Goal: Task Accomplishment & Management: Manage account settings

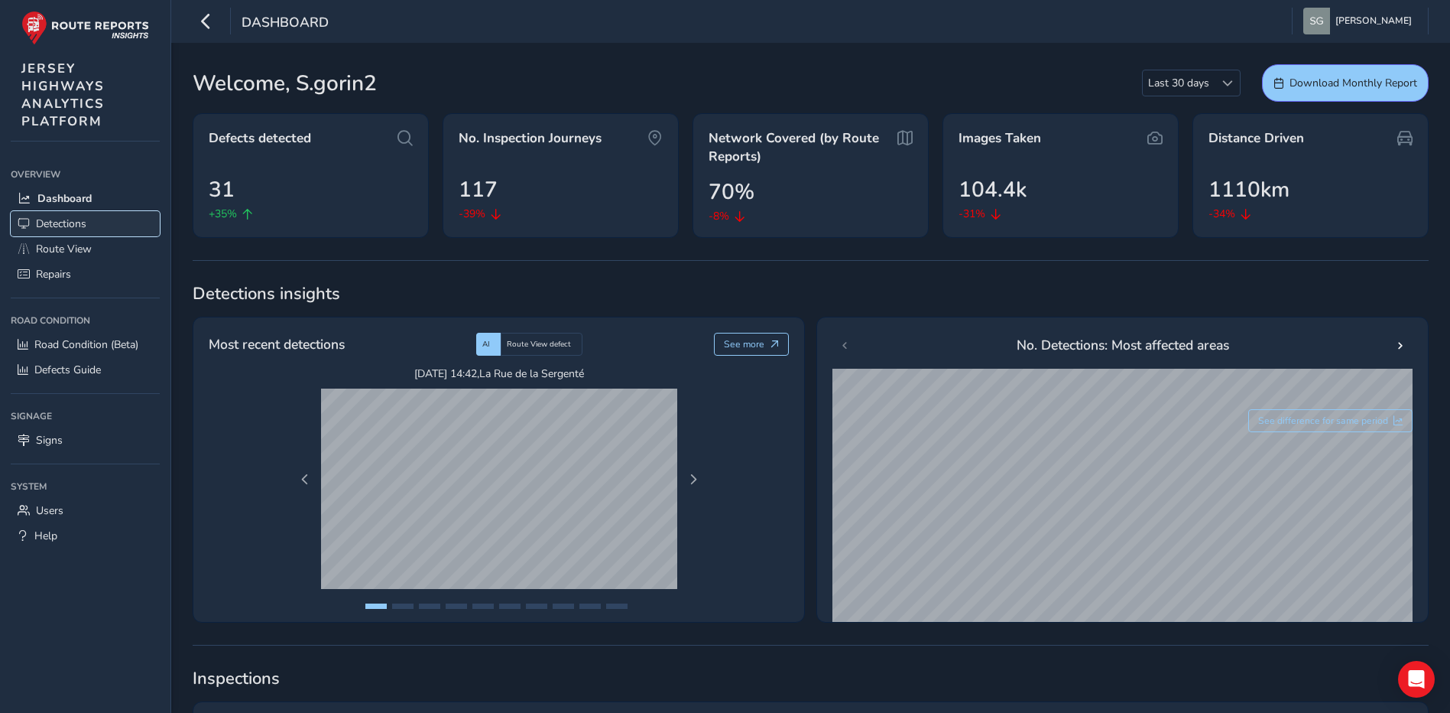
click at [132, 227] on link "Detections" at bounding box center [85, 223] width 149 height 25
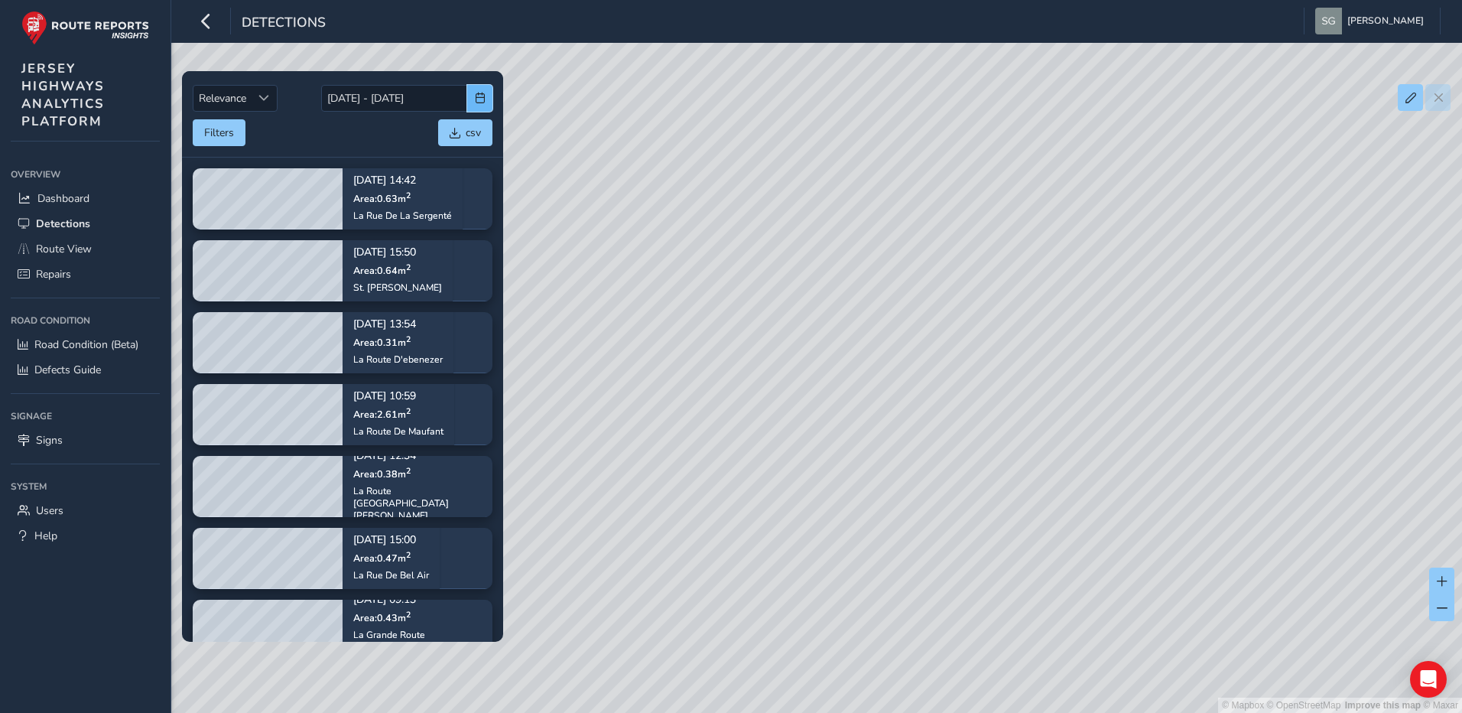
click at [485, 97] on span "button" at bounding box center [480, 98] width 11 height 11
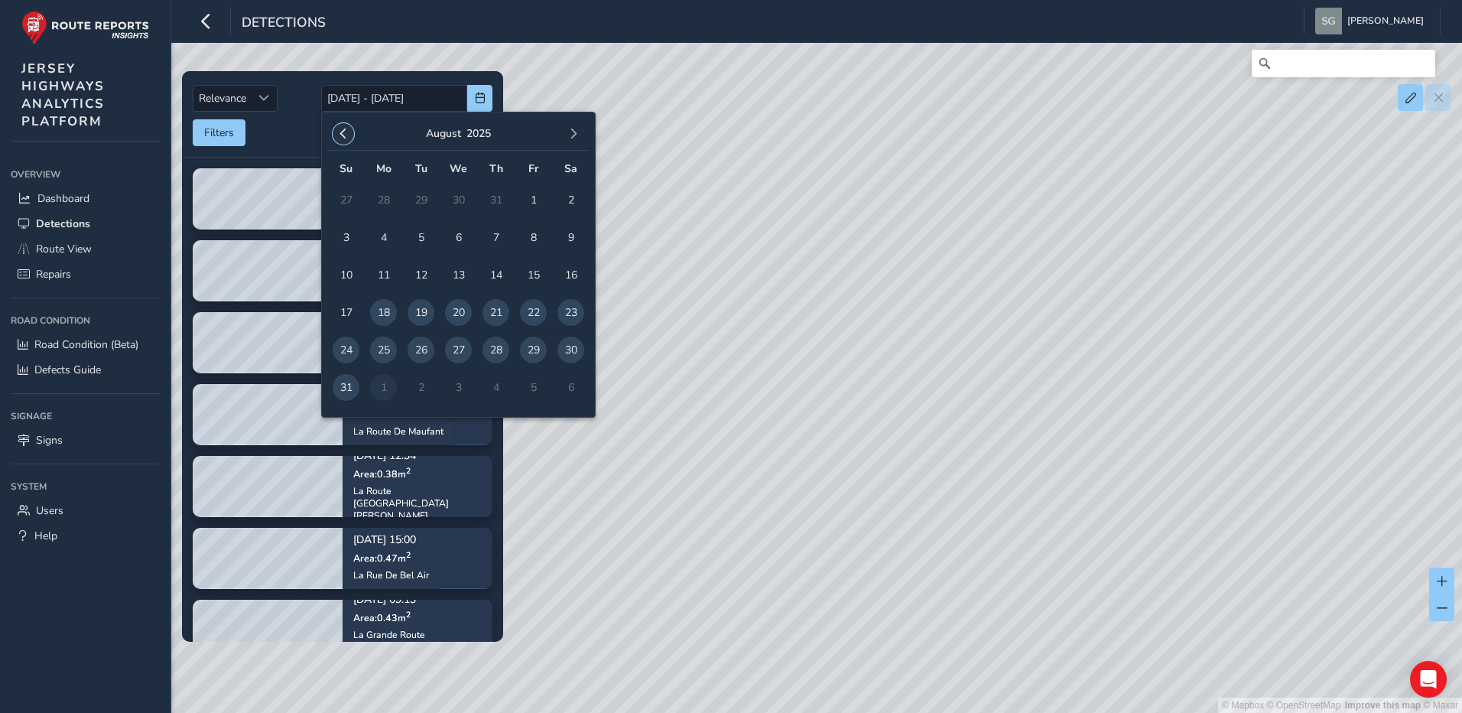
click at [344, 136] on span "button" at bounding box center [343, 133] width 11 height 11
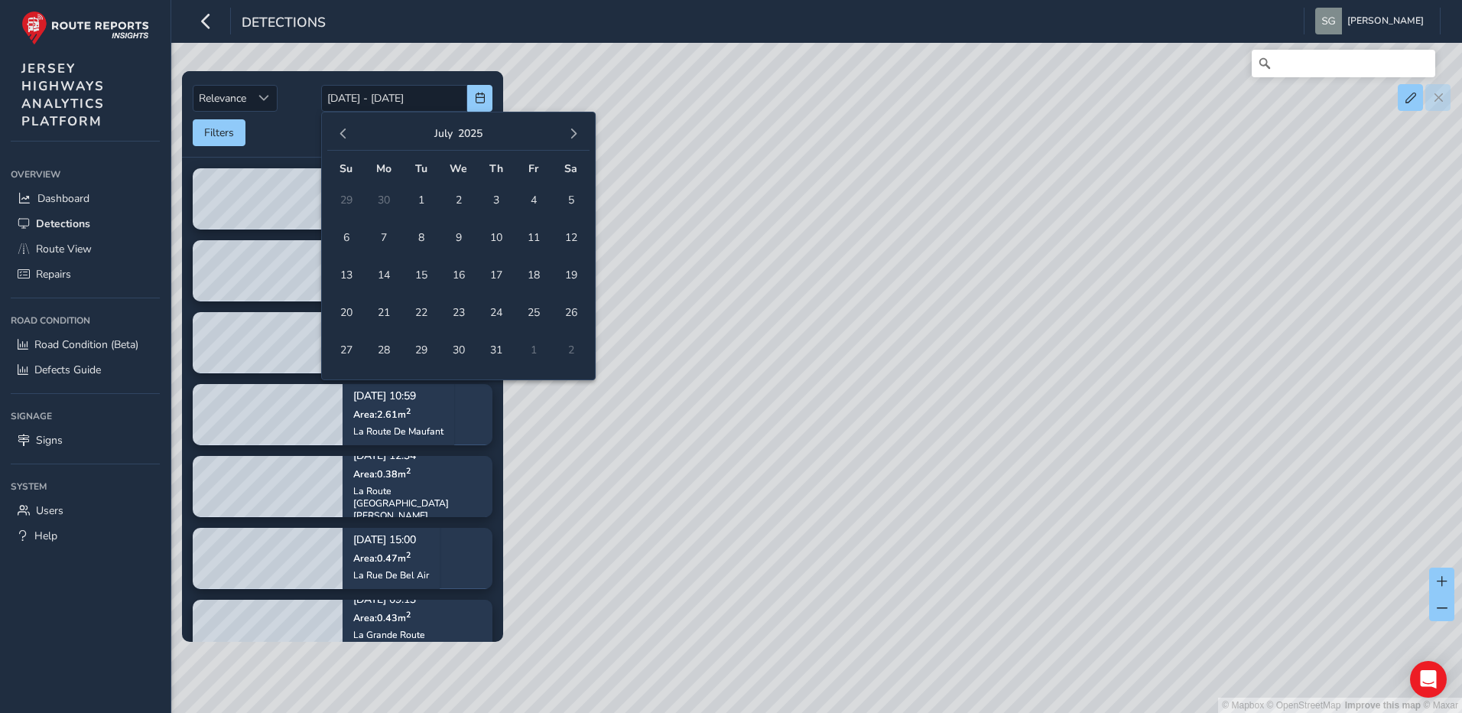
click at [344, 136] on span "button" at bounding box center [343, 133] width 11 height 11
click at [576, 203] on span "1" at bounding box center [570, 200] width 27 height 27
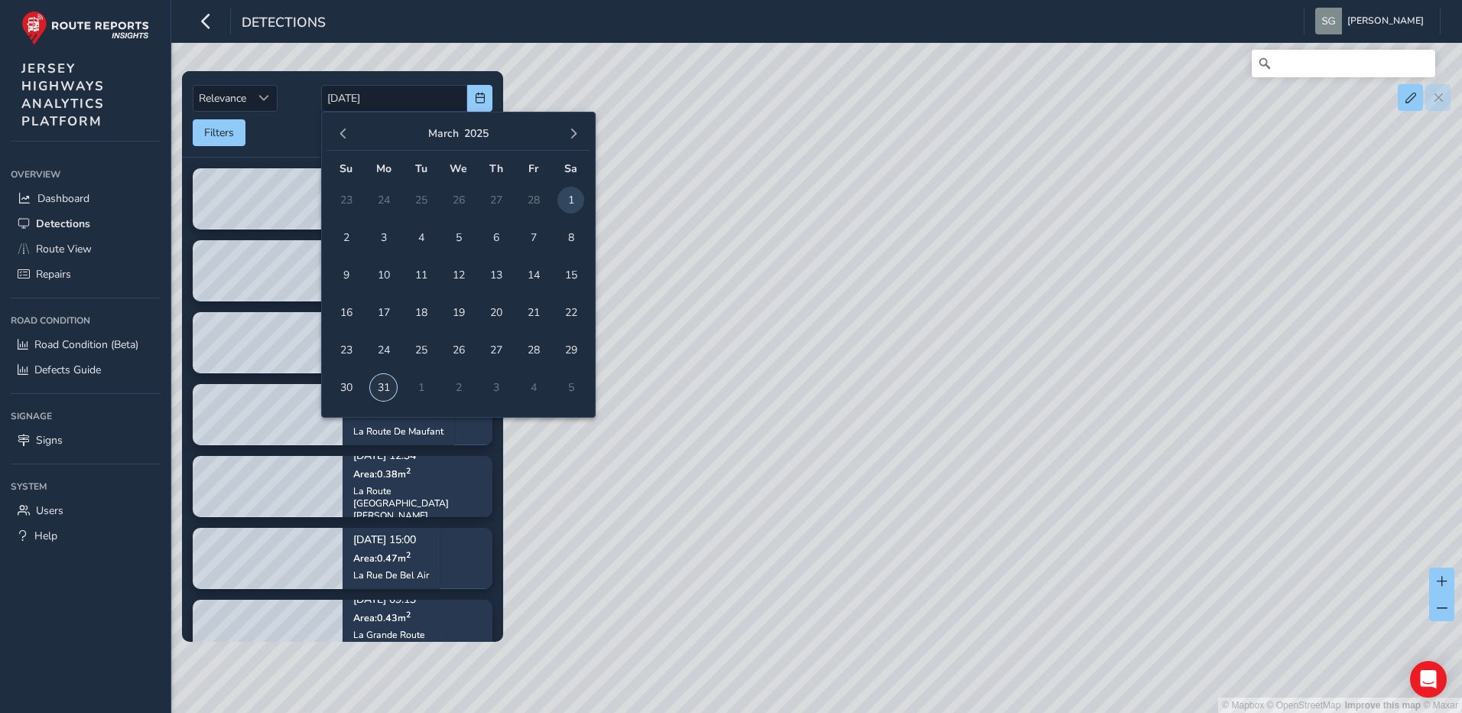
click at [384, 386] on span "31" at bounding box center [383, 387] width 27 height 27
type input "[DATE] - [DATE]"
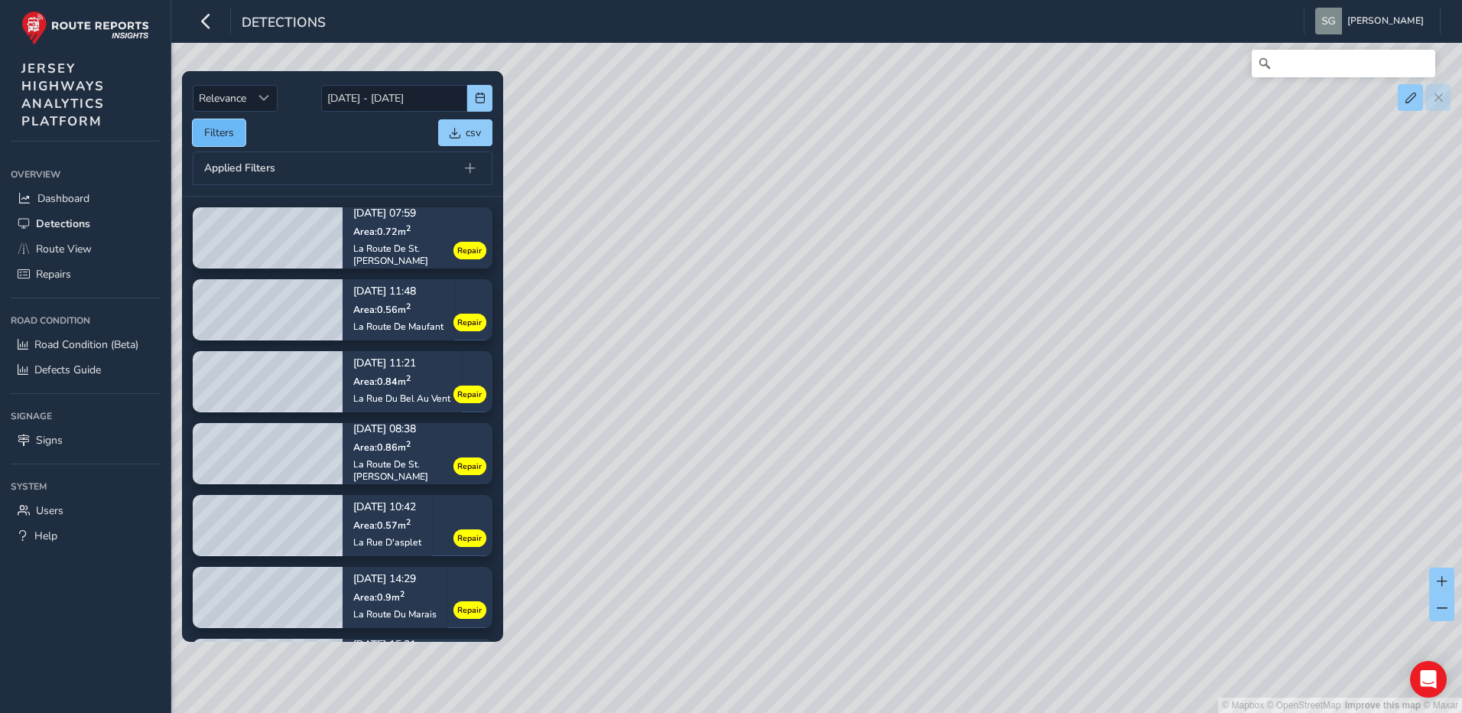
click at [226, 142] on button "Filters" at bounding box center [219, 132] width 53 height 27
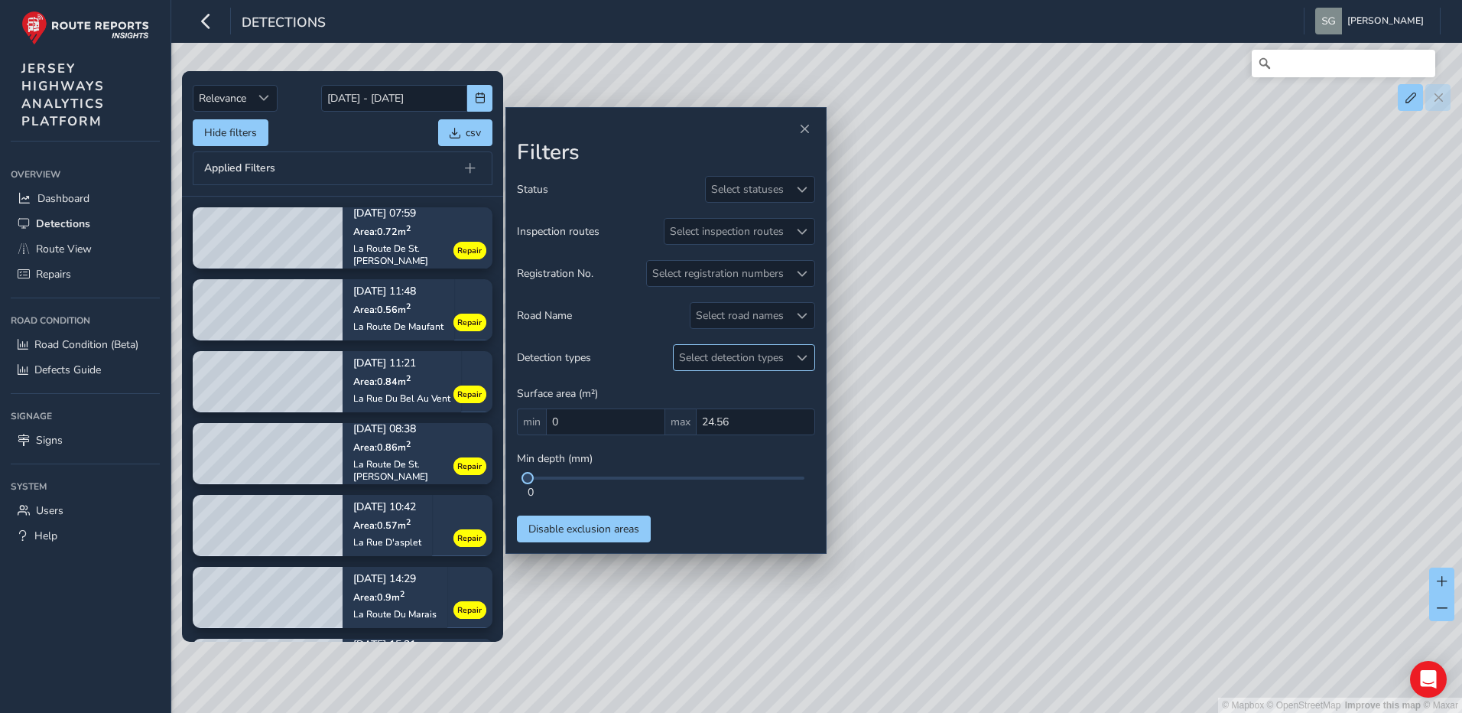
click at [804, 357] on span at bounding box center [802, 357] width 11 height 11
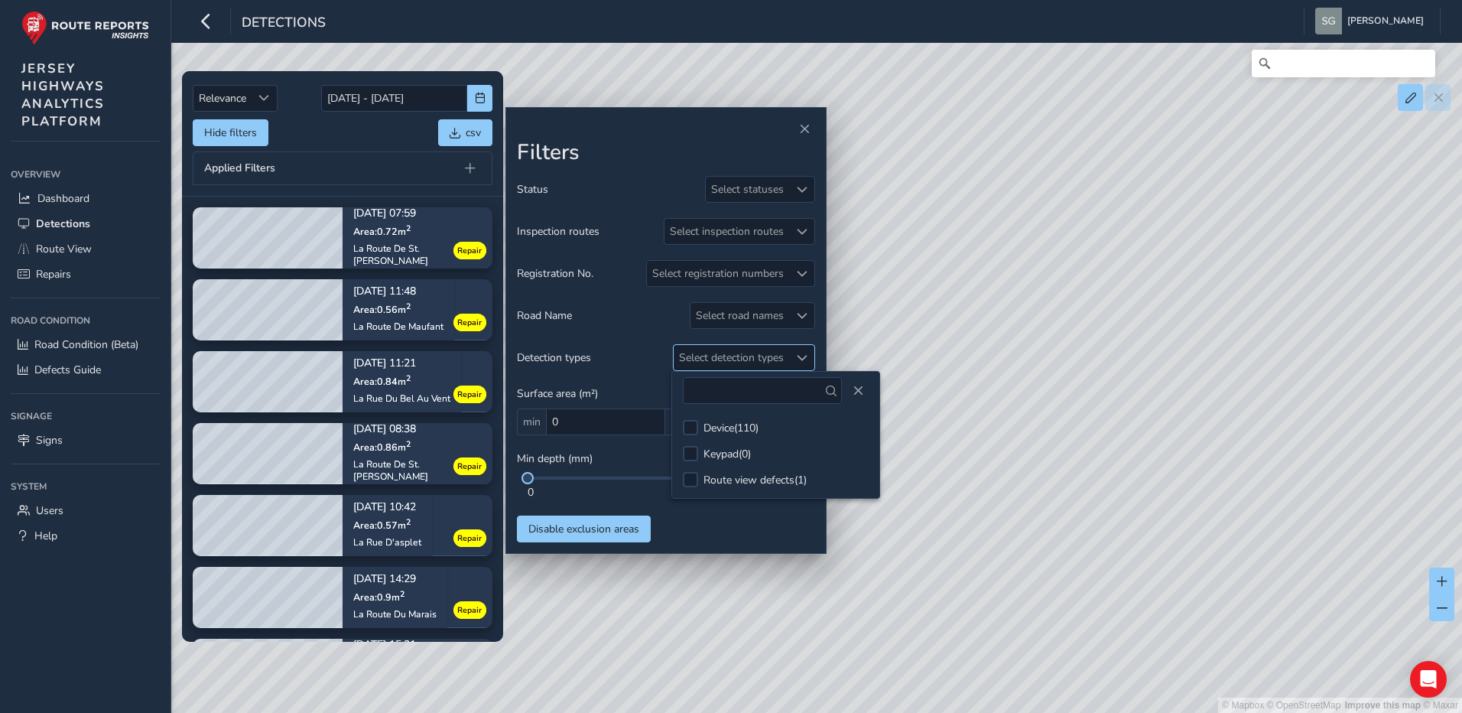
click at [804, 357] on span at bounding box center [802, 357] width 11 height 11
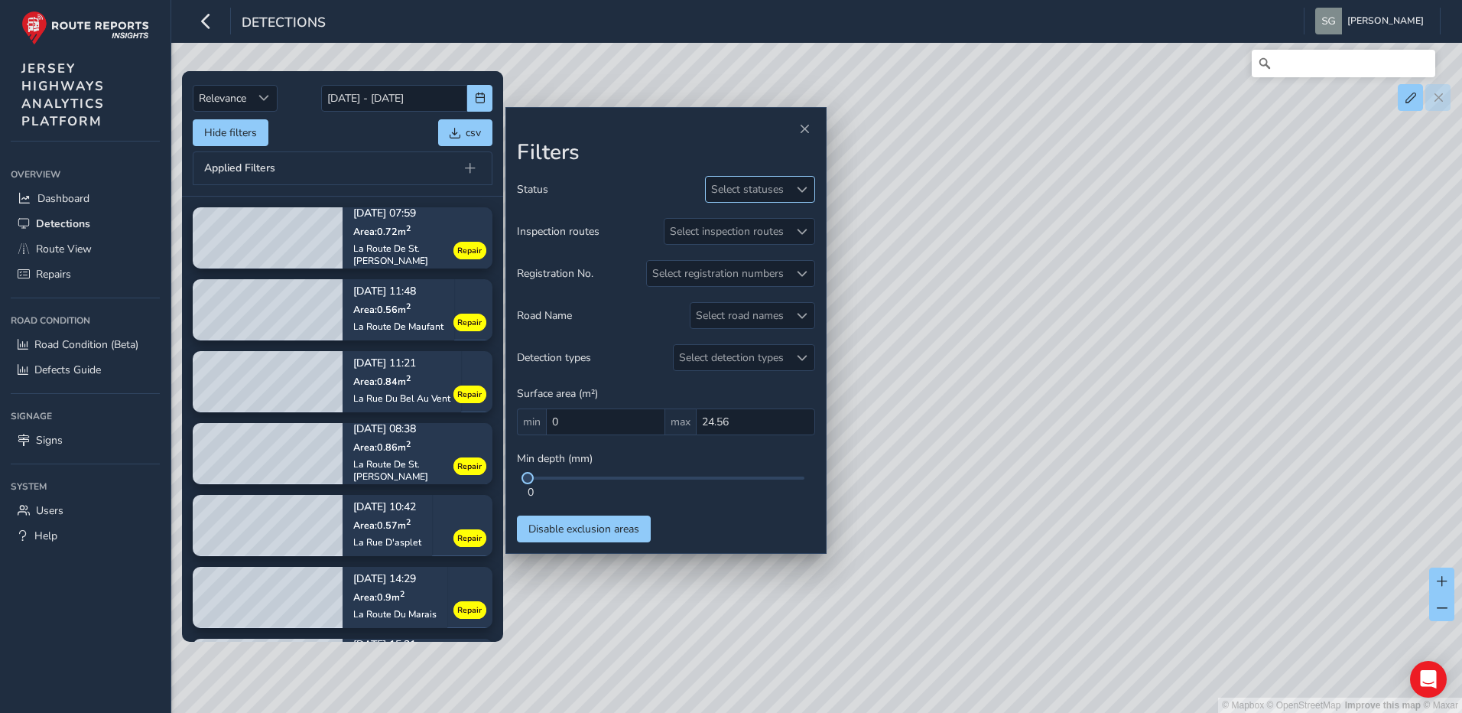
click at [793, 193] on div at bounding box center [801, 189] width 25 height 25
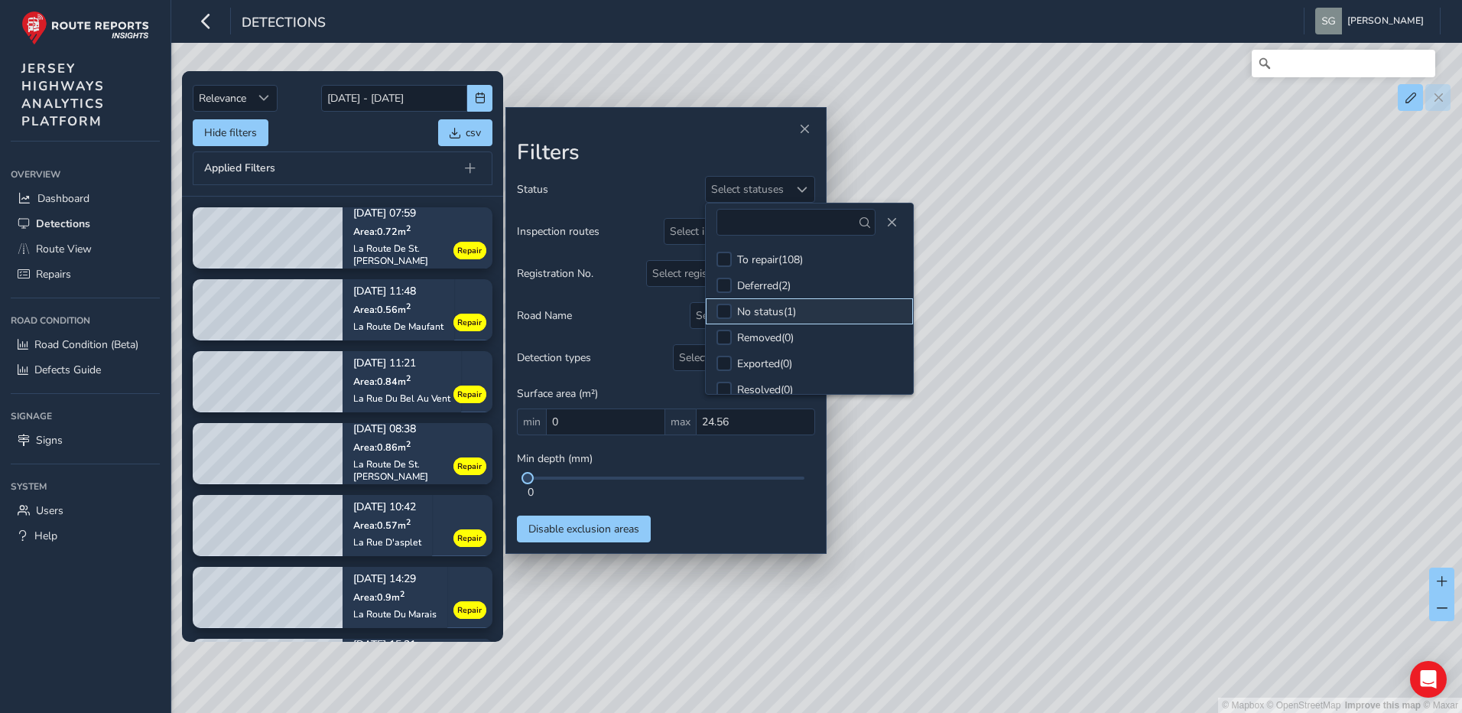
click at [816, 314] on li "No status ( 1 )" at bounding box center [809, 311] width 207 height 26
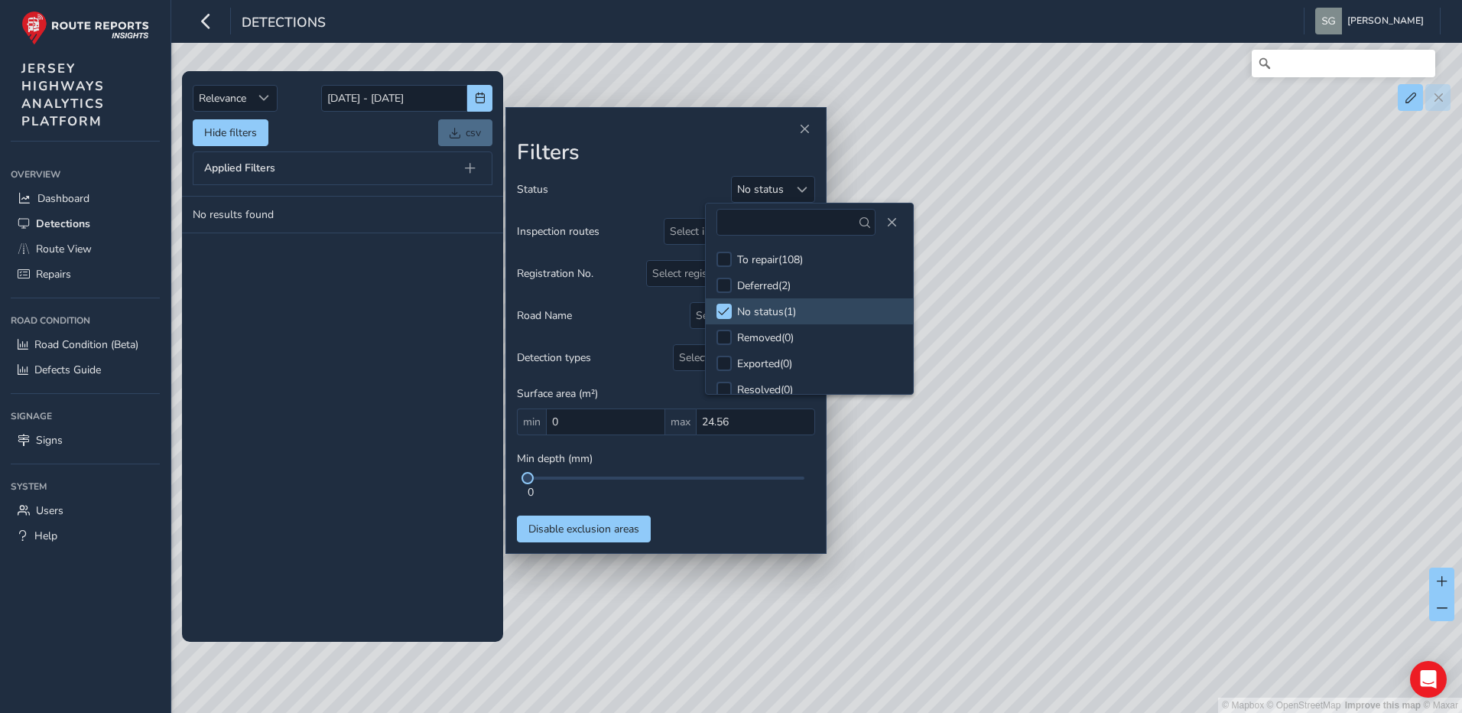
click at [726, 528] on div "Status No status Inspection routes Select inspection routes Registration No. Se…" at bounding box center [666, 359] width 298 height 366
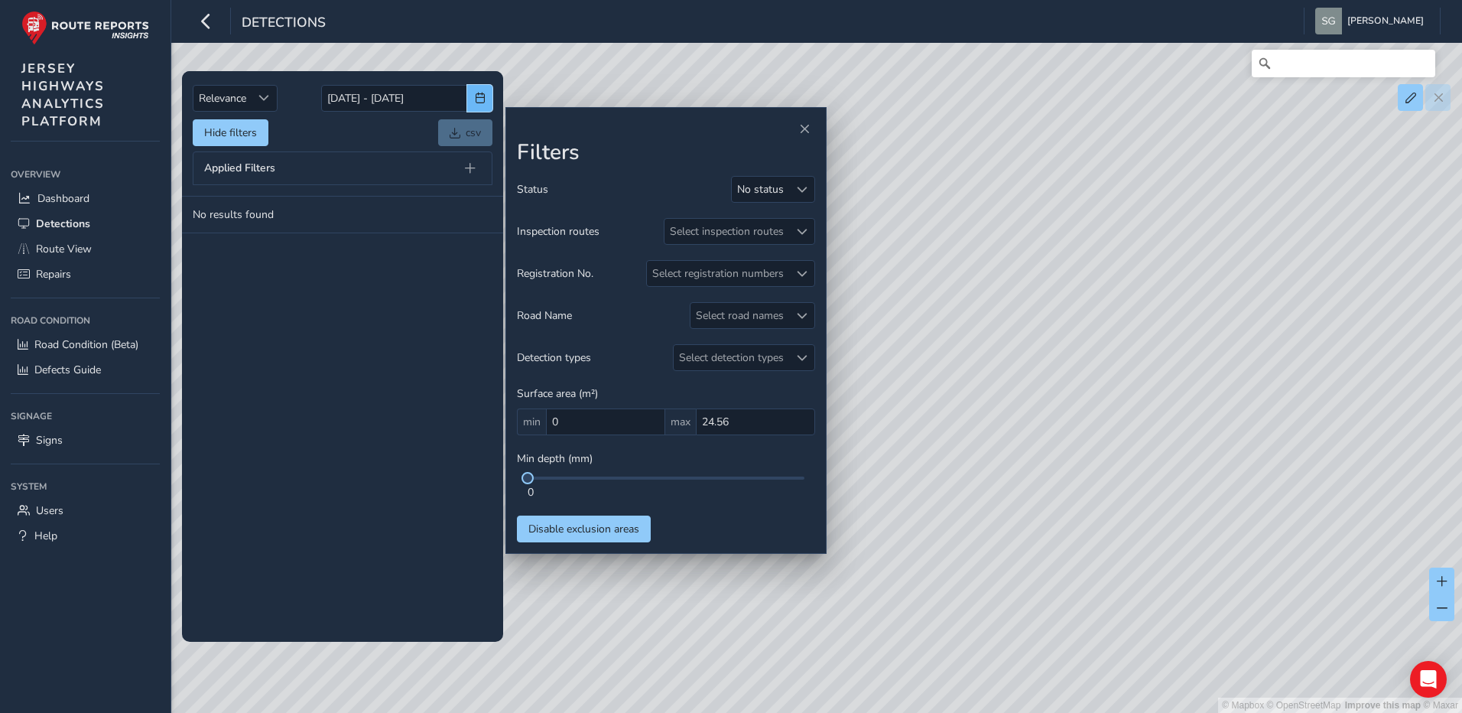
click at [479, 101] on span "button" at bounding box center [480, 98] width 11 height 11
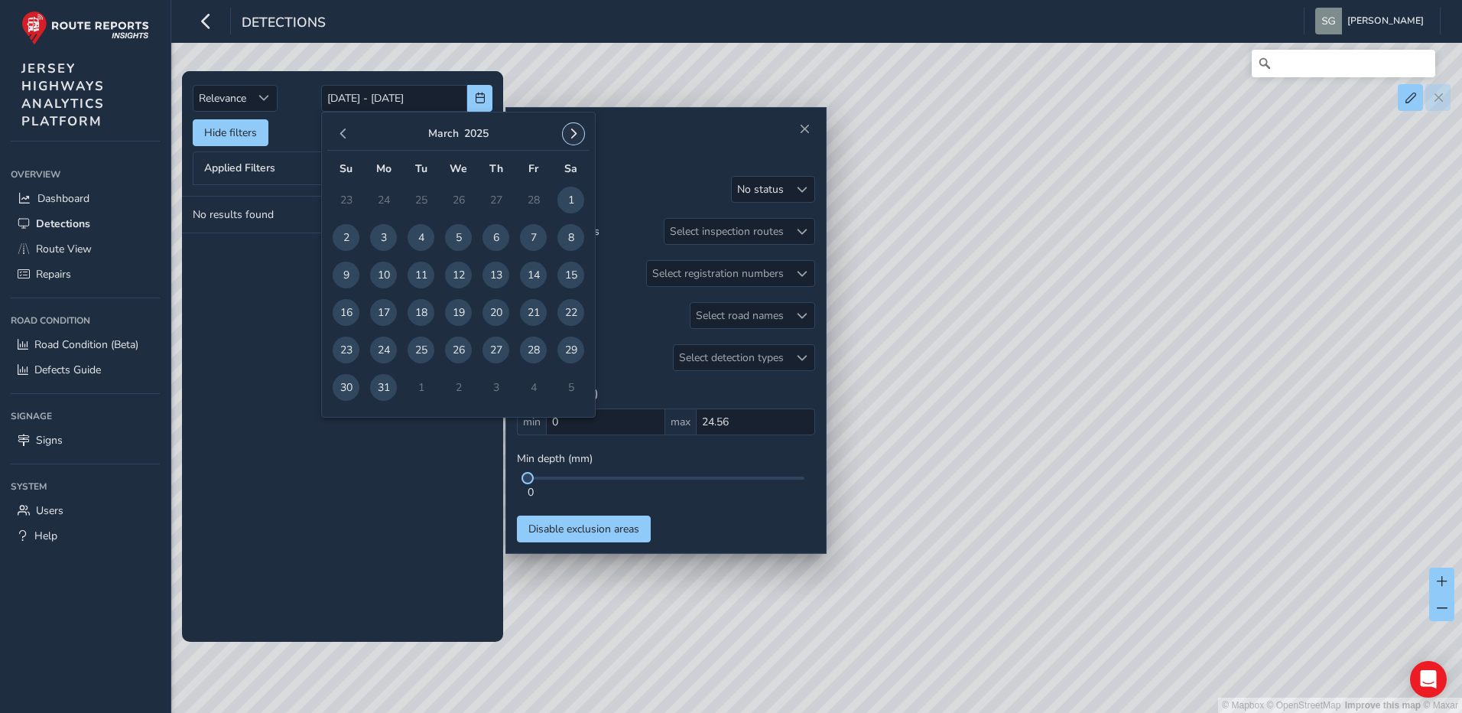
click at [573, 133] on span "button" at bounding box center [573, 133] width 11 height 11
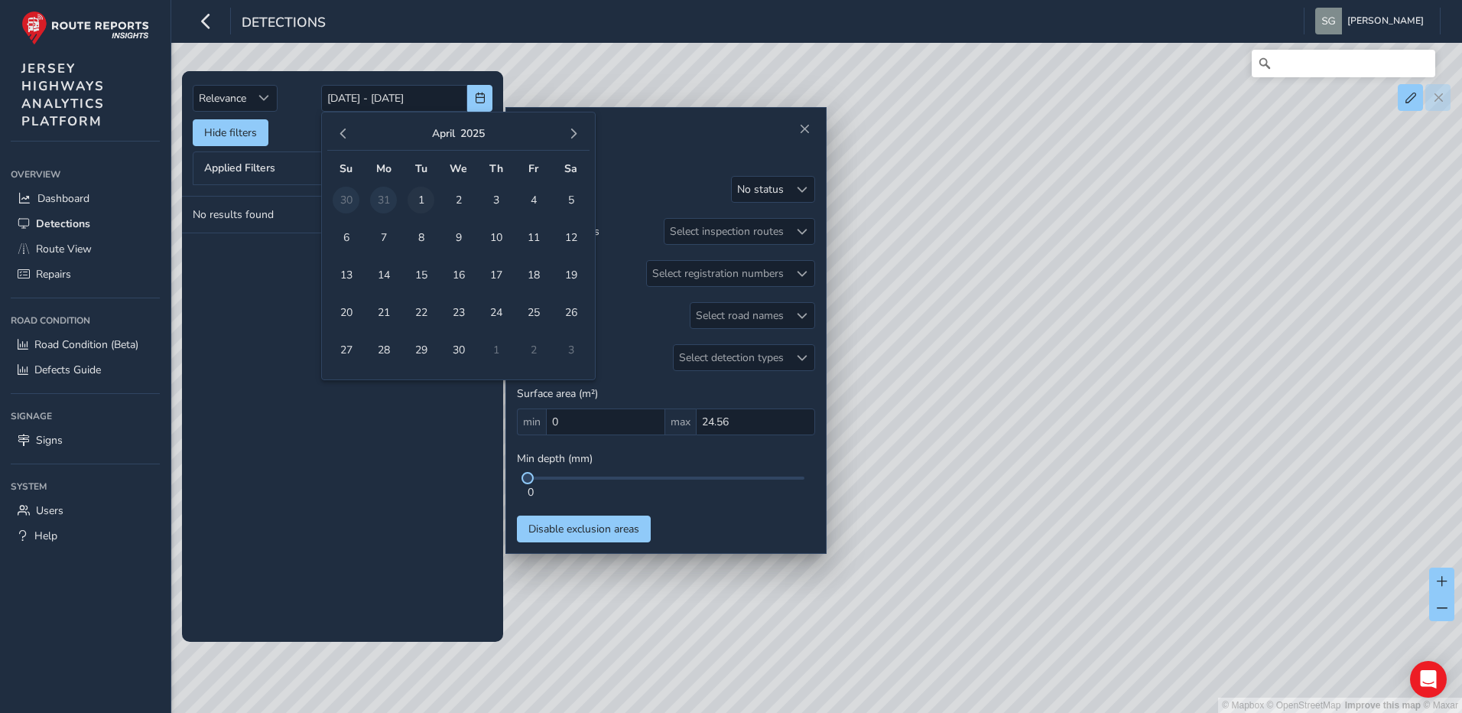
click at [422, 199] on span "1" at bounding box center [420, 200] width 27 height 27
type input "[DATE]"
click at [458, 347] on span "30" at bounding box center [458, 349] width 27 height 27
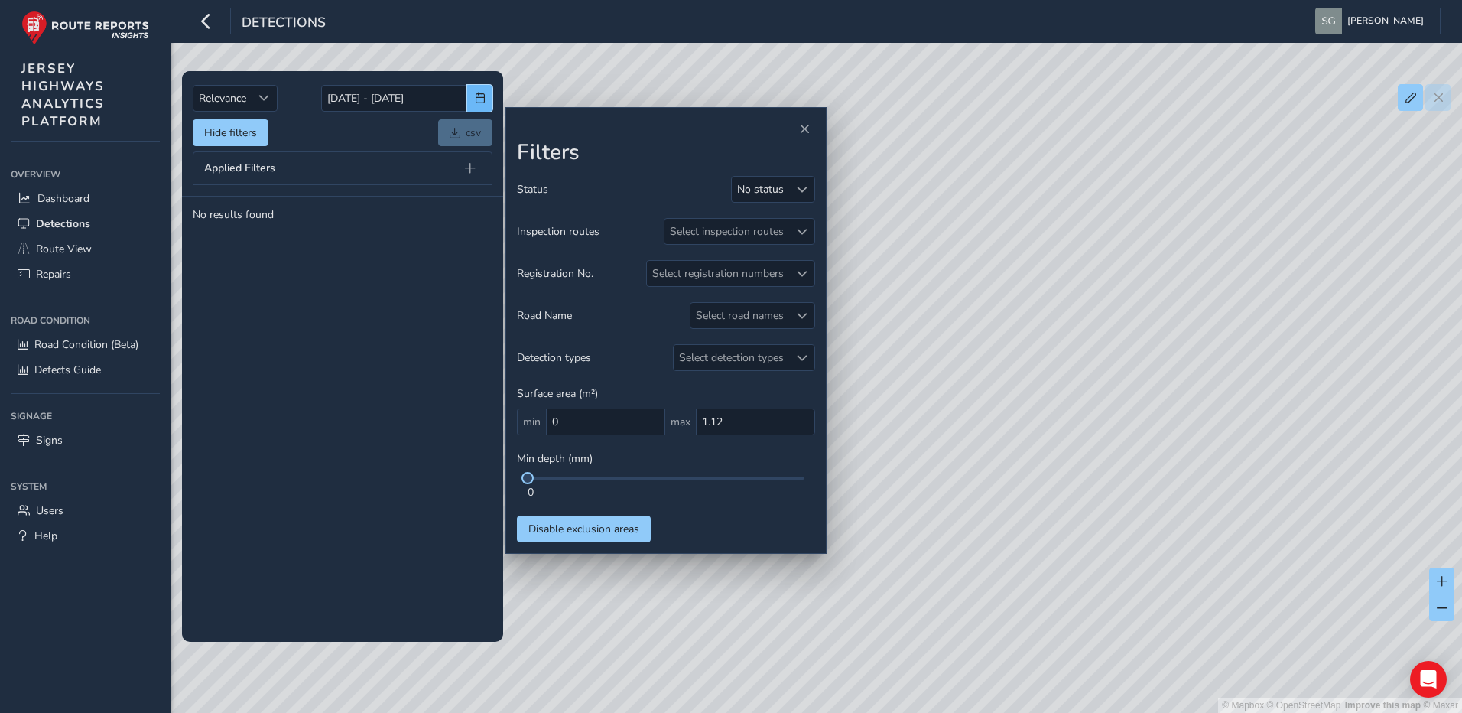
click at [482, 99] on span "button" at bounding box center [480, 98] width 11 height 11
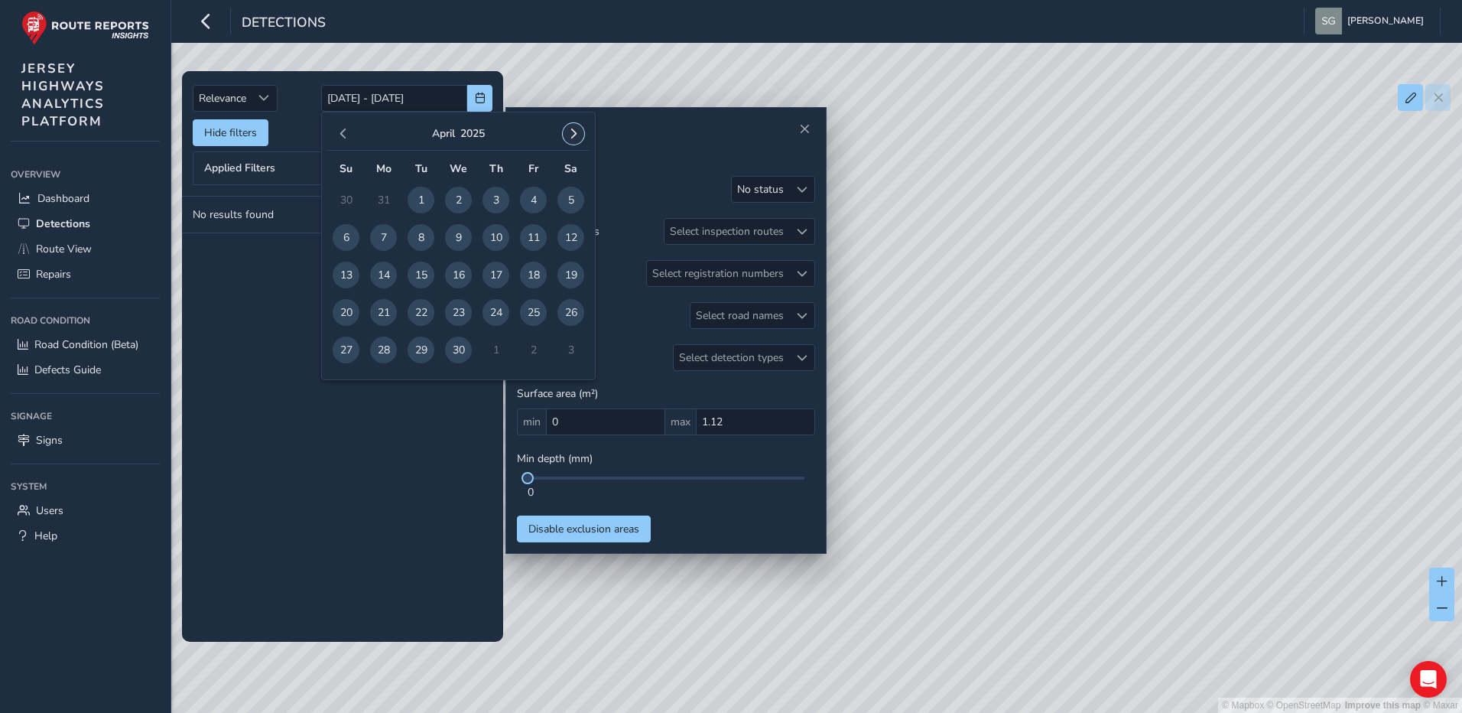
click at [580, 128] on button "button" at bounding box center [573, 133] width 21 height 21
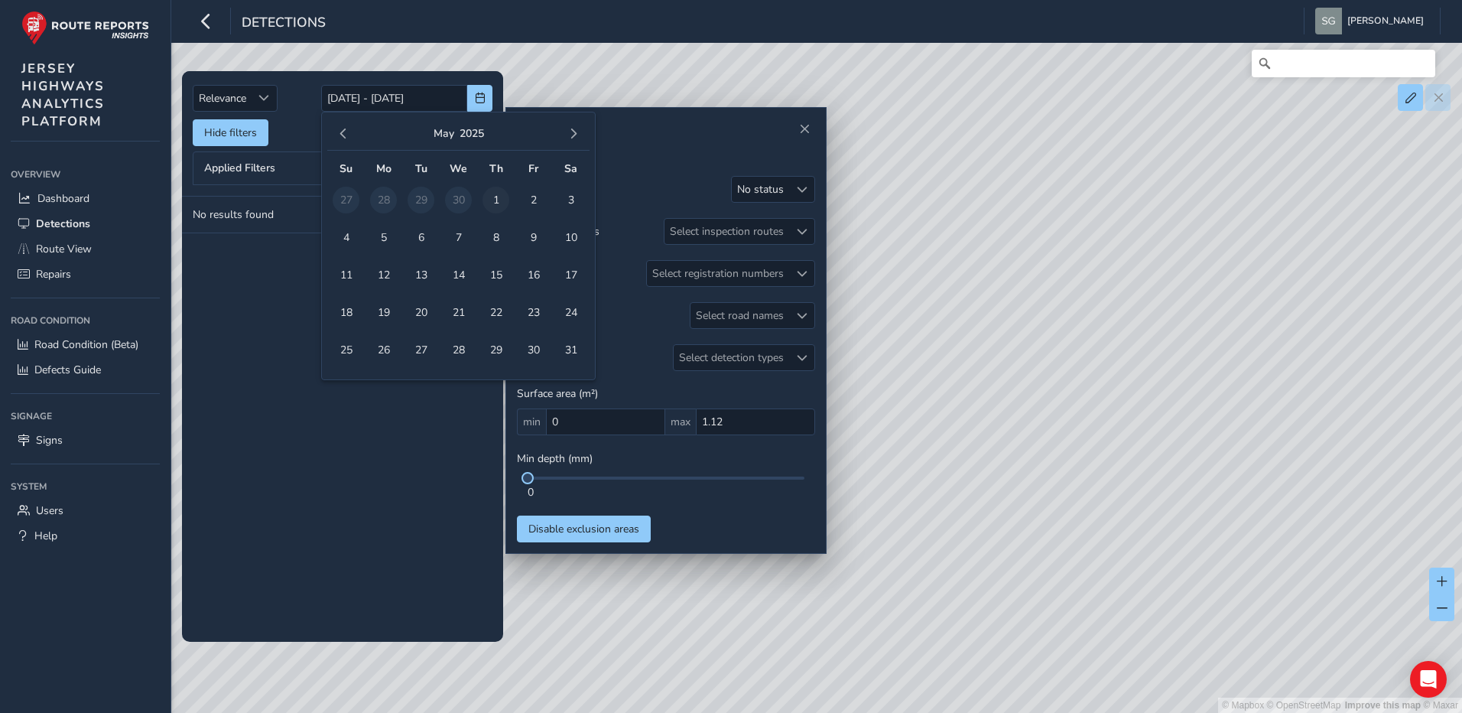
click at [502, 203] on span "1" at bounding box center [495, 200] width 27 height 27
type input "[DATE]"
click at [564, 359] on span "31" at bounding box center [570, 349] width 27 height 27
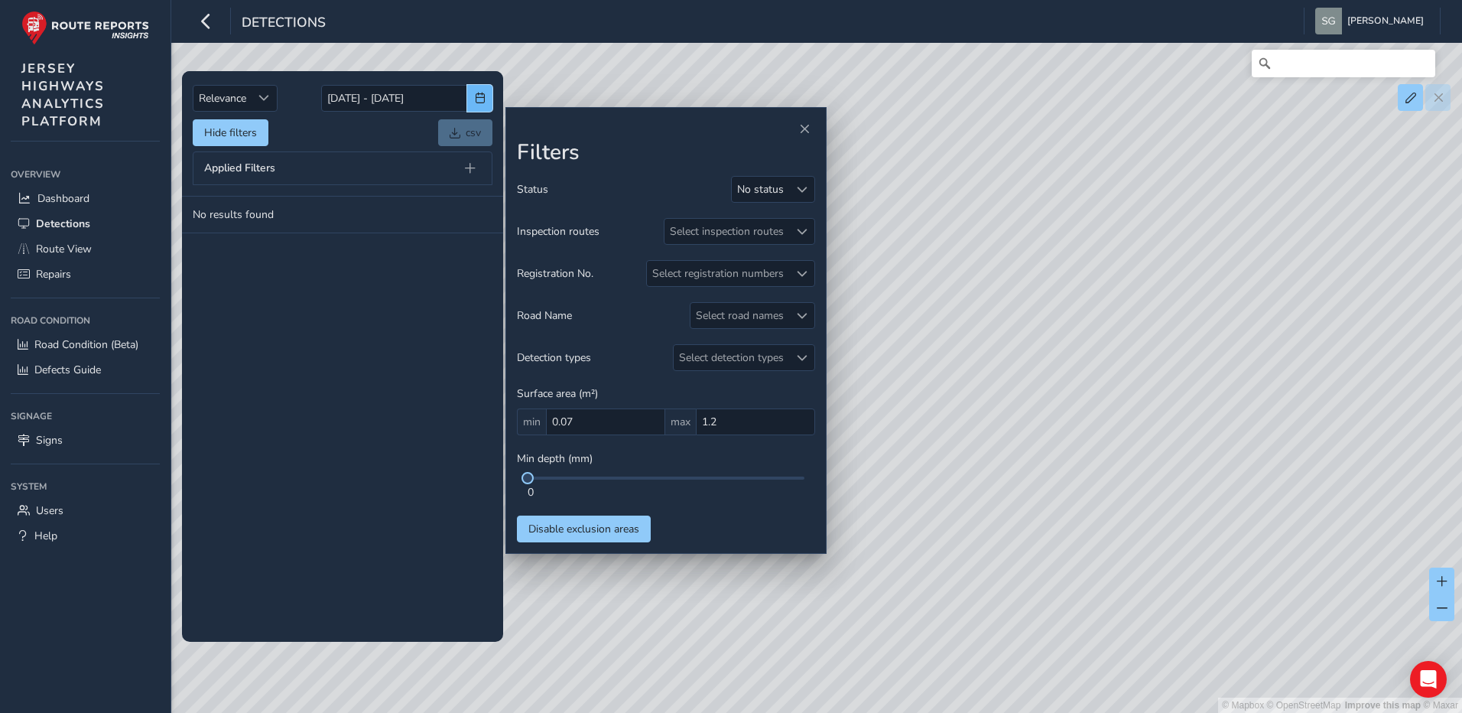
click at [485, 100] on span "button" at bounding box center [480, 98] width 11 height 11
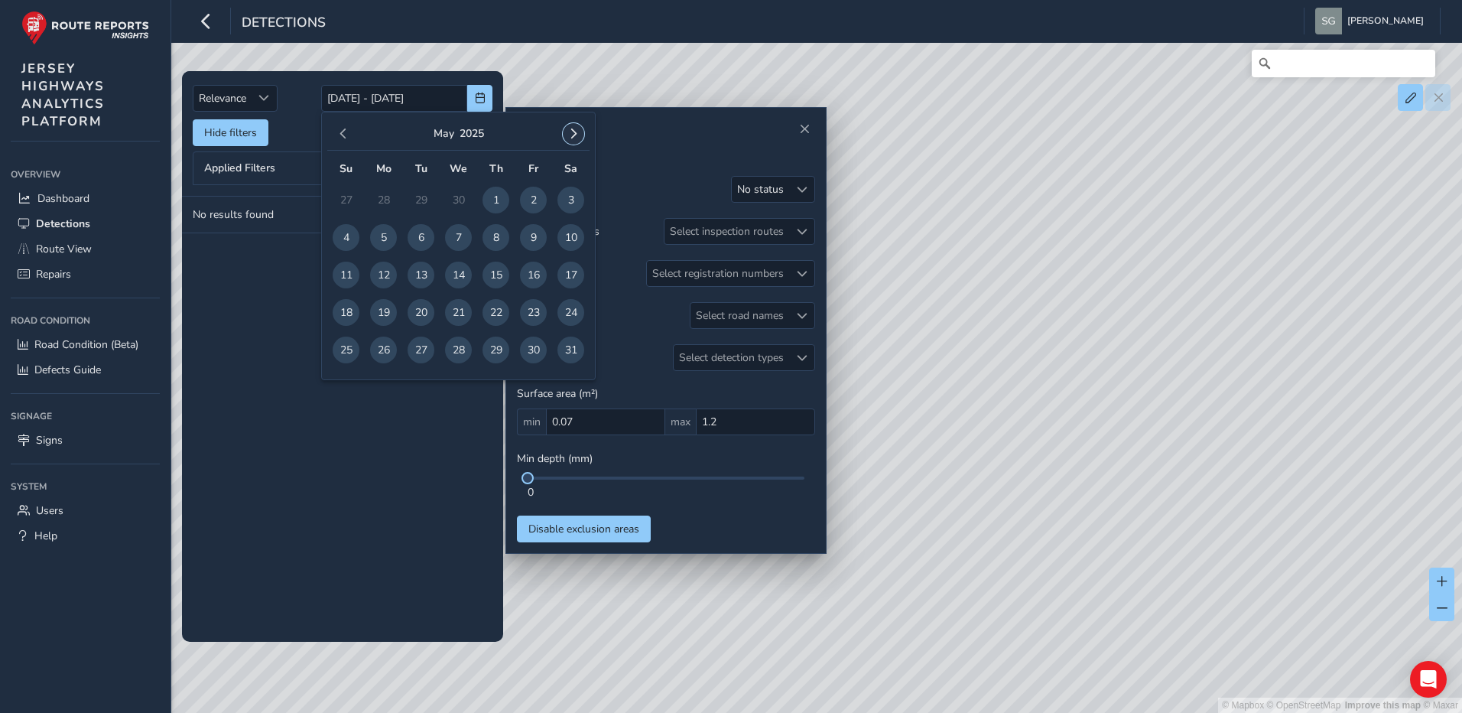
click at [578, 137] on span "button" at bounding box center [573, 133] width 11 height 11
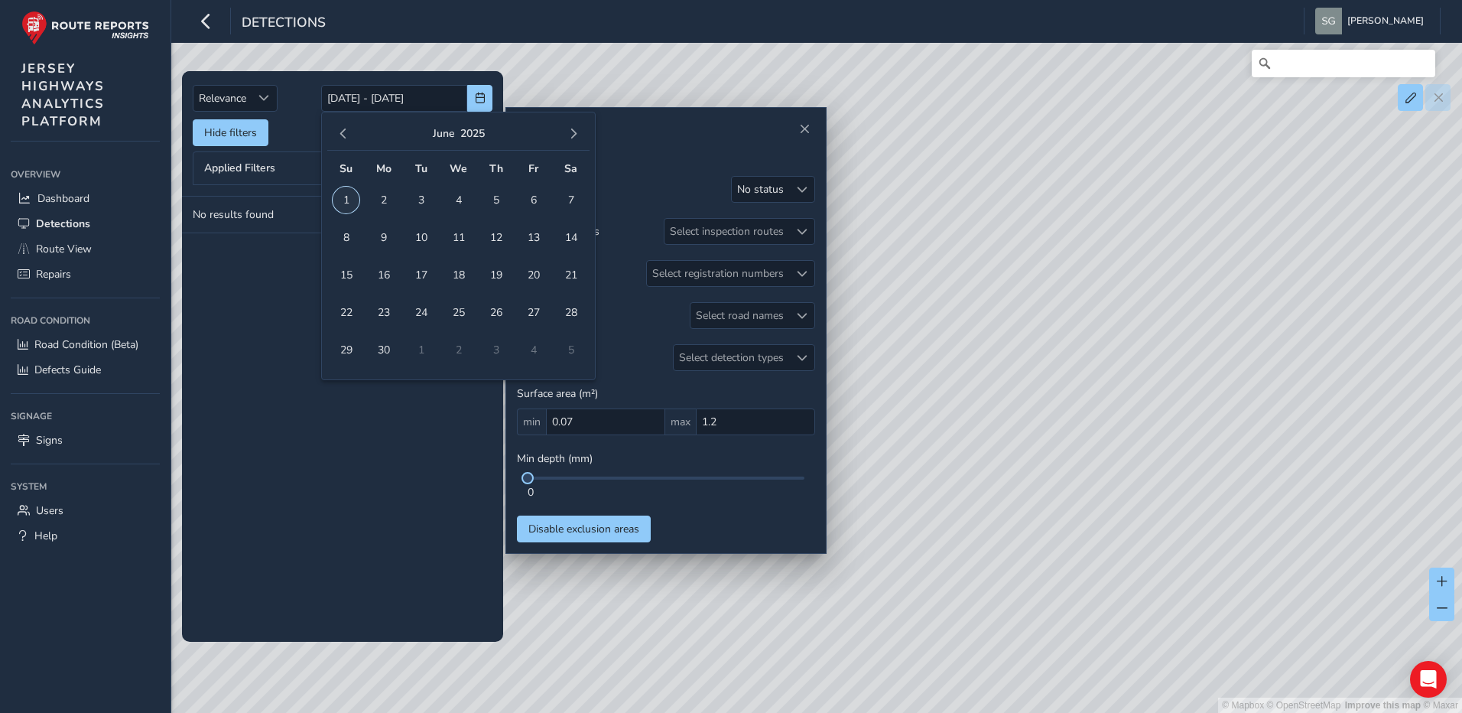
click at [343, 200] on span "1" at bounding box center [346, 200] width 27 height 27
type input "[DATE]"
click at [379, 349] on span "30" at bounding box center [383, 349] width 27 height 27
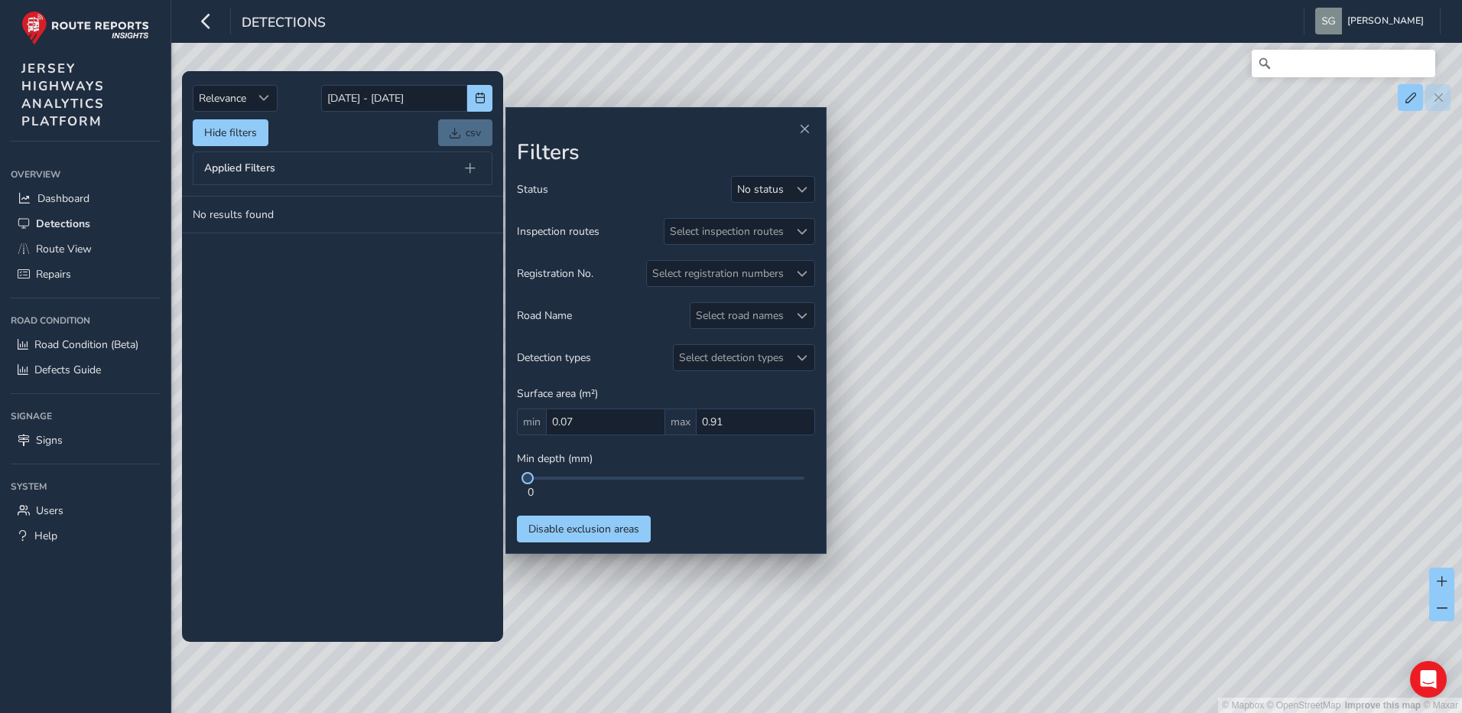
click at [815, 193] on div "Filters Status No status Inspection routes Select inspection routes Registratio…" at bounding box center [665, 330] width 321 height 447
click at [804, 193] on span at bounding box center [802, 189] width 11 height 11
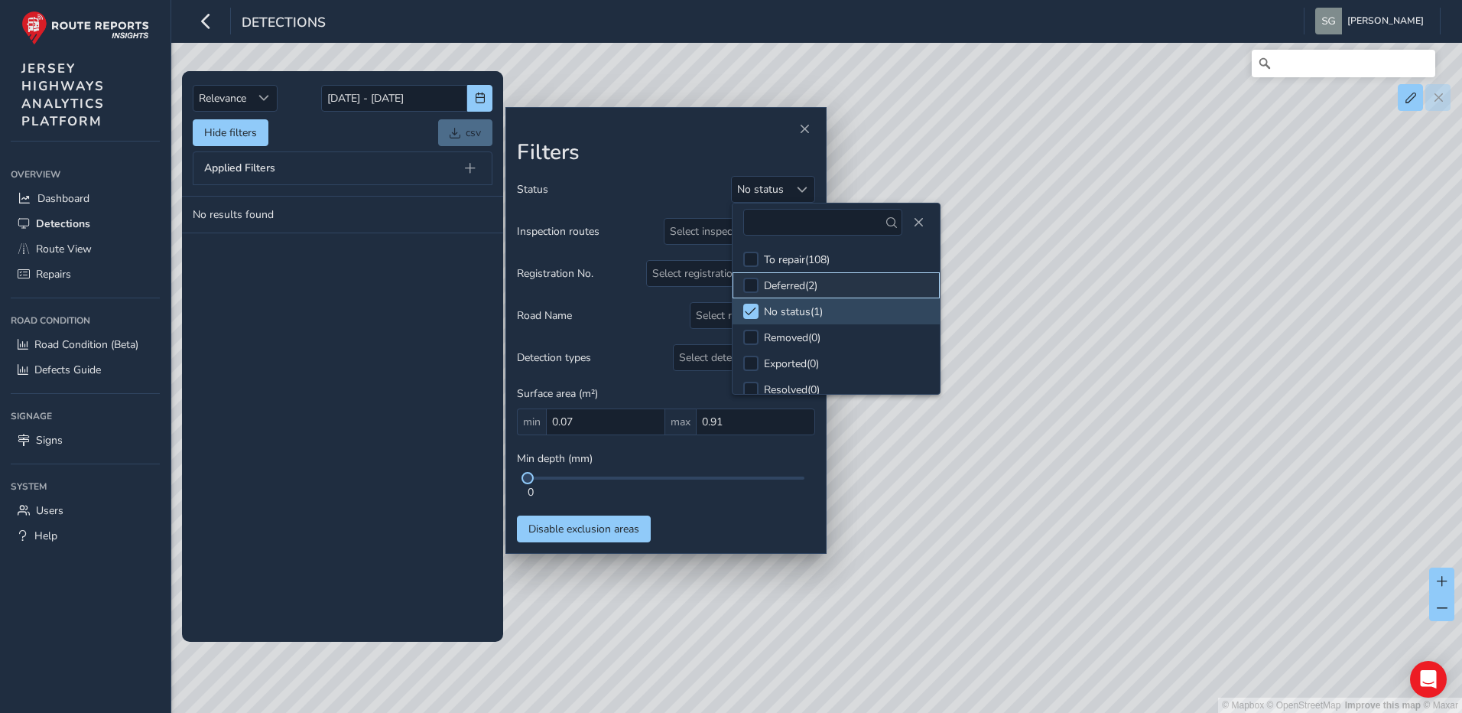
click at [753, 276] on li "Deferred ( 2 )" at bounding box center [835, 285] width 207 height 26
click at [753, 307] on span at bounding box center [750, 311] width 11 height 11
click at [739, 537] on div "Status Deferred Inspection routes Select inspection routes Registration No. Sel…" at bounding box center [666, 359] width 298 height 366
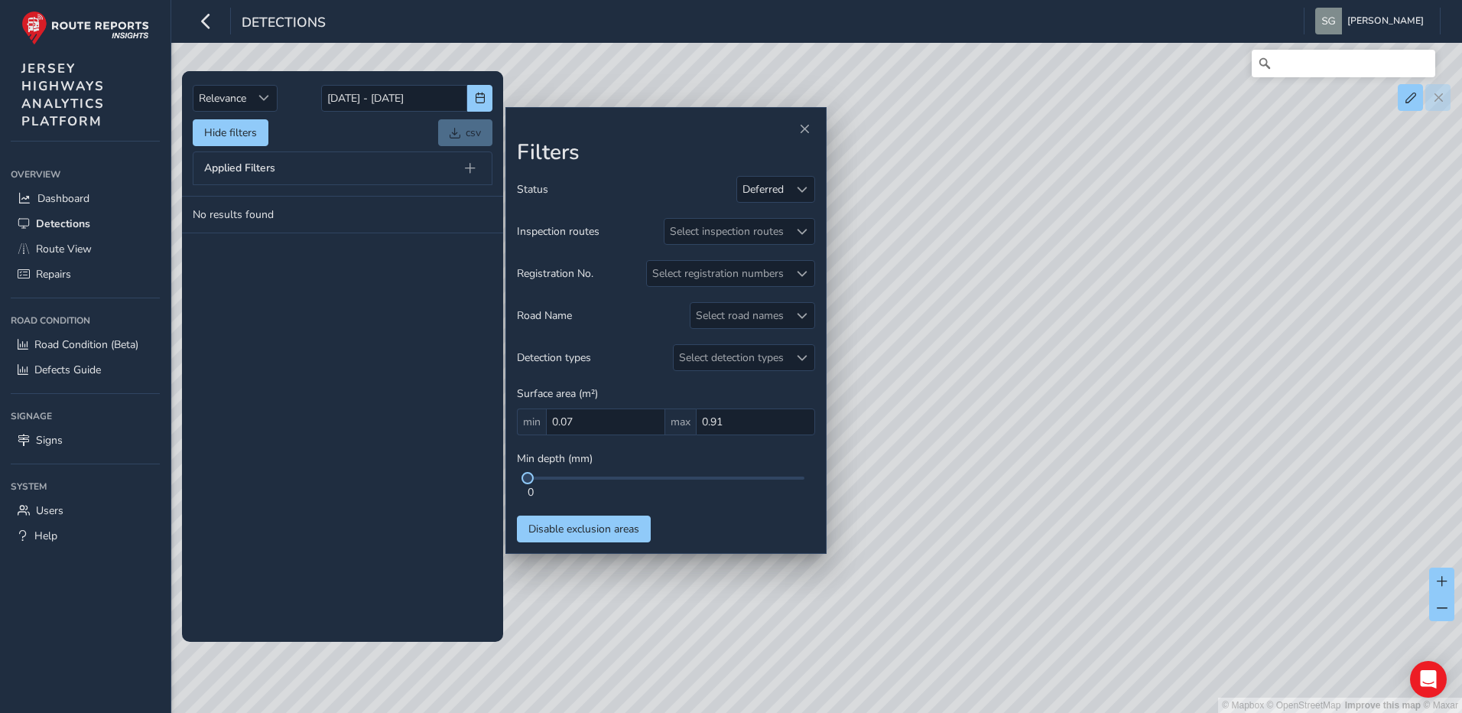
click at [826, 206] on div "© Mapbox © OpenStreetMap Improve this map © Maxar" at bounding box center [731, 356] width 1462 height 713
click at [816, 202] on div "Filters Status Deferred Inspection routes Select inspection routes Registration…" at bounding box center [665, 330] width 321 height 447
click at [807, 199] on div at bounding box center [801, 189] width 25 height 25
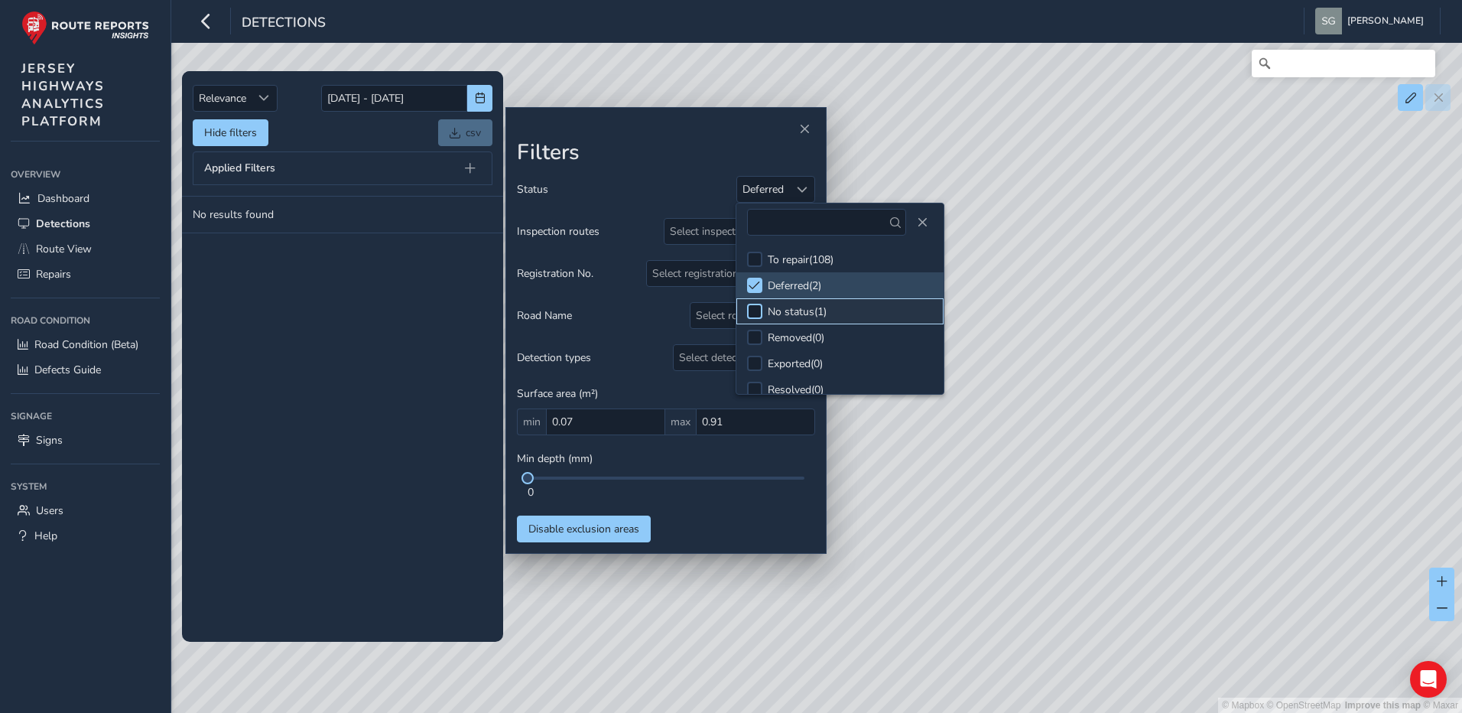
click at [756, 312] on div at bounding box center [754, 311] width 15 height 15
click at [756, 288] on span at bounding box center [753, 285] width 11 height 11
click at [304, 319] on tbody "No results found" at bounding box center [342, 418] width 321 height 445
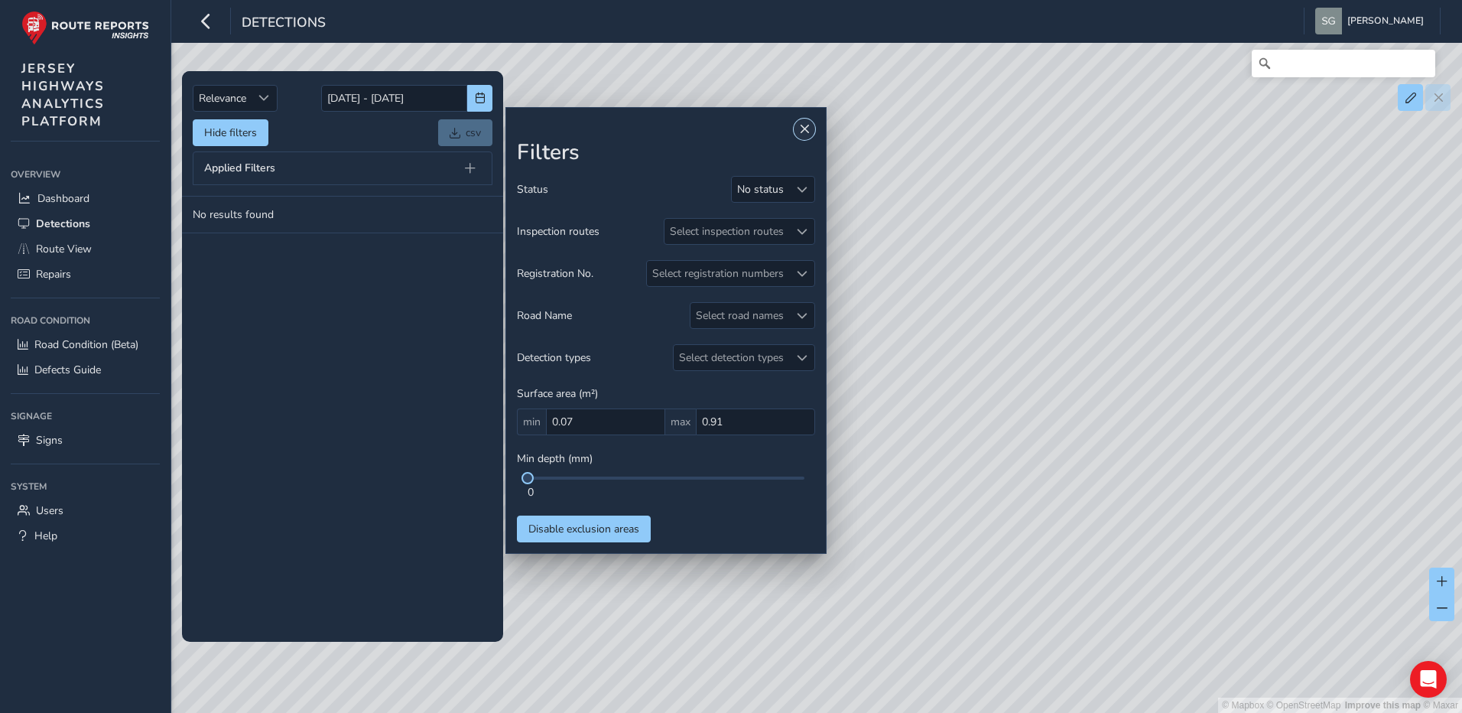
click at [803, 132] on span "Close" at bounding box center [804, 129] width 11 height 11
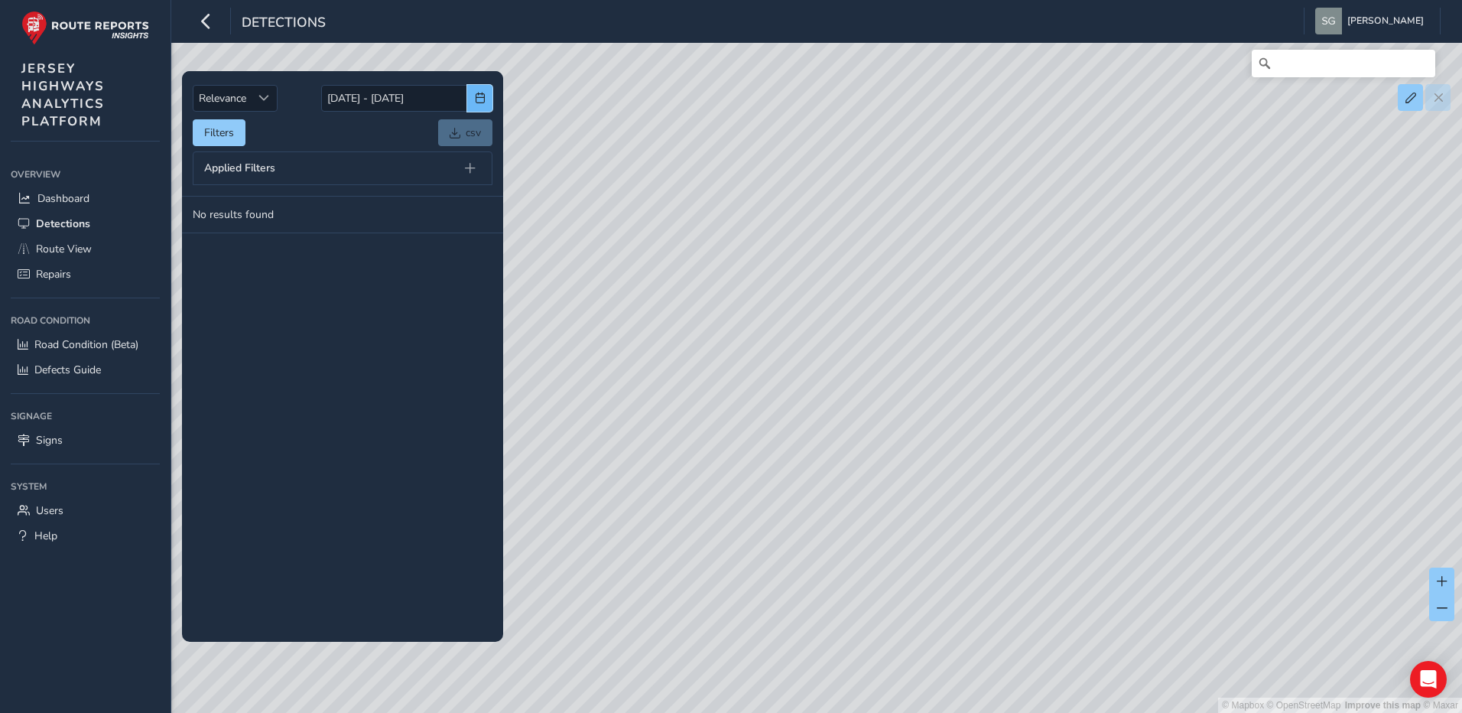
click at [482, 100] on span "button" at bounding box center [480, 98] width 11 height 11
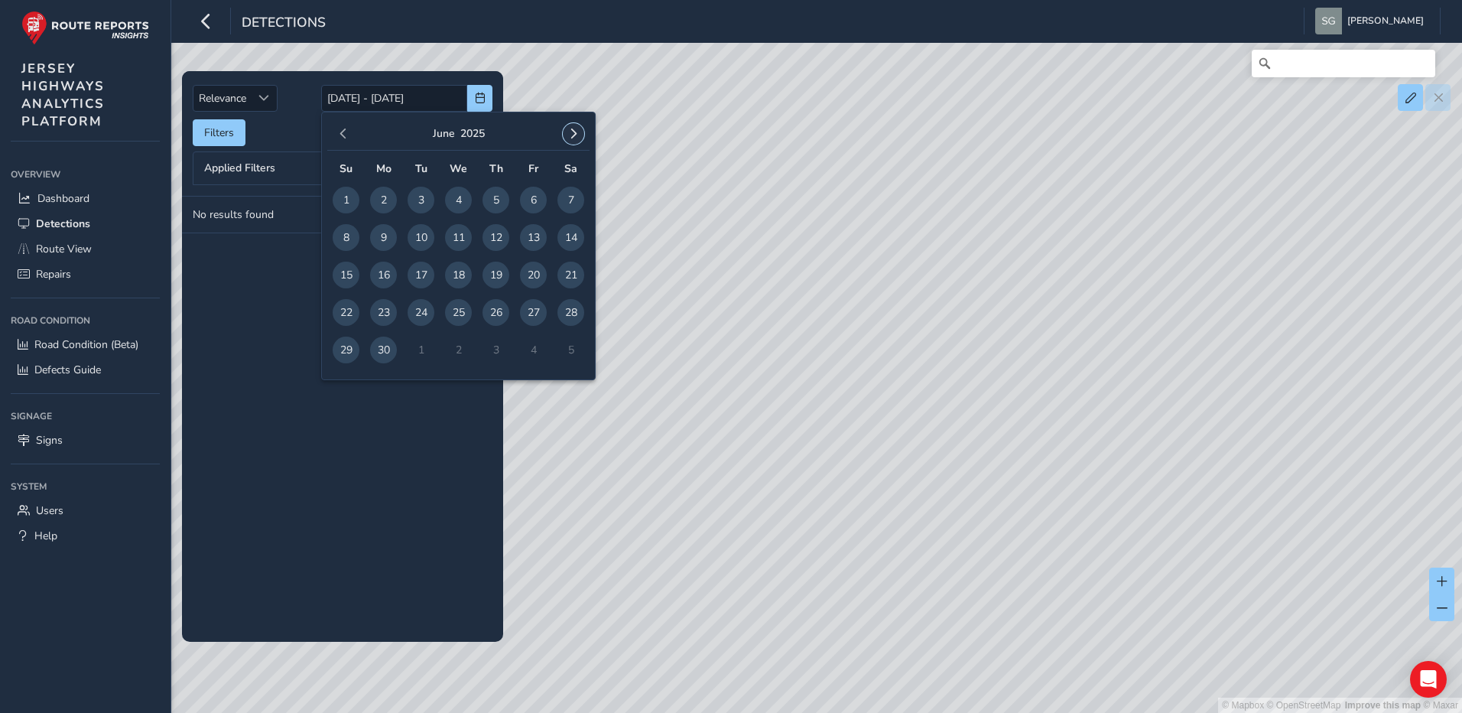
click at [583, 134] on button "button" at bounding box center [573, 133] width 21 height 21
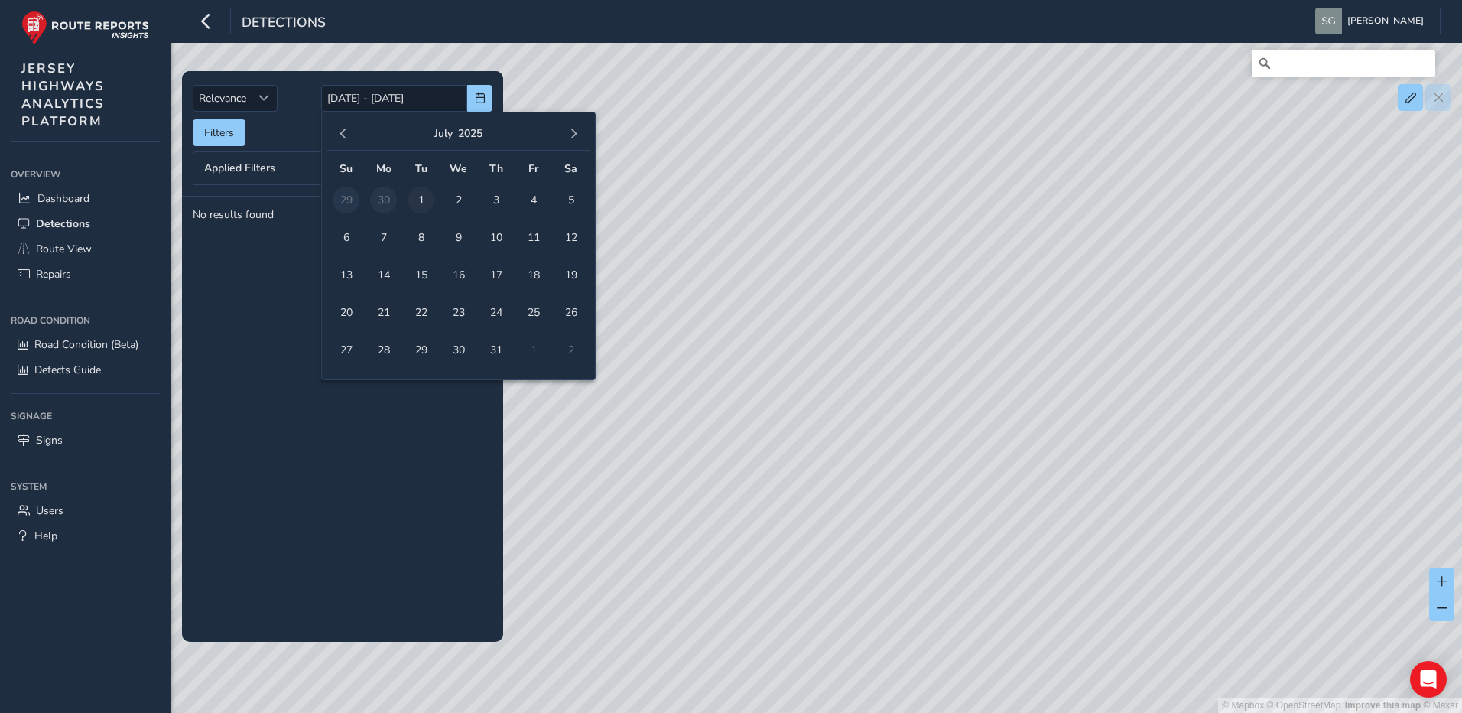
click at [428, 193] on span "1" at bounding box center [420, 200] width 27 height 27
type input "[DATE]"
click at [492, 360] on span "31" at bounding box center [495, 349] width 27 height 27
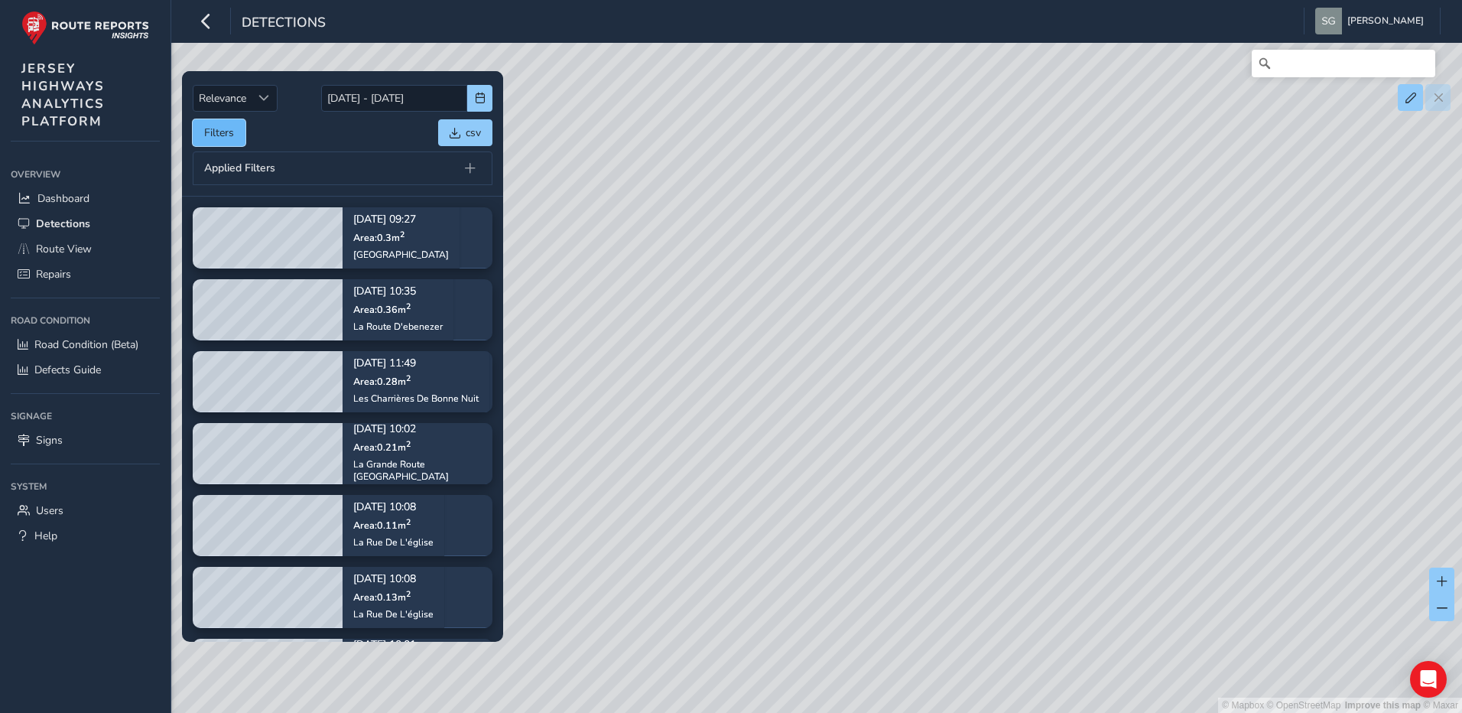
click at [215, 123] on button "Filters" at bounding box center [219, 132] width 53 height 27
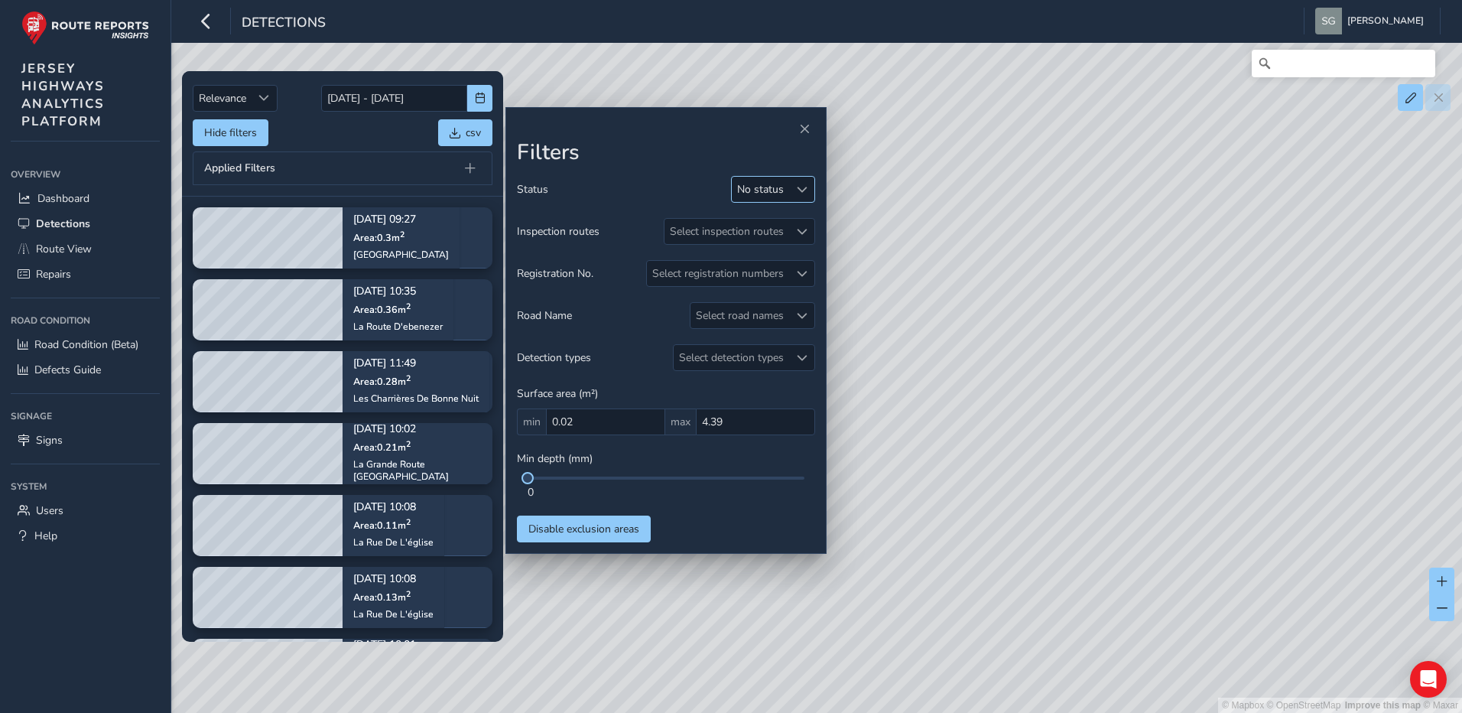
click at [806, 191] on span at bounding box center [802, 189] width 11 height 11
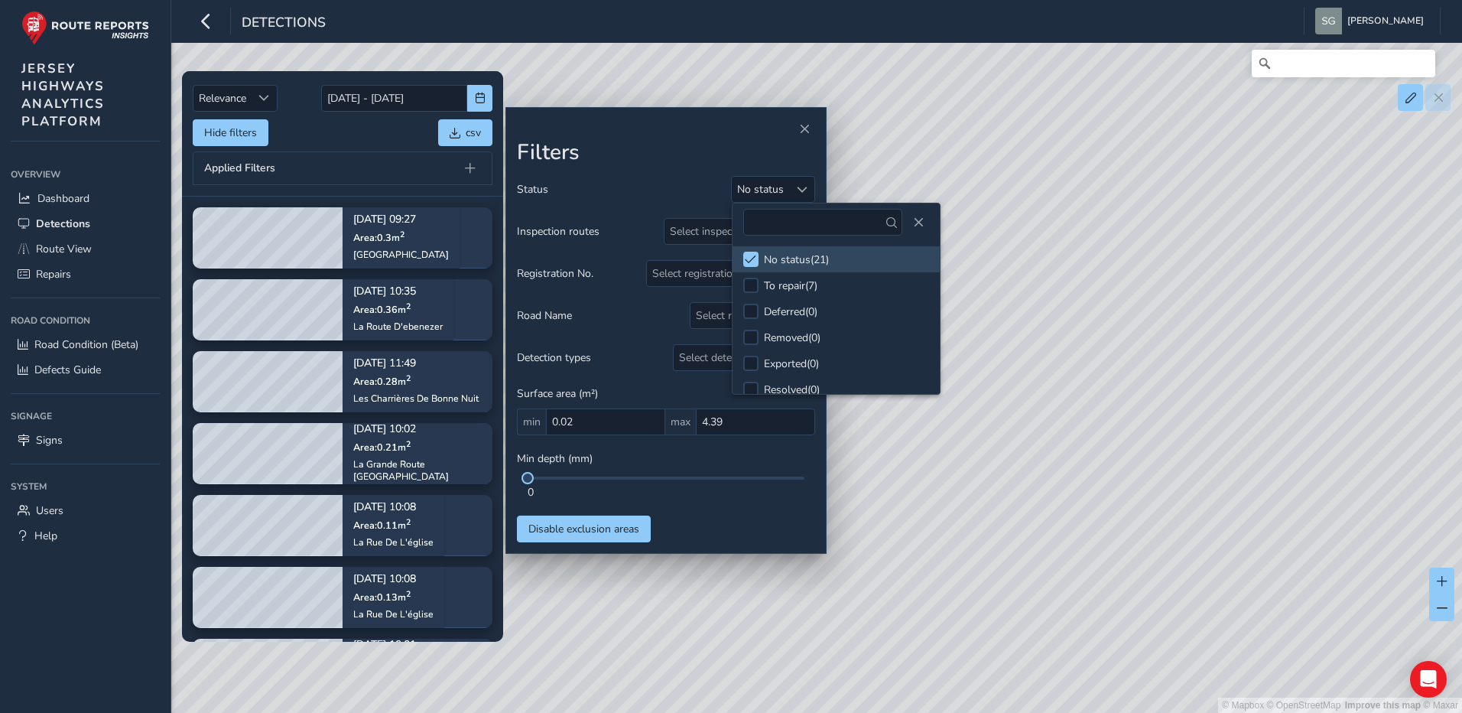
click at [656, 187] on div "Status No status" at bounding box center [666, 189] width 298 height 27
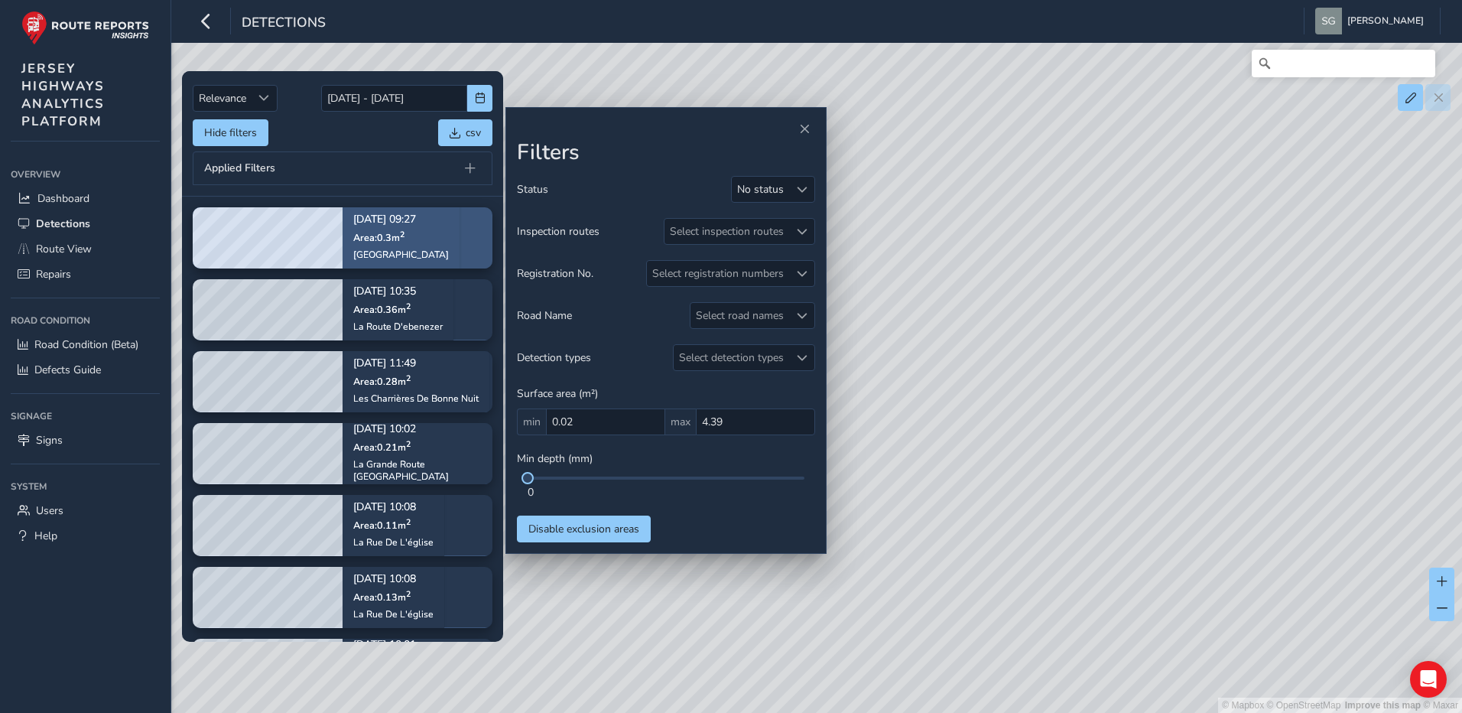
click at [456, 238] on div "[DATE] 09:27 Area: 0.3 m 2 [GEOGRAPHIC_DATA]" at bounding box center [401, 237] width 117 height 89
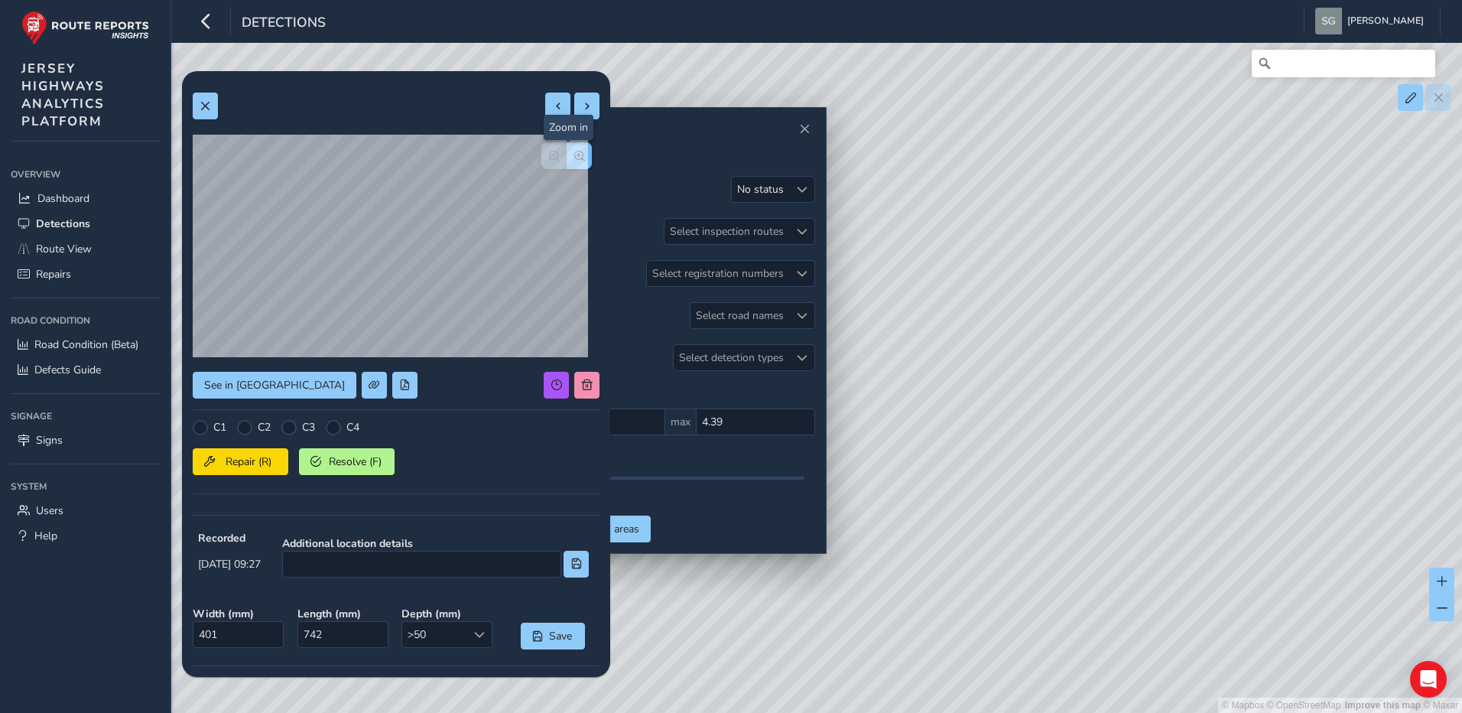
click at [574, 152] on span "button" at bounding box center [579, 156] width 11 height 11
click at [549, 158] on span "button" at bounding box center [554, 156] width 11 height 11
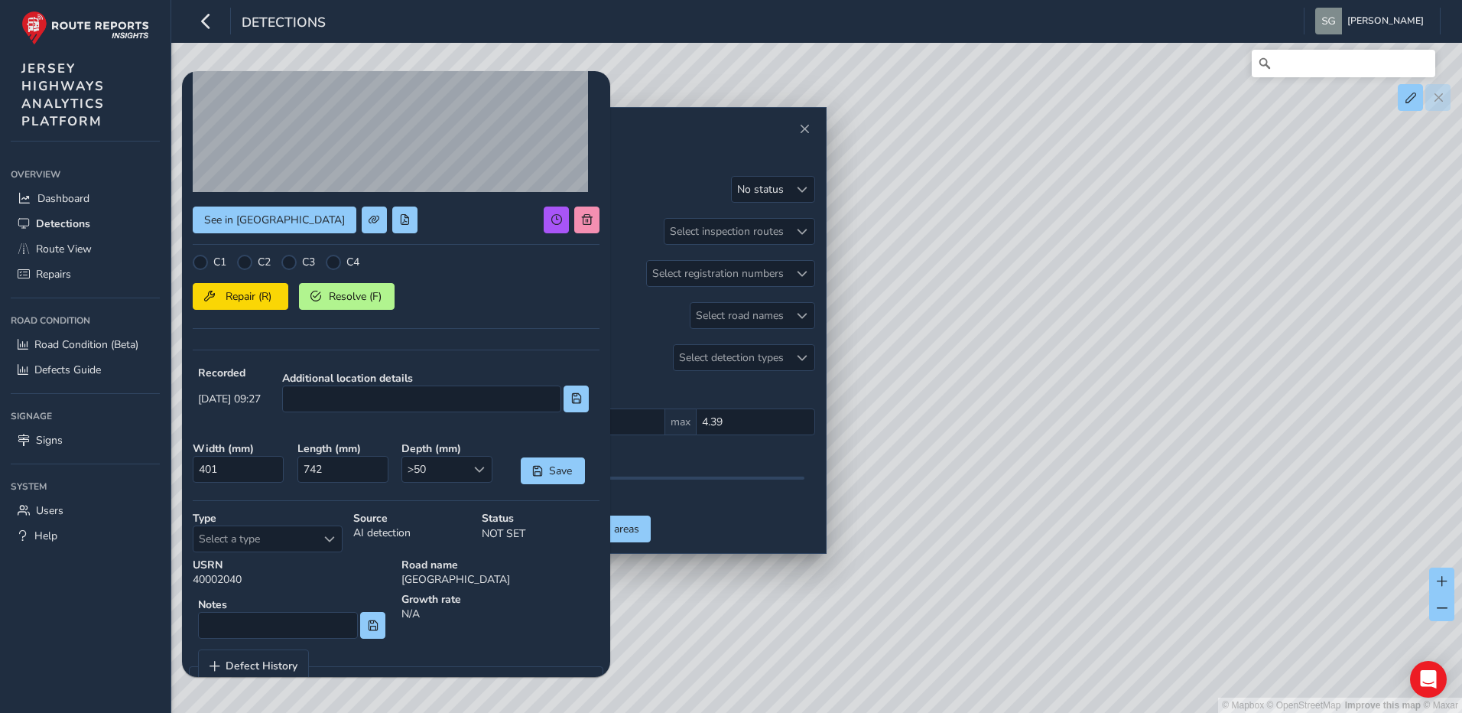
scroll to position [204, 0]
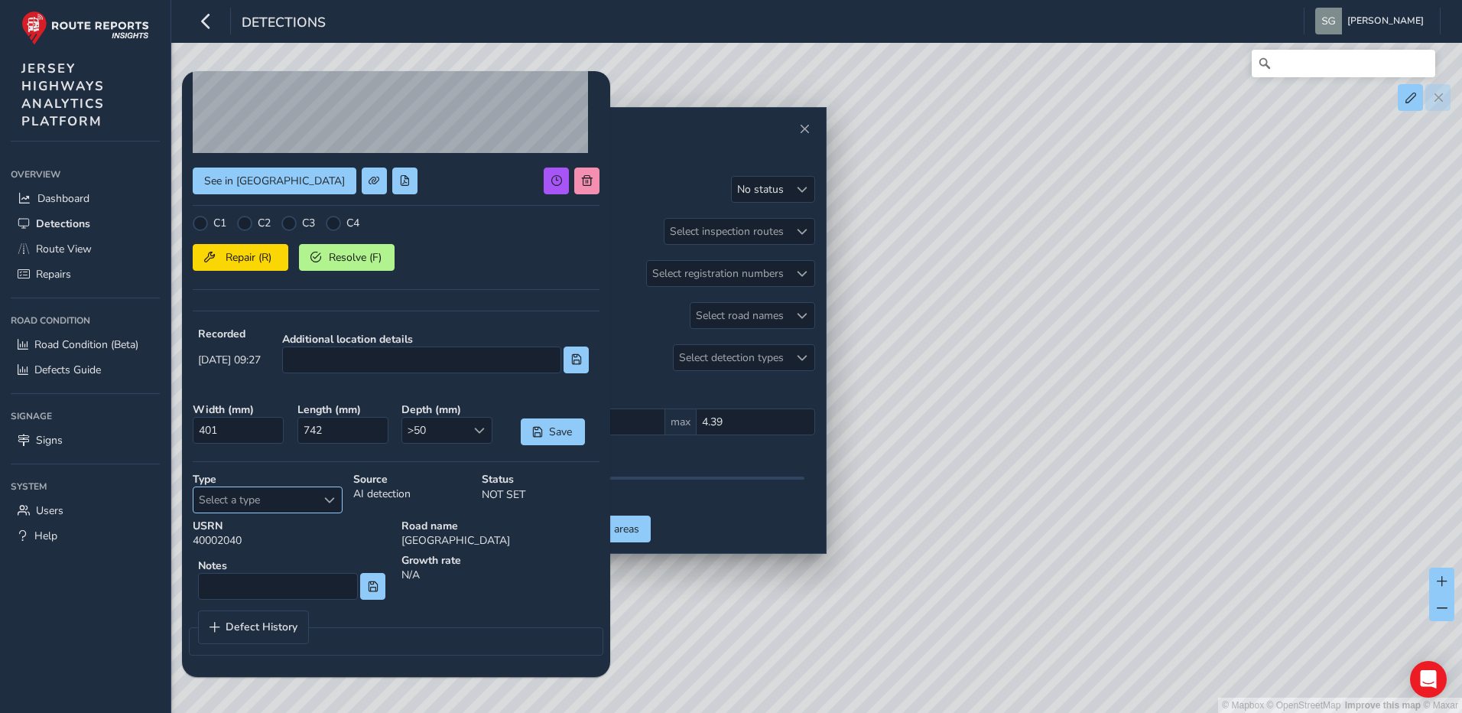
click at [327, 501] on span "Select a type" at bounding box center [329, 500] width 11 height 11
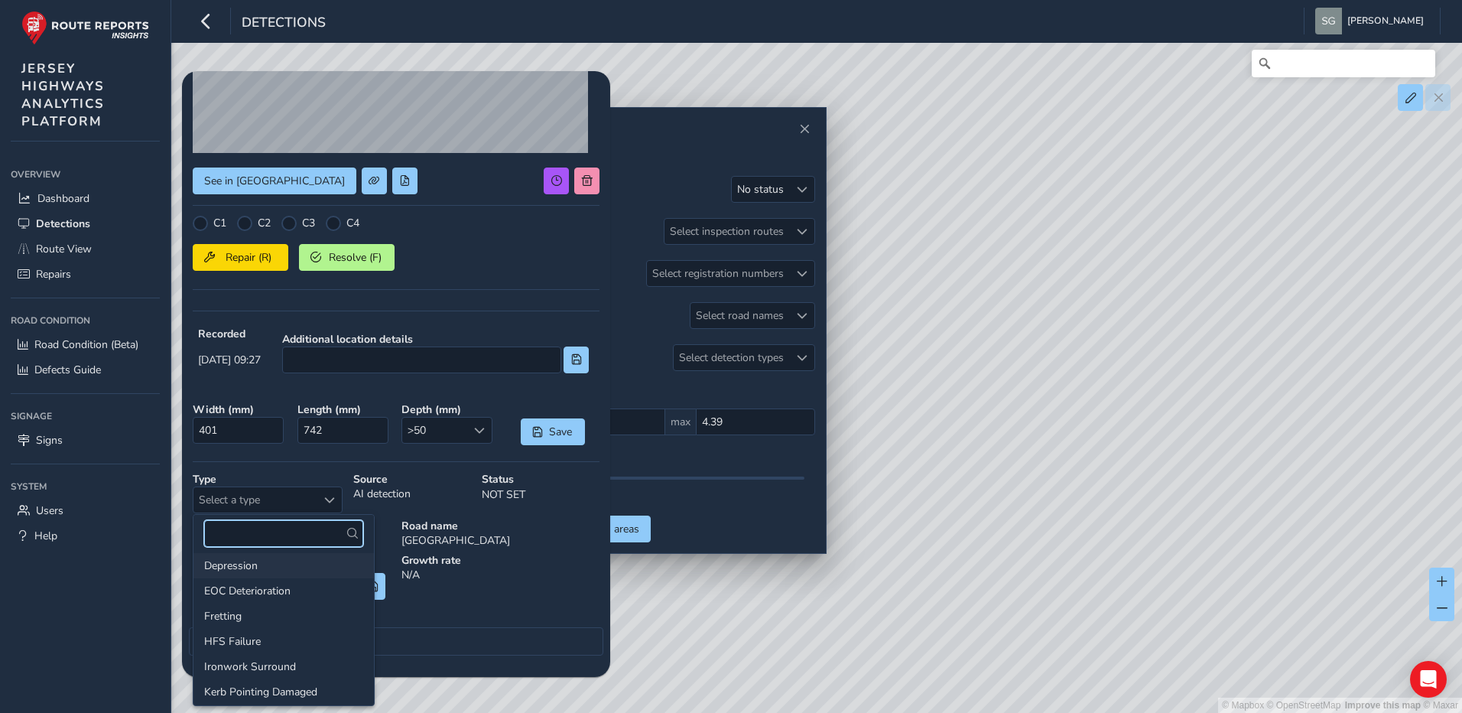
scroll to position [76, 0]
click at [289, 640] on li "Ironwork Surround" at bounding box center [283, 644] width 180 height 25
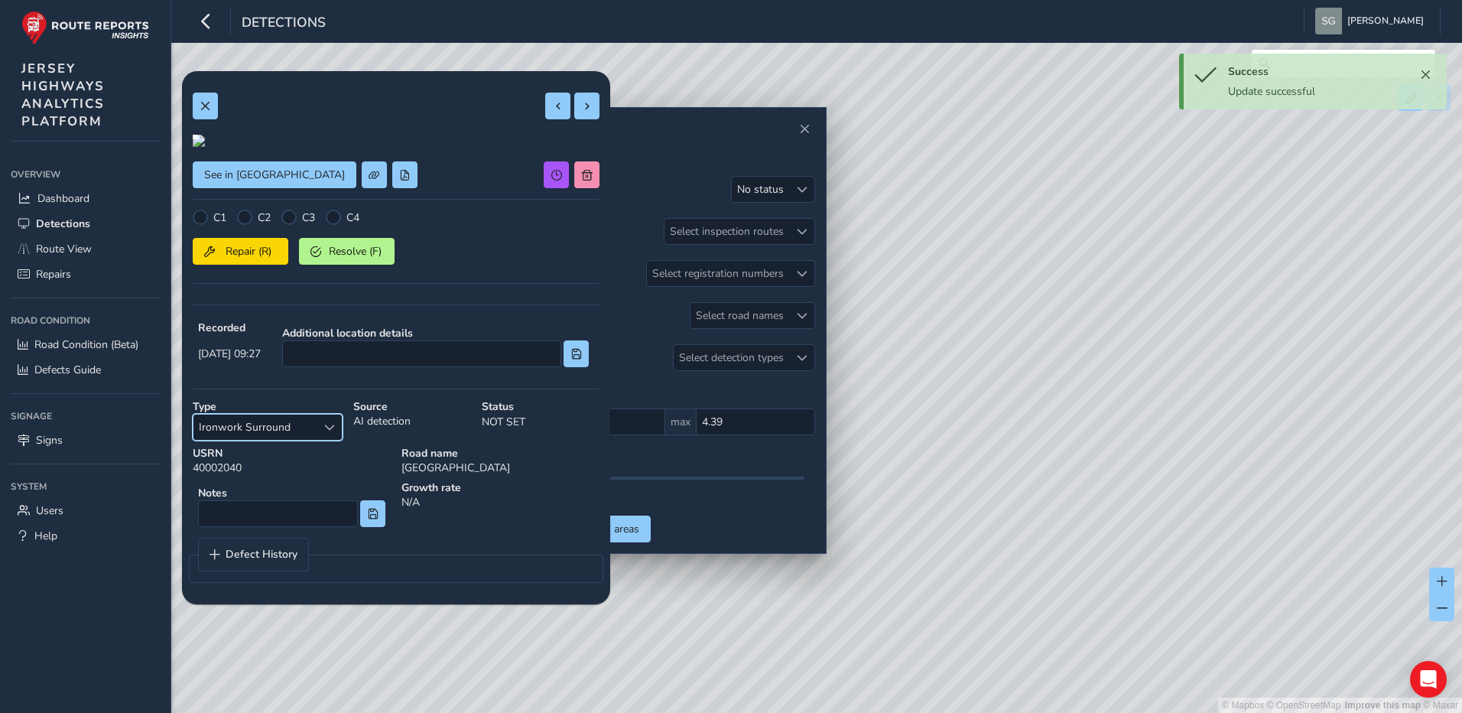
scroll to position [0, 0]
click at [582, 107] on span at bounding box center [587, 106] width 11 height 11
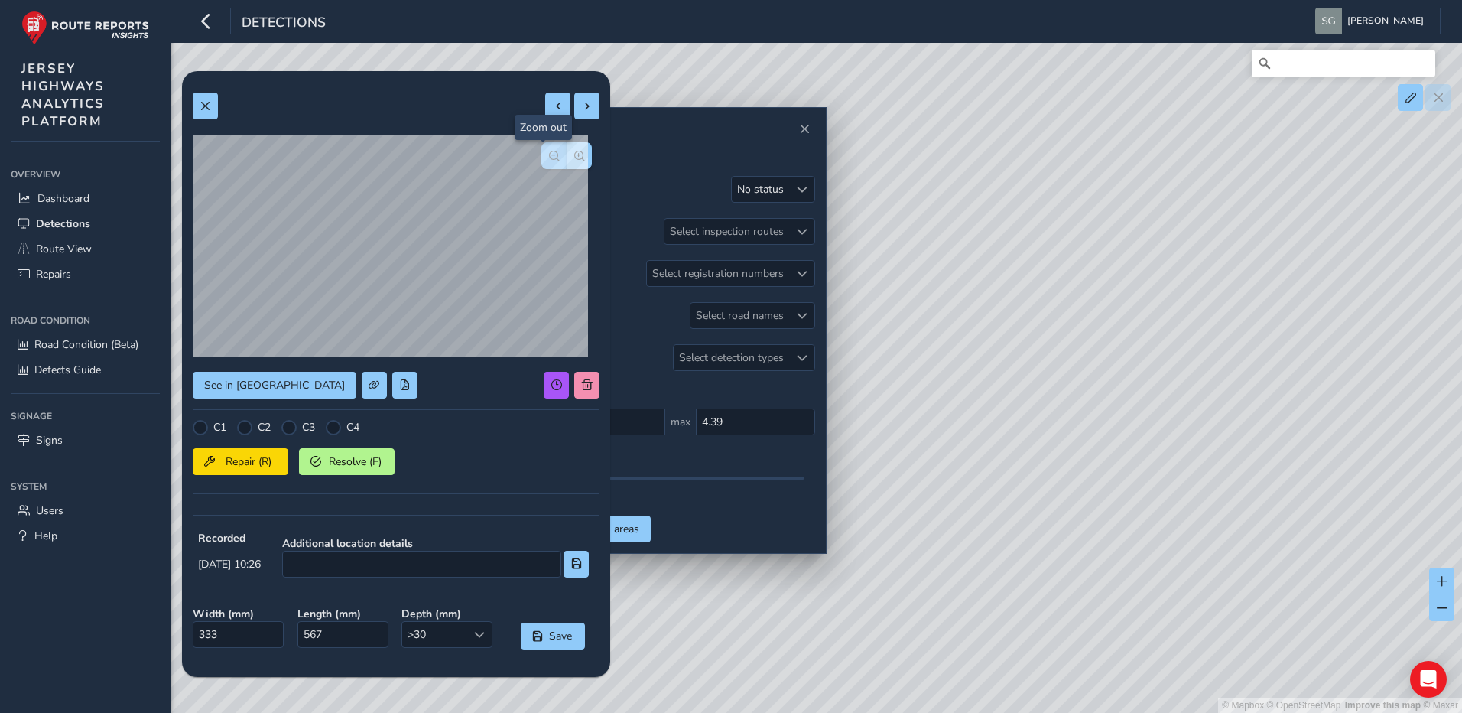
click at [549, 157] on span "button" at bounding box center [554, 156] width 11 height 11
click at [574, 159] on span "button" at bounding box center [579, 156] width 11 height 11
click at [554, 157] on button "button" at bounding box center [553, 155] width 25 height 27
click at [574, 156] on span "button" at bounding box center [579, 156] width 11 height 11
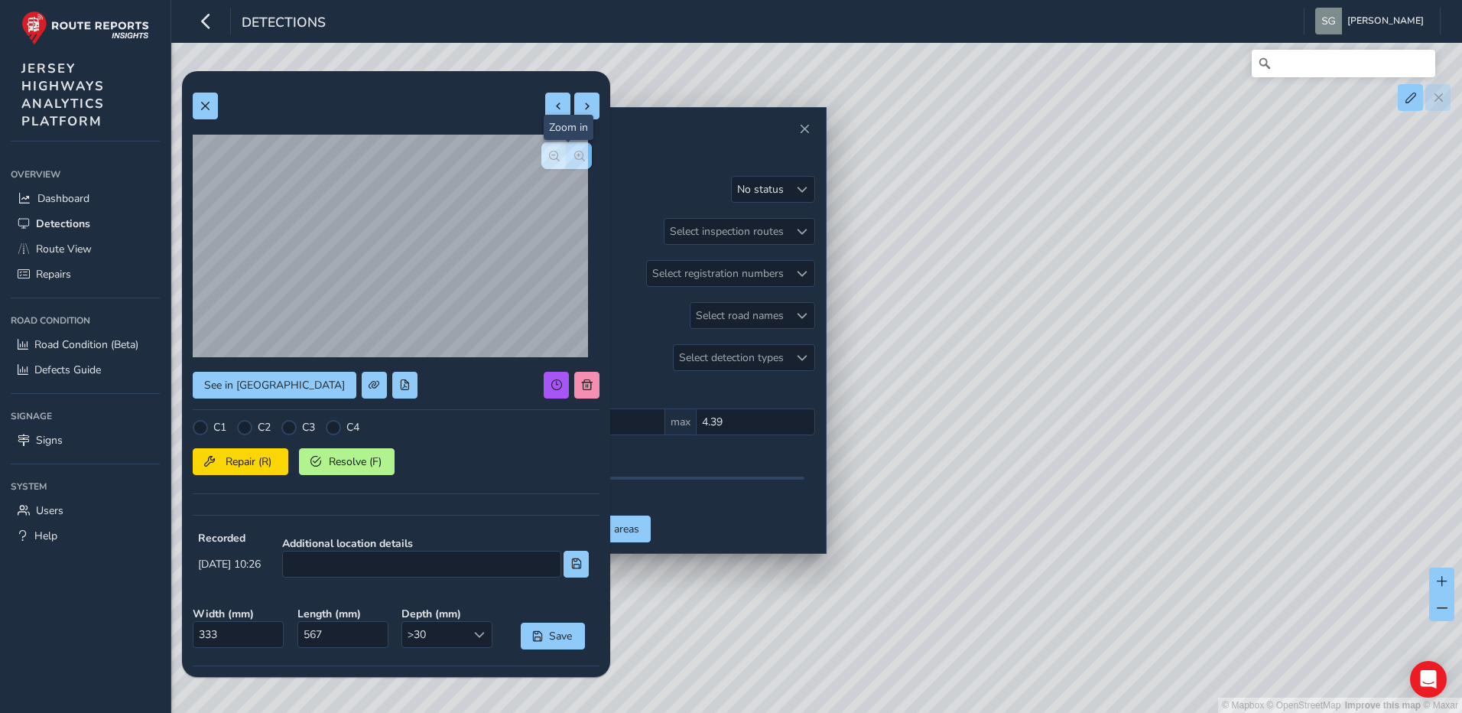
click at [574, 156] on span "button" at bounding box center [579, 156] width 11 height 11
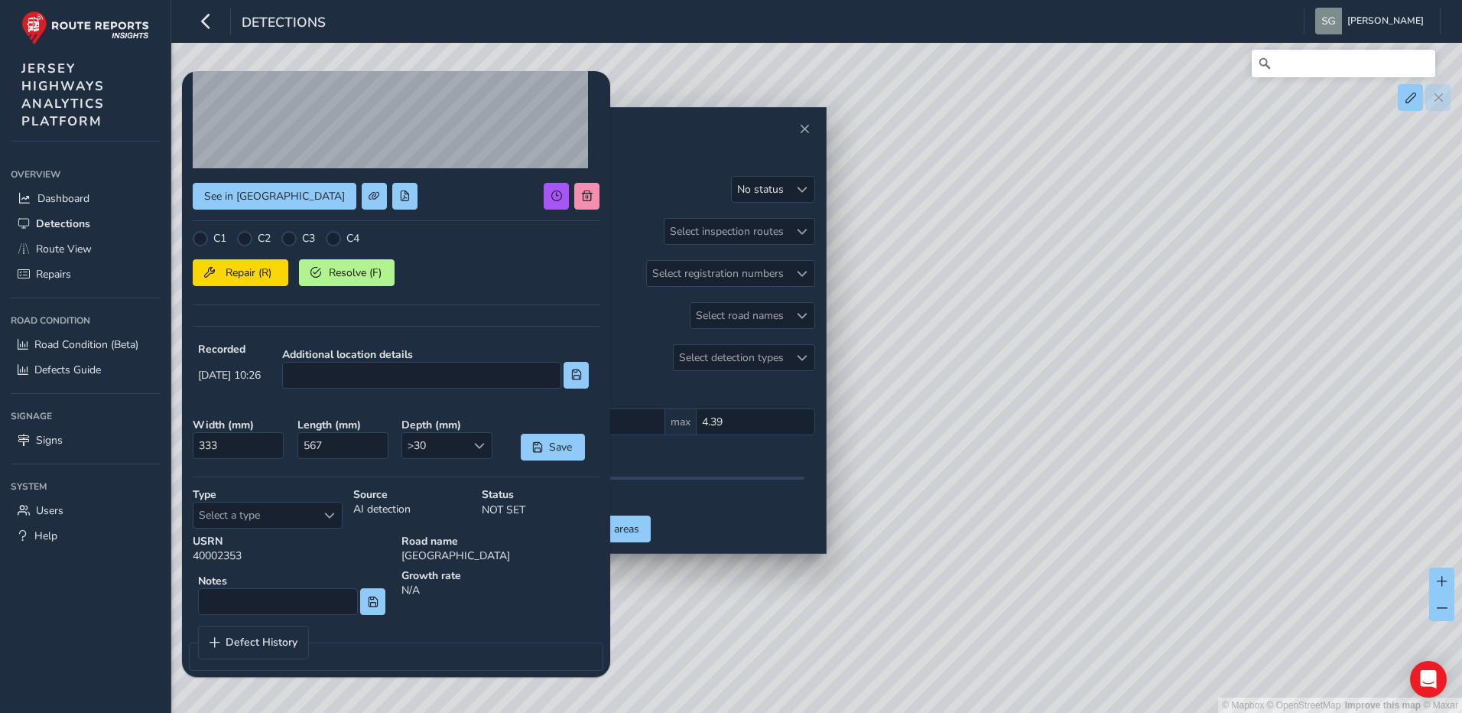
scroll to position [204, 0]
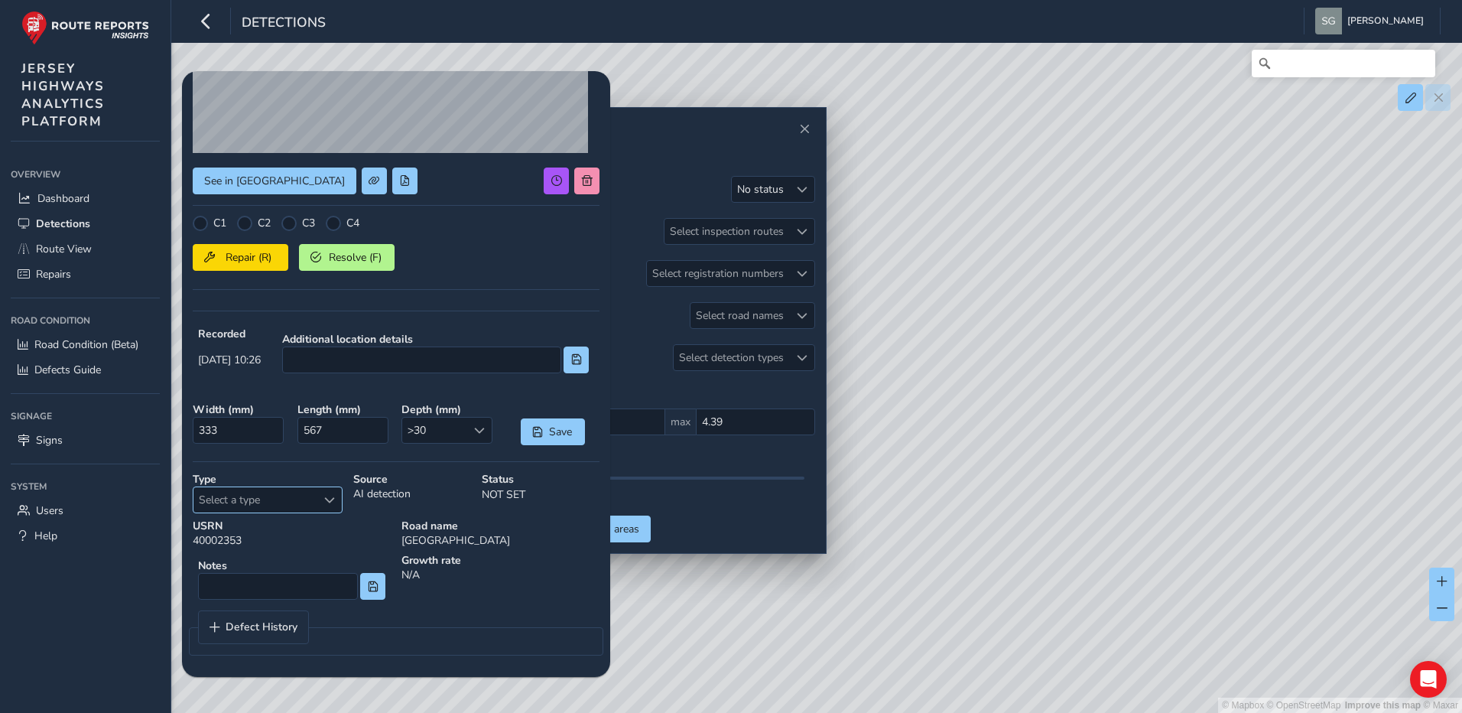
click at [336, 498] on div "Select a type" at bounding box center [329, 499] width 25 height 25
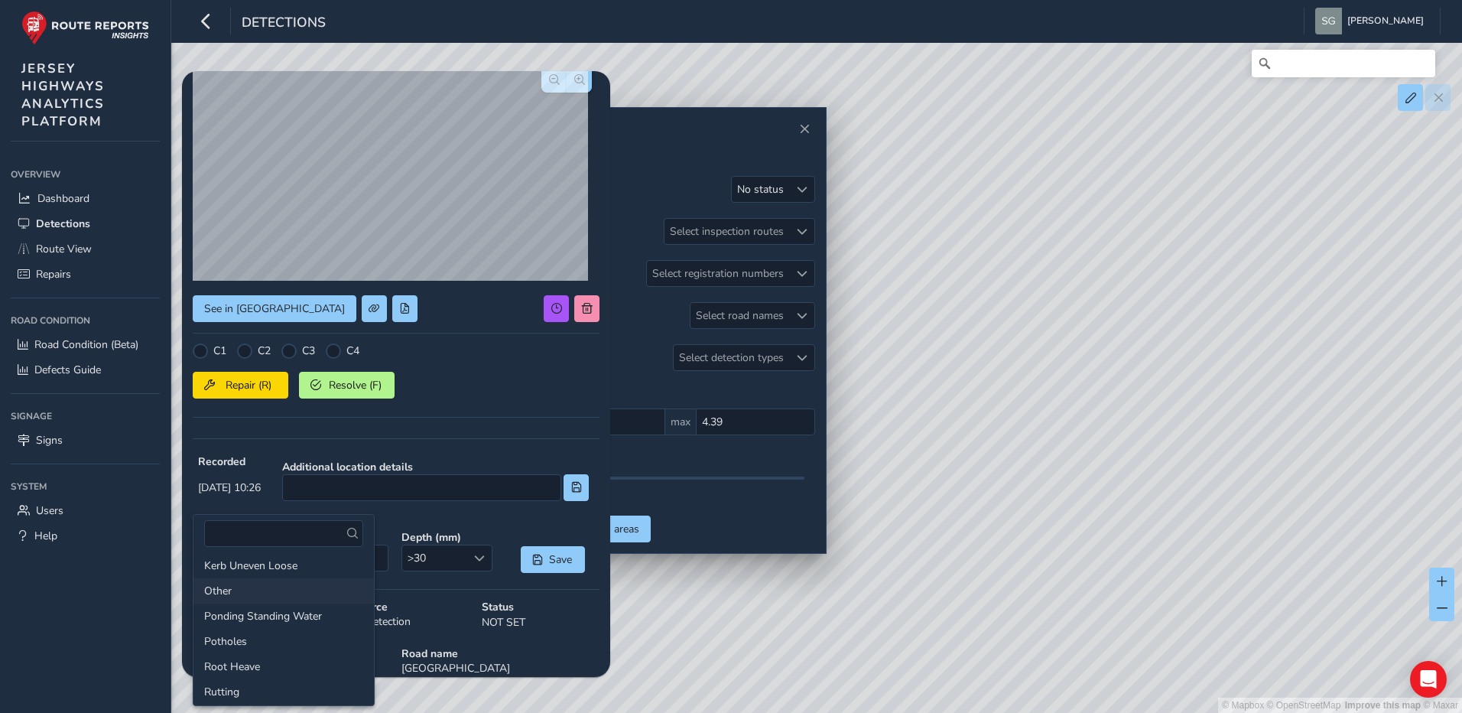
scroll to position [229, 0]
click at [284, 614] on li "Potholes" at bounding box center [283, 618] width 180 height 25
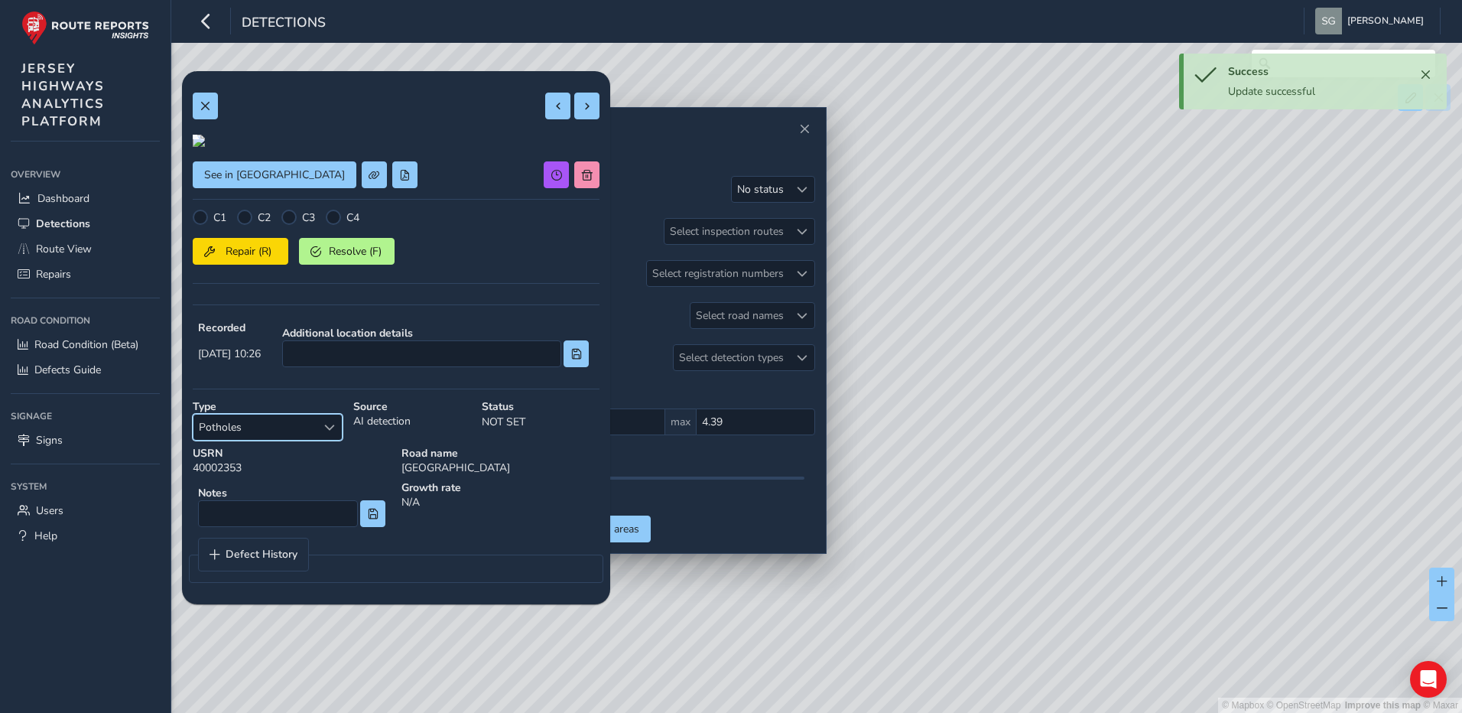
scroll to position [0, 0]
click at [581, 109] on button at bounding box center [586, 106] width 25 height 27
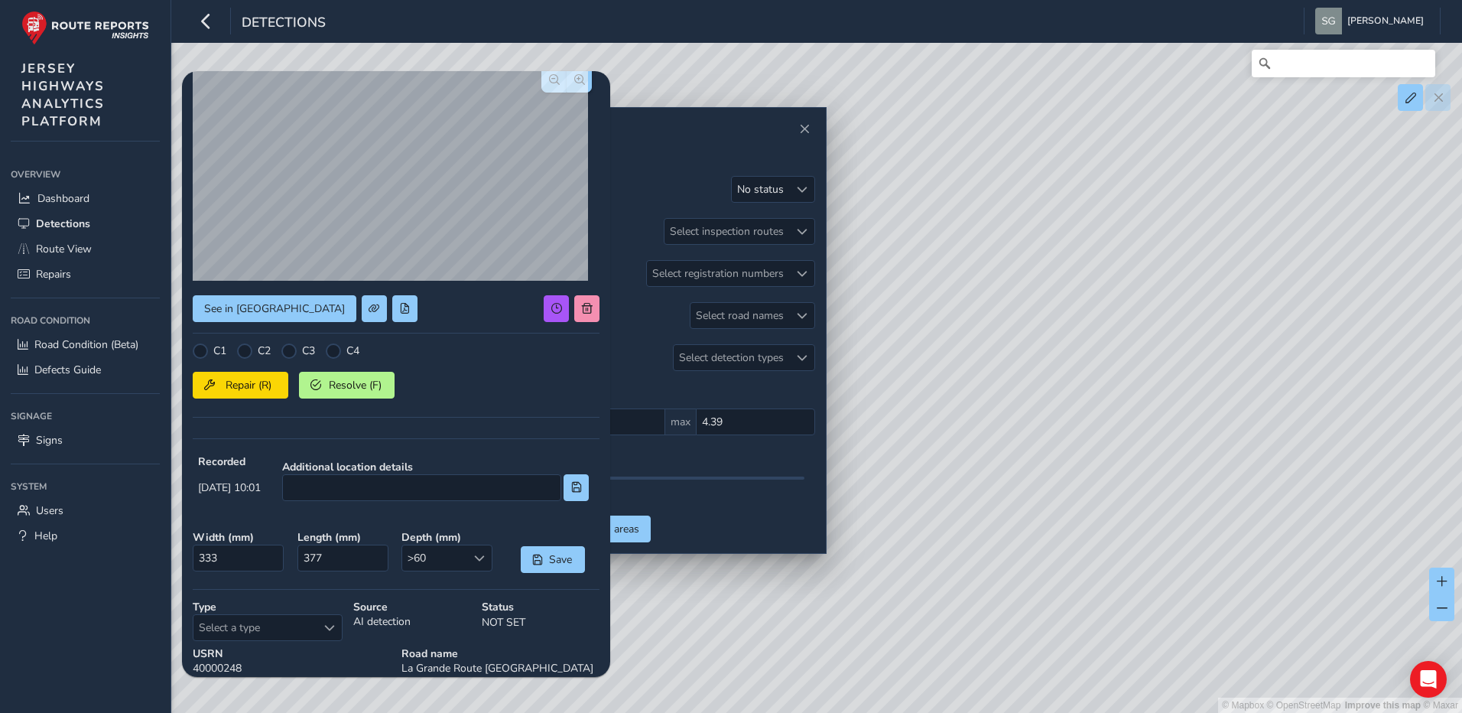
scroll to position [204, 0]
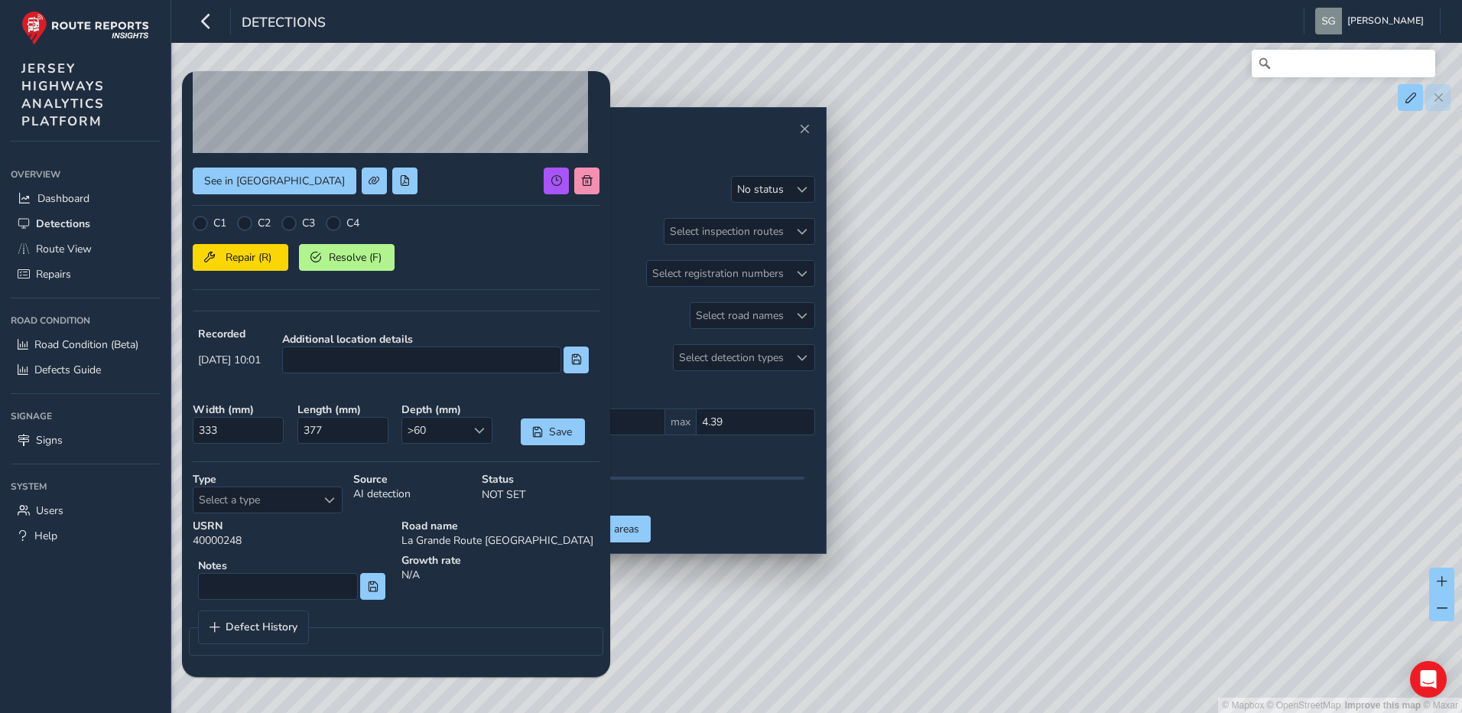
click at [326, 483] on strong "Type" at bounding box center [268, 479] width 150 height 15
click at [326, 498] on span "Select a type" at bounding box center [329, 500] width 11 height 11
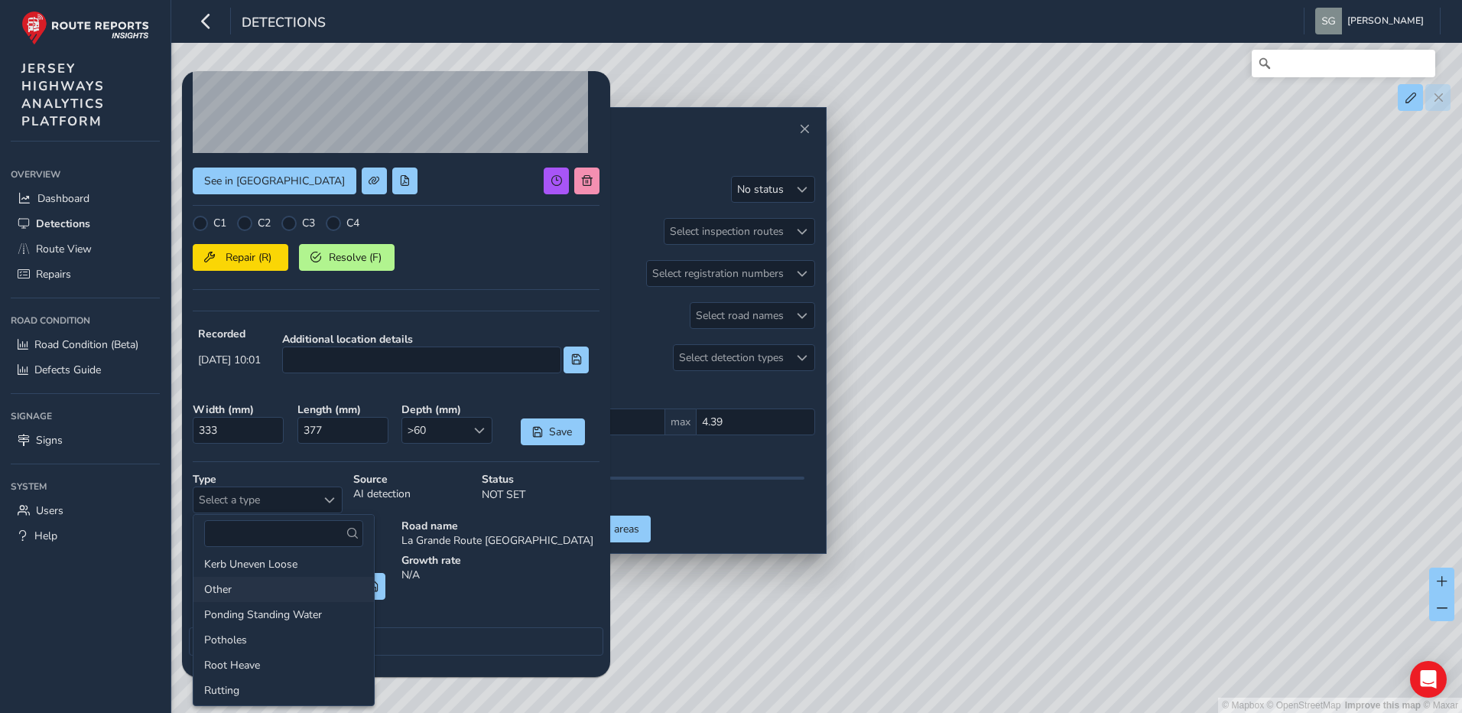
scroll to position [229, 0]
click at [278, 619] on li "Potholes" at bounding box center [283, 618] width 180 height 25
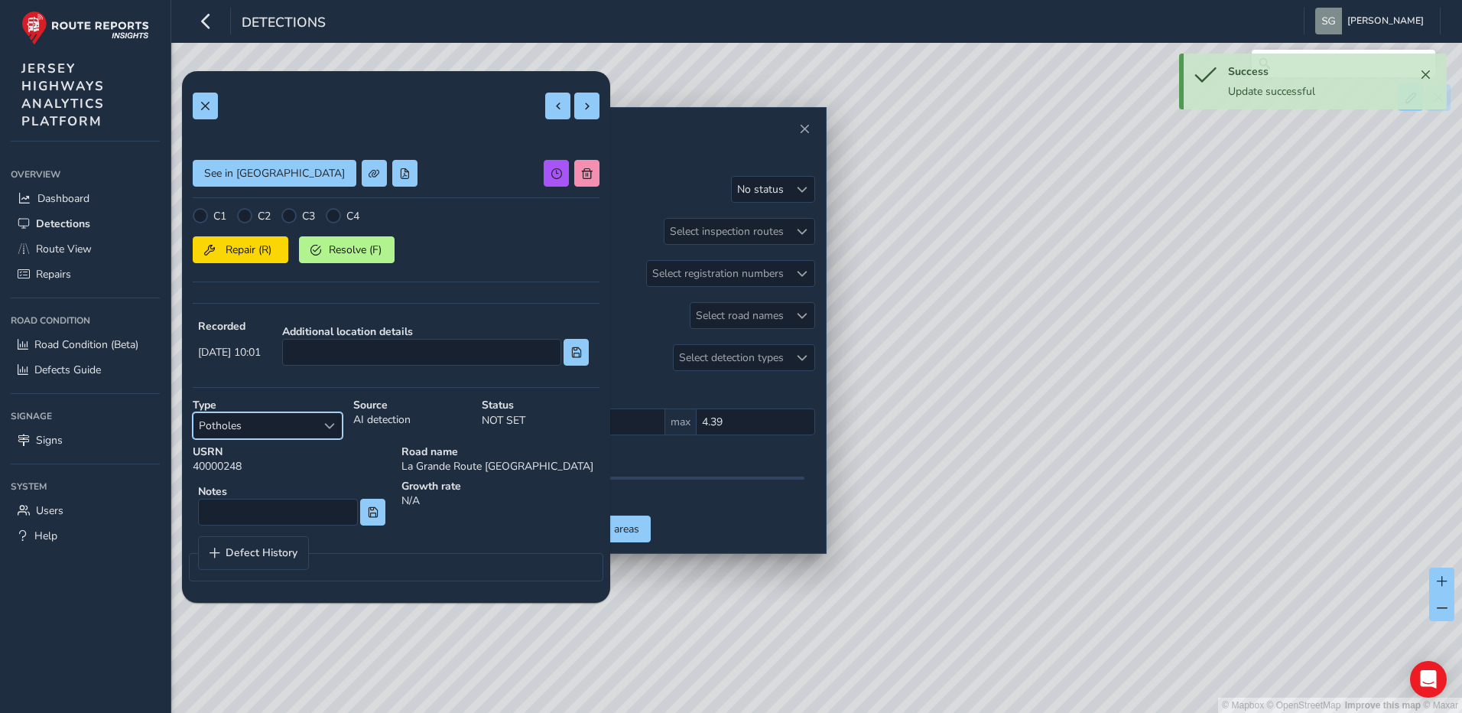
scroll to position [0, 0]
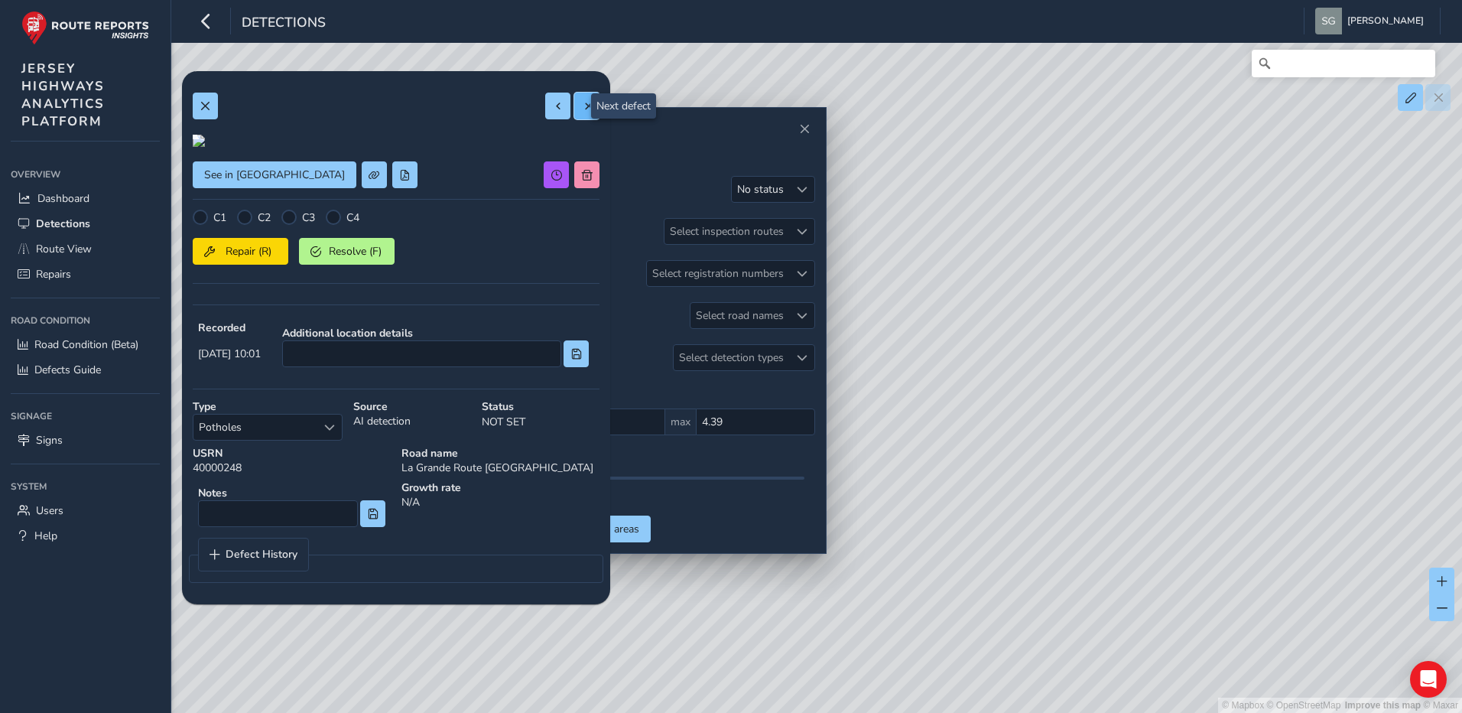
click at [582, 109] on span at bounding box center [587, 106] width 11 height 11
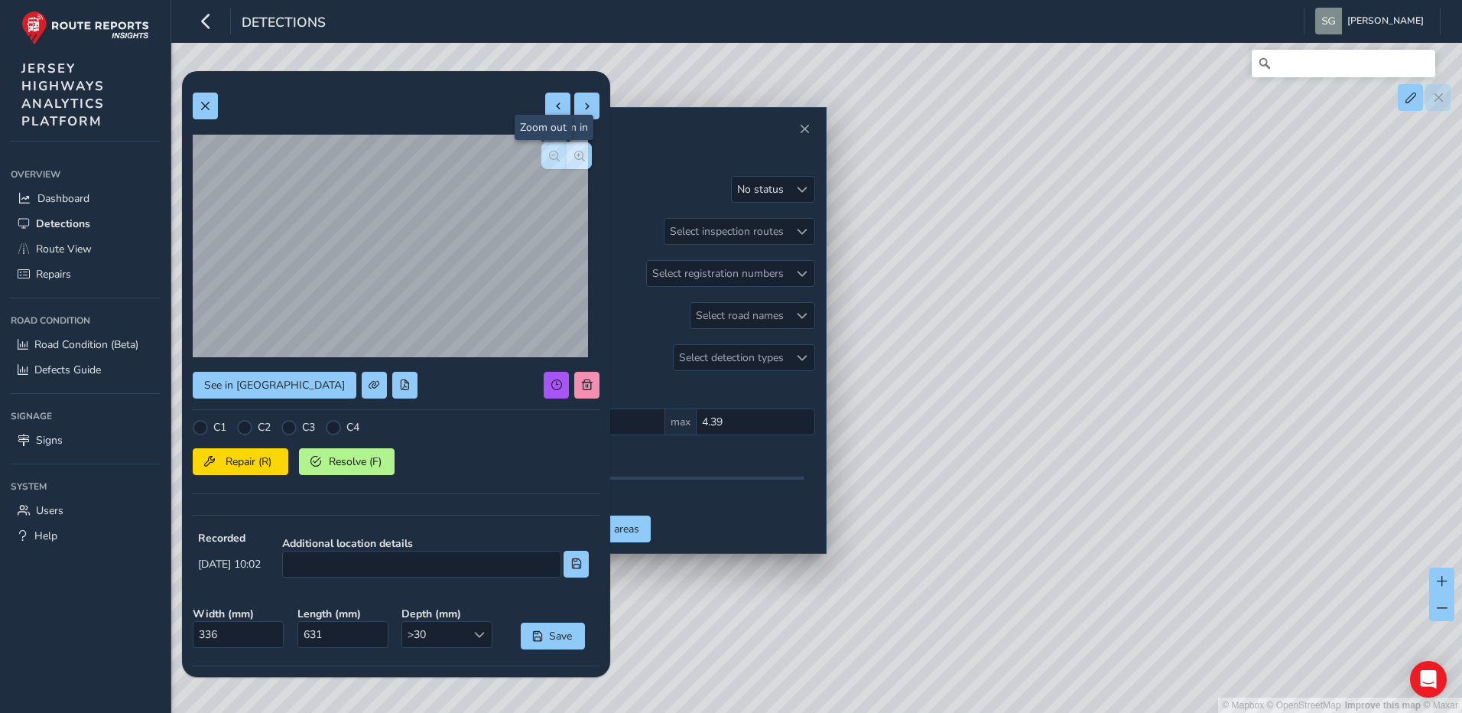
click at [546, 163] on button "button" at bounding box center [553, 155] width 25 height 27
click at [575, 157] on button "button" at bounding box center [579, 155] width 25 height 27
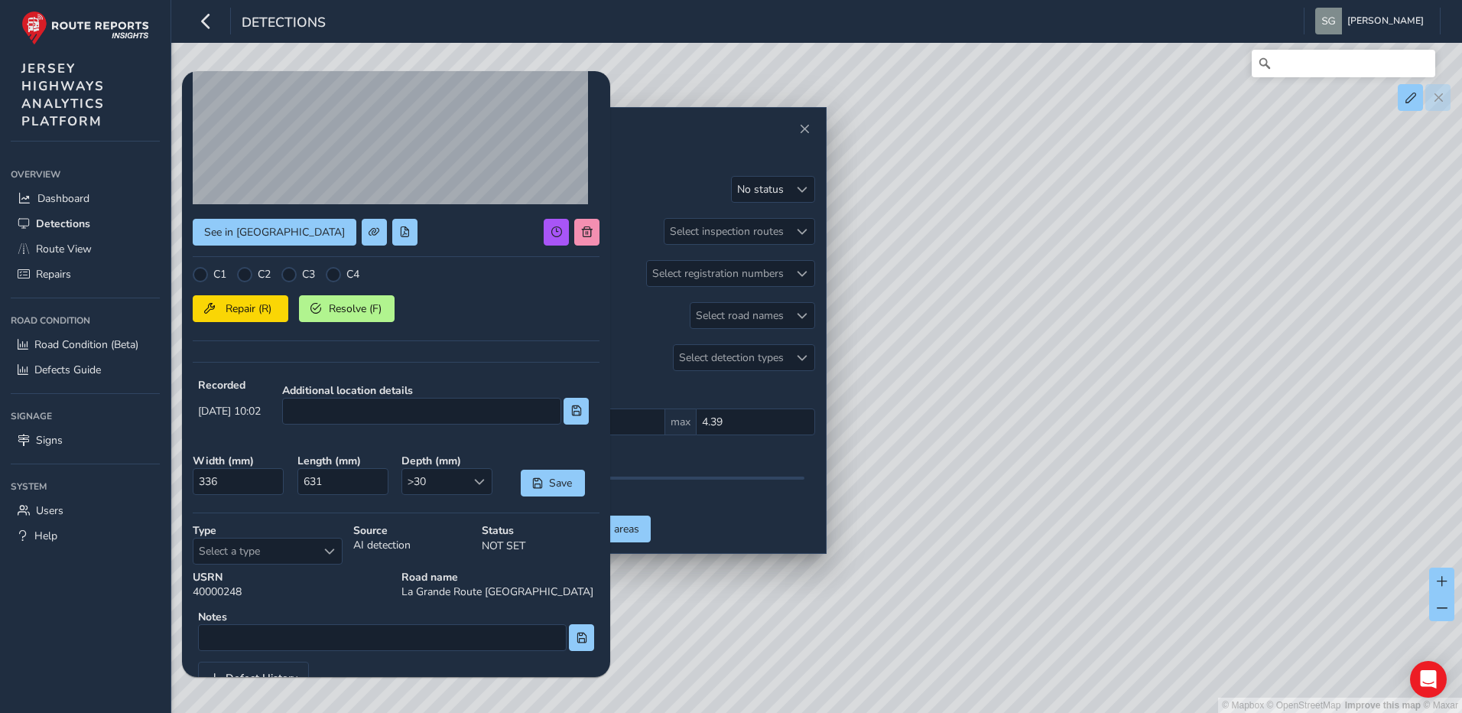
scroll to position [204, 0]
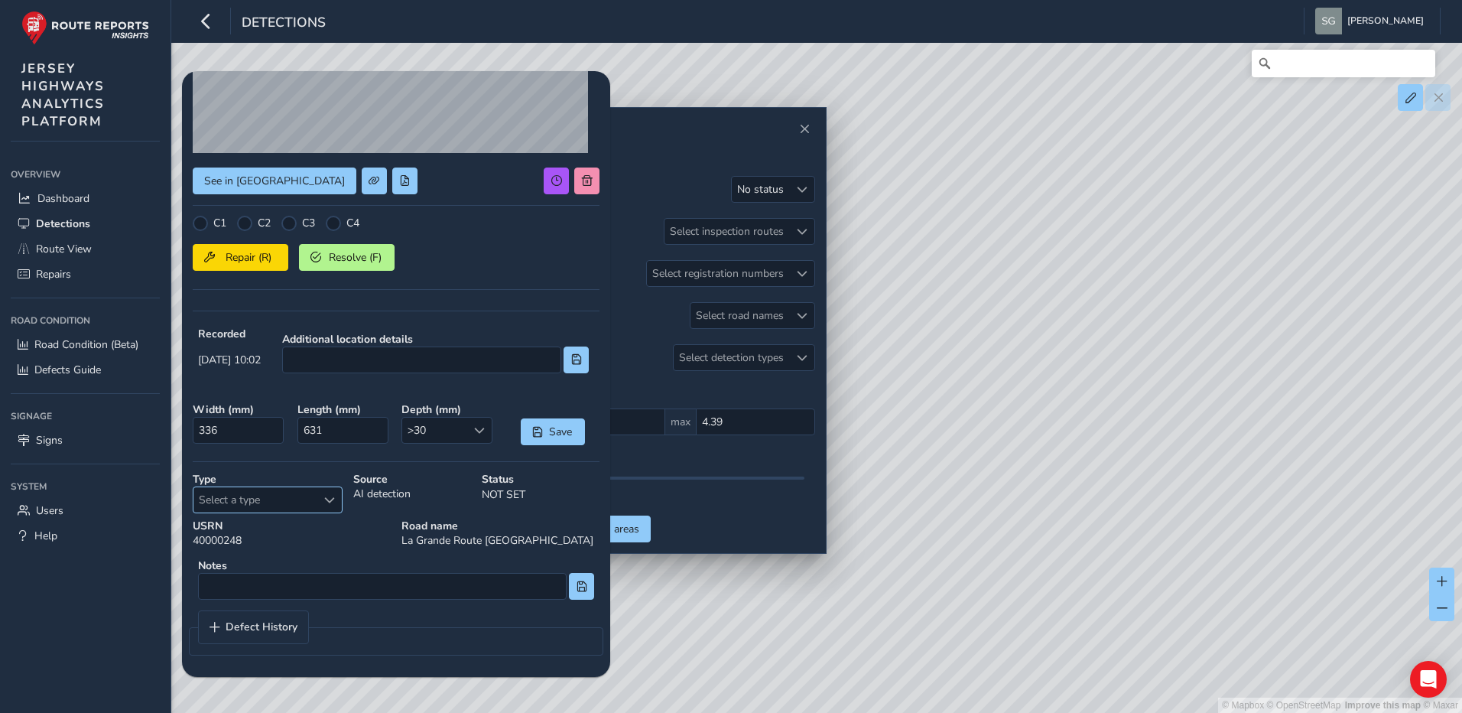
click at [328, 507] on div "Select a type" at bounding box center [329, 499] width 25 height 25
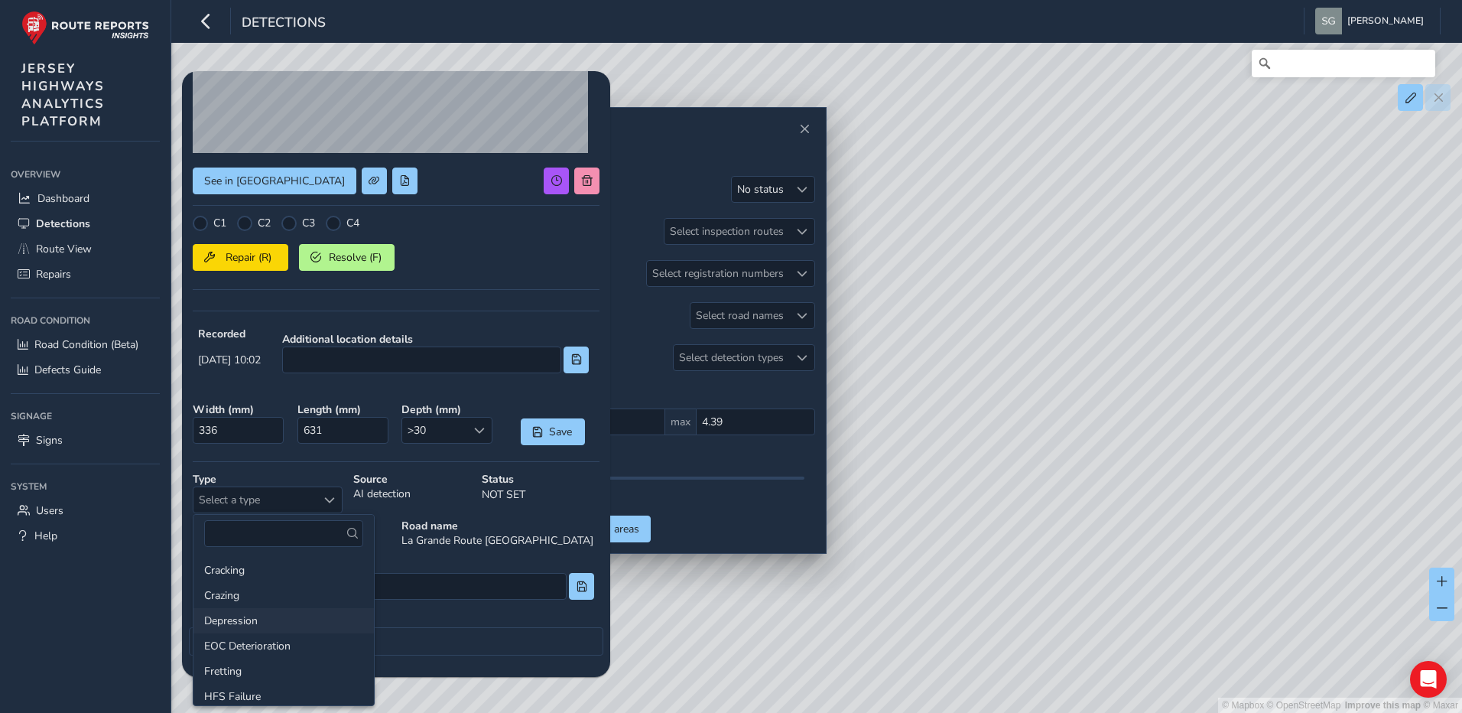
click at [277, 618] on li "Depression" at bounding box center [283, 620] width 180 height 25
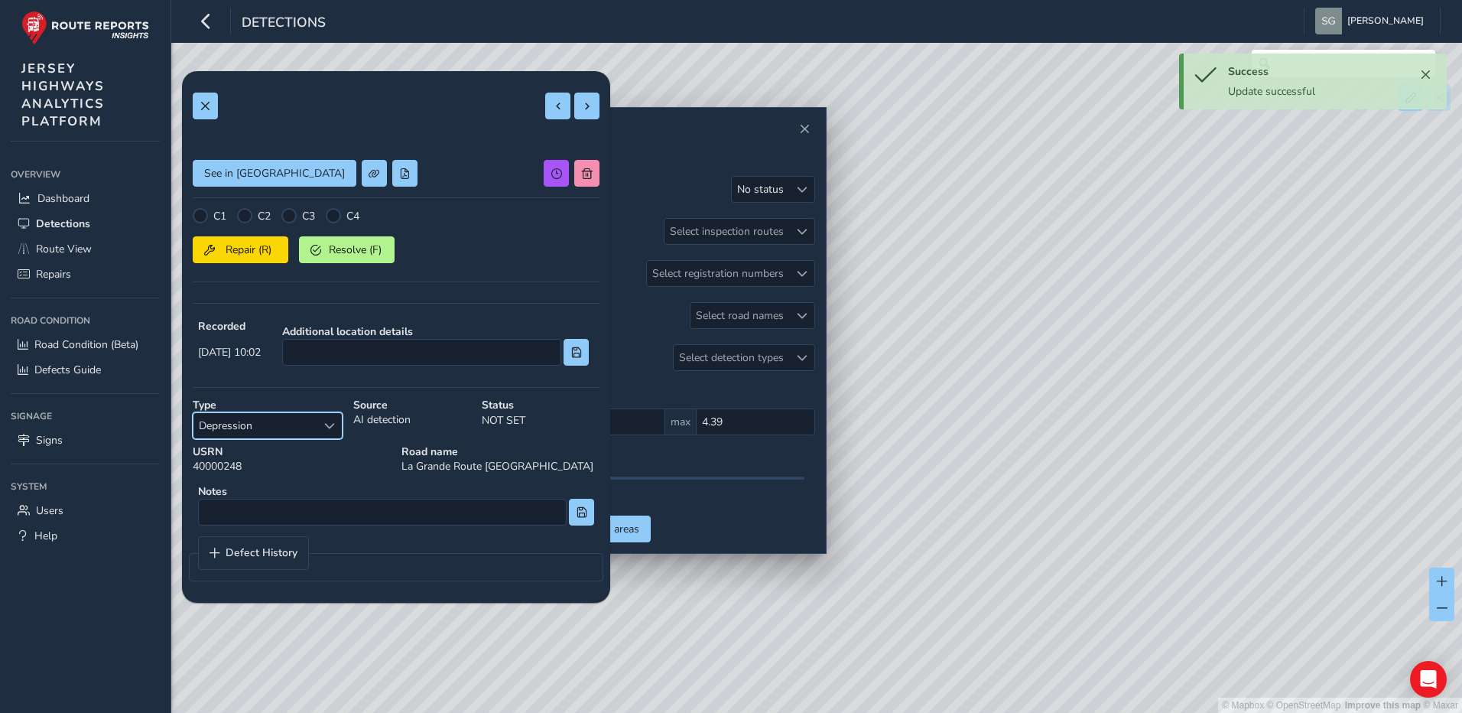
scroll to position [0, 0]
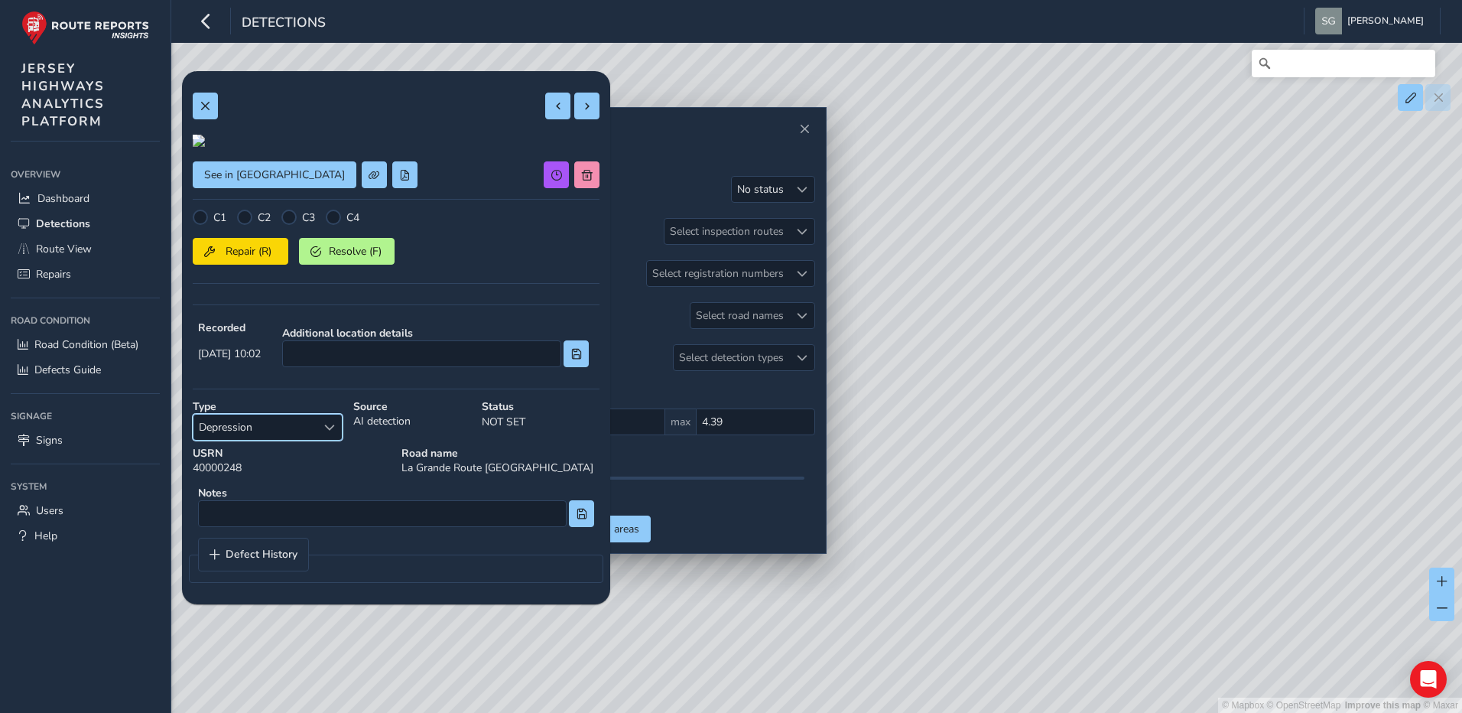
click at [205, 147] on div at bounding box center [199, 141] width 12 height 12
click at [583, 106] on button at bounding box center [586, 106] width 25 height 27
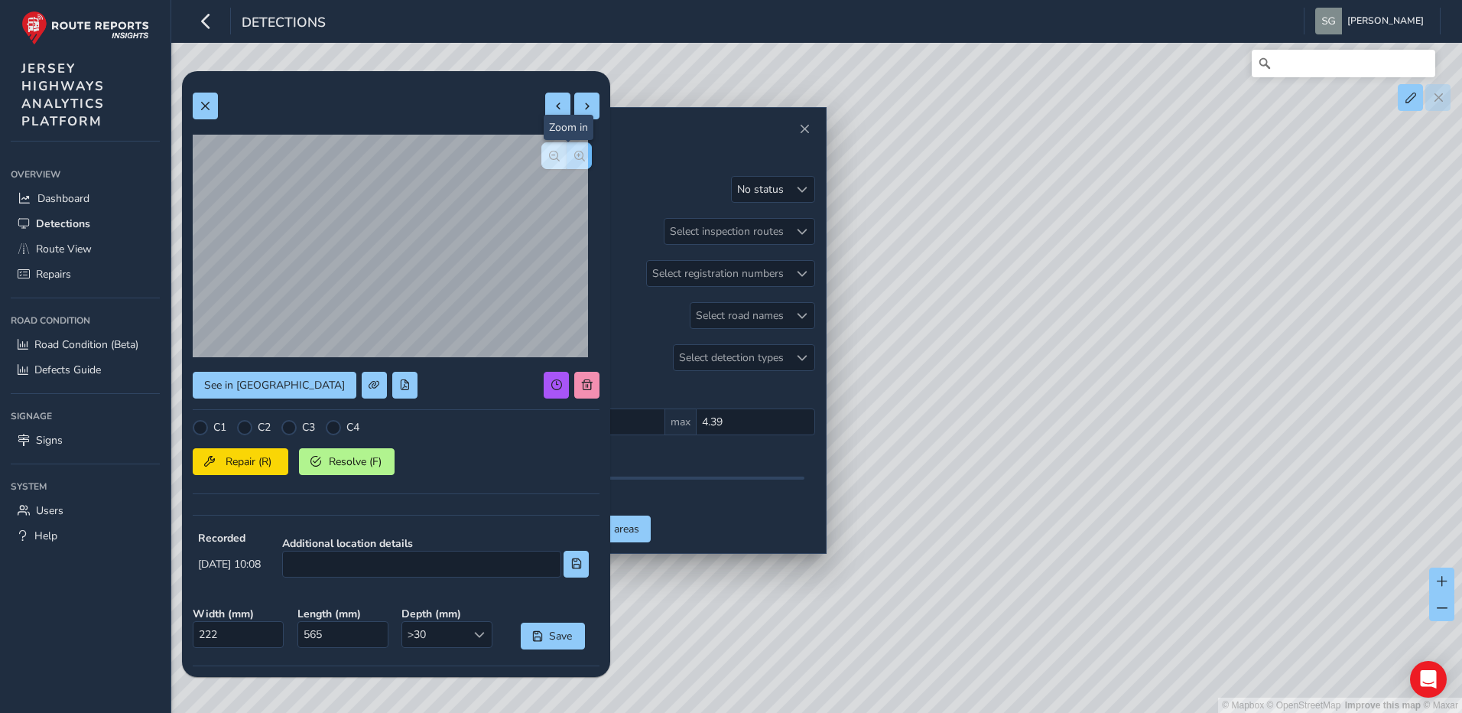
click at [570, 161] on button "button" at bounding box center [579, 155] width 25 height 27
click at [550, 157] on button "button" at bounding box center [553, 155] width 25 height 27
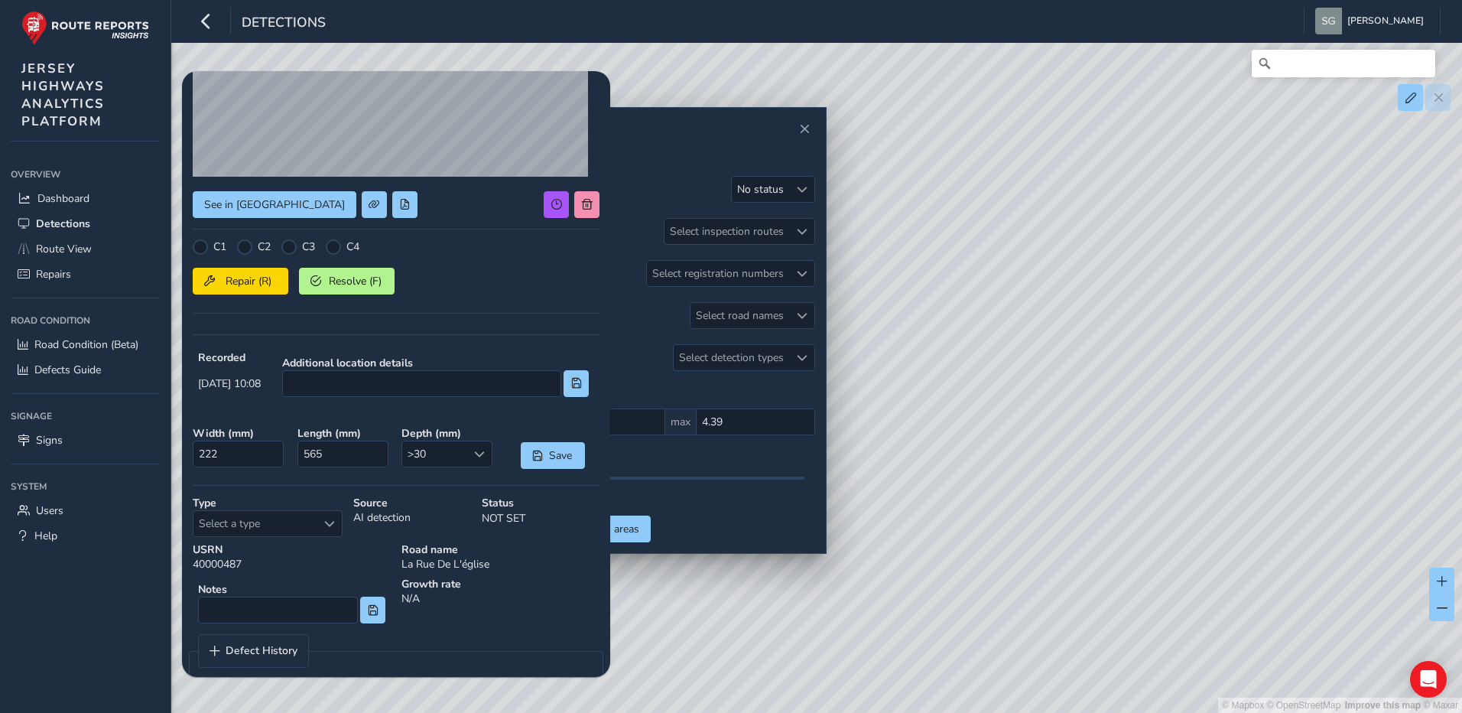
scroll to position [204, 0]
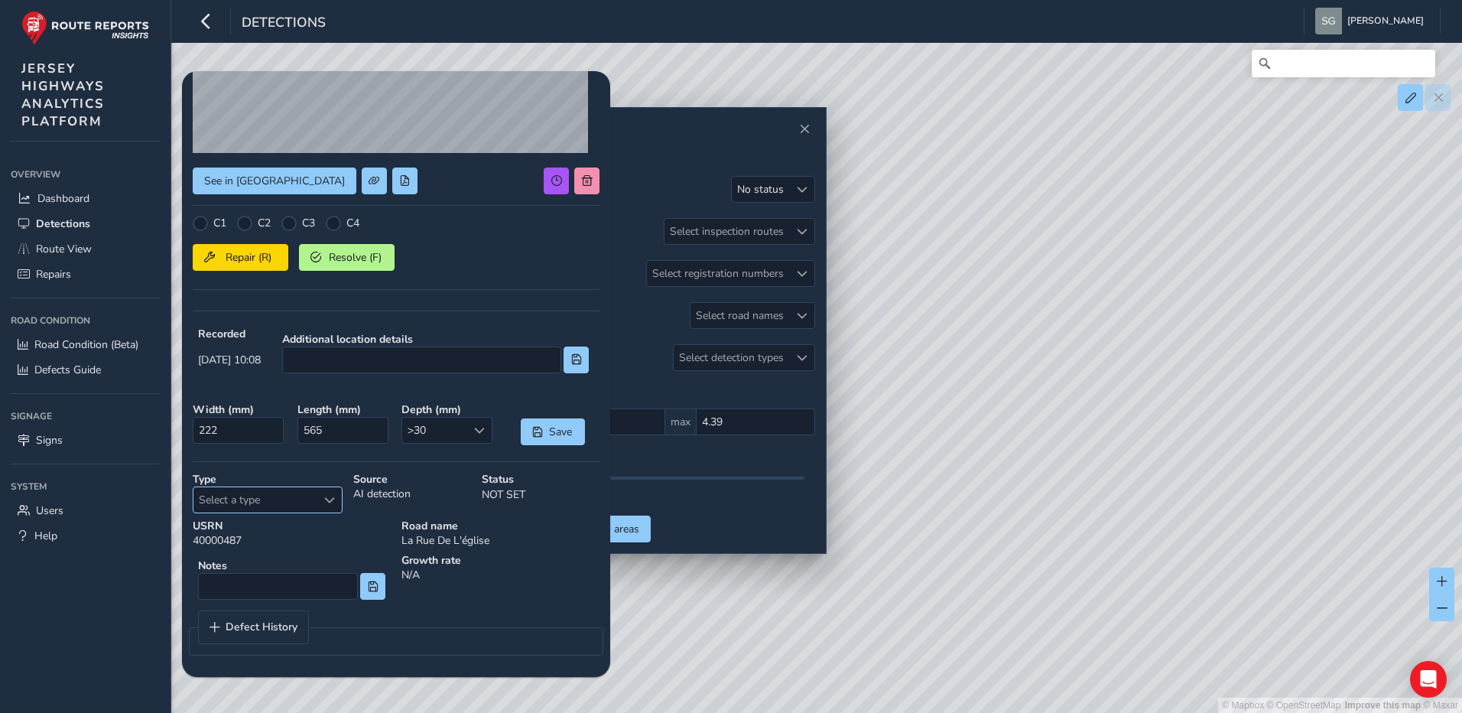
click at [335, 498] on div "Select a type" at bounding box center [329, 499] width 25 height 25
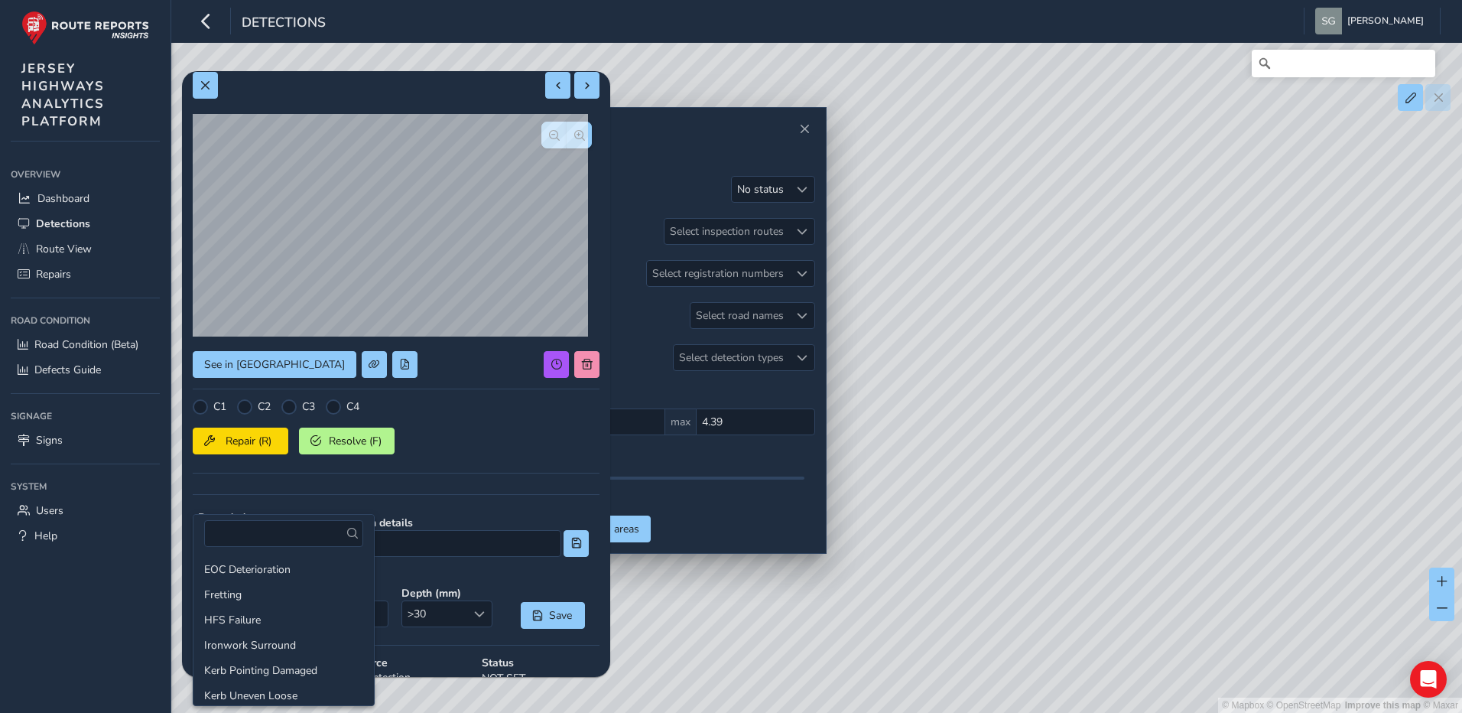
scroll to position [0, 0]
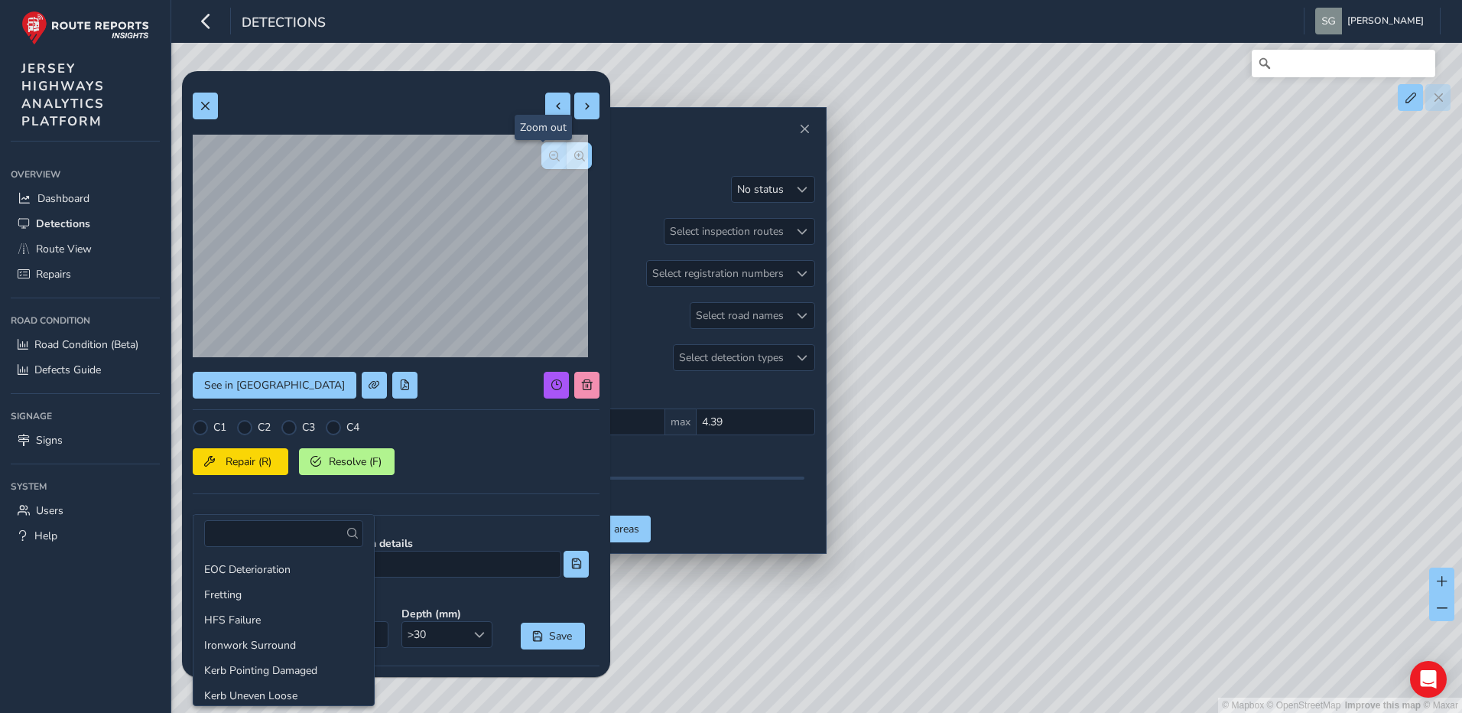
click at [549, 160] on span "button" at bounding box center [554, 156] width 11 height 11
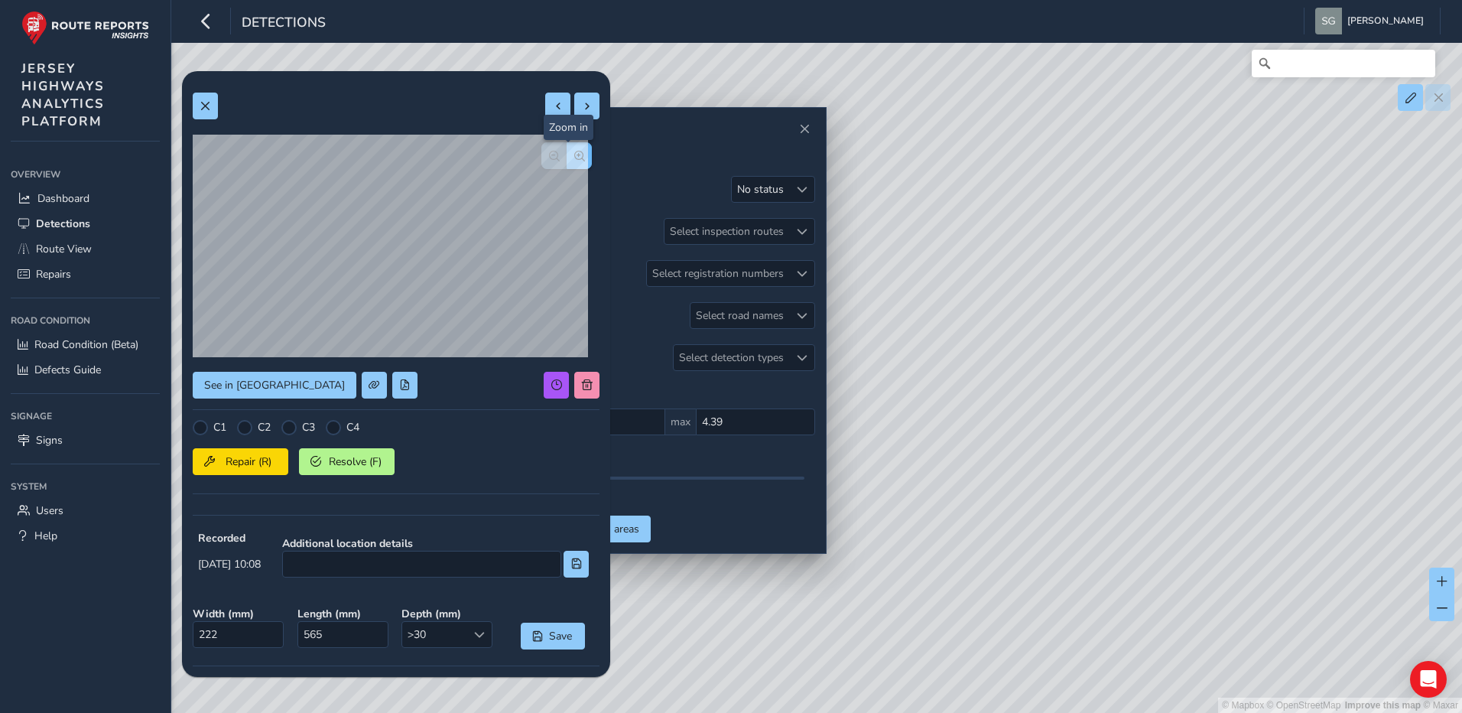
click at [577, 161] on button "button" at bounding box center [579, 155] width 25 height 27
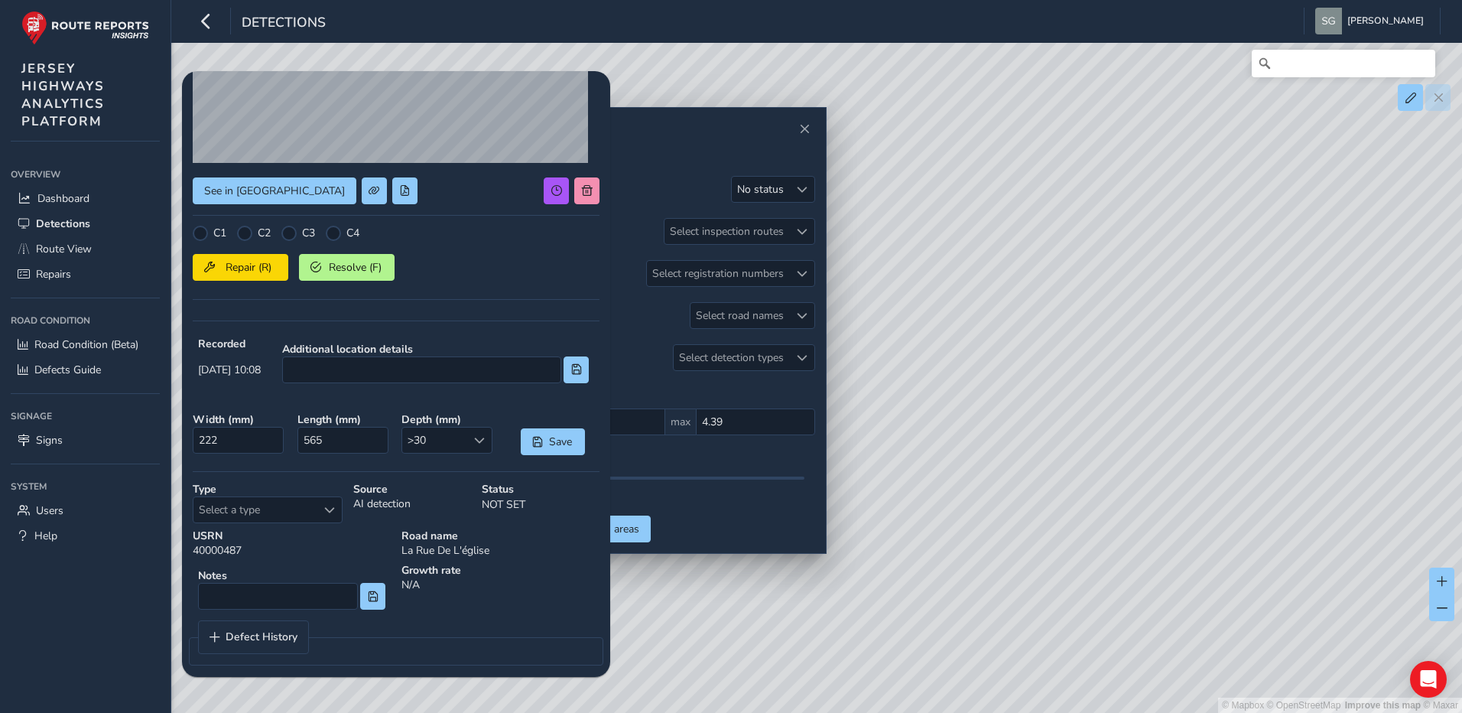
scroll to position [204, 0]
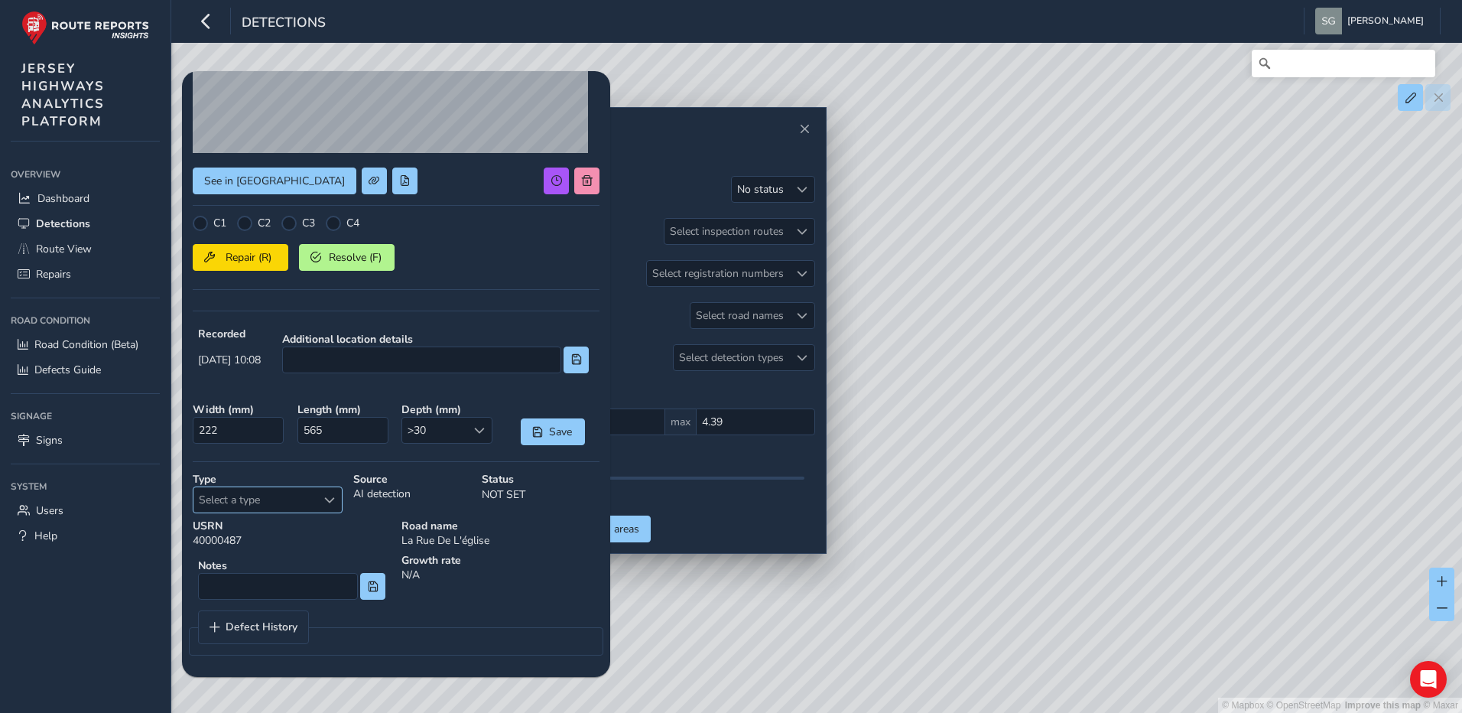
click at [324, 499] on span "Select a type" at bounding box center [329, 500] width 11 height 11
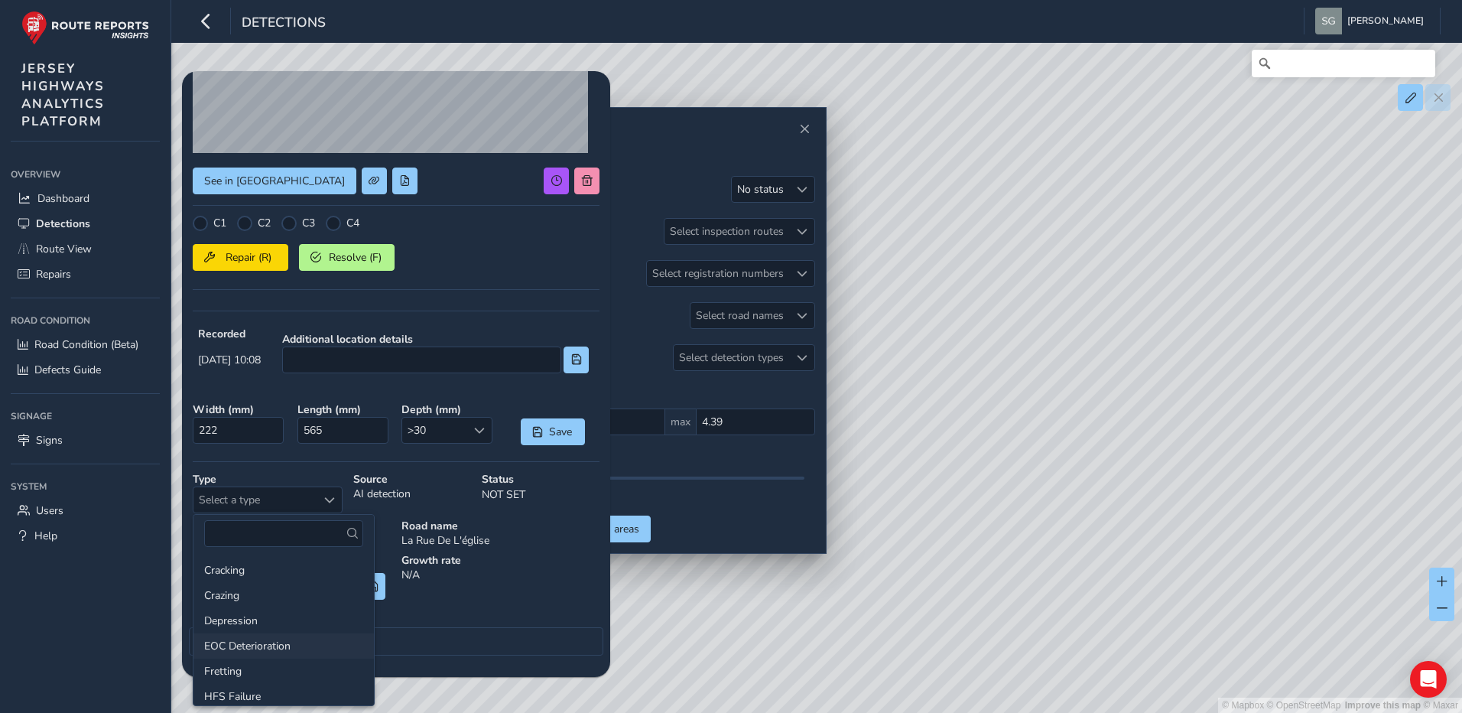
click at [297, 645] on li "EOC Deterioration" at bounding box center [283, 645] width 180 height 25
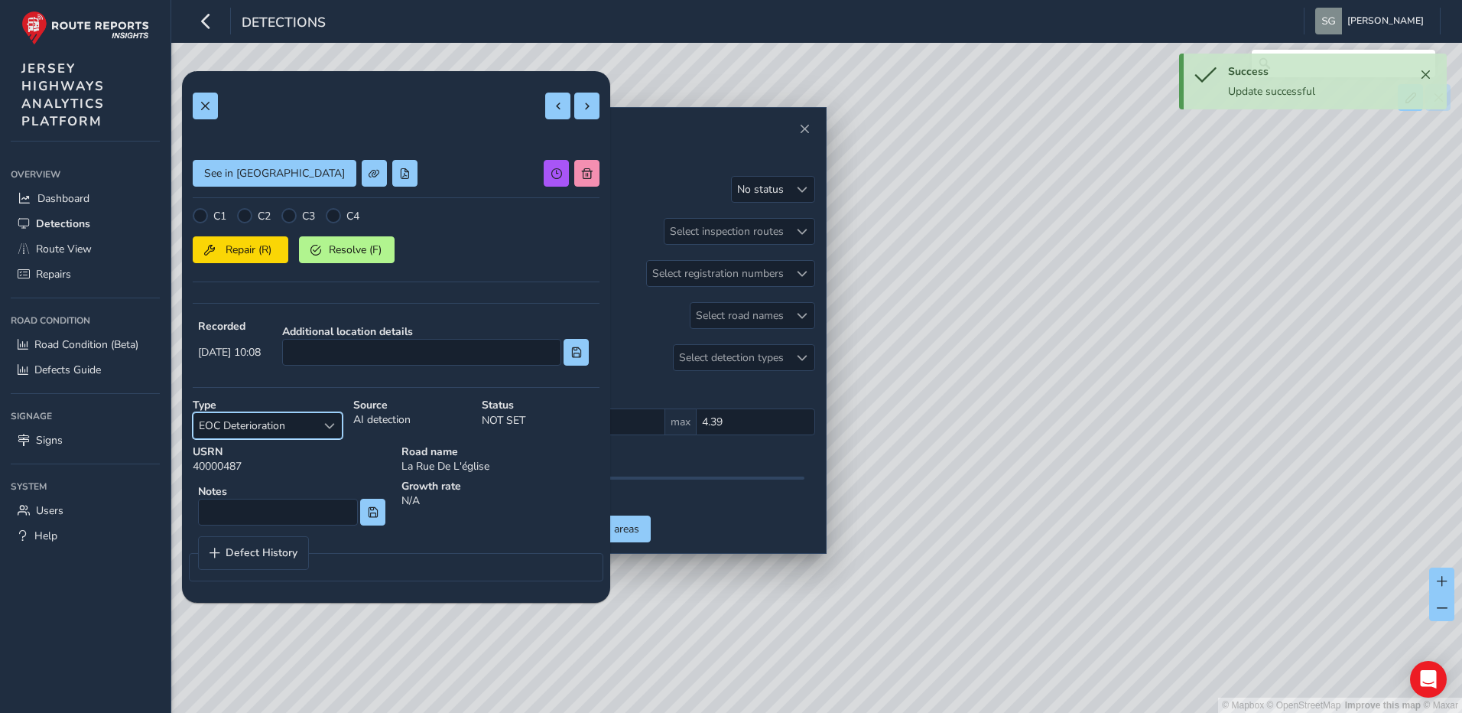
scroll to position [0, 0]
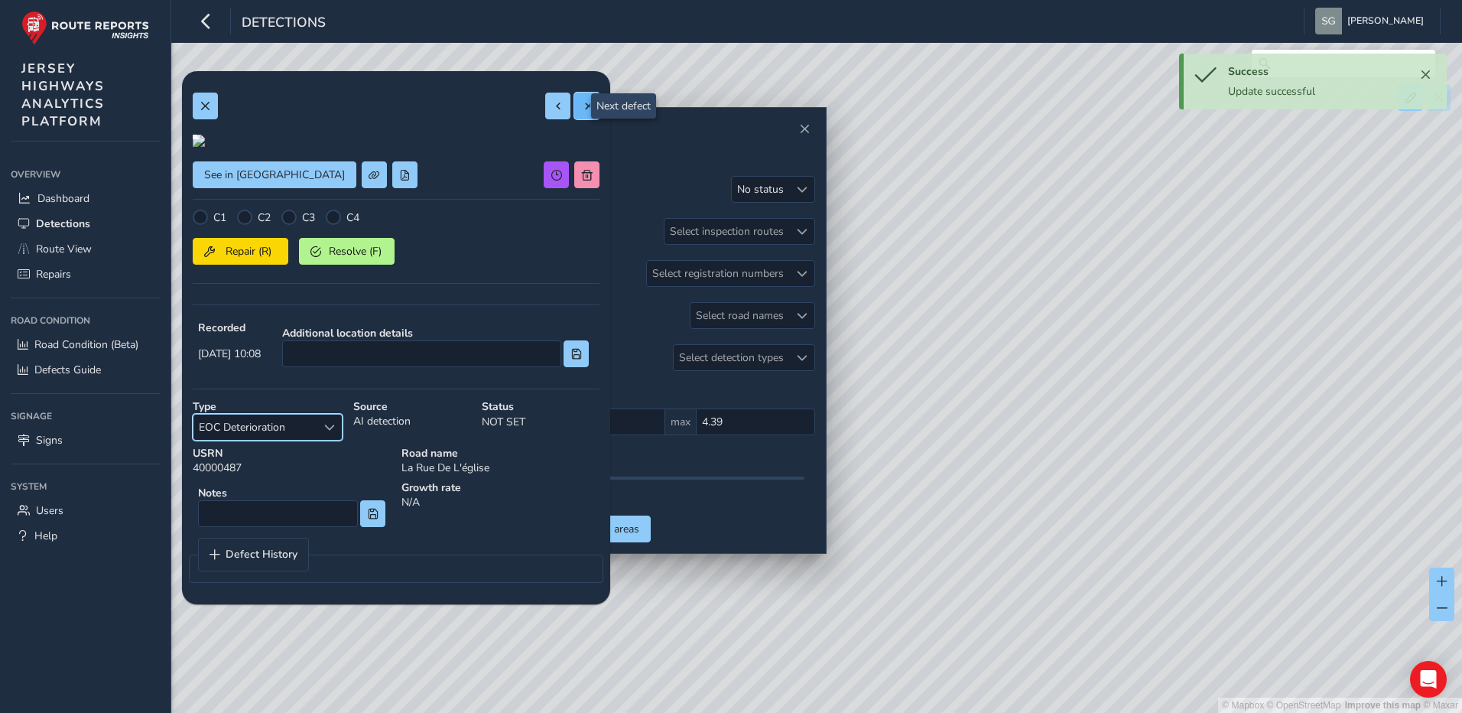
click at [582, 102] on span at bounding box center [587, 106] width 11 height 11
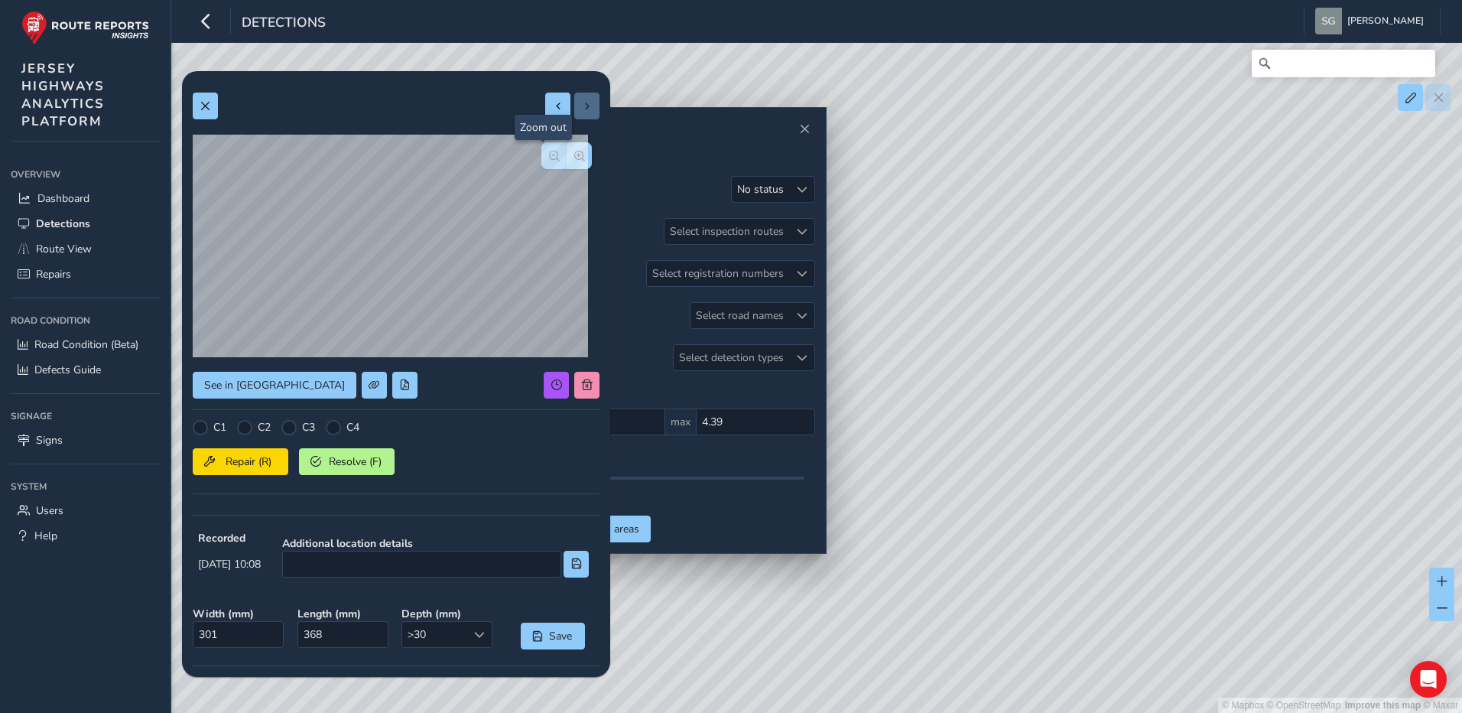
click at [541, 162] on button "button" at bounding box center [553, 155] width 25 height 27
click at [567, 157] on button "button" at bounding box center [579, 155] width 25 height 27
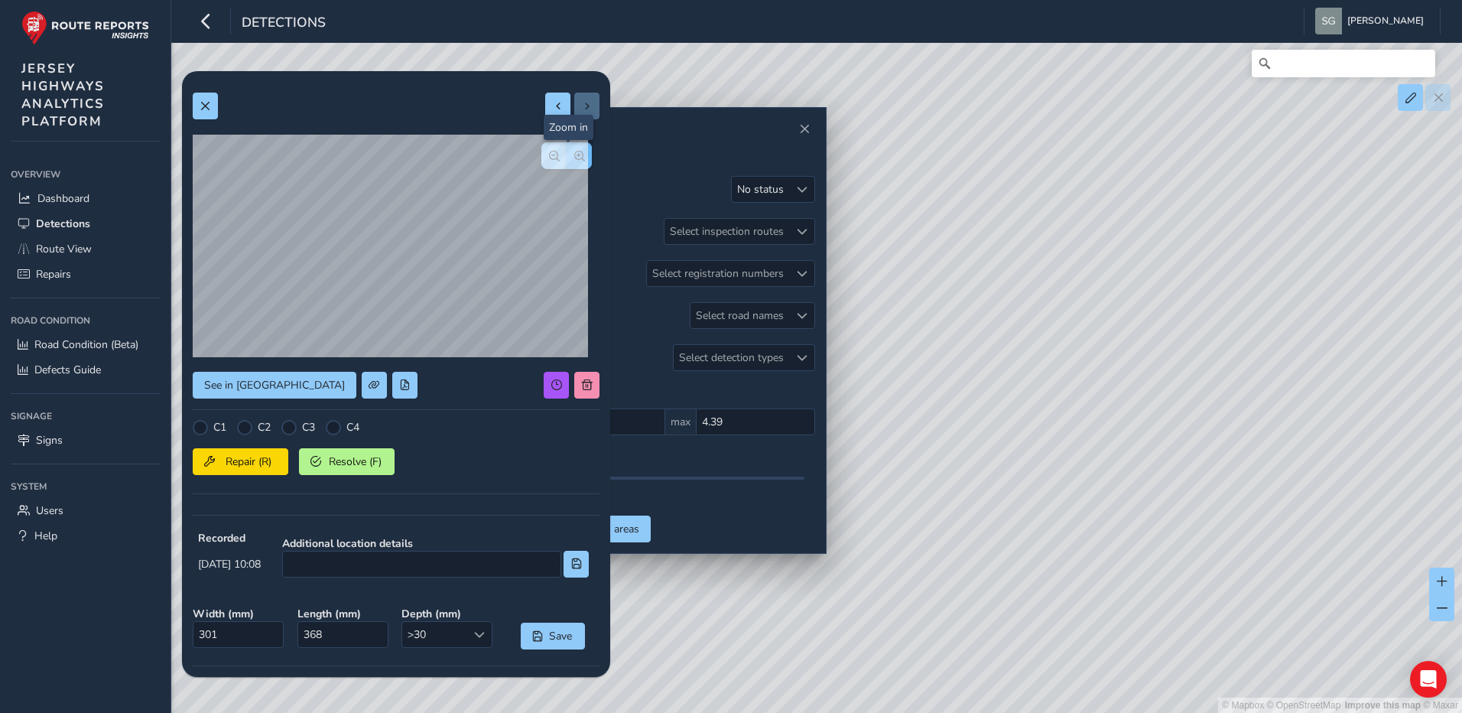
click at [567, 157] on button "button" at bounding box center [579, 155] width 25 height 27
click at [549, 160] on span "button" at bounding box center [554, 156] width 11 height 11
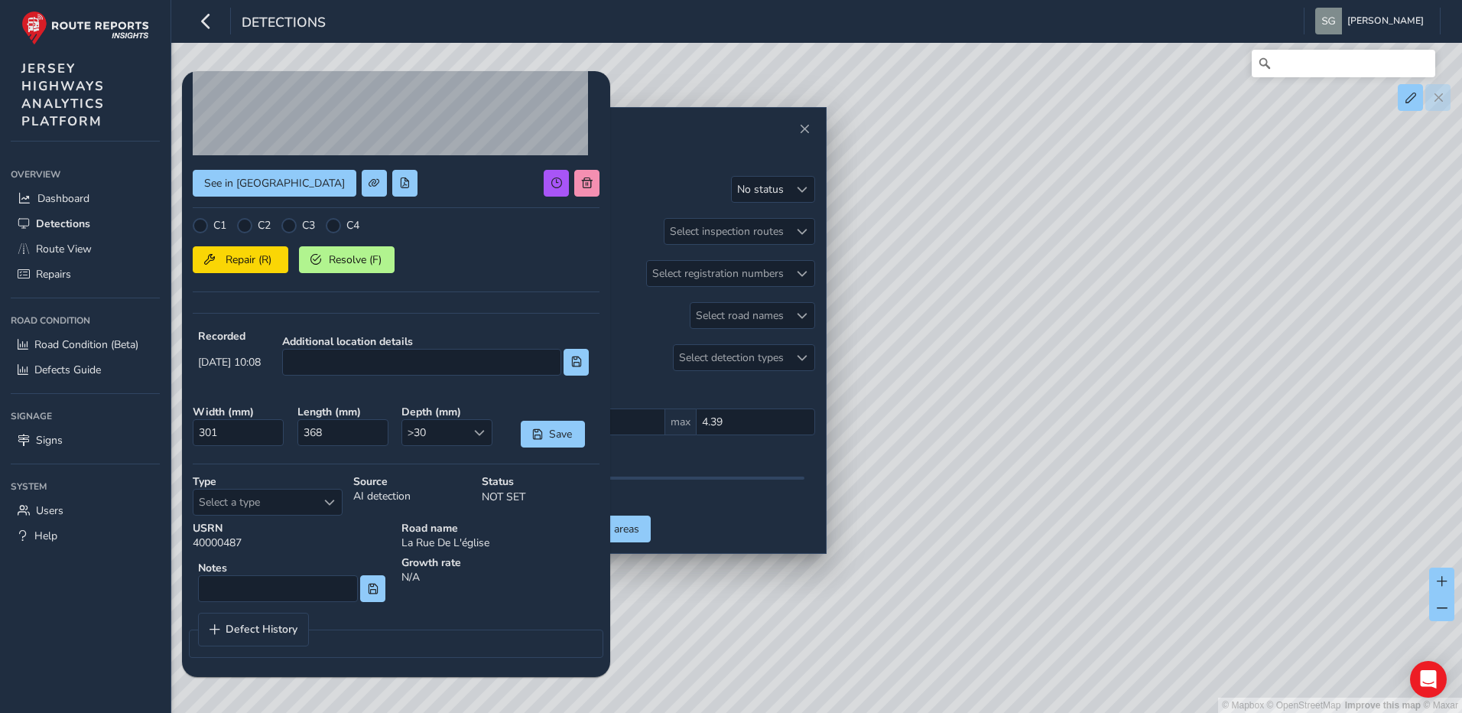
scroll to position [204, 0]
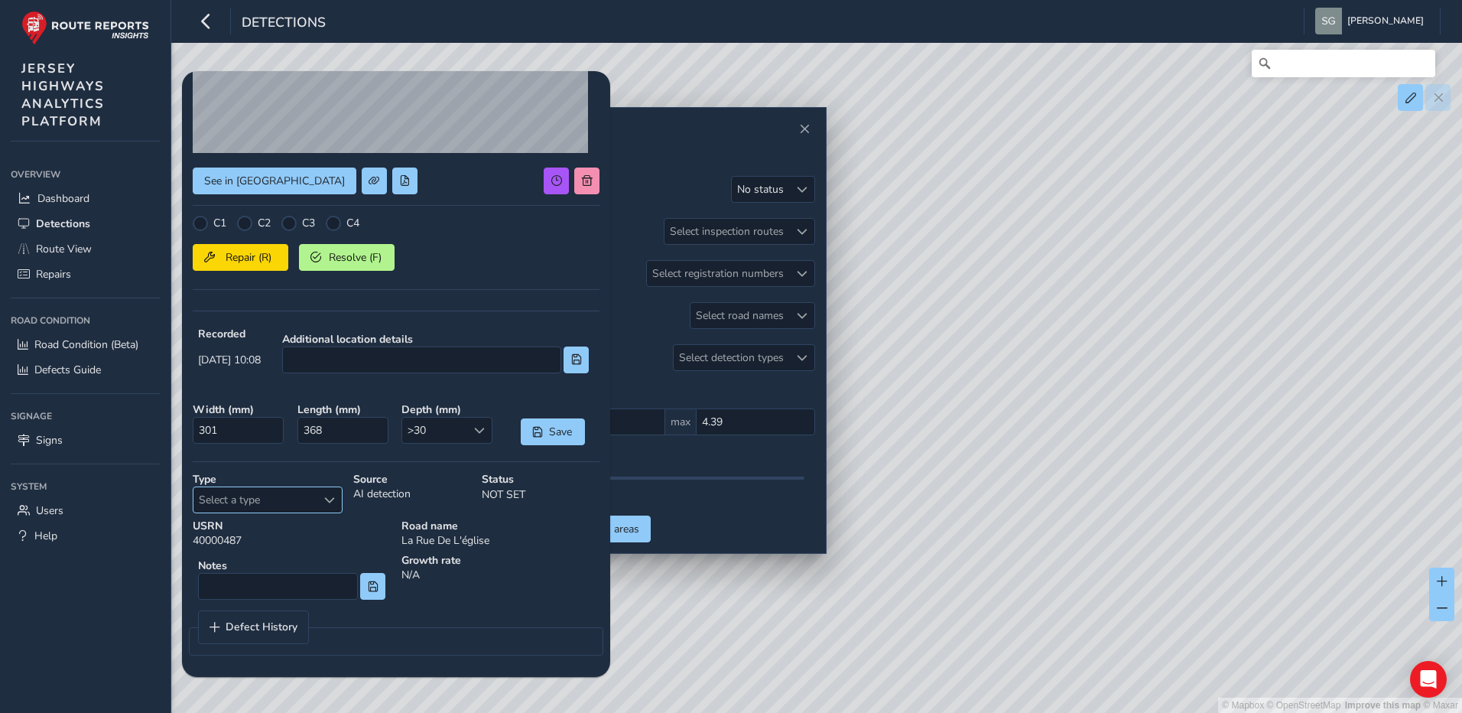
click at [321, 506] on div "Select a type" at bounding box center [329, 499] width 25 height 25
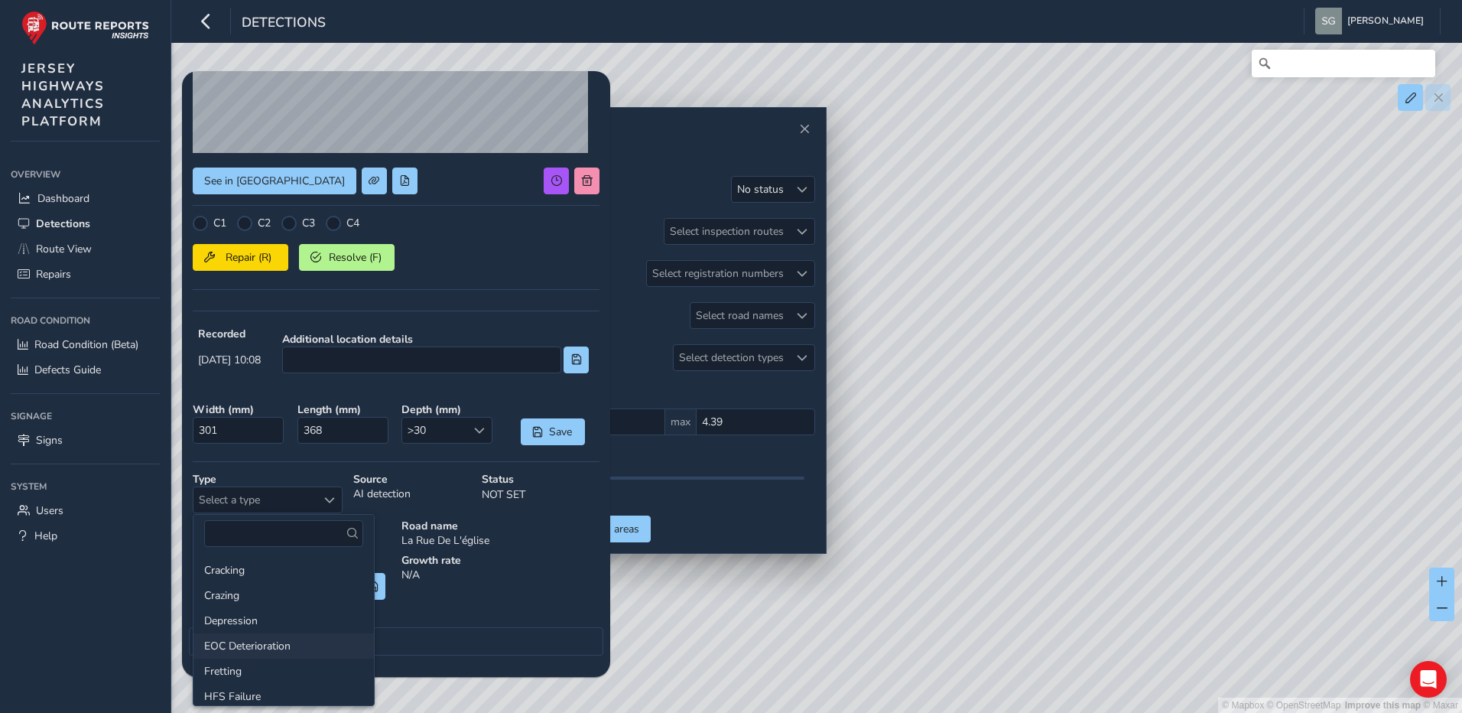
click at [316, 642] on li "EOC Deterioration" at bounding box center [283, 645] width 180 height 25
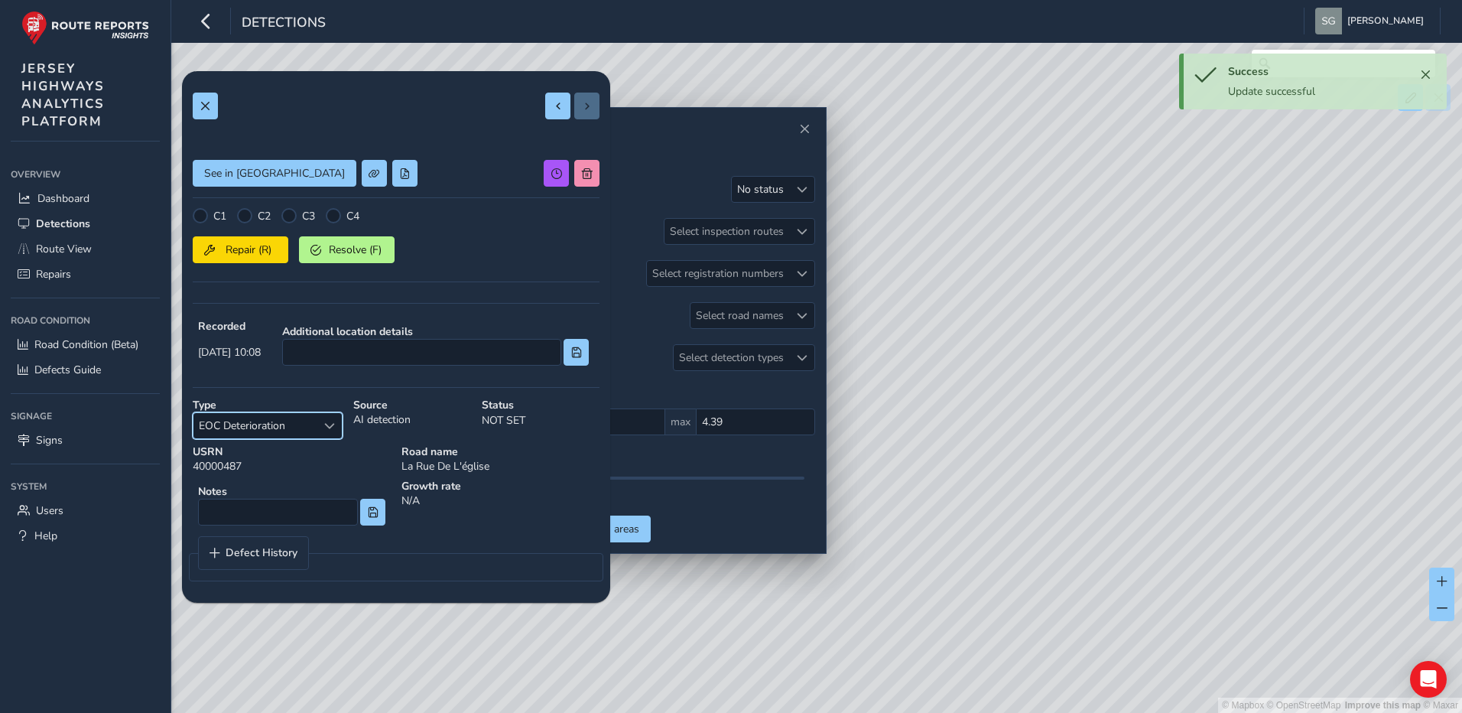
scroll to position [0, 0]
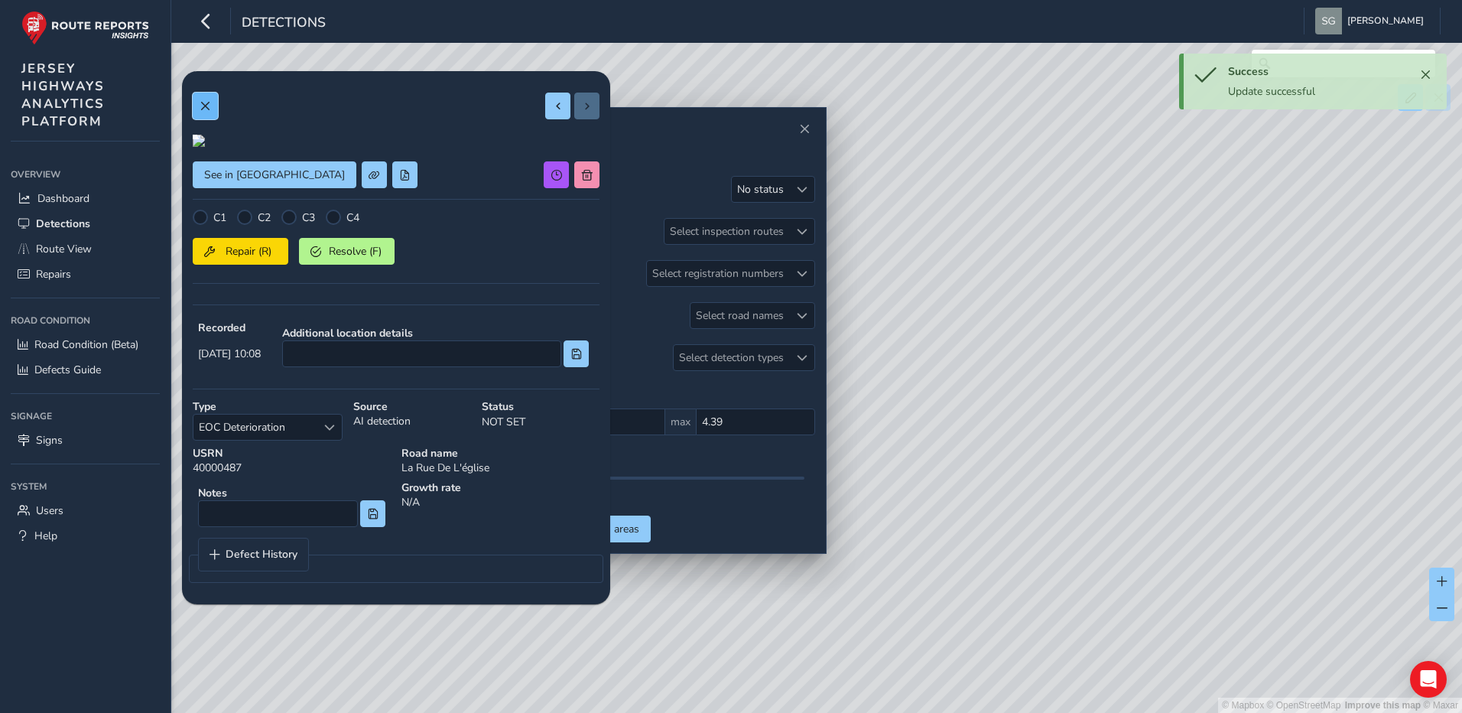
click at [202, 109] on span at bounding box center [205, 106] width 11 height 11
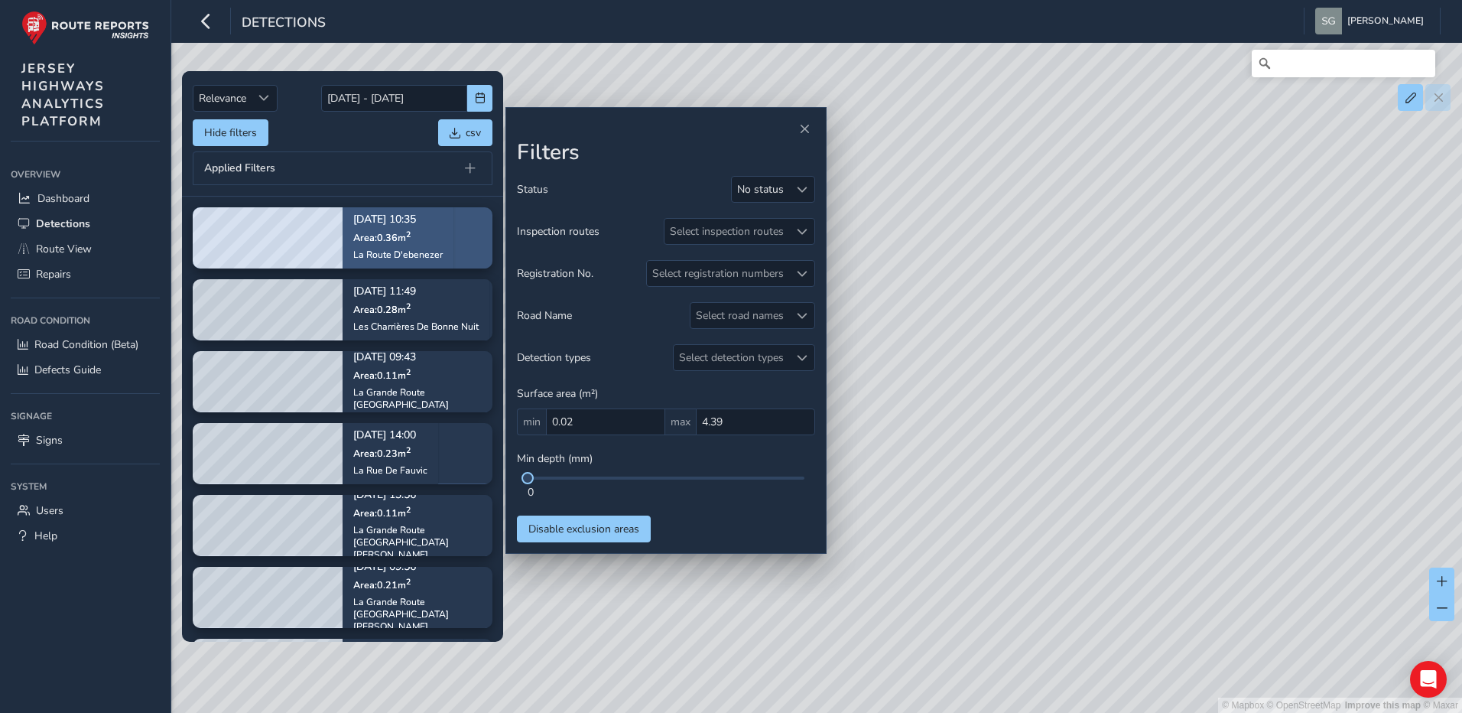
click at [452, 256] on div "[DATE] 10:35 Area: 0.36 m 2 La Route D'ebenezer" at bounding box center [398, 237] width 111 height 89
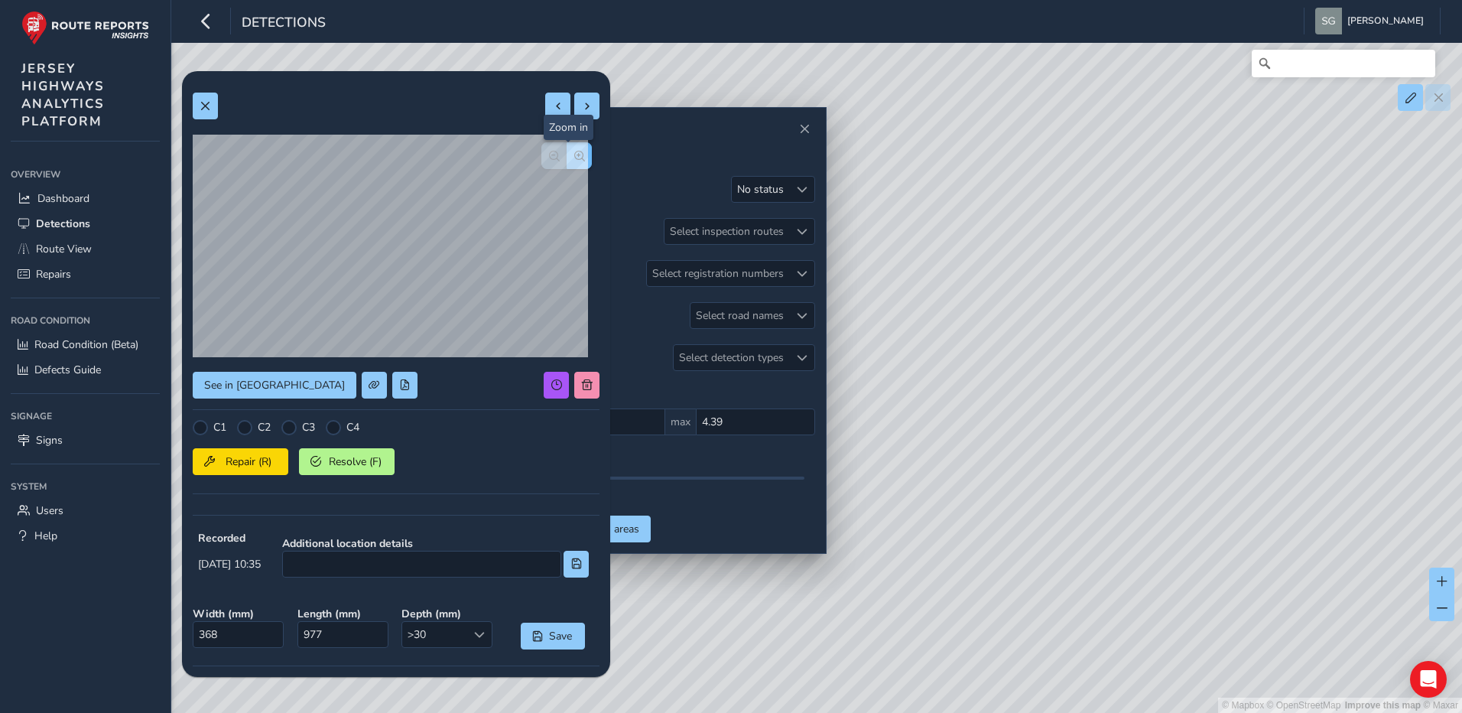
click at [574, 161] on span "button" at bounding box center [579, 156] width 11 height 11
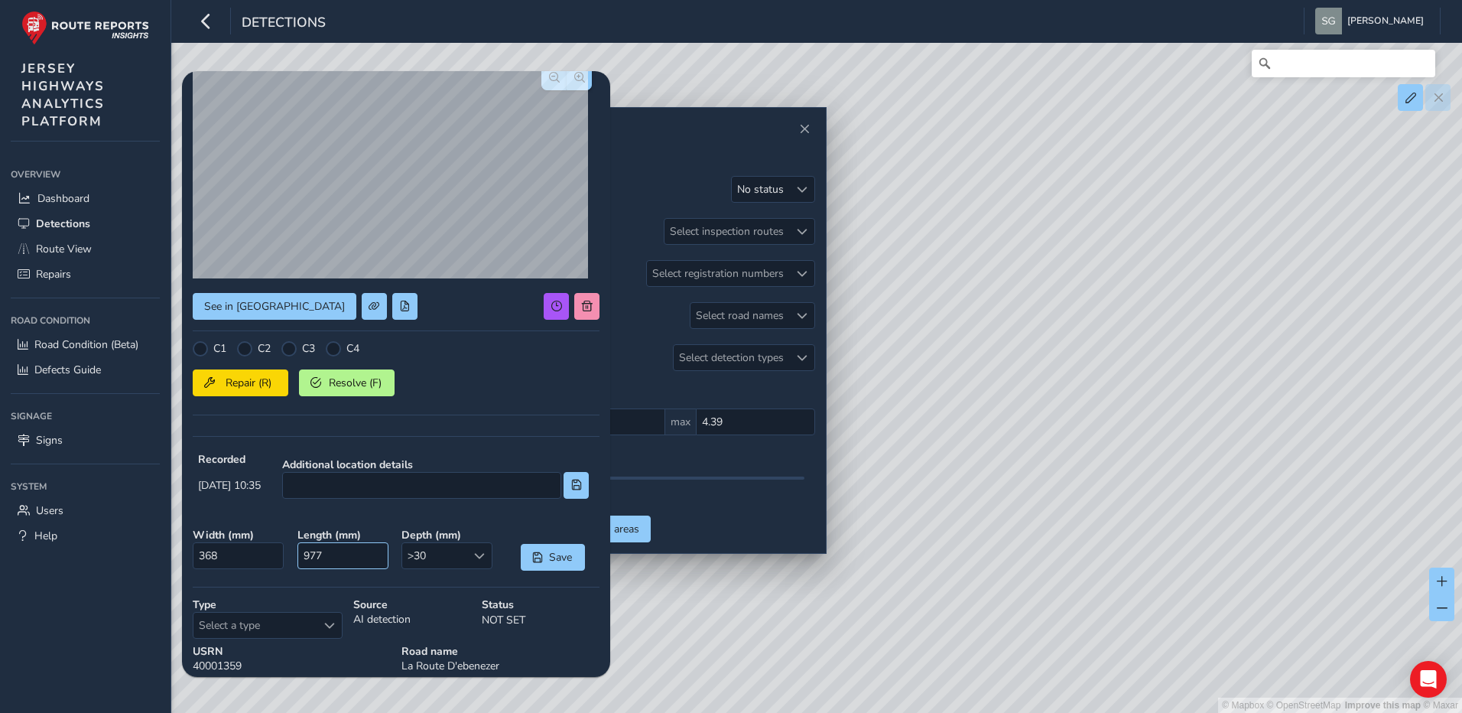
scroll to position [153, 0]
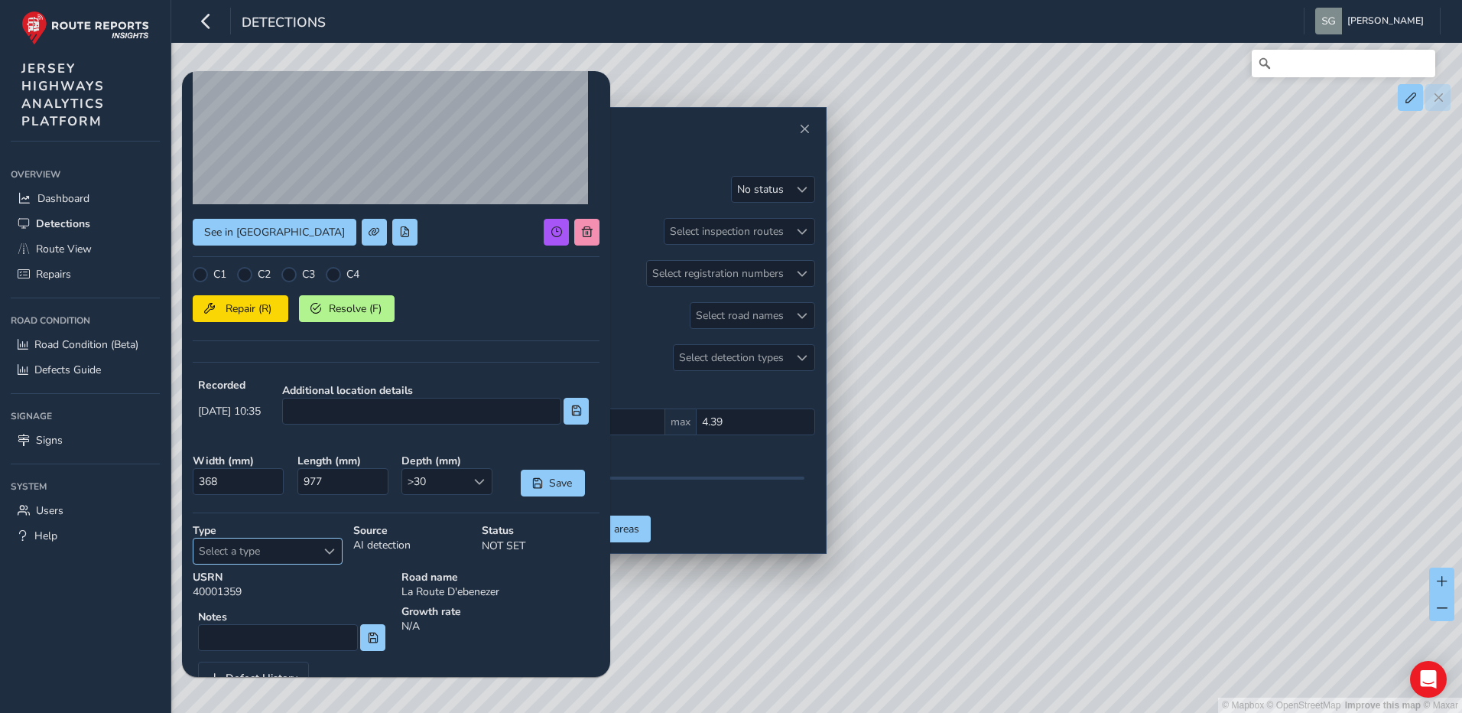
click at [316, 557] on span "Select a type" at bounding box center [254, 550] width 123 height 25
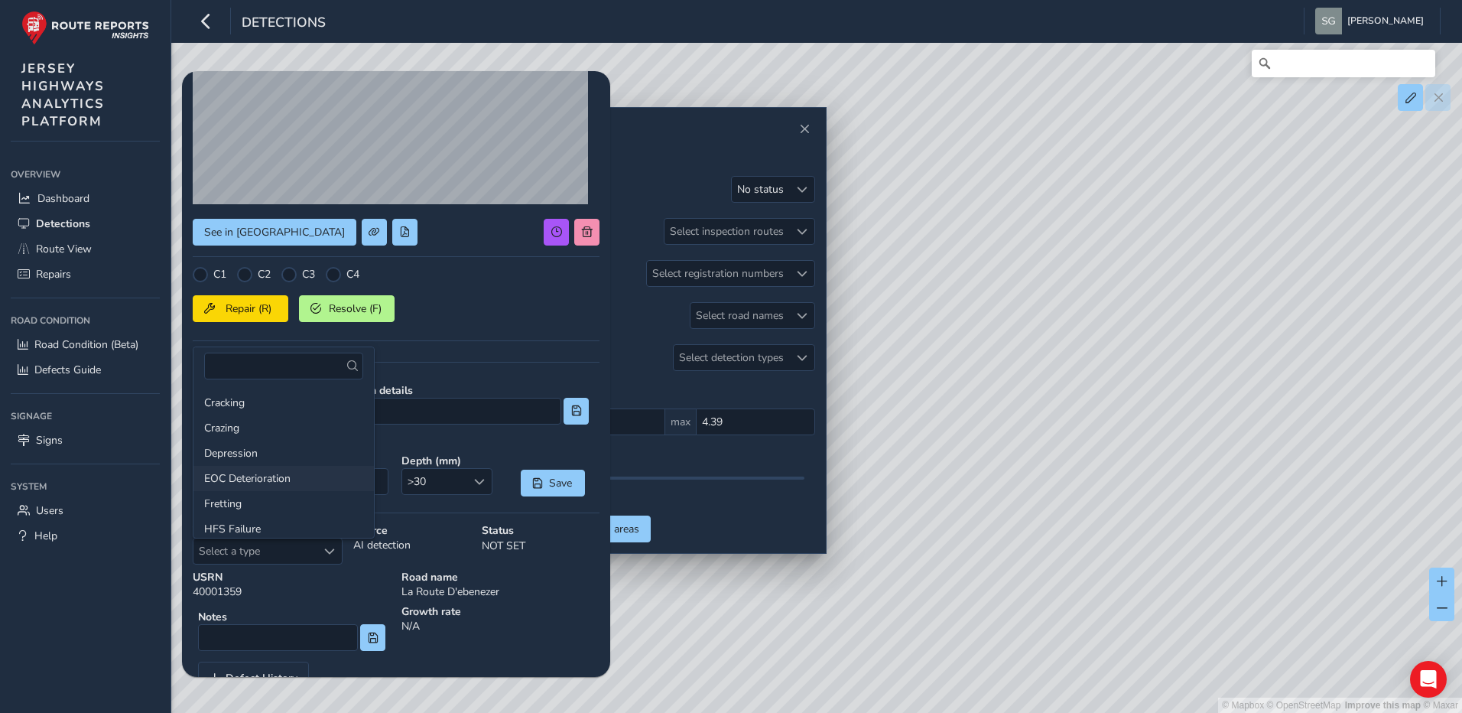
click at [307, 480] on li "EOC Deterioration" at bounding box center [283, 478] width 180 height 25
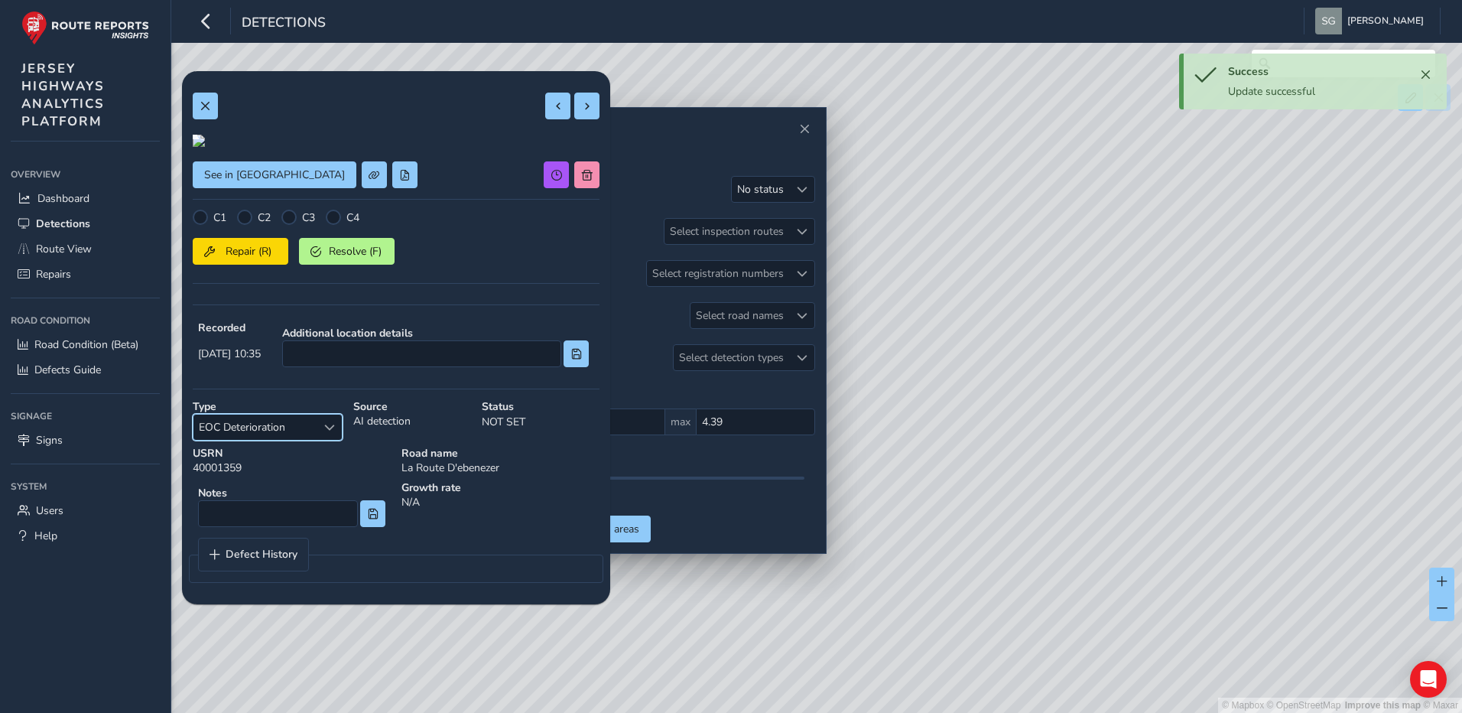
click at [339, 440] on div "Select a type" at bounding box center [329, 426] width 25 height 25
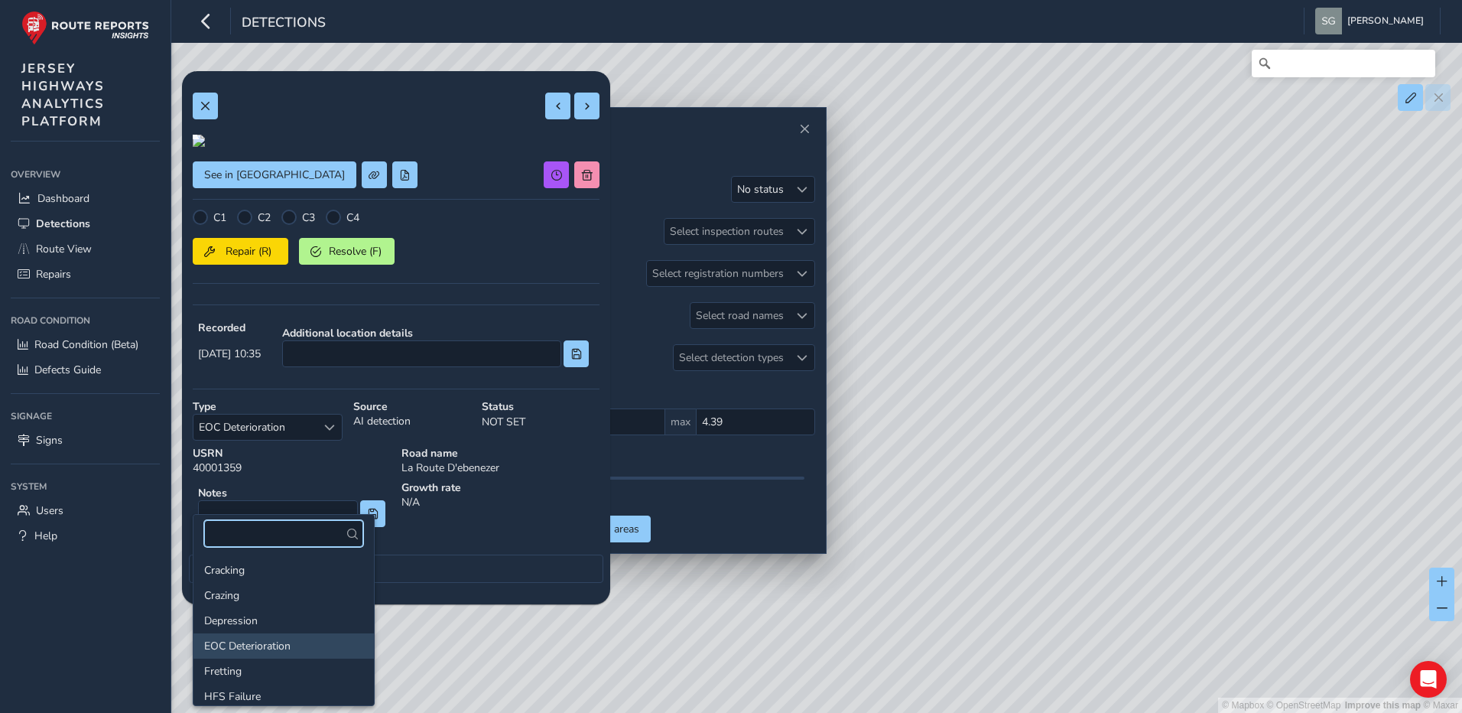
click at [284, 544] on input "text" at bounding box center [283, 533] width 159 height 27
click at [520, 583] on fieldset "Defect History" at bounding box center [396, 559] width 414 height 45
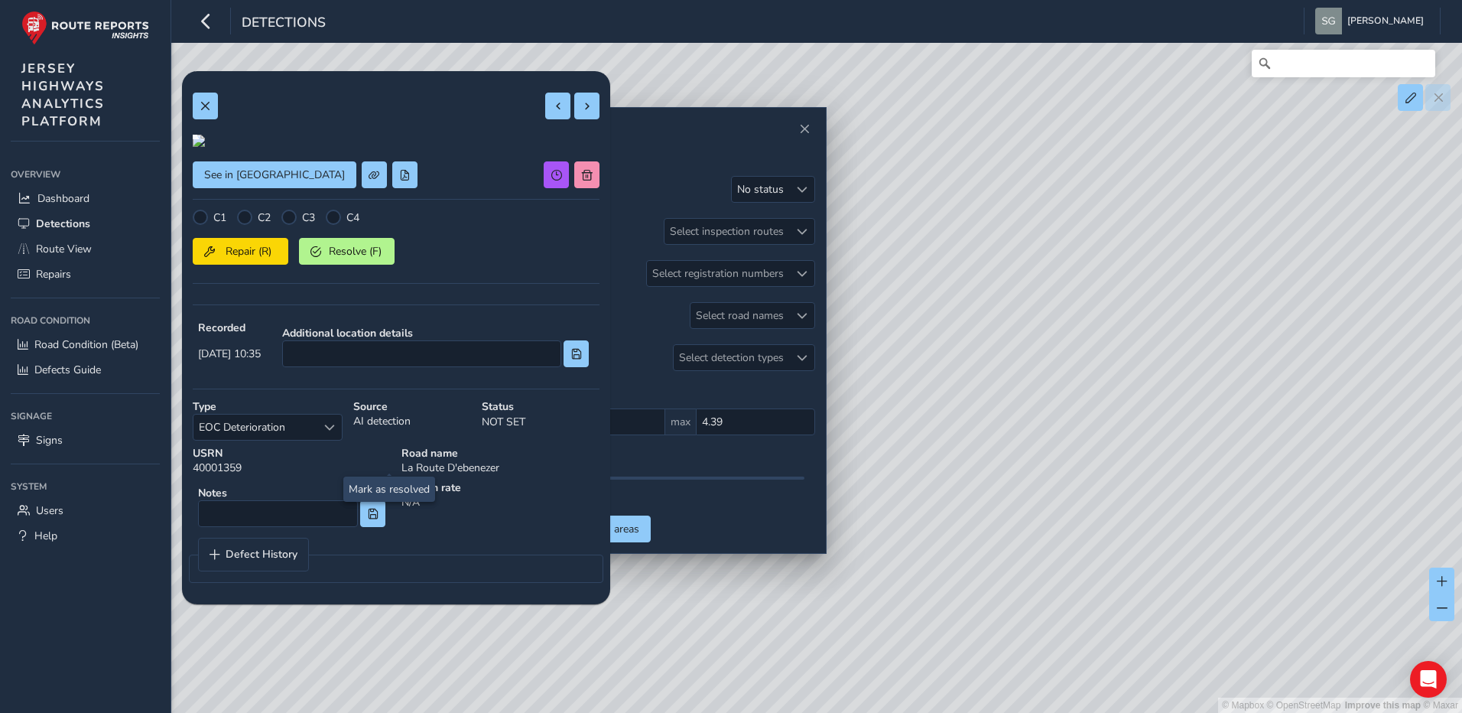
scroll to position [0, 0]
click at [205, 147] on div at bounding box center [199, 141] width 12 height 12
click at [403, 300] on img at bounding box center [354, 92] width 1468 height 826
click at [327, 433] on span "Select a type" at bounding box center [329, 427] width 11 height 11
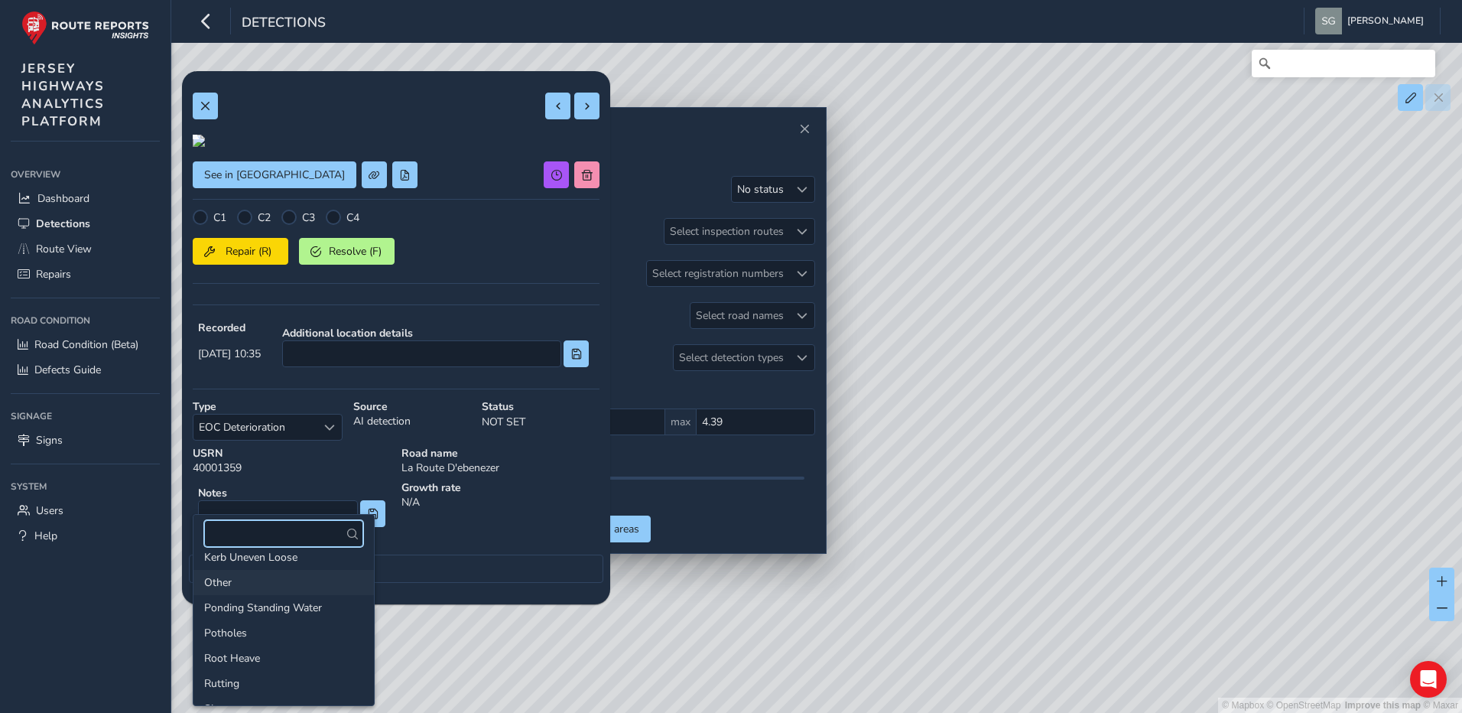
scroll to position [229, 0]
click at [300, 623] on li "Potholes" at bounding box center [283, 618] width 180 height 25
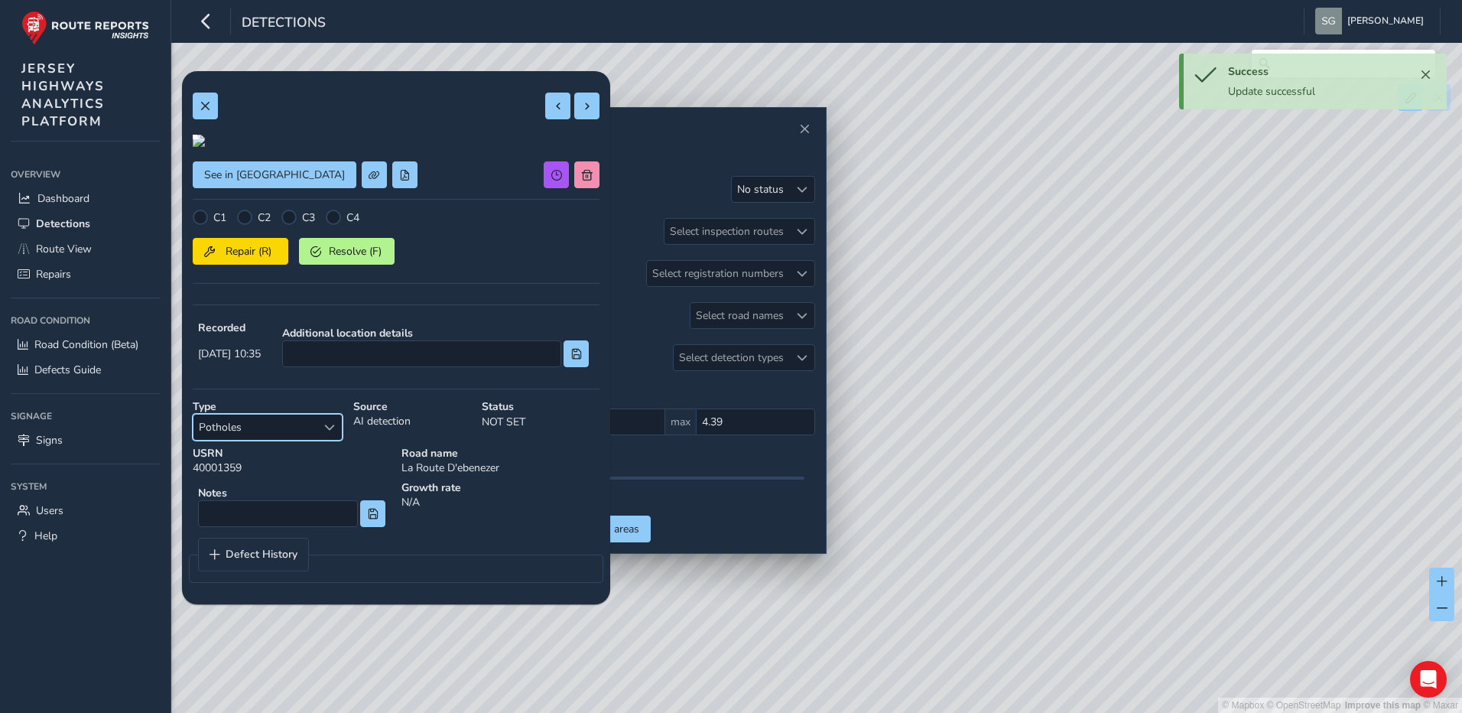
scroll to position [0, 0]
click at [582, 102] on span at bounding box center [587, 106] width 11 height 11
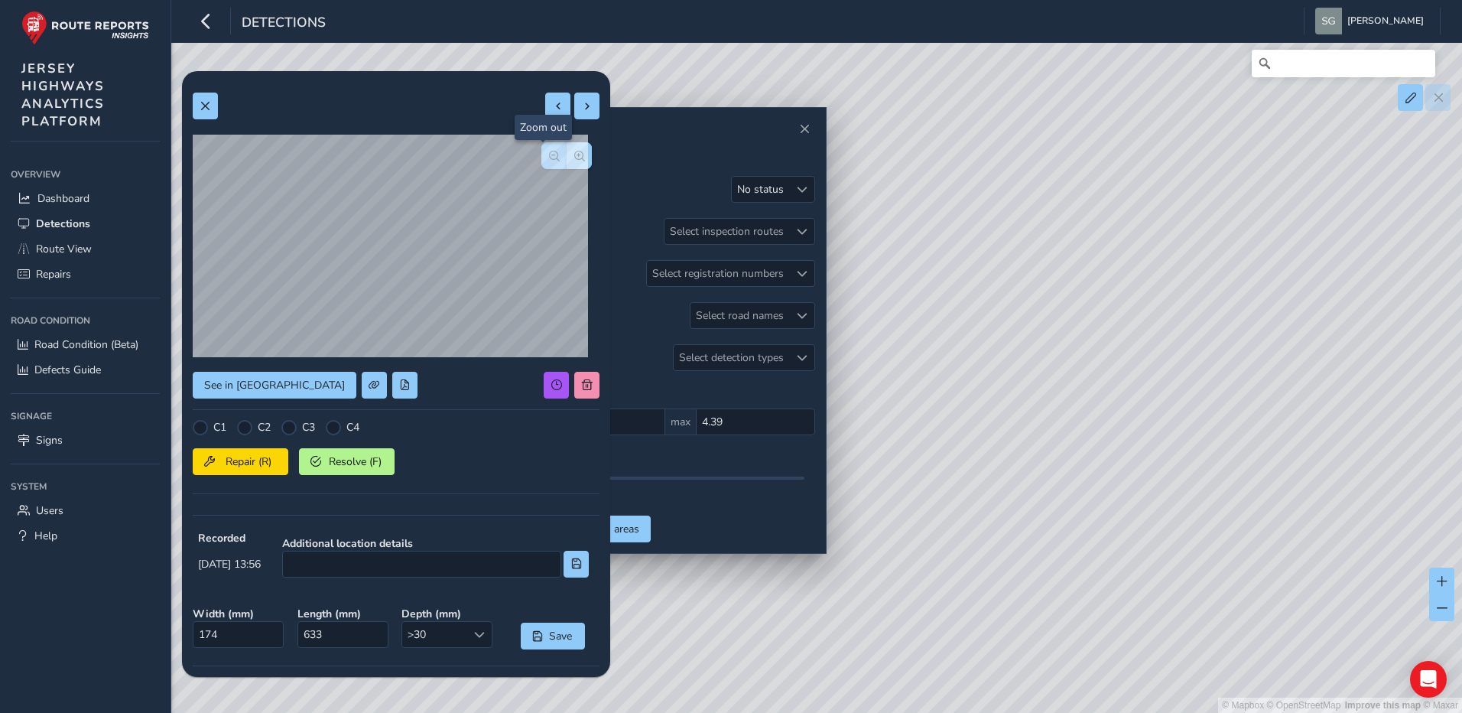
click at [549, 157] on span "button" at bounding box center [554, 156] width 11 height 11
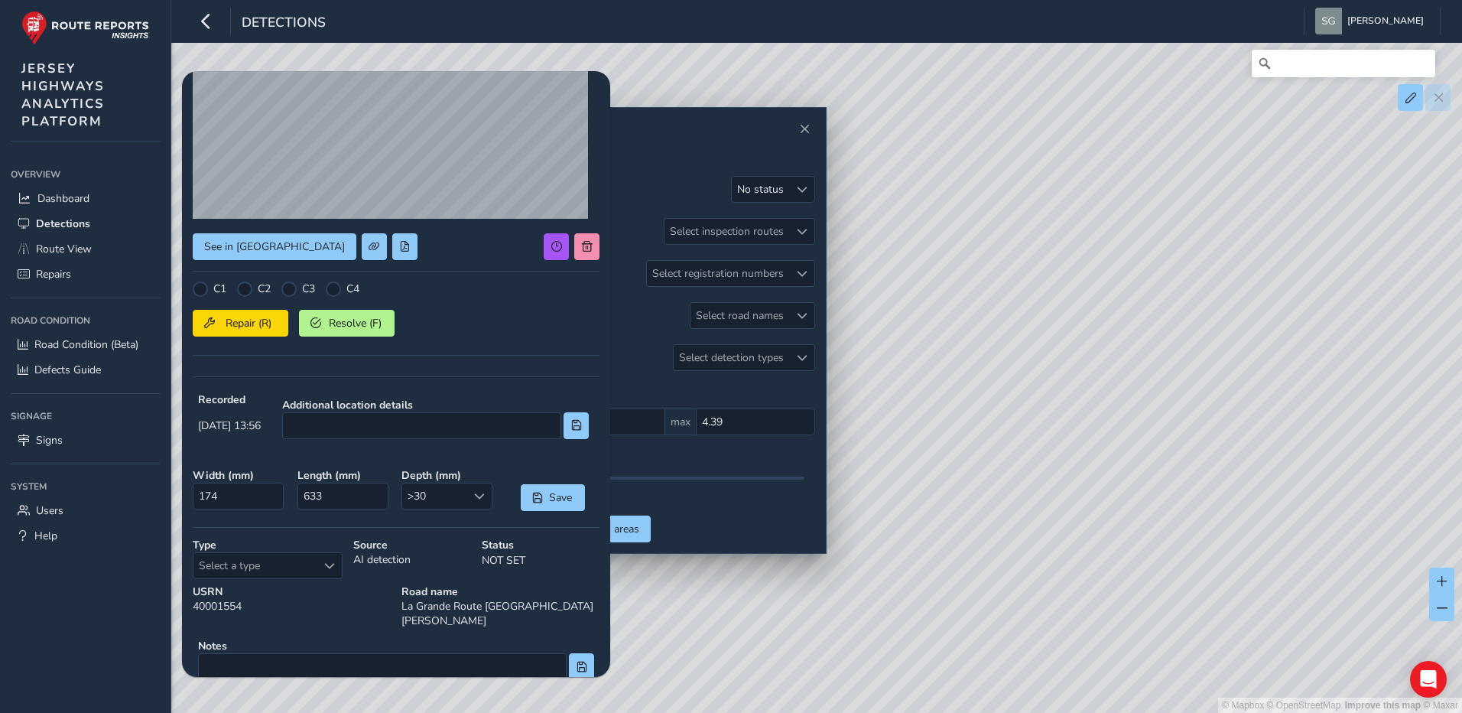
scroll to position [153, 0]
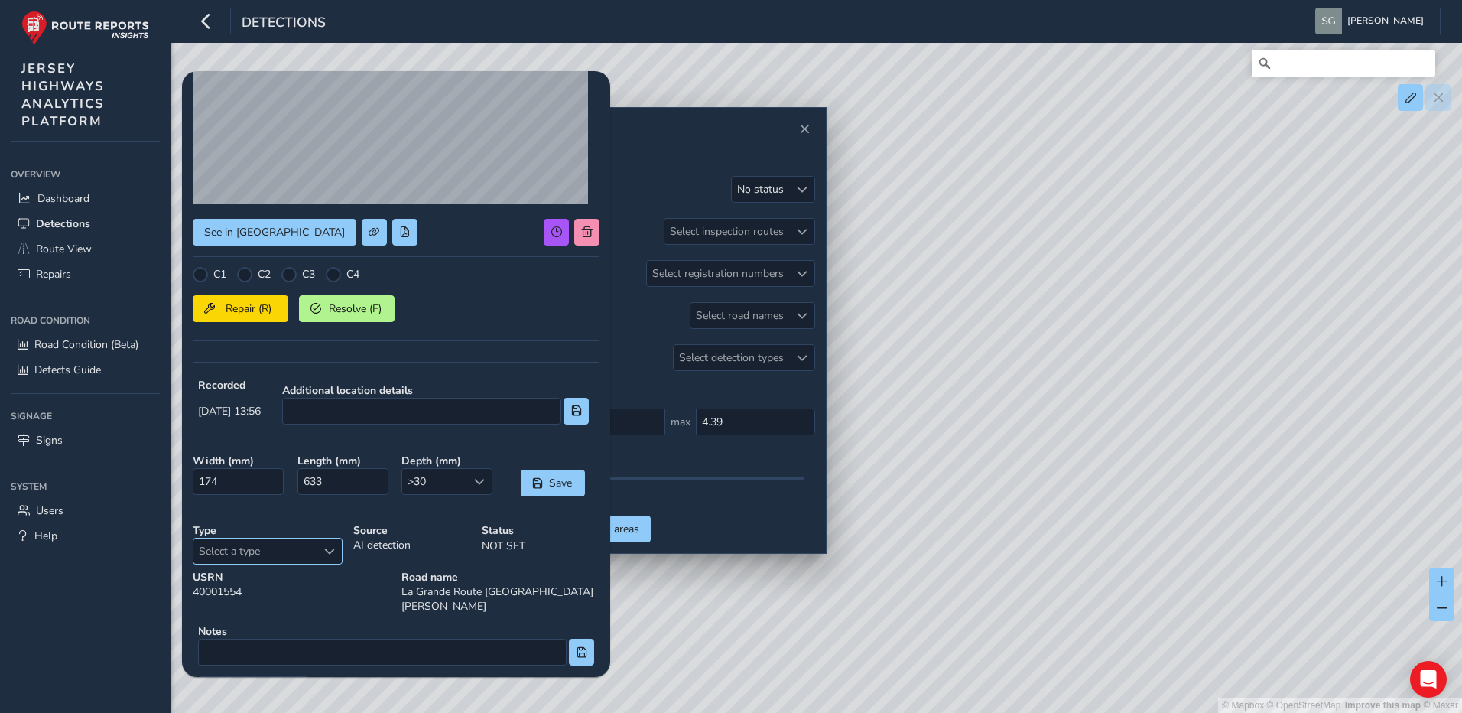
click at [331, 554] on span "Select a type" at bounding box center [329, 551] width 11 height 11
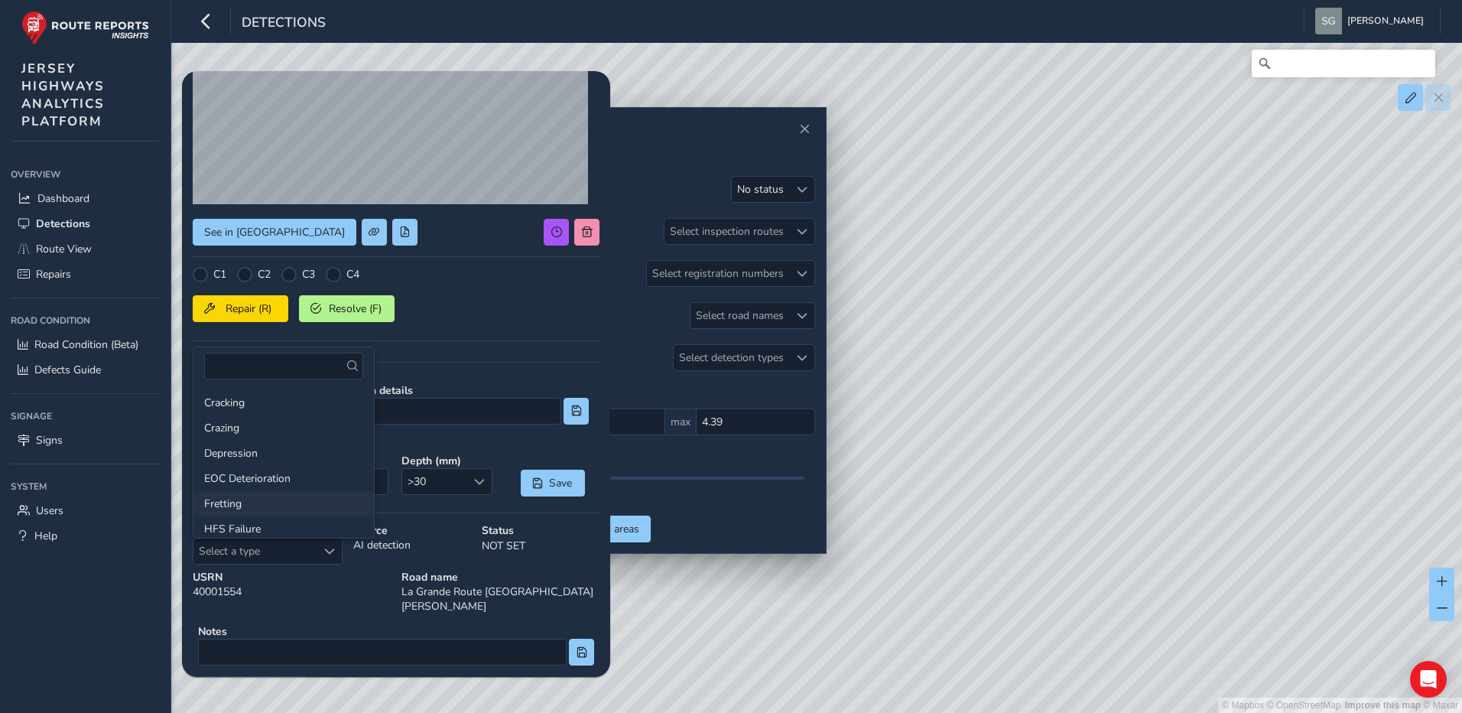
click at [280, 498] on li "Fretting" at bounding box center [283, 503] width 180 height 25
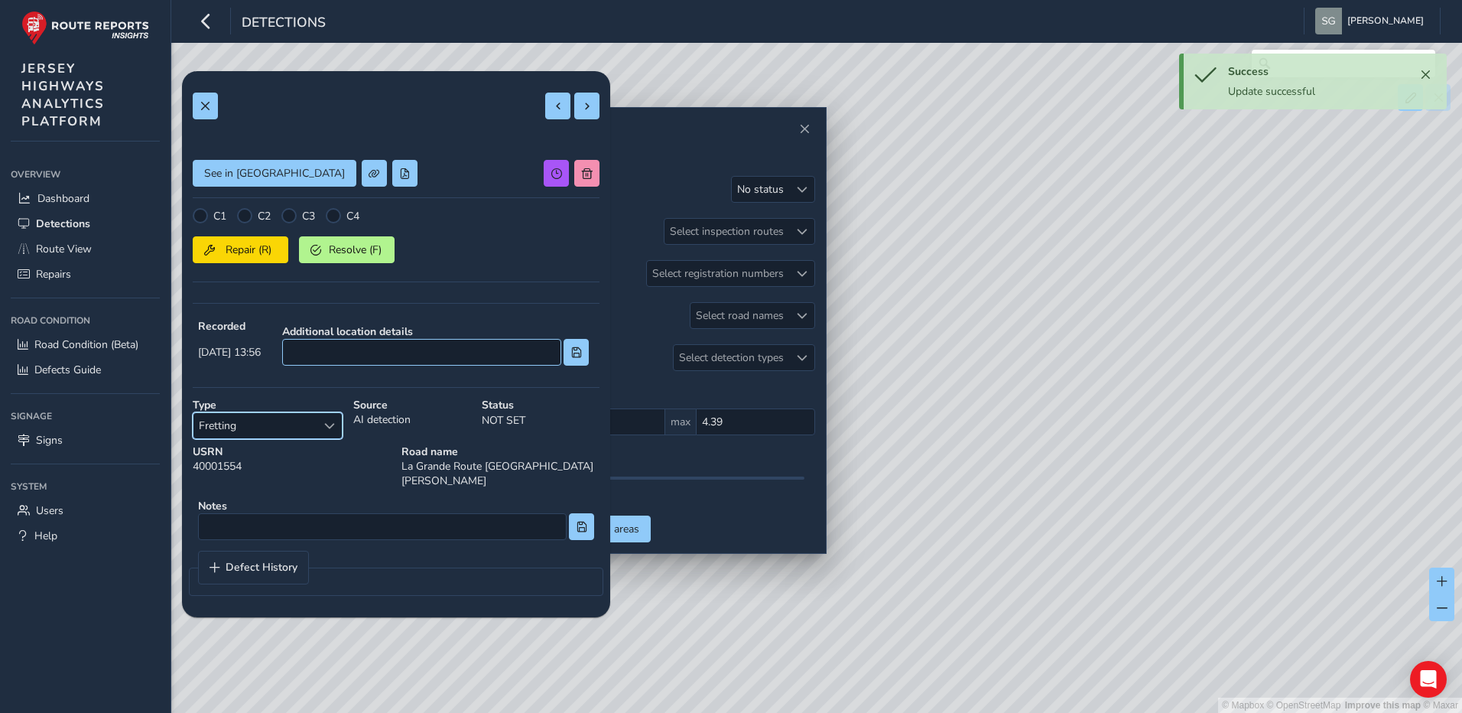
scroll to position [0, 0]
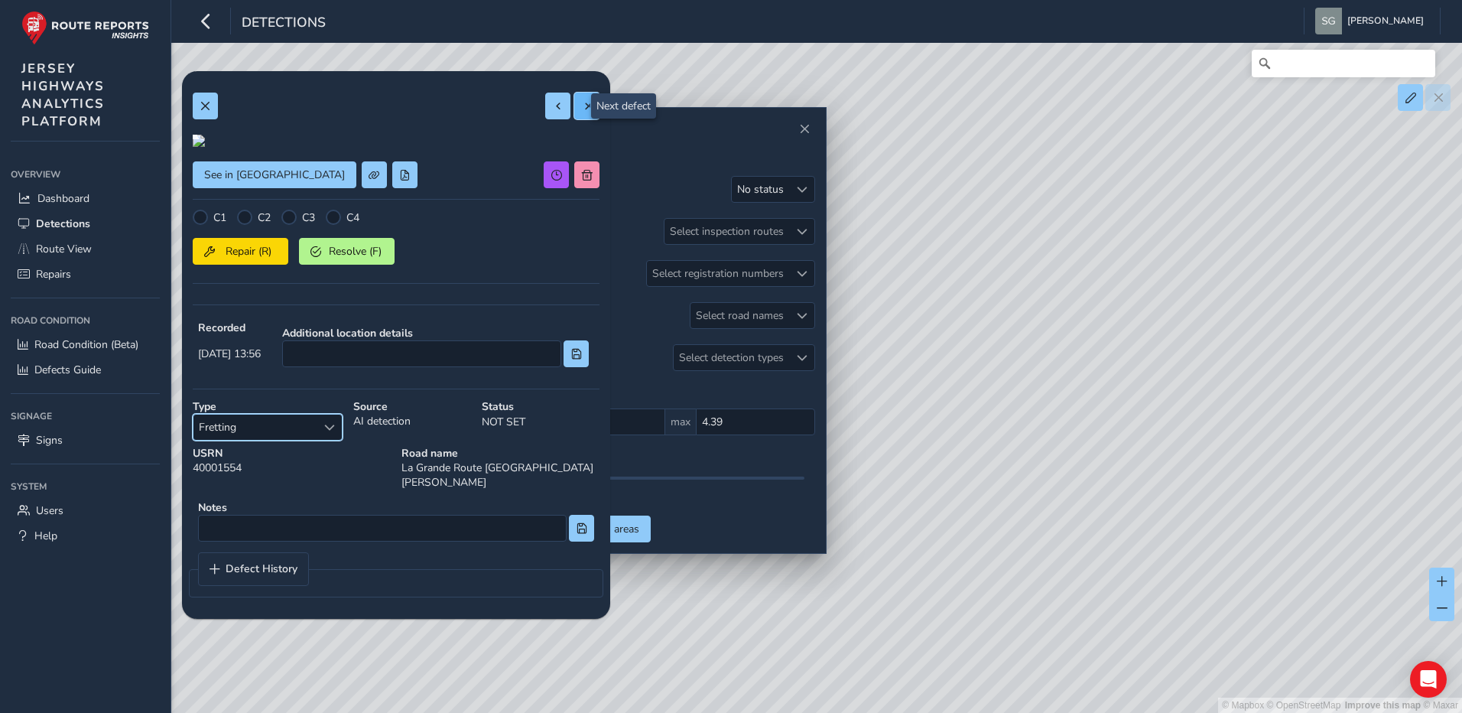
click at [582, 106] on span at bounding box center [587, 106] width 11 height 11
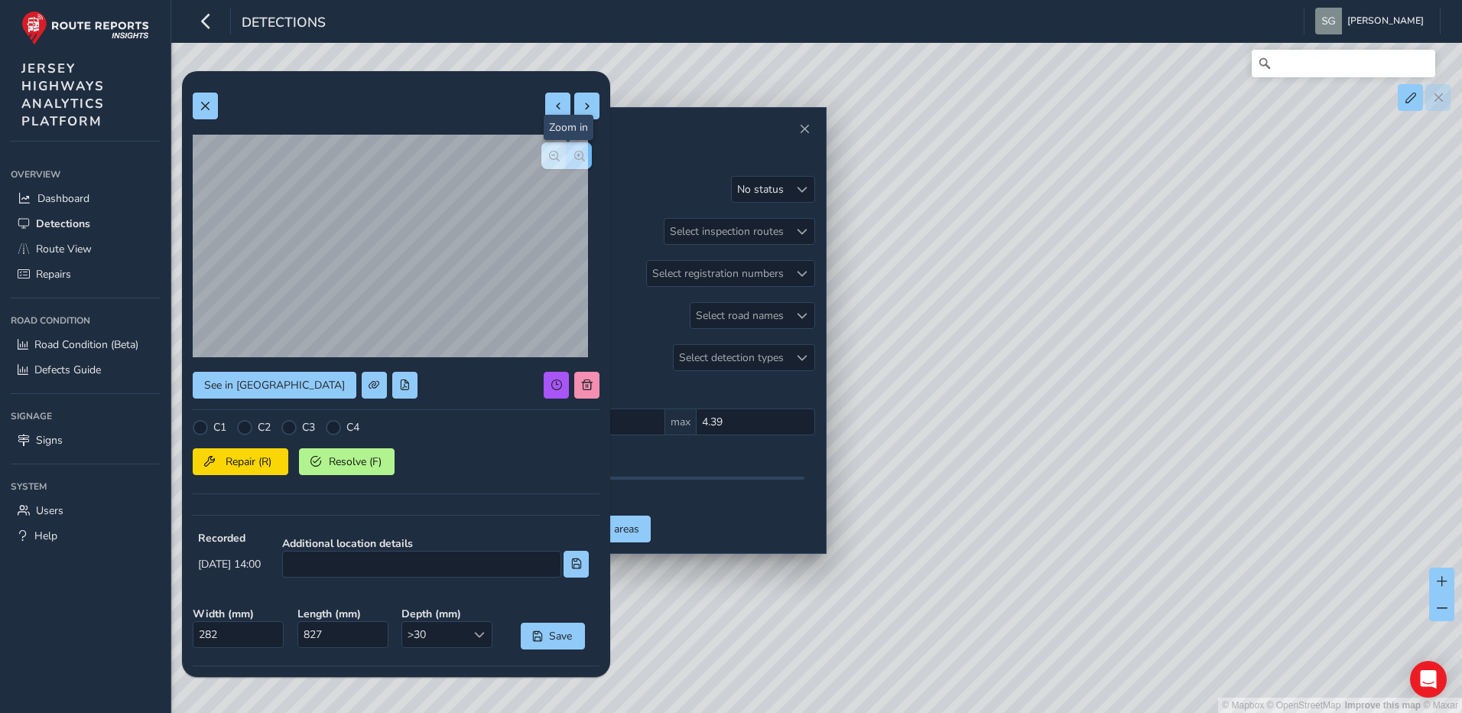
click at [567, 161] on button "button" at bounding box center [579, 155] width 25 height 27
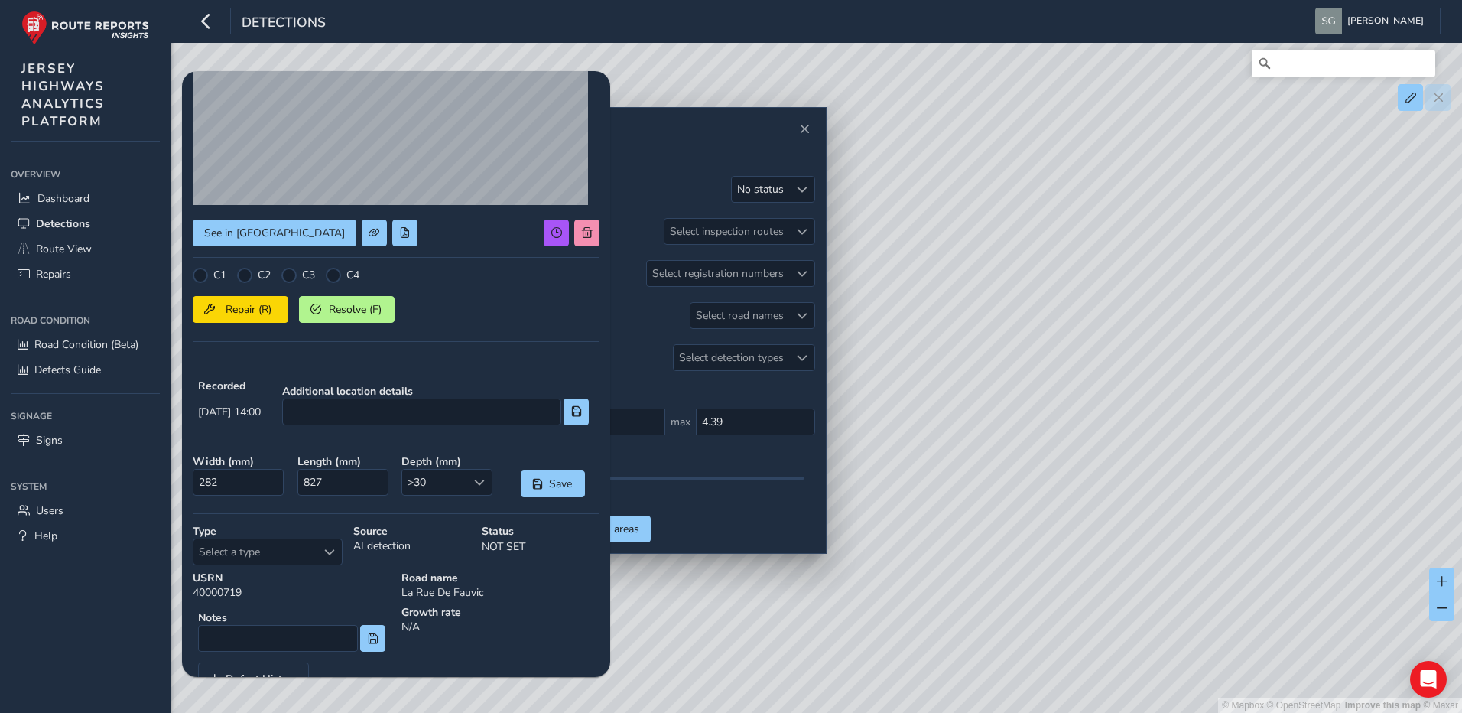
scroll to position [153, 0]
click at [318, 544] on div "Select a type" at bounding box center [329, 550] width 25 height 25
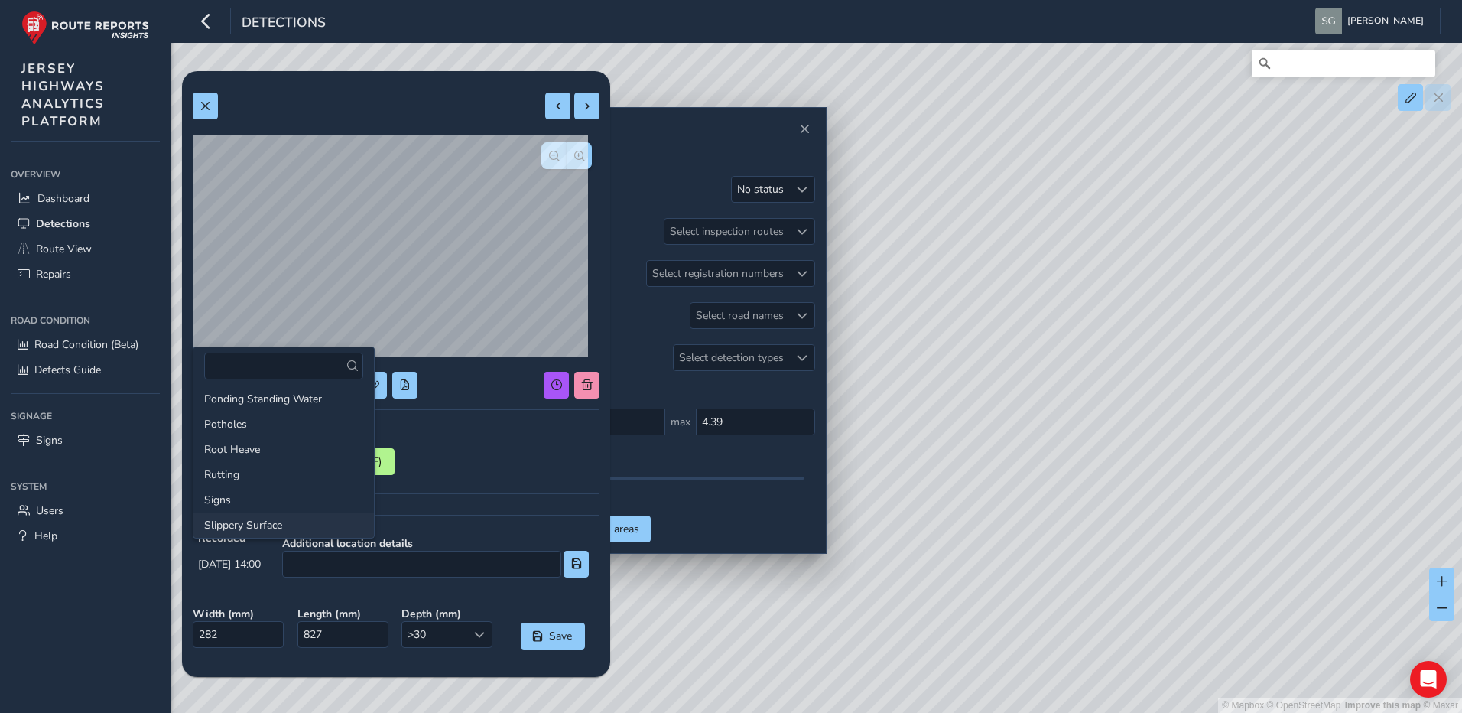
scroll to position [229, 0]
click at [311, 450] on li "Potholes" at bounding box center [283, 450] width 180 height 25
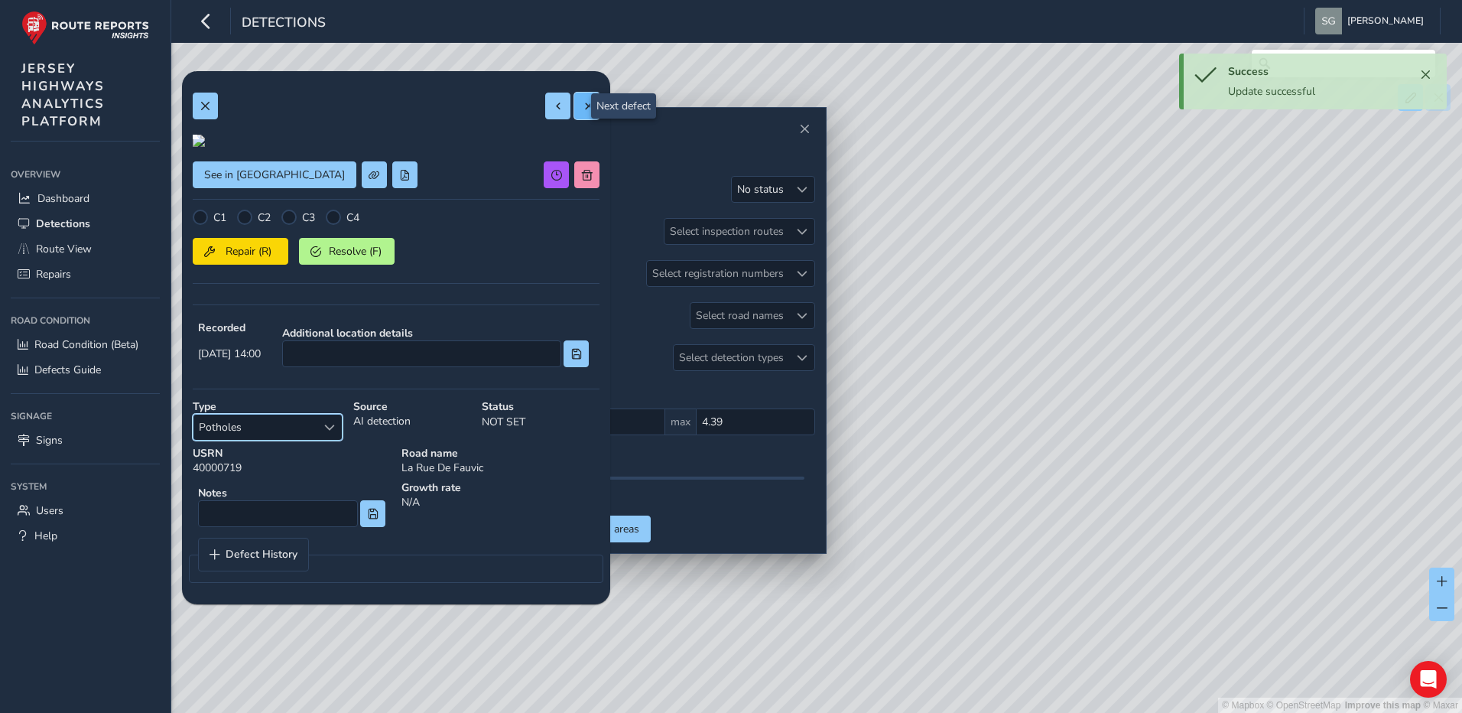
click at [583, 93] on button at bounding box center [586, 106] width 25 height 27
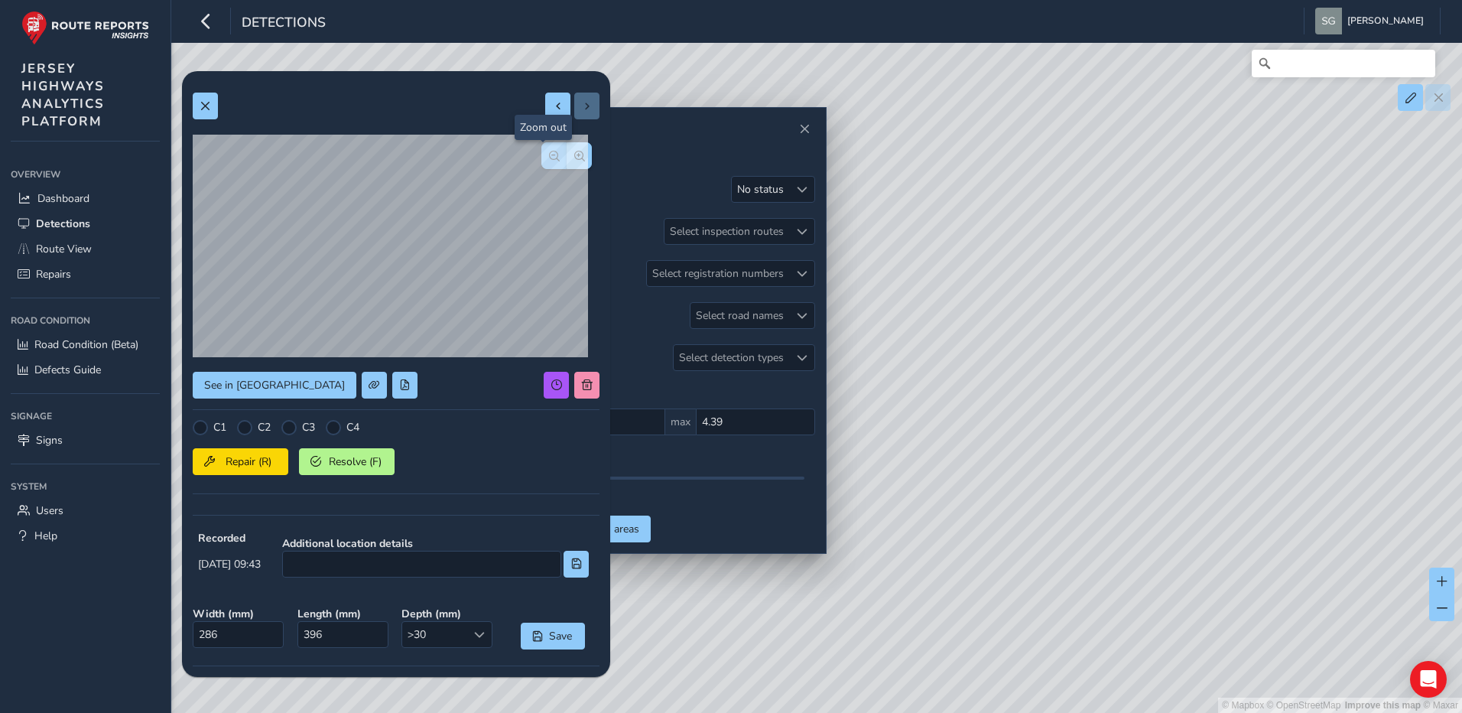
click at [541, 160] on button "button" at bounding box center [553, 155] width 25 height 27
click at [573, 152] on button "button" at bounding box center [579, 155] width 25 height 27
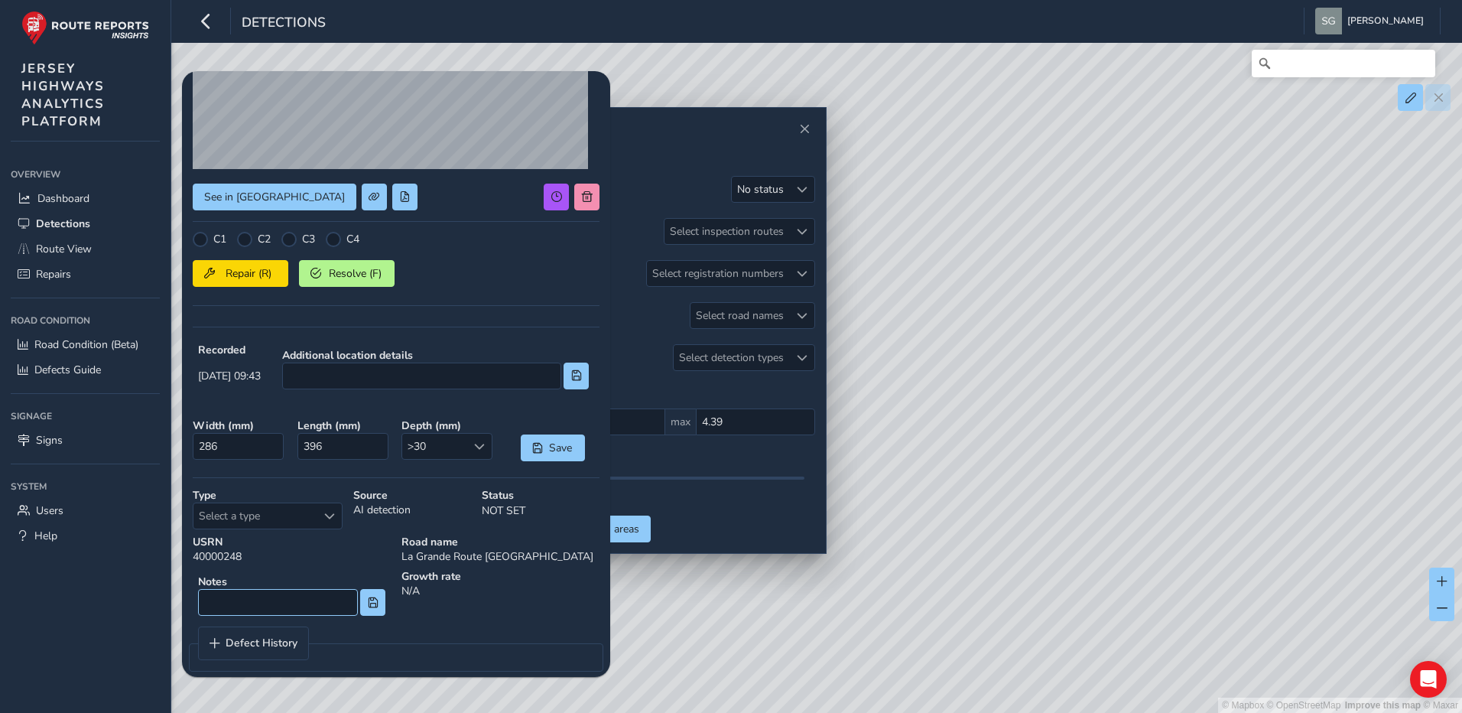
scroll to position [204, 0]
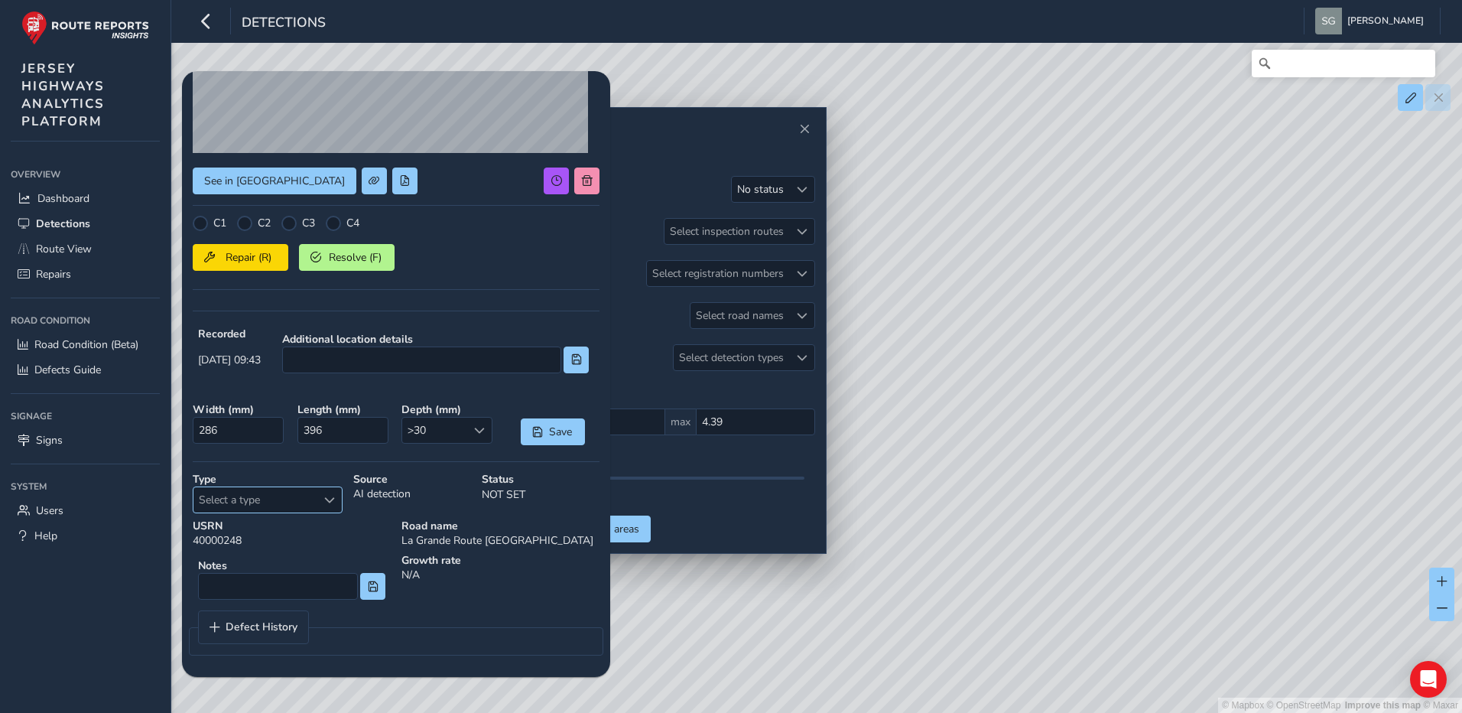
click at [317, 491] on div "Select a type" at bounding box center [329, 499] width 25 height 25
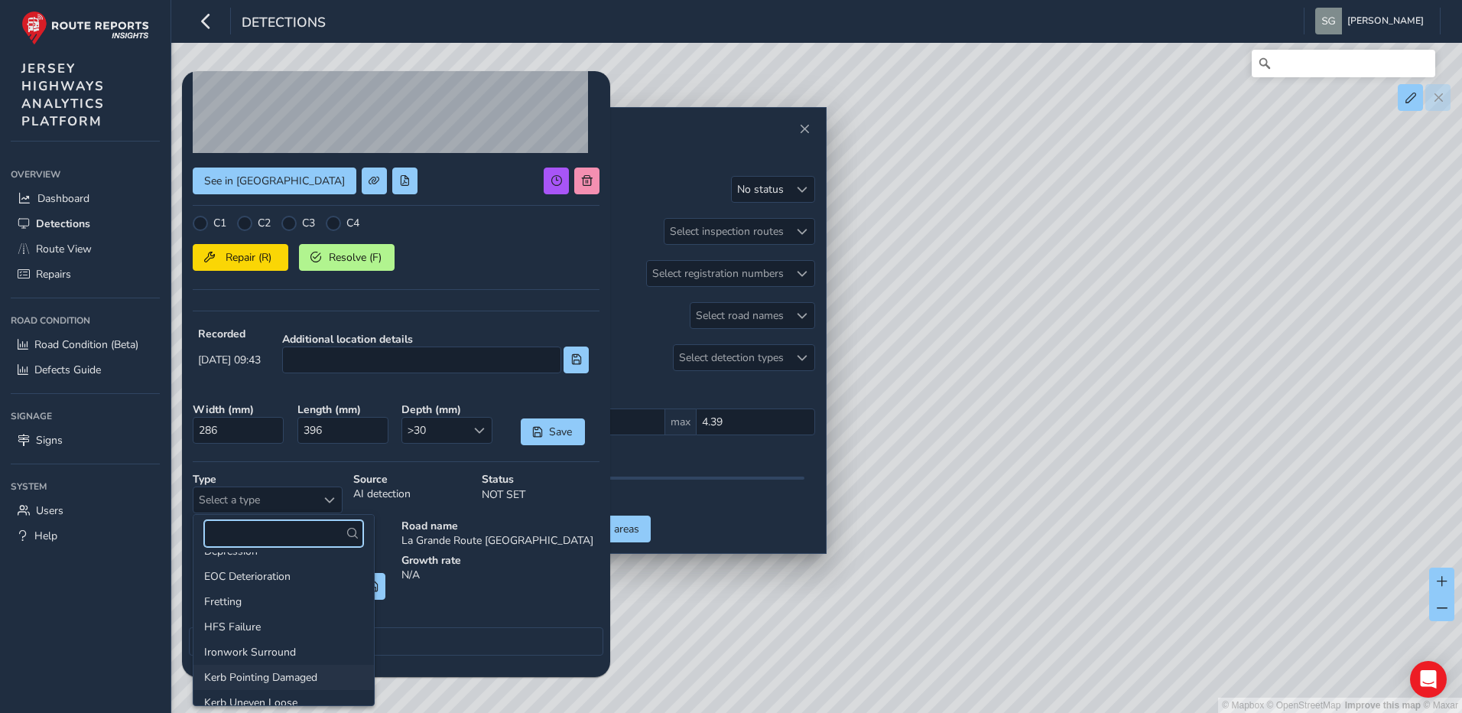
scroll to position [153, 0]
click at [295, 689] on li "Potholes" at bounding box center [283, 694] width 180 height 25
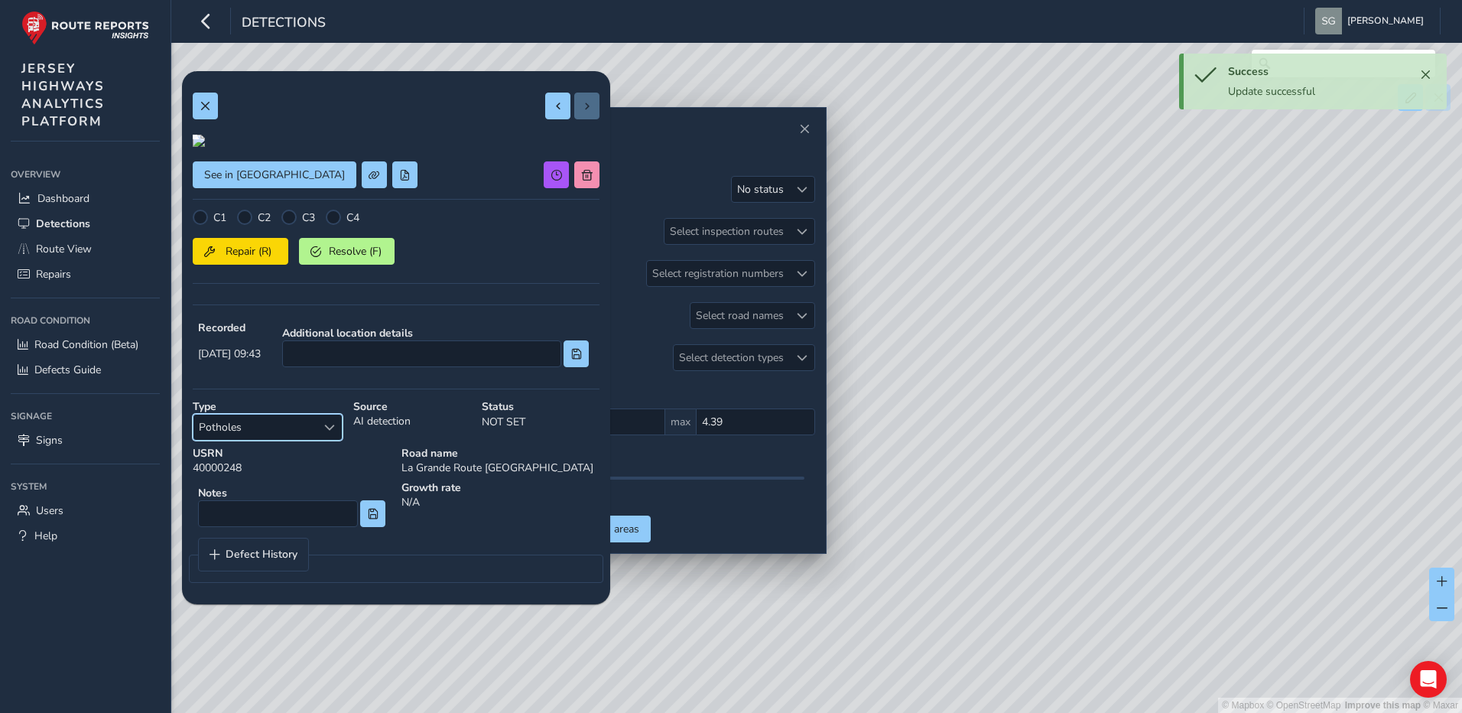
scroll to position [0, 0]
click at [216, 100] on button at bounding box center [205, 106] width 25 height 27
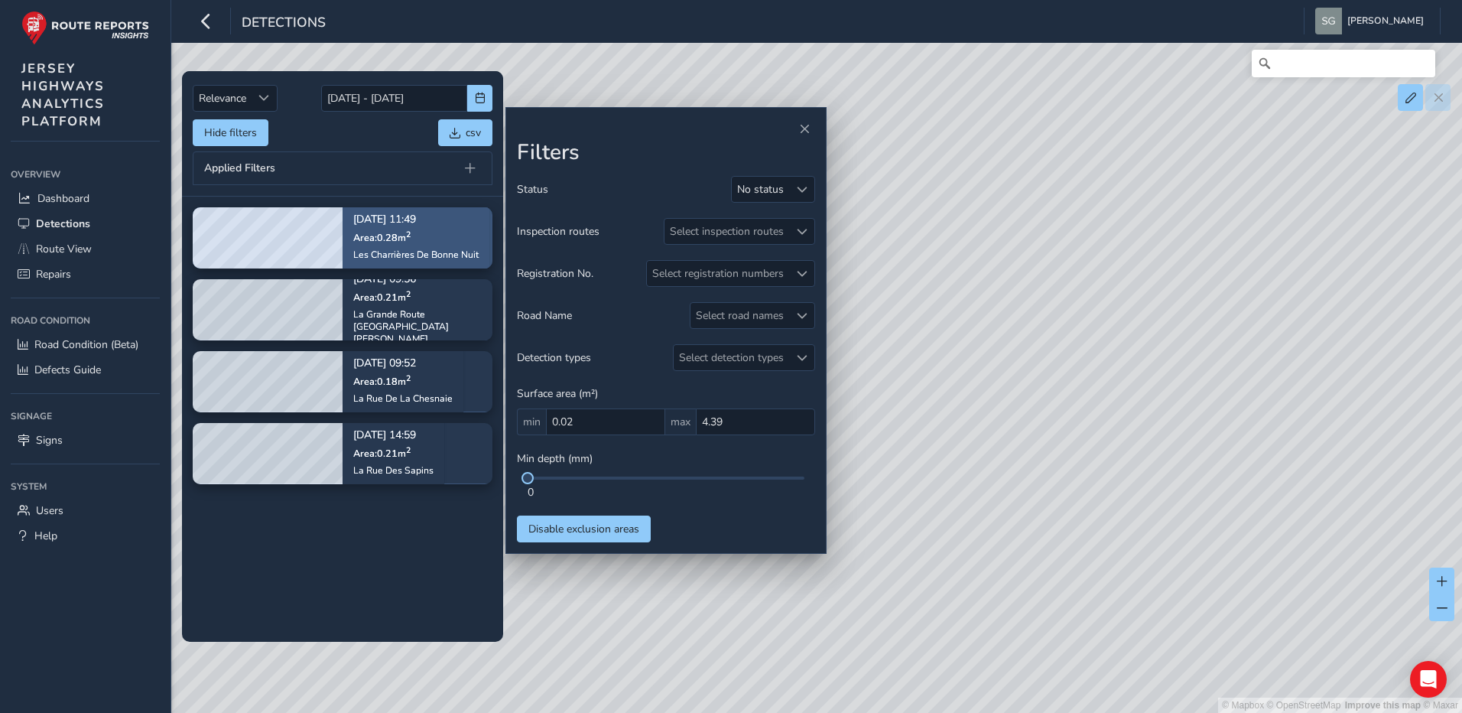
click at [453, 237] on p "Area: 0.28 m 2" at bounding box center [415, 237] width 125 height 12
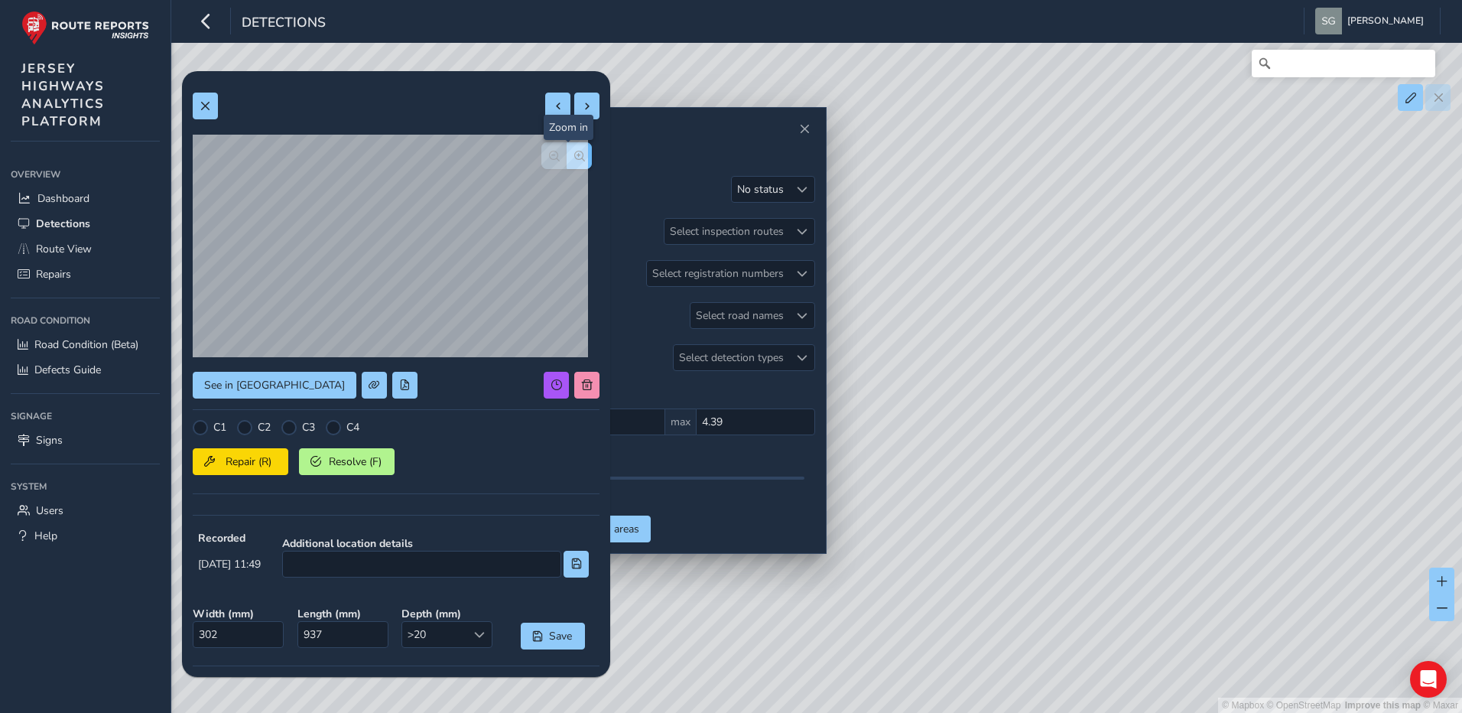
click at [580, 154] on button "button" at bounding box center [579, 155] width 25 height 27
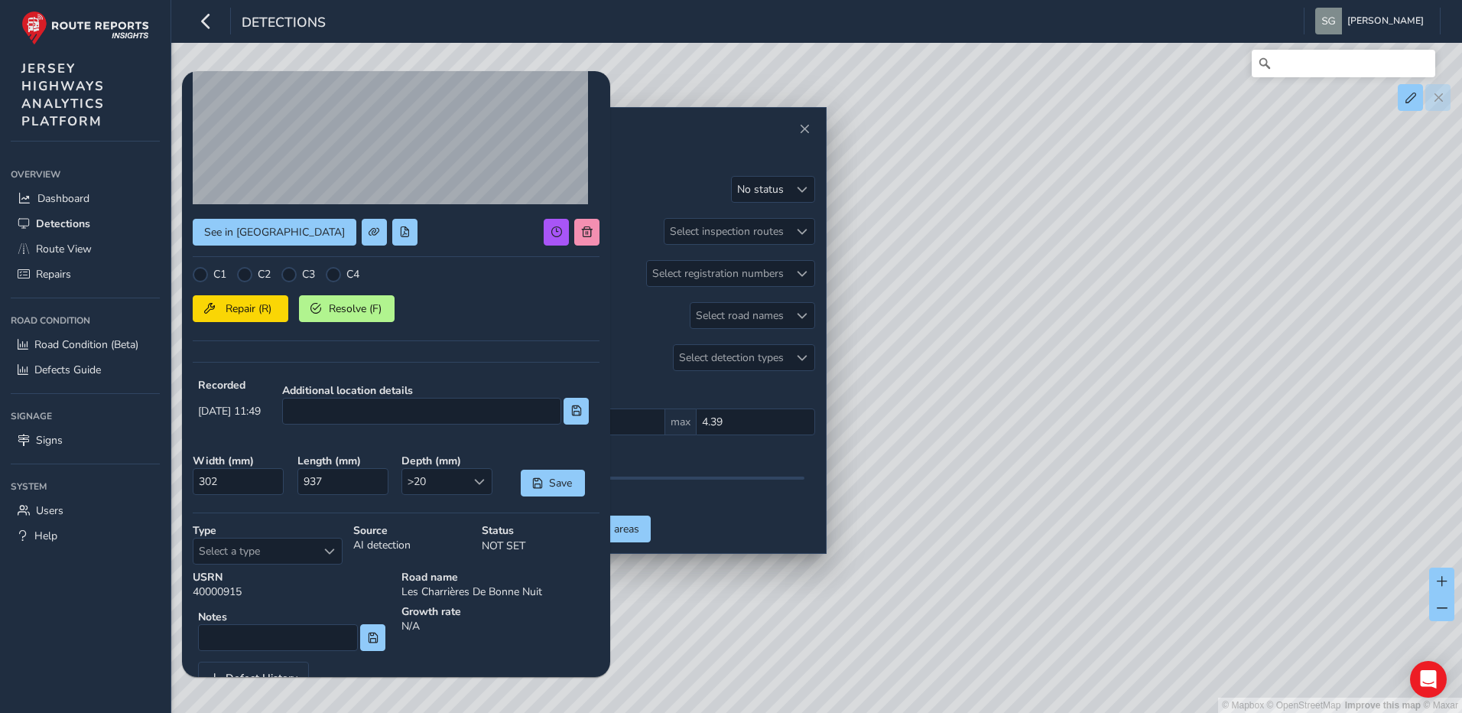
scroll to position [204, 0]
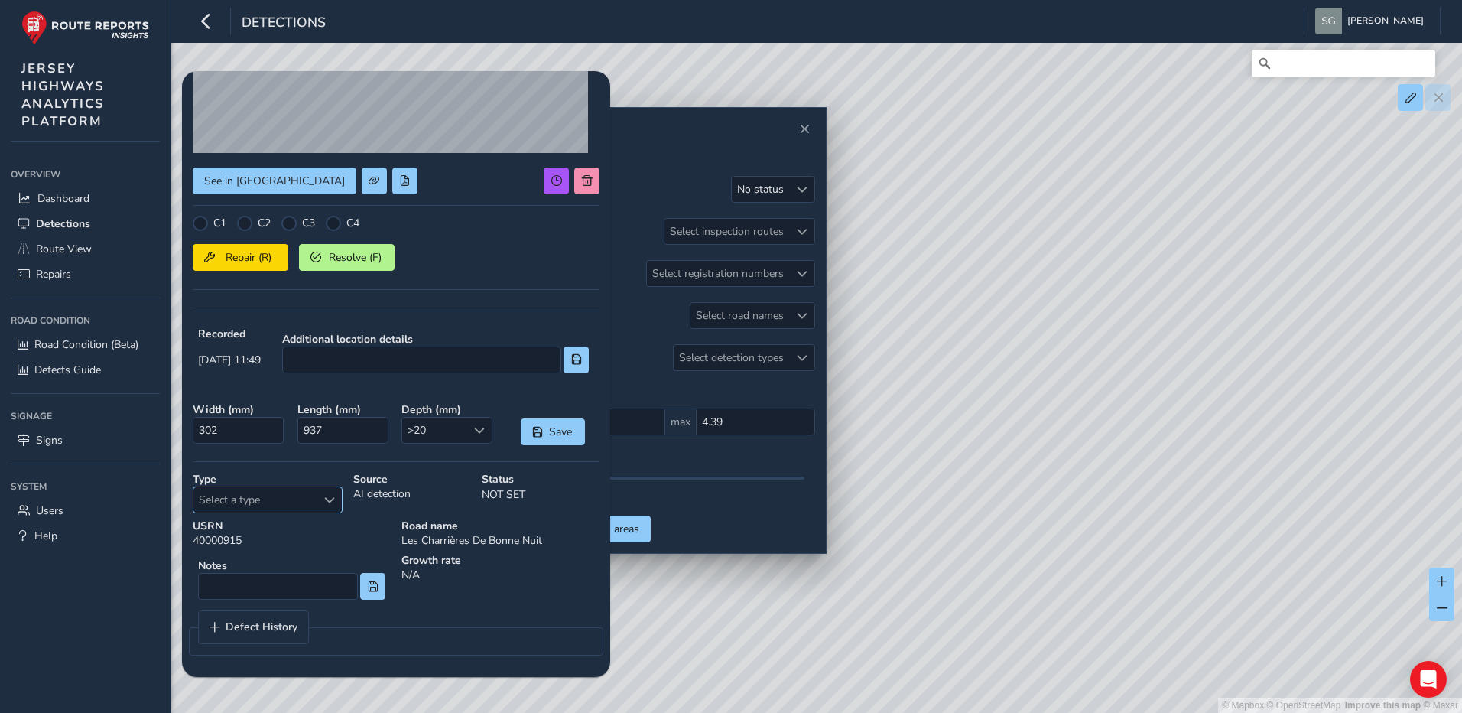
click at [330, 498] on span "Select a type" at bounding box center [329, 500] width 11 height 11
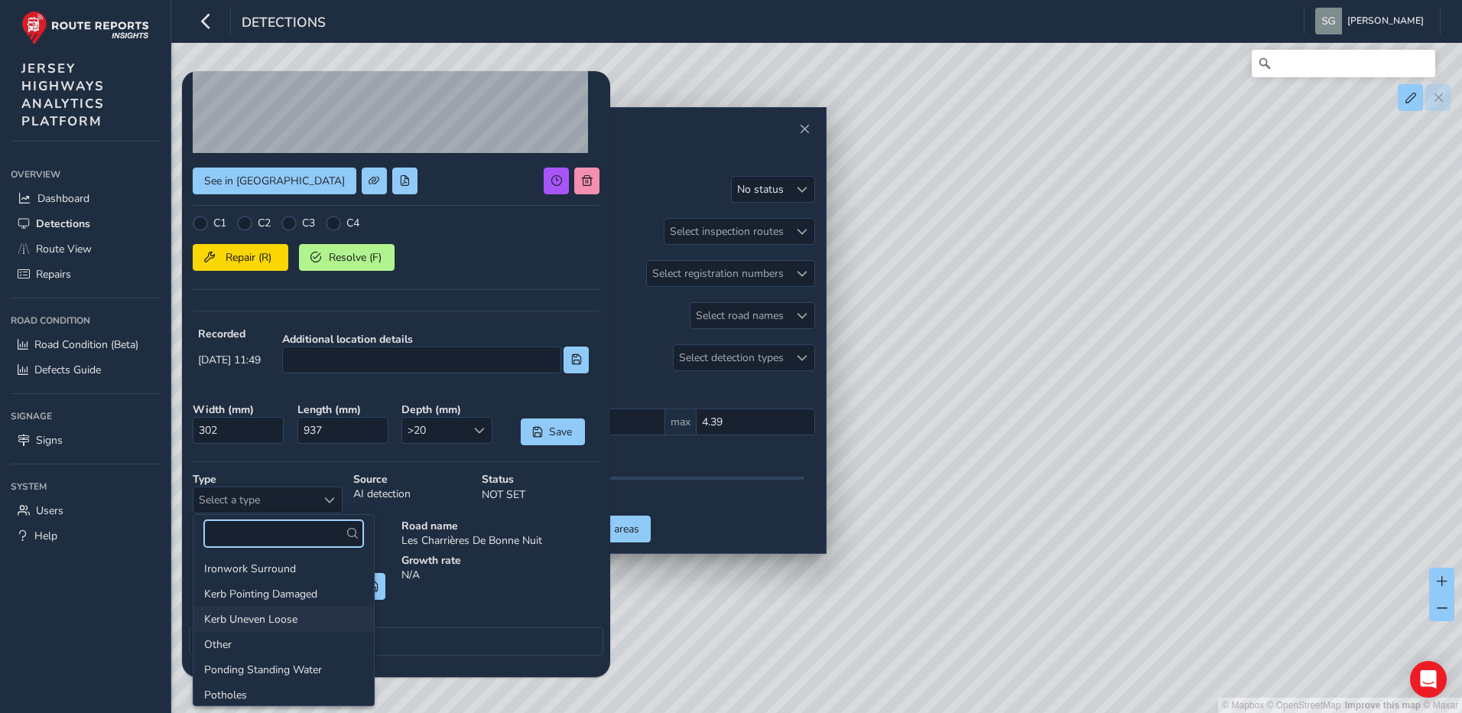
scroll to position [76, 0]
click at [247, 590] on li "Fretting" at bounding box center [283, 594] width 180 height 25
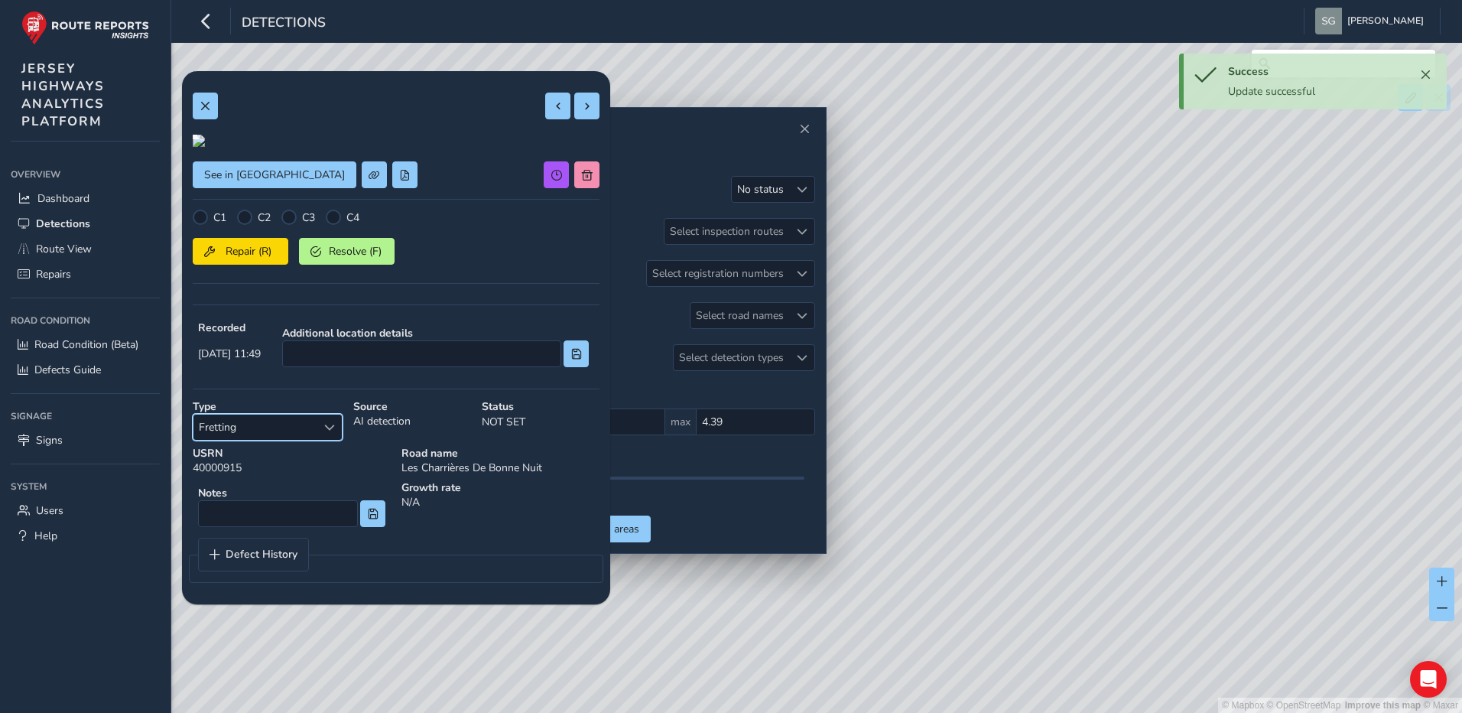
scroll to position [0, 0]
click at [589, 111] on div "See in Route View C1 C2 C3 C4 Repair (R) Resolve (F) Recorded [DATE] 11:49 Addi…" at bounding box center [396, 337] width 428 height 533
click at [582, 110] on span at bounding box center [587, 106] width 11 height 11
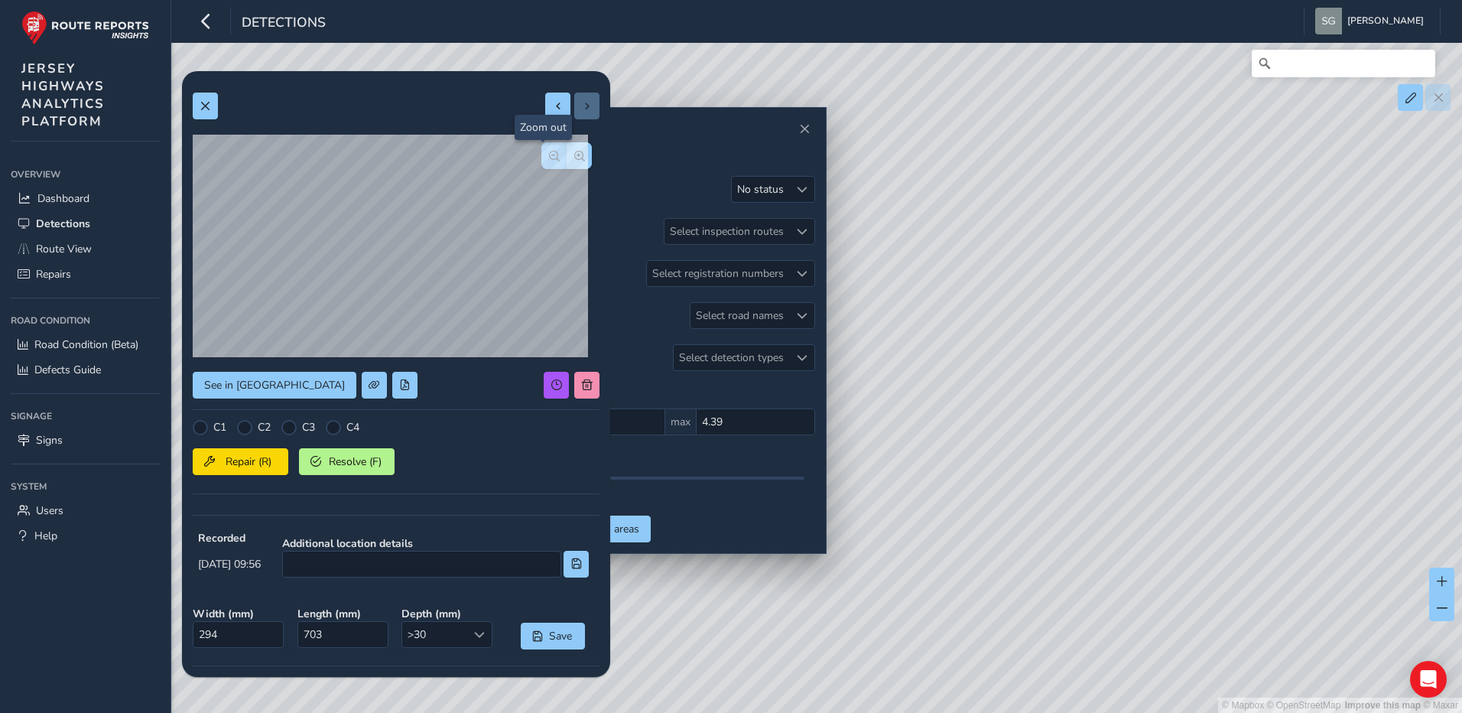
click at [544, 161] on button "button" at bounding box center [553, 155] width 25 height 27
click at [573, 156] on button "button" at bounding box center [579, 155] width 25 height 27
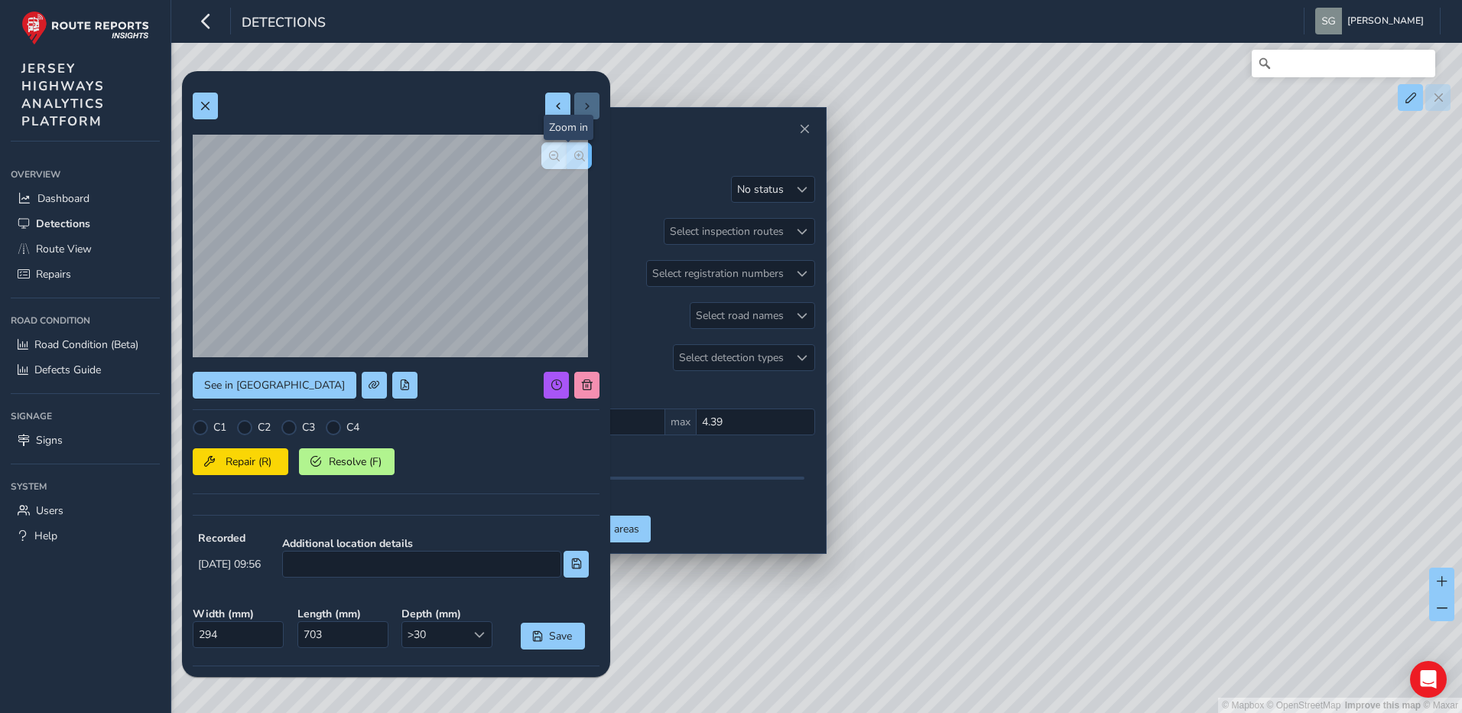
click at [573, 156] on button "button" at bounding box center [579, 155] width 25 height 27
click at [549, 156] on span "button" at bounding box center [554, 156] width 11 height 11
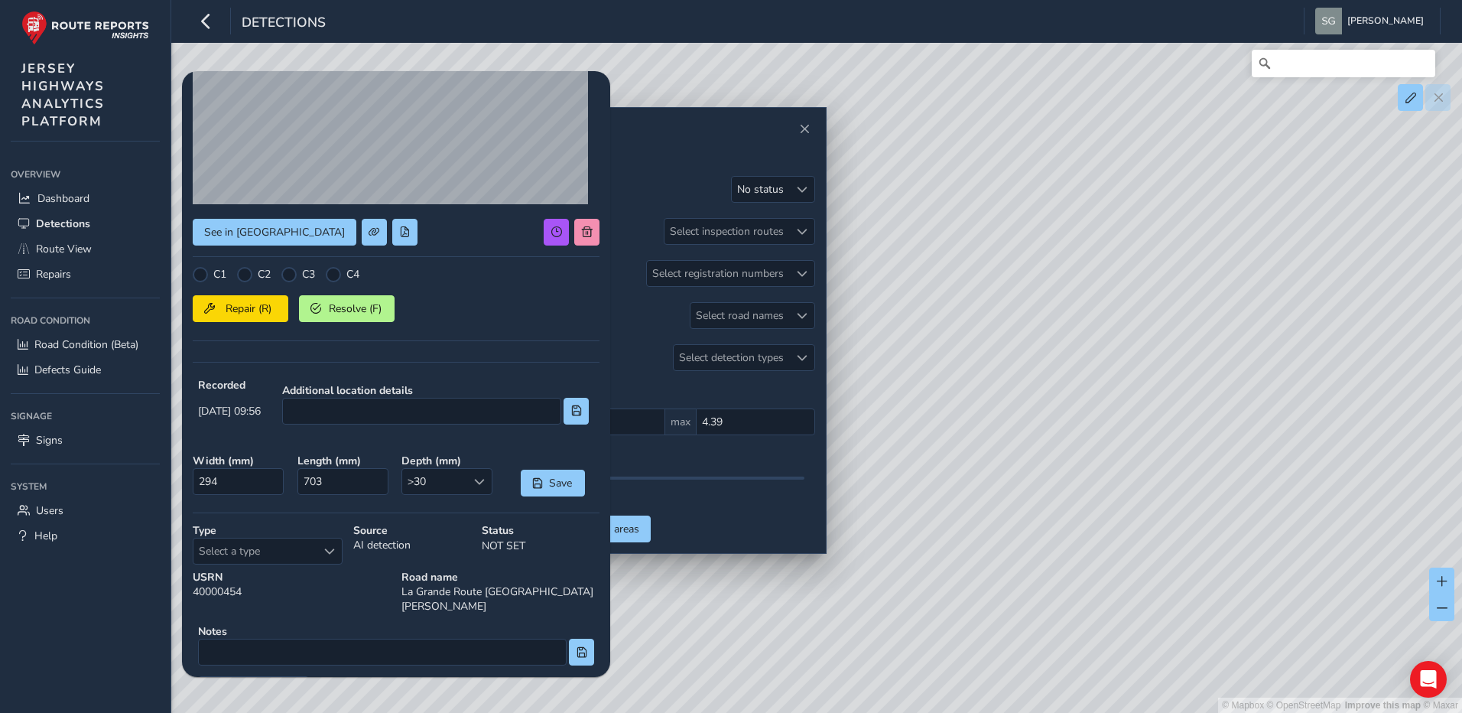
scroll to position [204, 0]
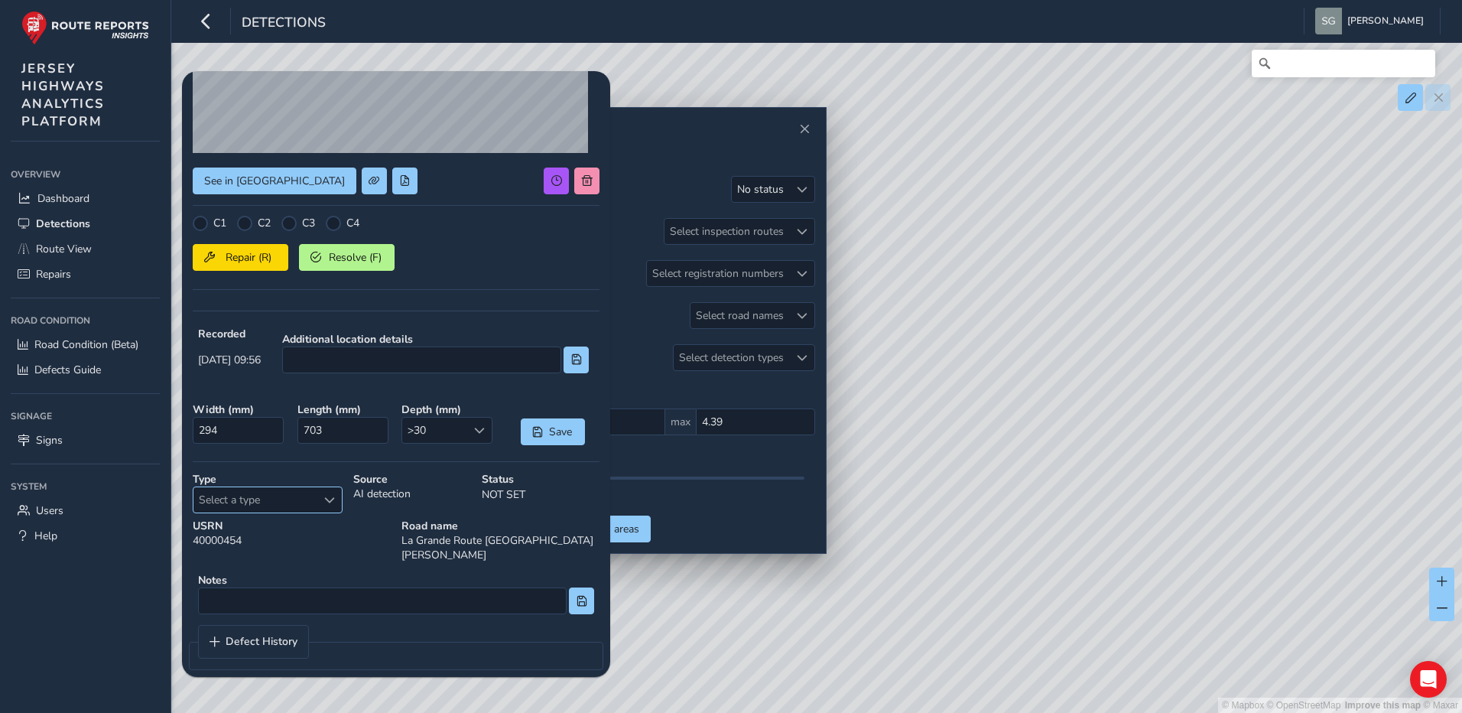
click at [329, 501] on span "Select a type" at bounding box center [329, 500] width 11 height 11
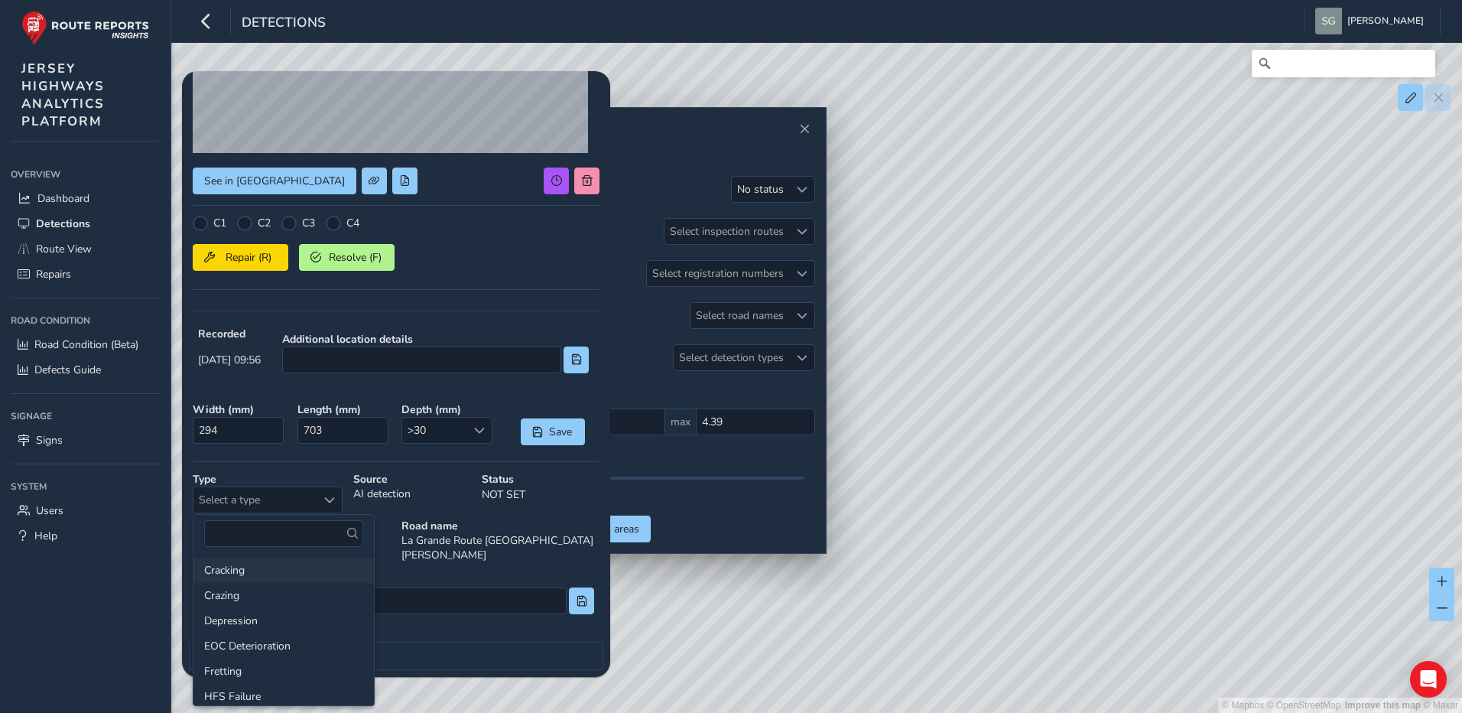
click at [310, 573] on li "Cracking" at bounding box center [283, 569] width 180 height 25
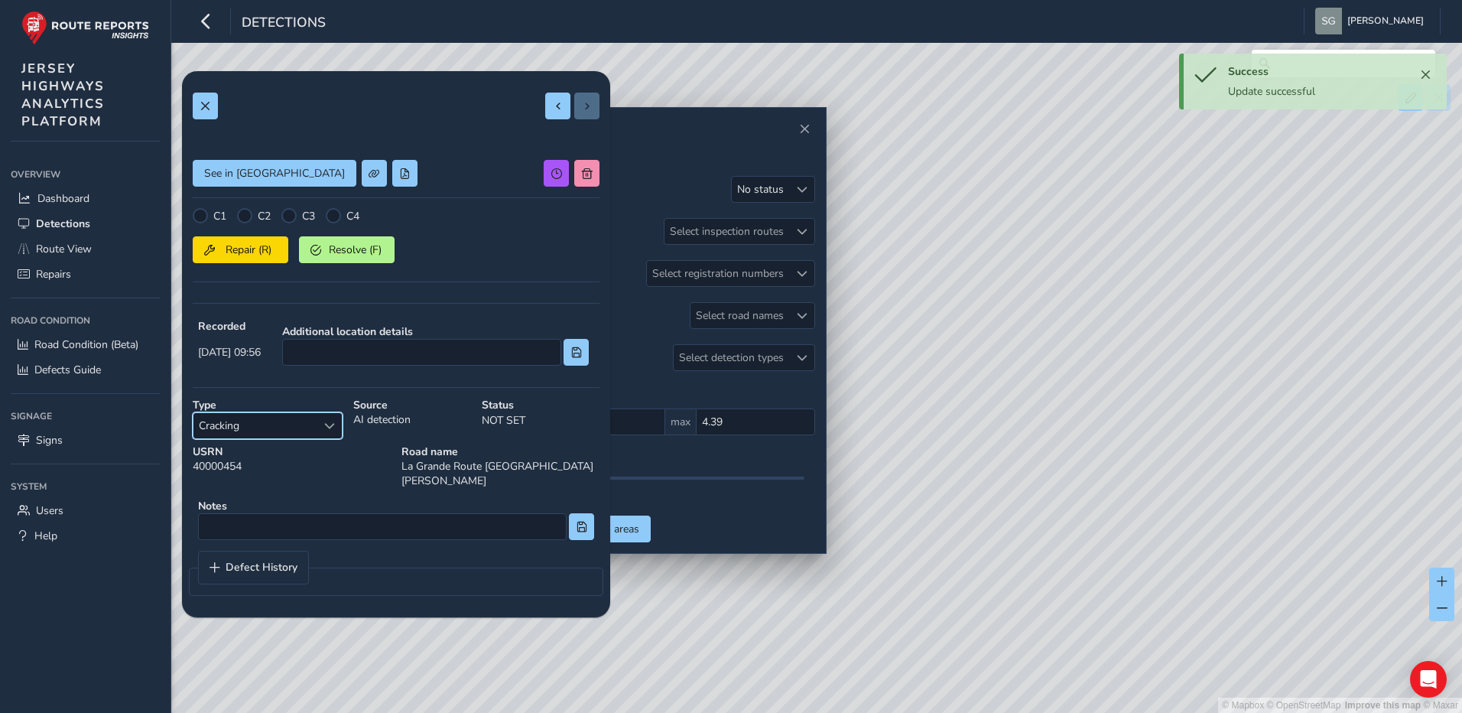
scroll to position [0, 0]
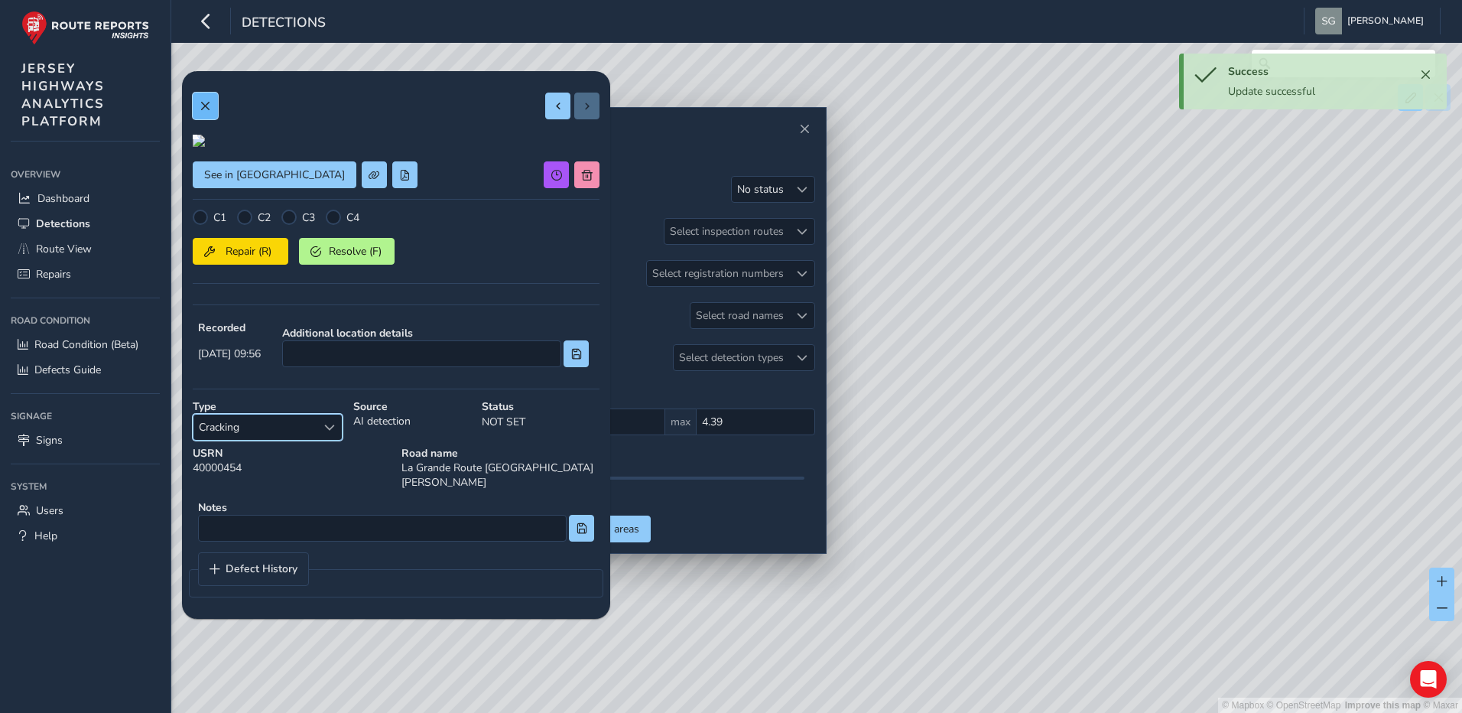
click at [201, 109] on span at bounding box center [205, 106] width 11 height 11
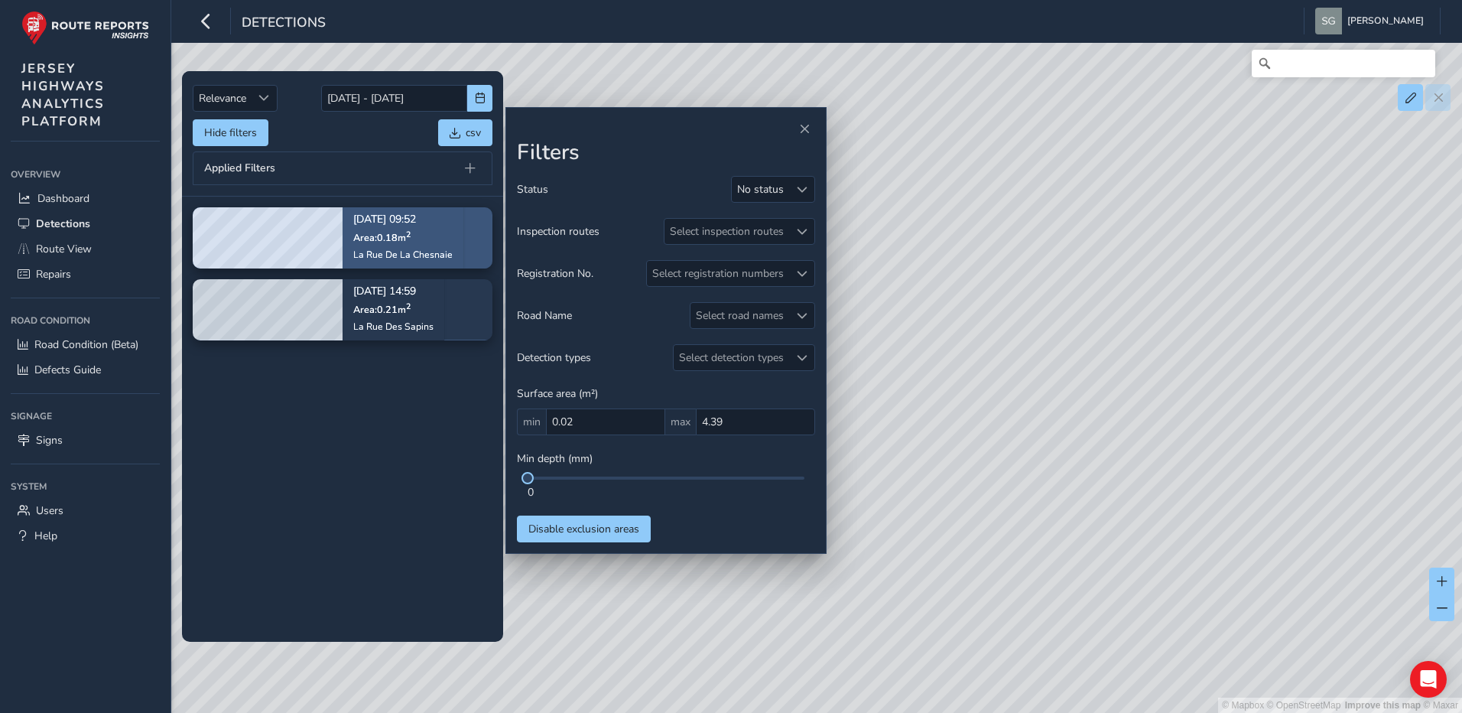
click at [456, 245] on div "[DATE] 09:52 Area: 0.18 m [STREET_ADDRESS]" at bounding box center [403, 237] width 121 height 89
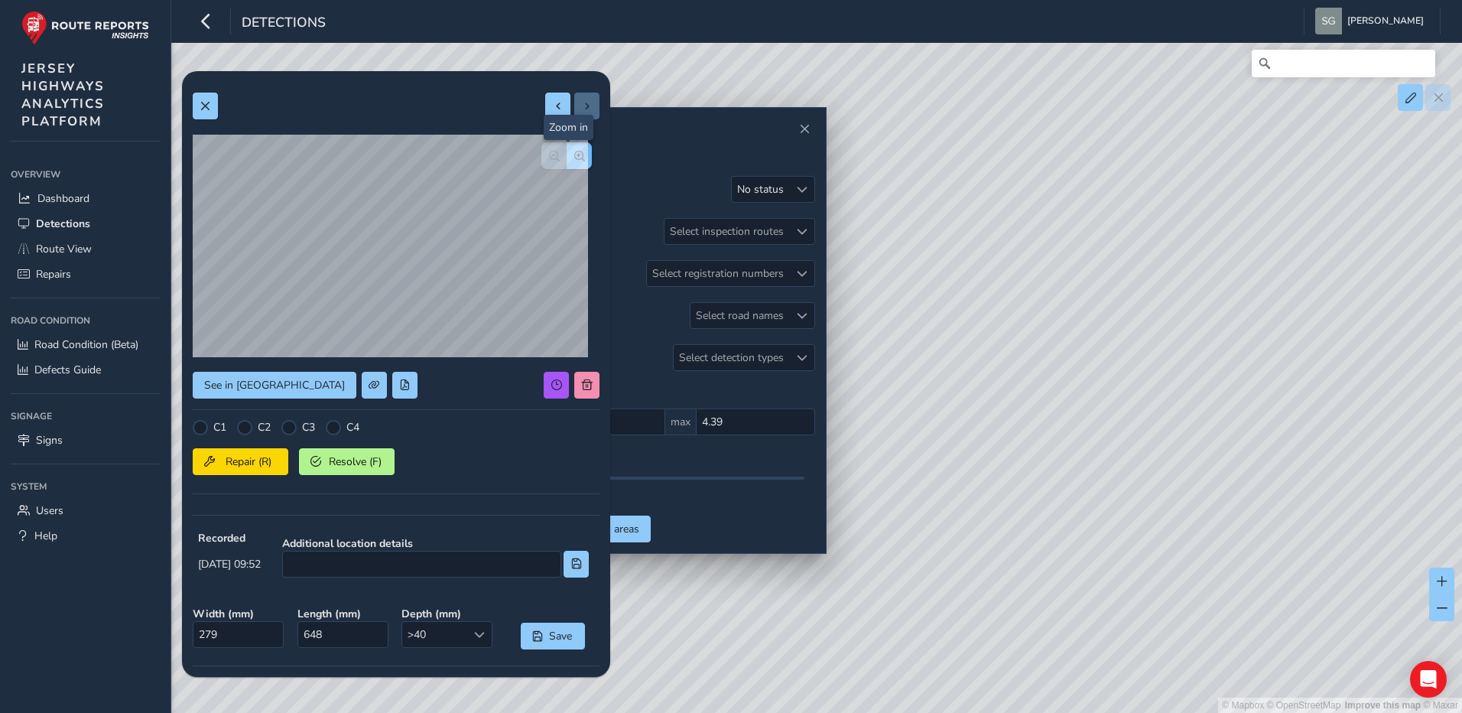
click at [567, 167] on button "button" at bounding box center [579, 155] width 25 height 27
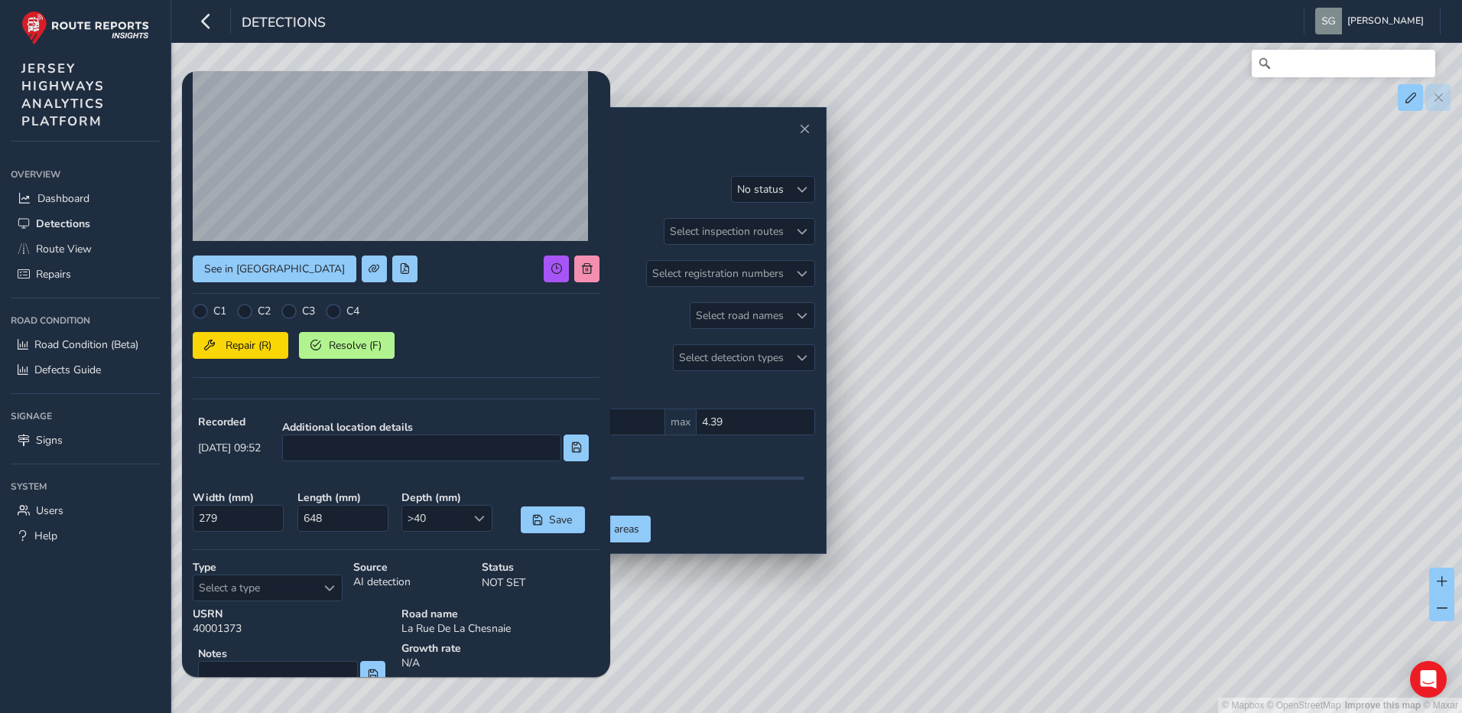
scroll to position [204, 0]
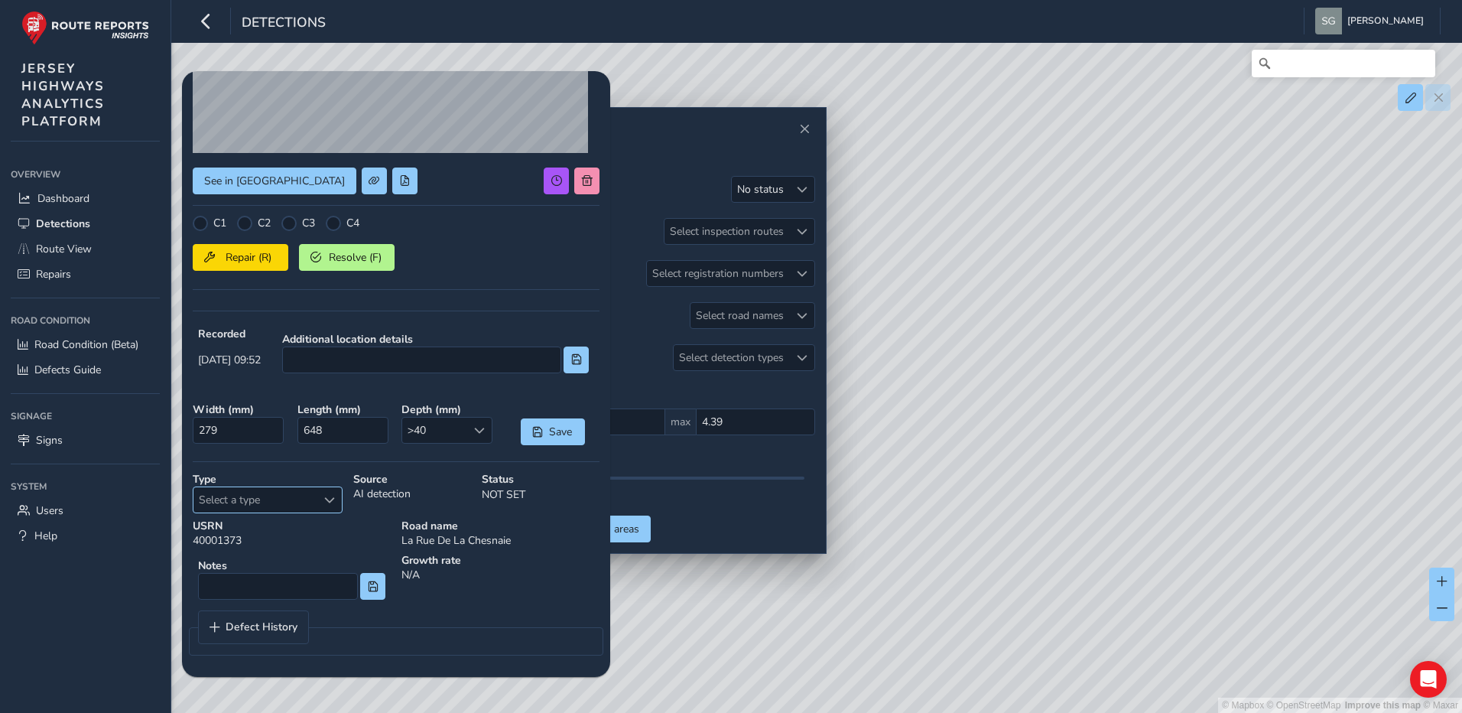
click at [325, 495] on span "Select a type" at bounding box center [329, 500] width 11 height 11
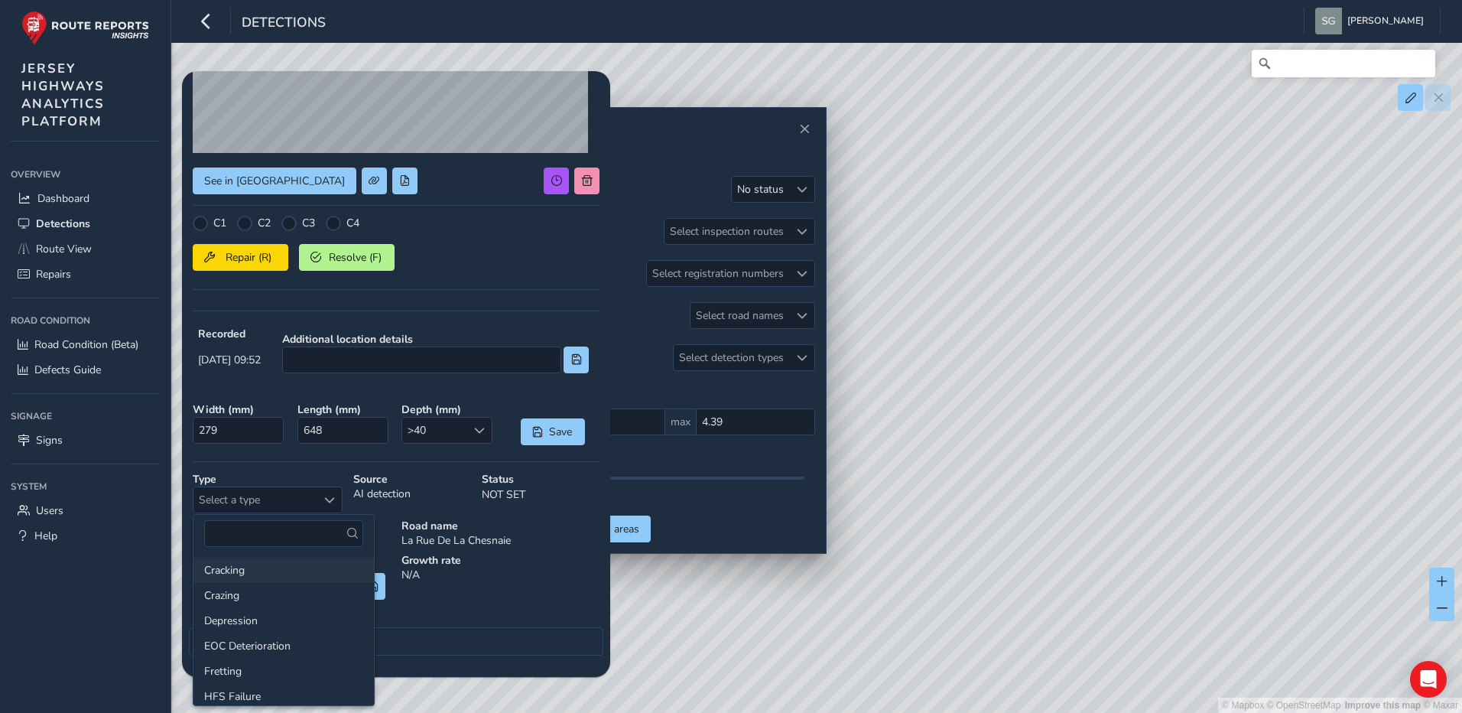
click at [309, 571] on li "Cracking" at bounding box center [283, 569] width 180 height 25
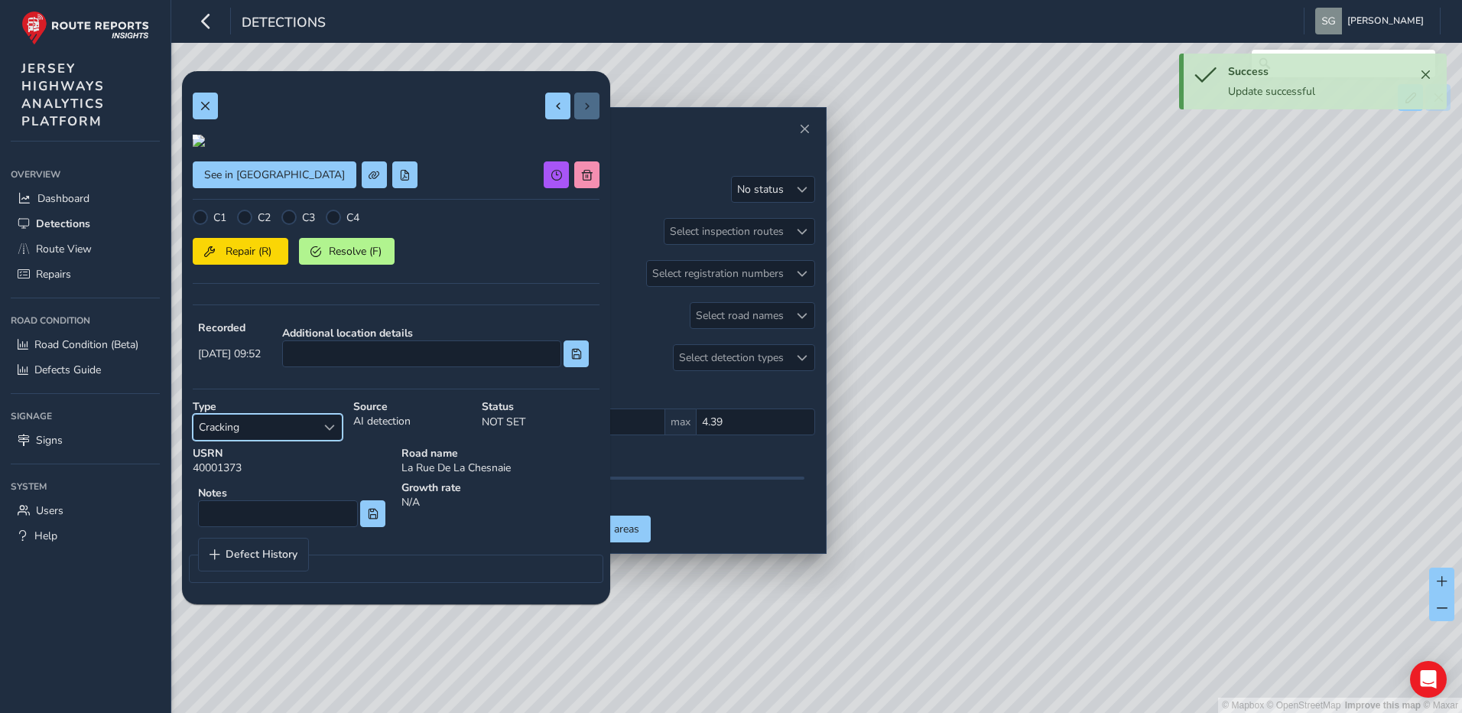
scroll to position [0, 0]
click at [212, 119] on button at bounding box center [205, 106] width 25 height 27
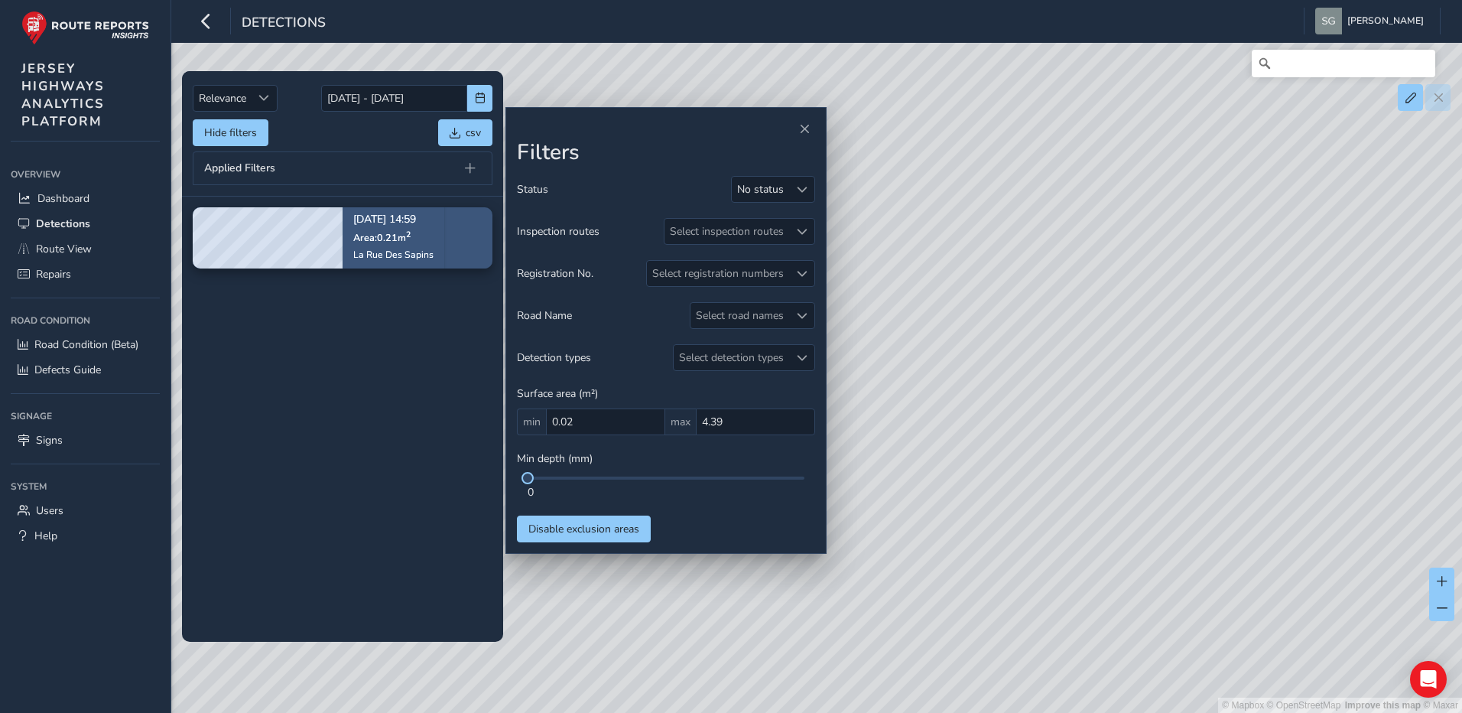
click at [443, 235] on div "[DATE] 14:59 Area: 0.21 m [STREET_ADDRESS]" at bounding box center [394, 237] width 102 height 89
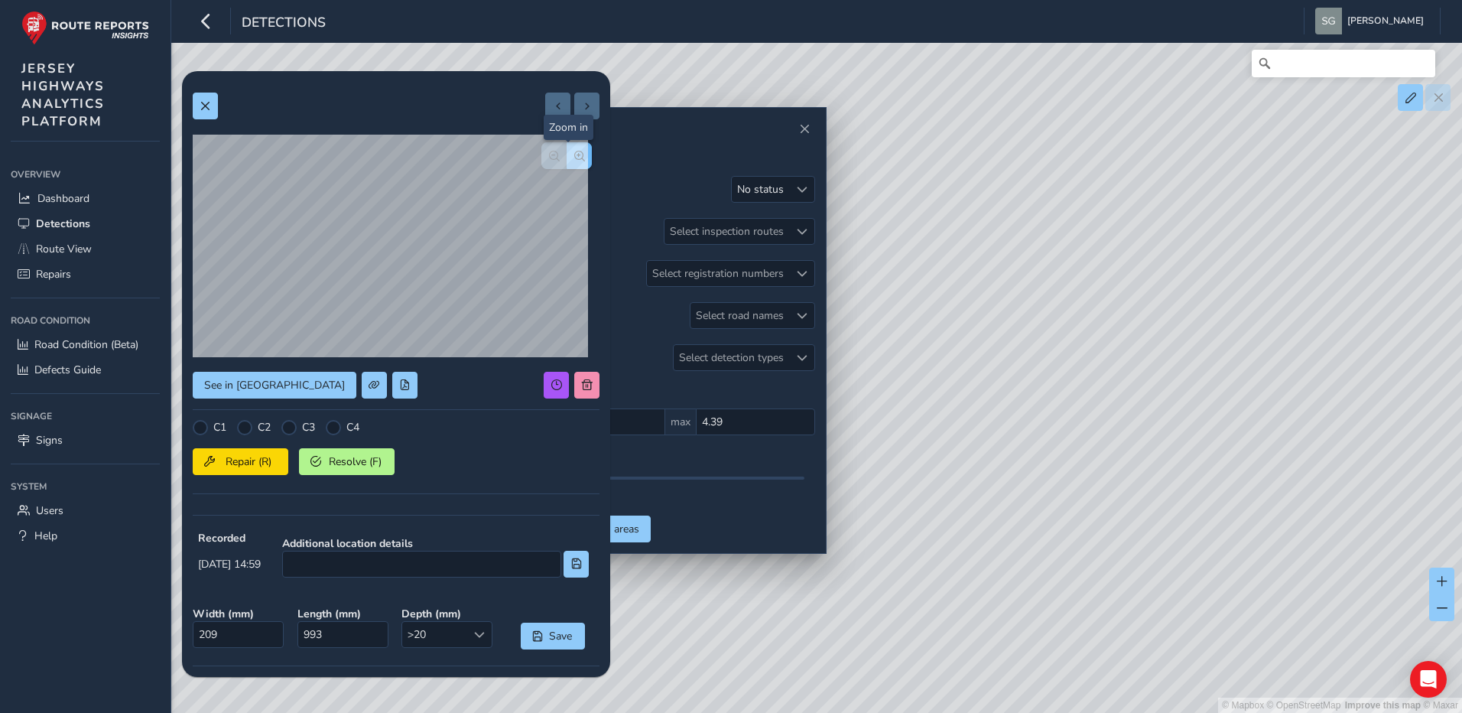
click at [574, 154] on span "button" at bounding box center [579, 156] width 11 height 11
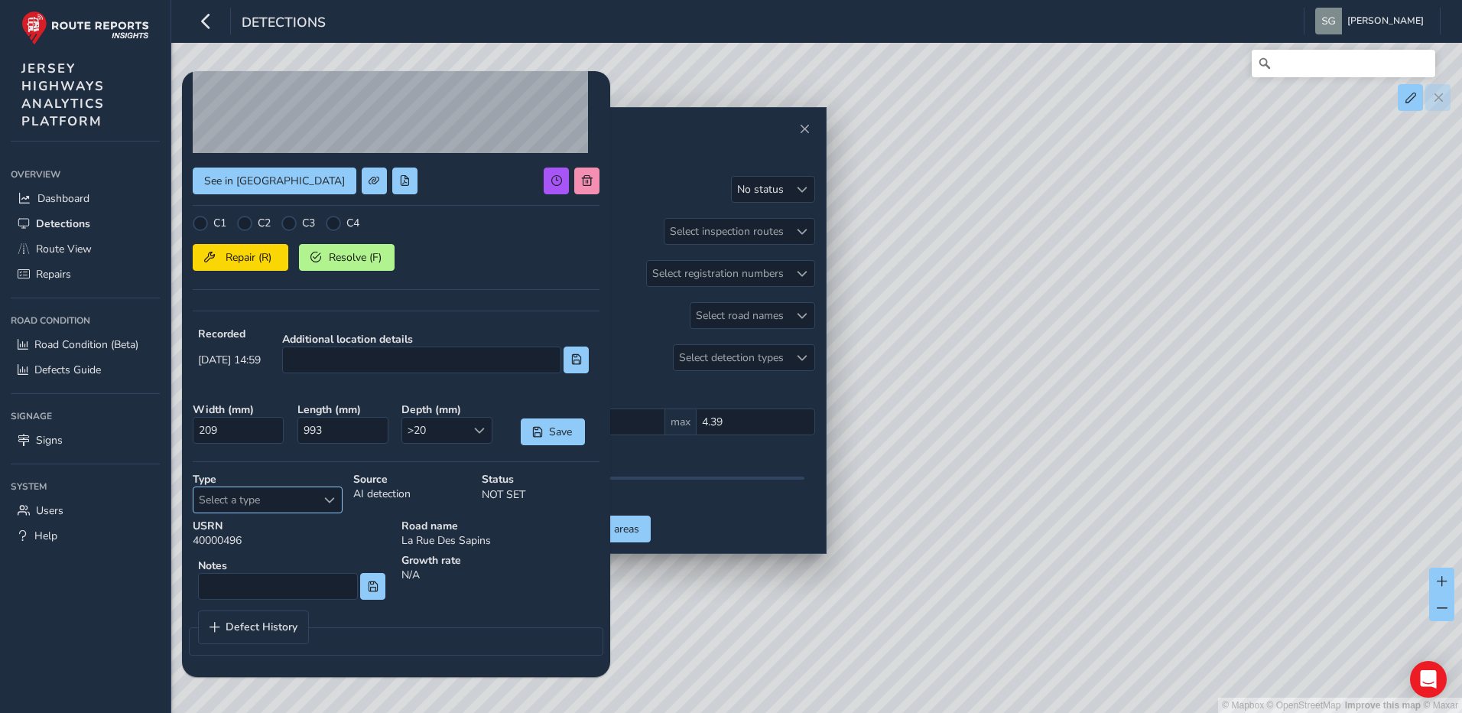
click at [320, 494] on div "Select a type" at bounding box center [329, 499] width 25 height 25
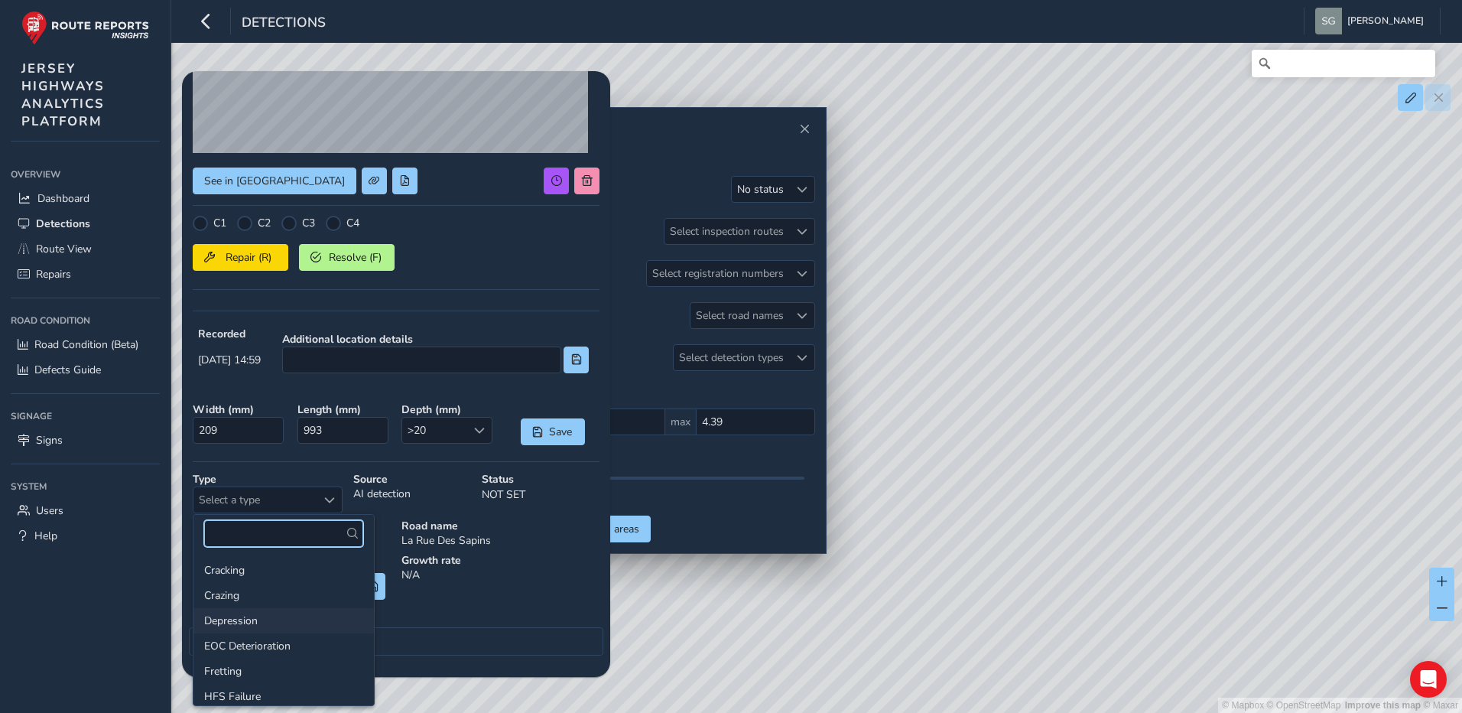
scroll to position [229, 0]
click at [278, 625] on li "Potholes" at bounding box center [283, 618] width 180 height 25
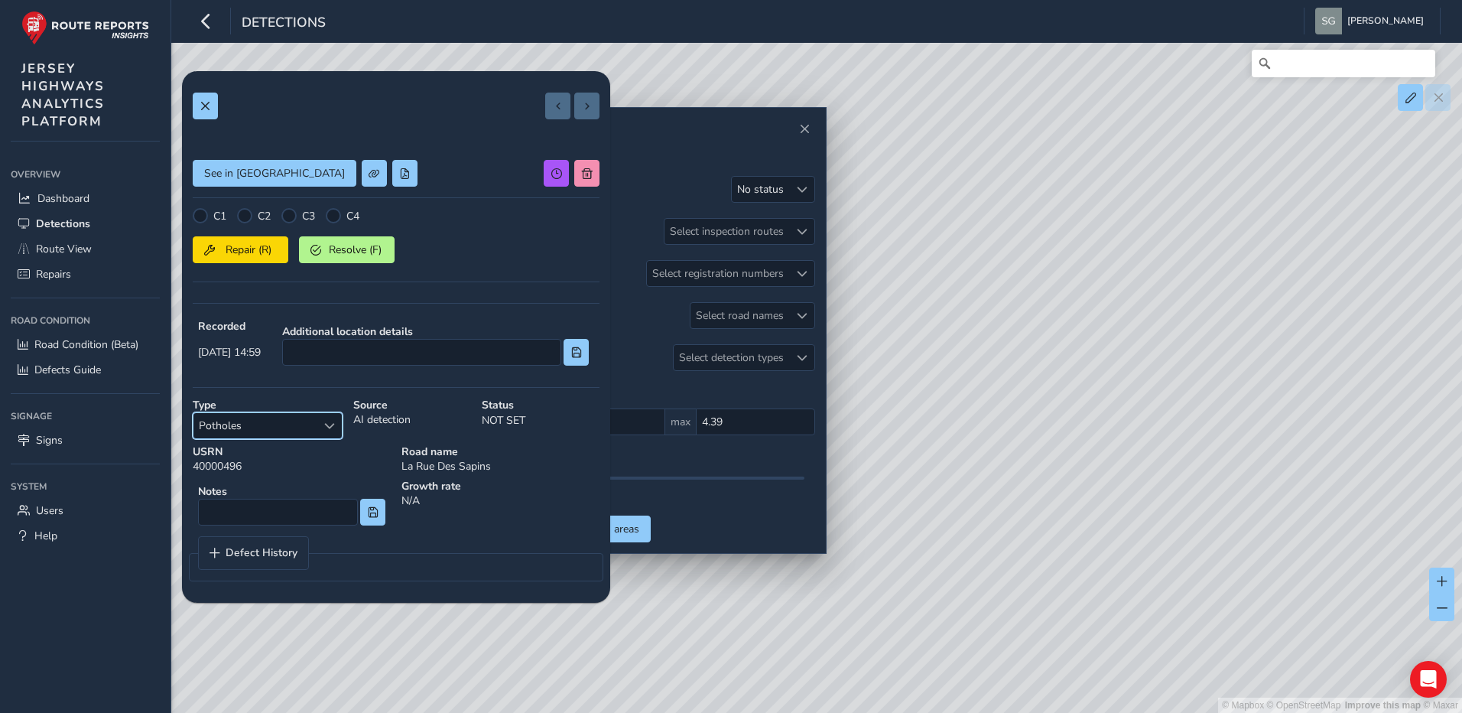
scroll to position [137, 0]
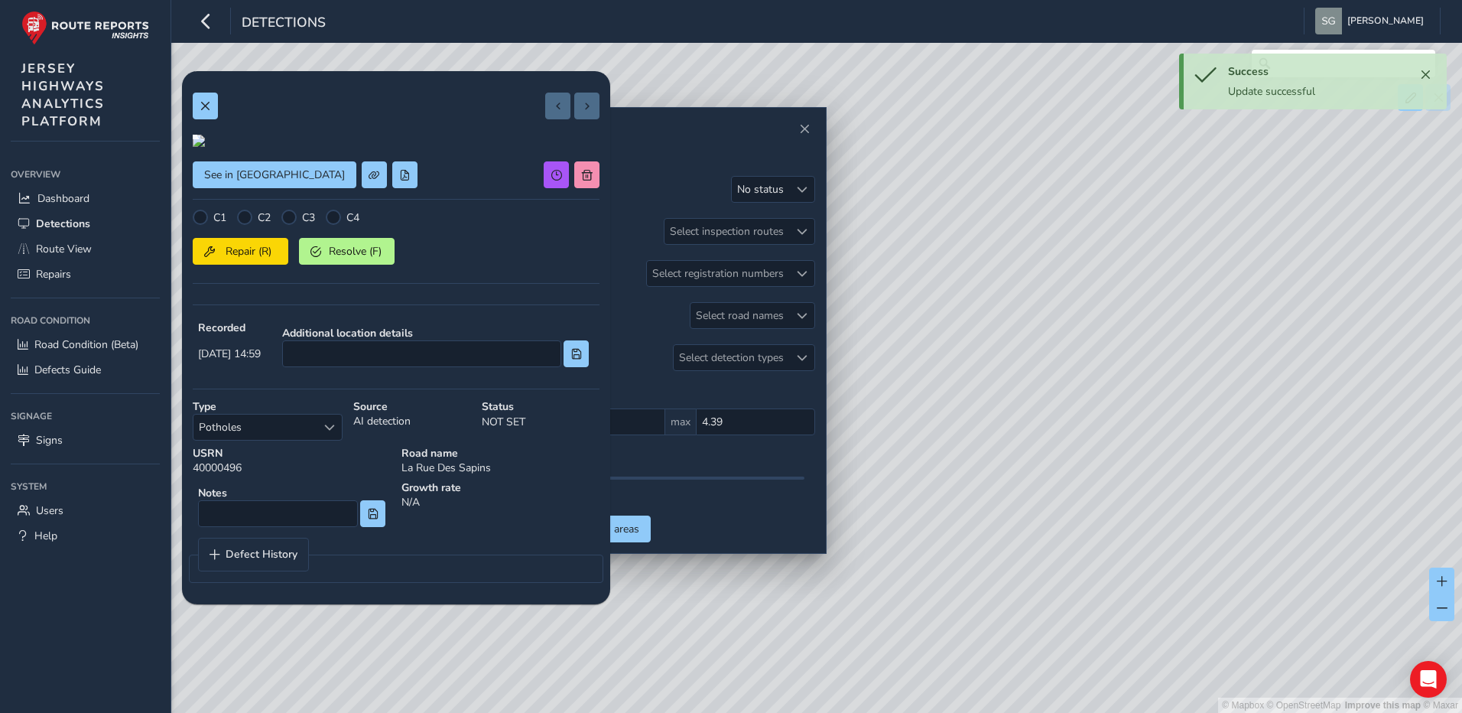
drag, startPoint x: 976, startPoint y: 518, endPoint x: 1274, endPoint y: 439, distance: 309.1
click at [1274, 439] on div "© Mapbox © OpenStreetMap Improve this map © Maxar" at bounding box center [731, 356] width 1462 height 713
drag, startPoint x: 1024, startPoint y: 448, endPoint x: 1024, endPoint y: 495, distance: 46.6
click at [1024, 495] on div "© Mapbox © OpenStreetMap Improve this map © Maxar" at bounding box center [731, 356] width 1462 height 713
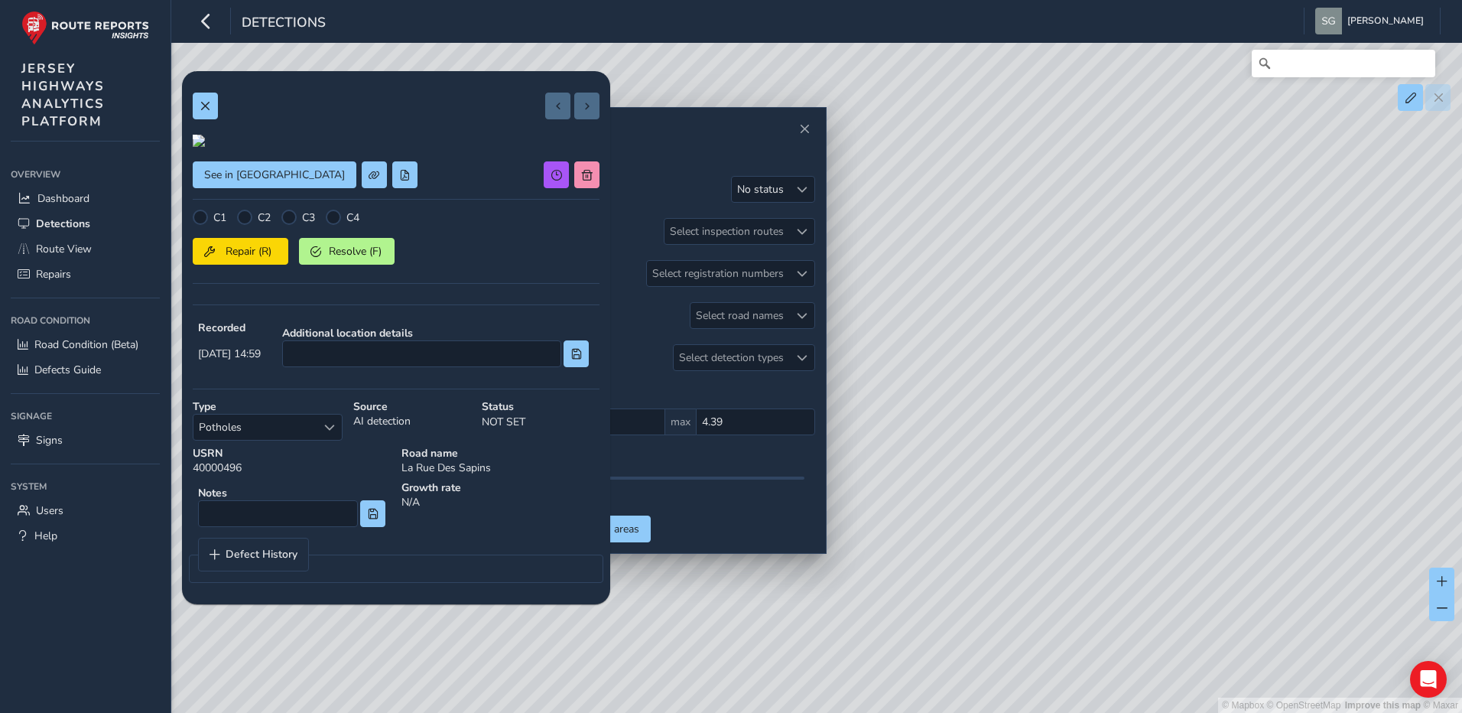
scroll to position [0, 0]
click at [199, 109] on button at bounding box center [205, 106] width 25 height 27
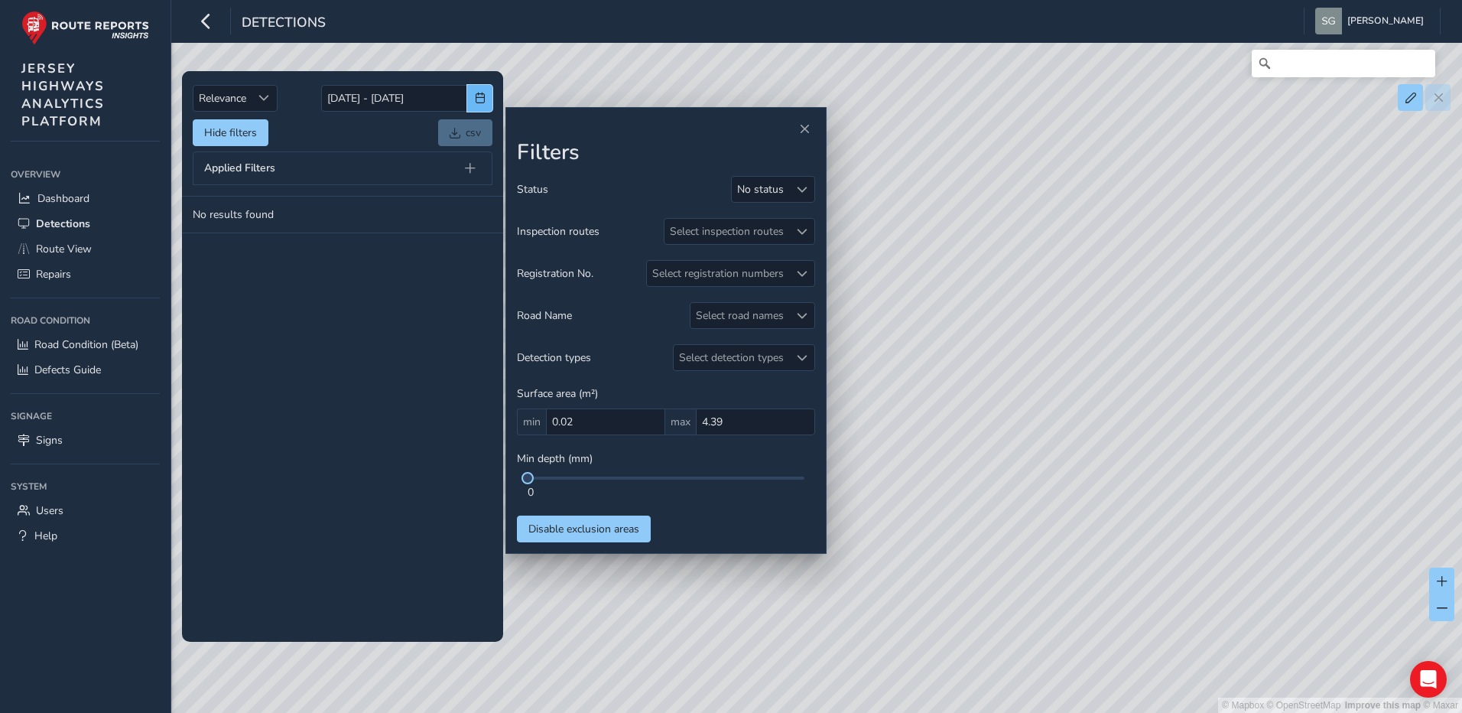
click at [489, 86] on button "button" at bounding box center [479, 98] width 25 height 27
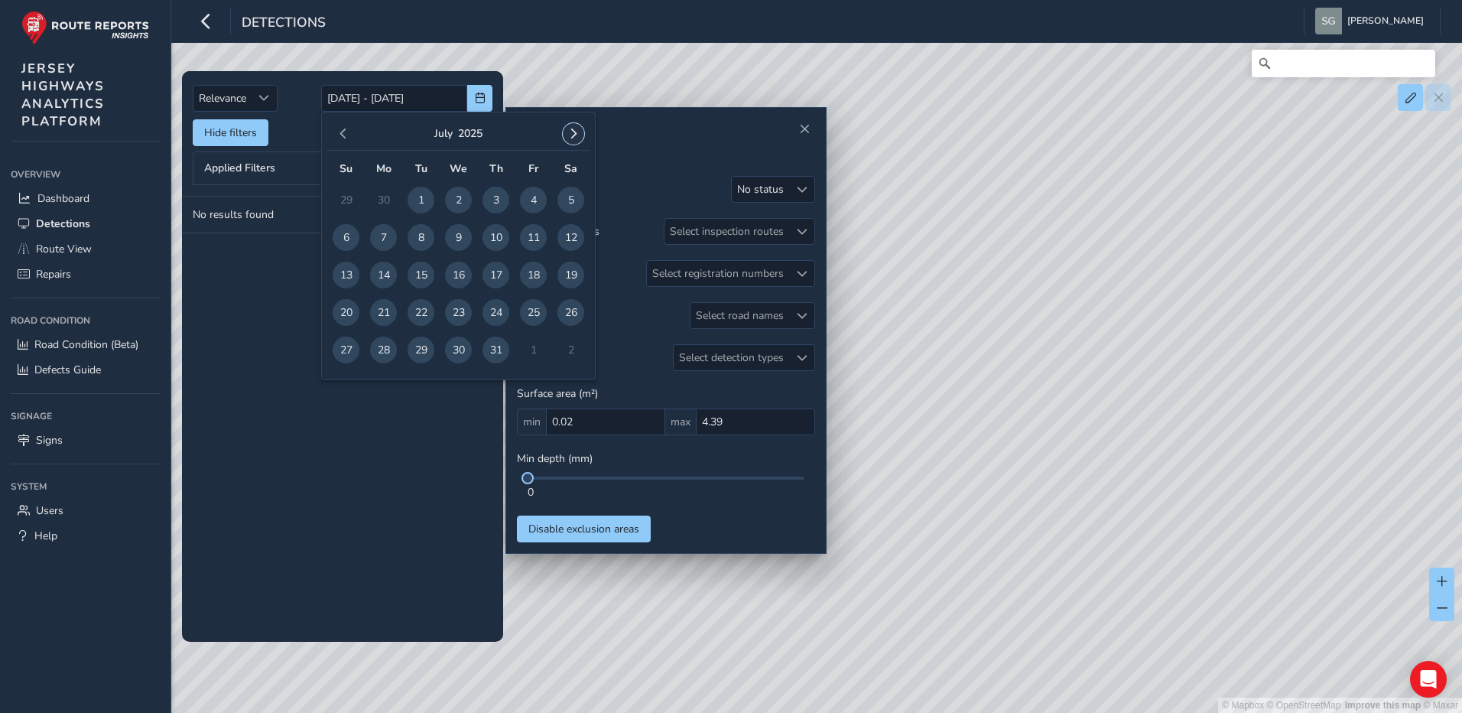
click at [578, 130] on span "button" at bounding box center [573, 133] width 11 height 11
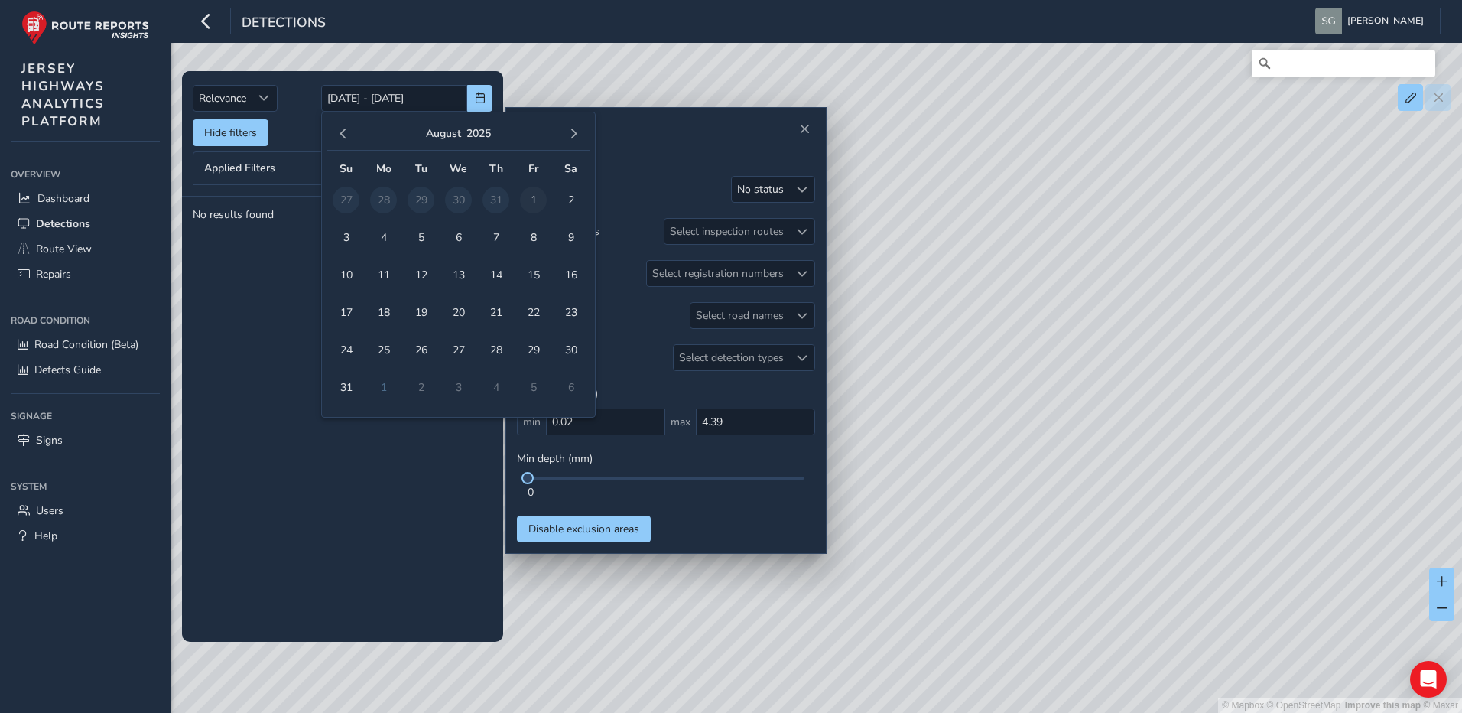
click at [525, 204] on span "1" at bounding box center [533, 200] width 27 height 27
type input "[DATE]"
click at [345, 397] on span "31" at bounding box center [346, 387] width 27 height 27
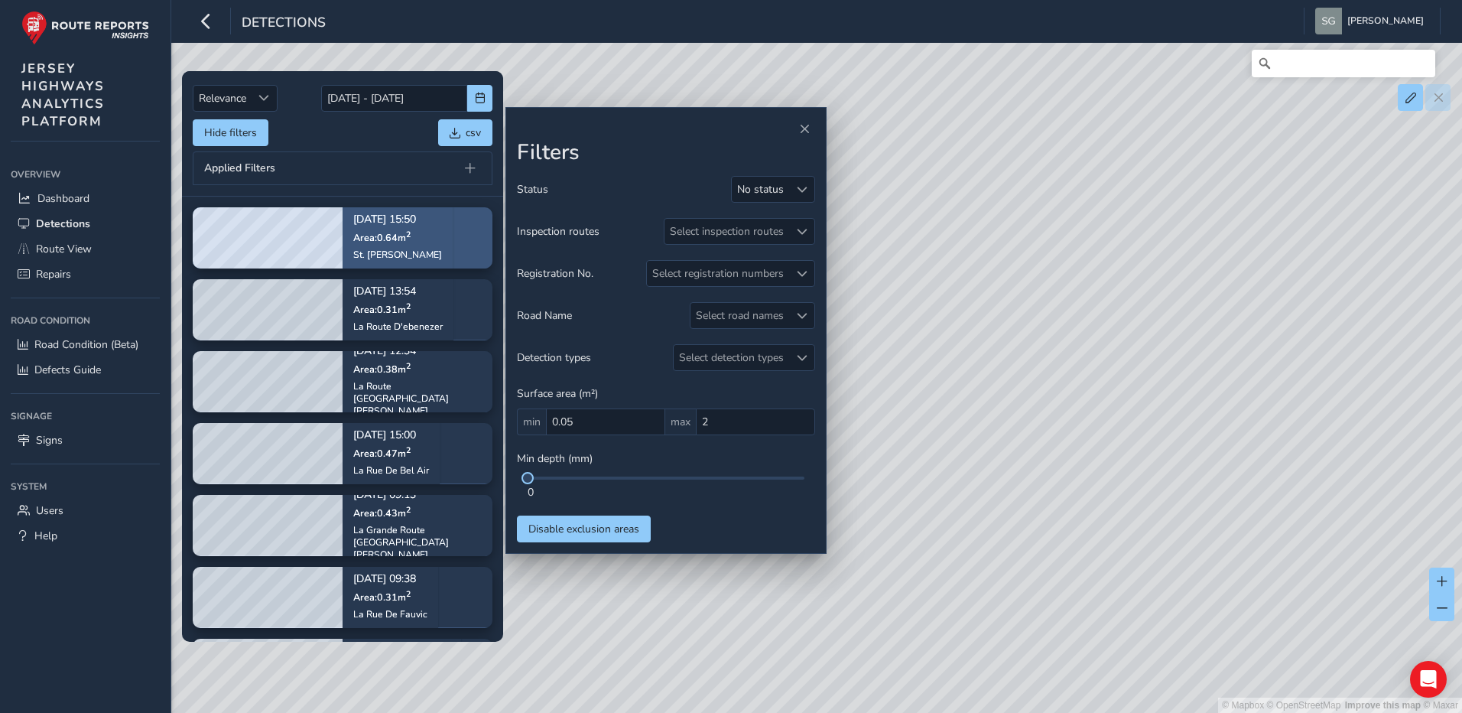
click at [453, 245] on div "[DATE] 15:50 Area: 0.64 m 2 [GEOGRAPHIC_DATA][PERSON_NAME]" at bounding box center [398, 237] width 110 height 89
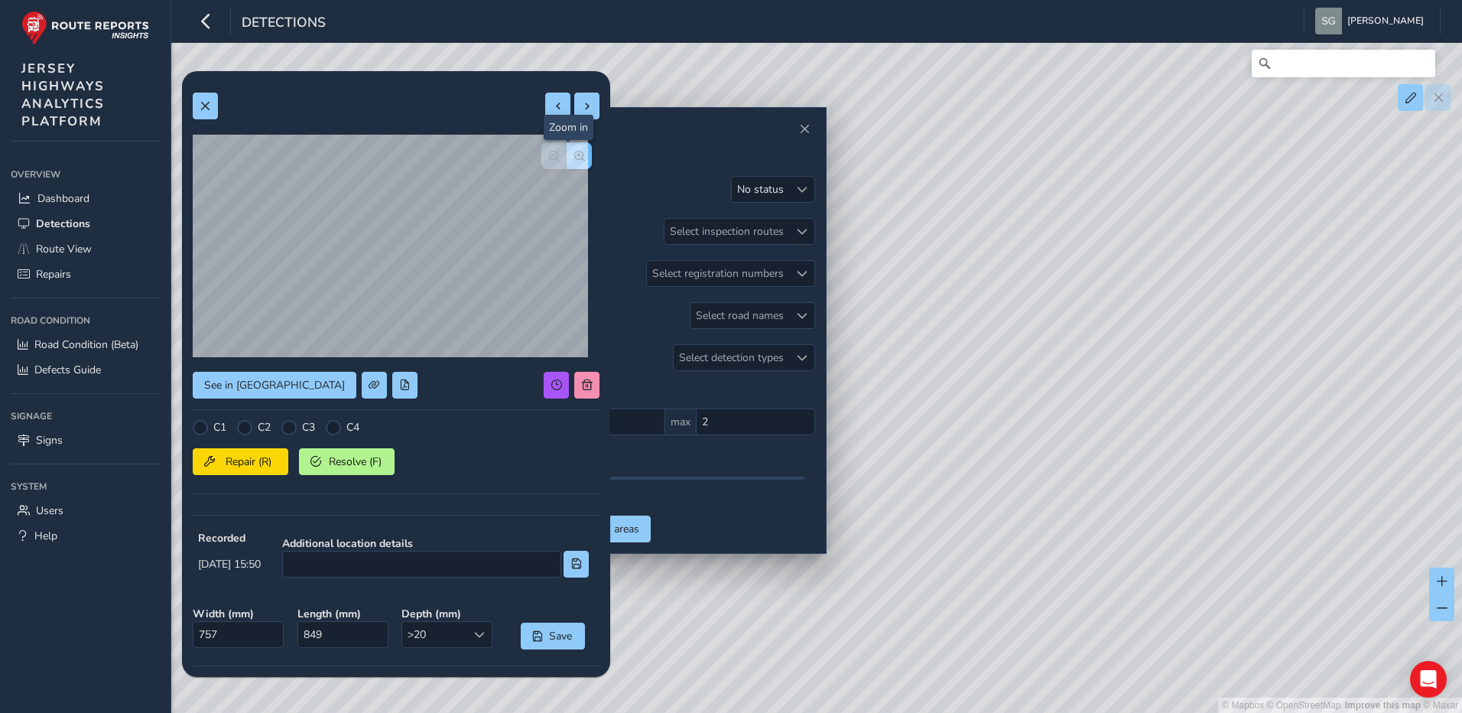
click at [574, 160] on span "button" at bounding box center [579, 156] width 11 height 11
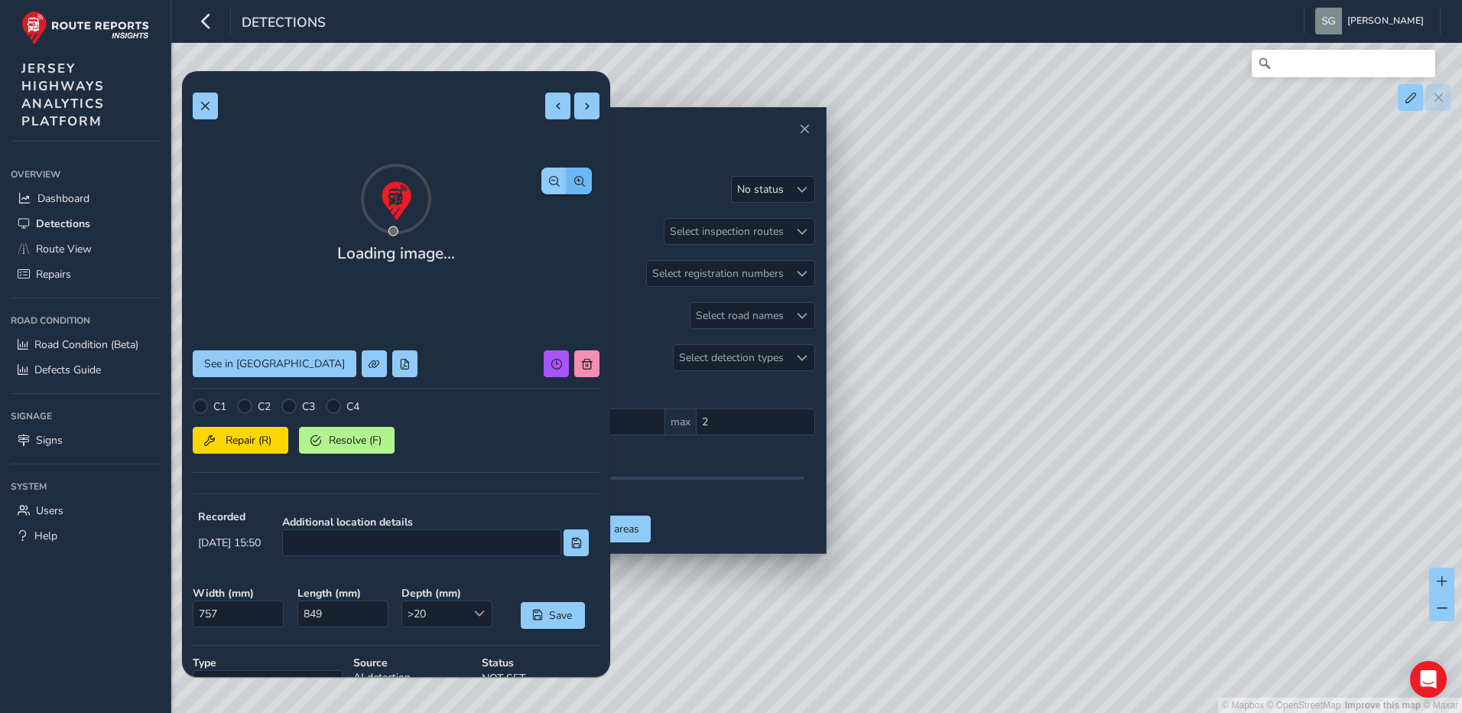
click at [567, 160] on div at bounding box center [396, 198] width 407 height 76
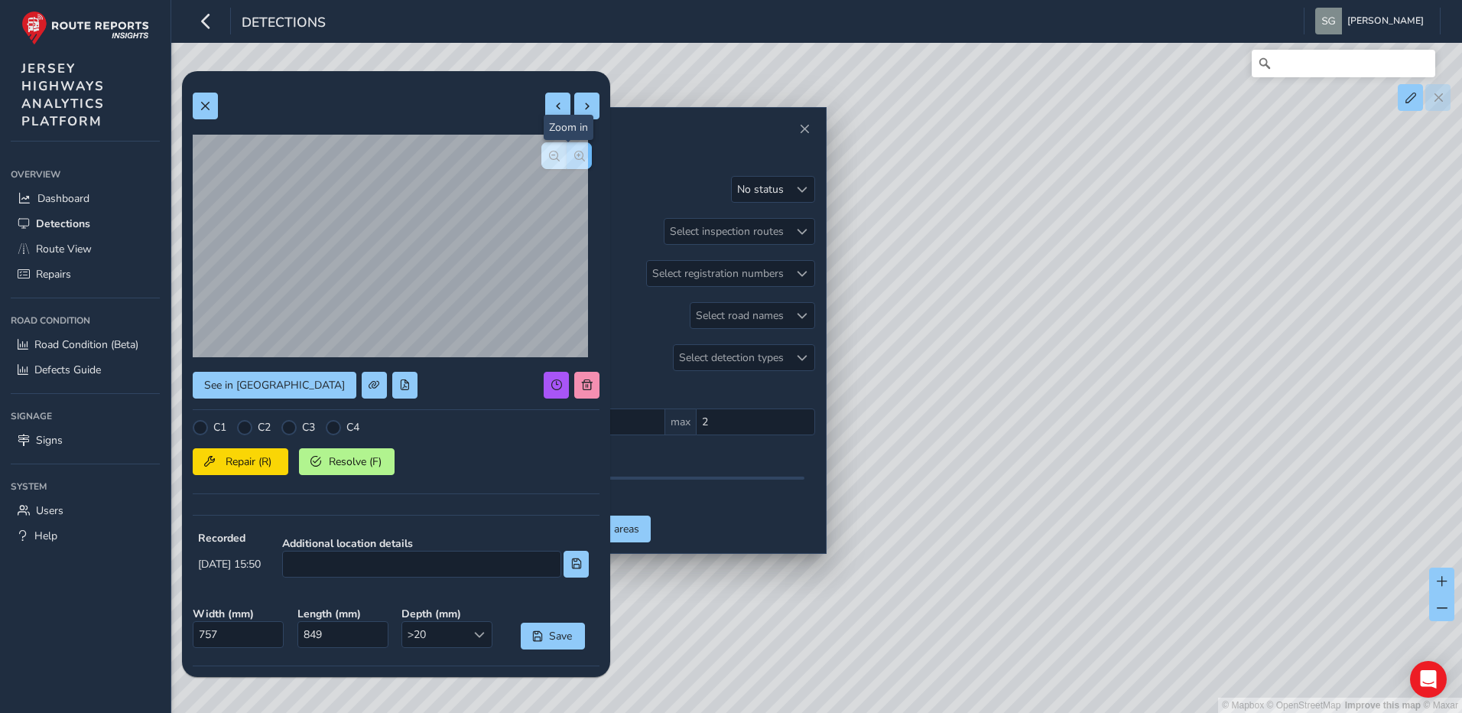
click at [574, 159] on span "button" at bounding box center [579, 156] width 11 height 11
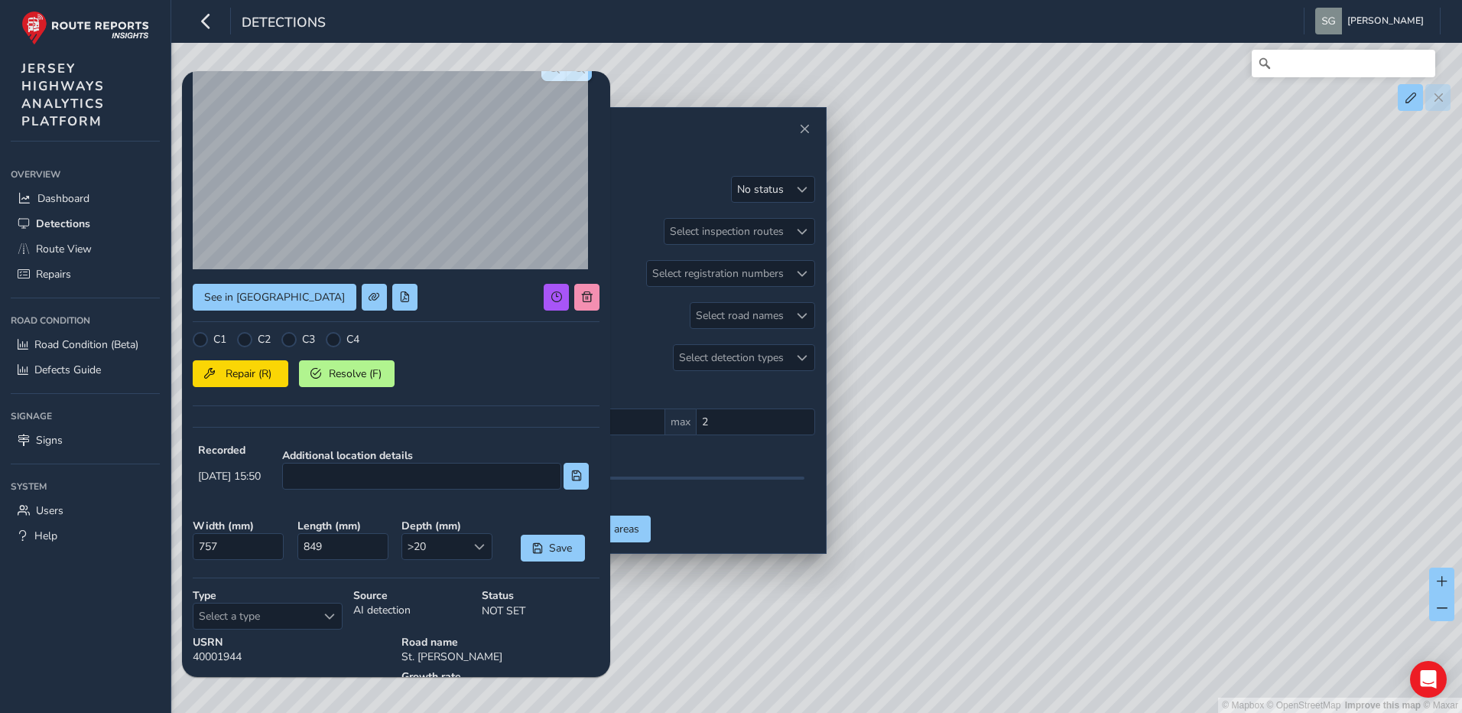
scroll to position [204, 0]
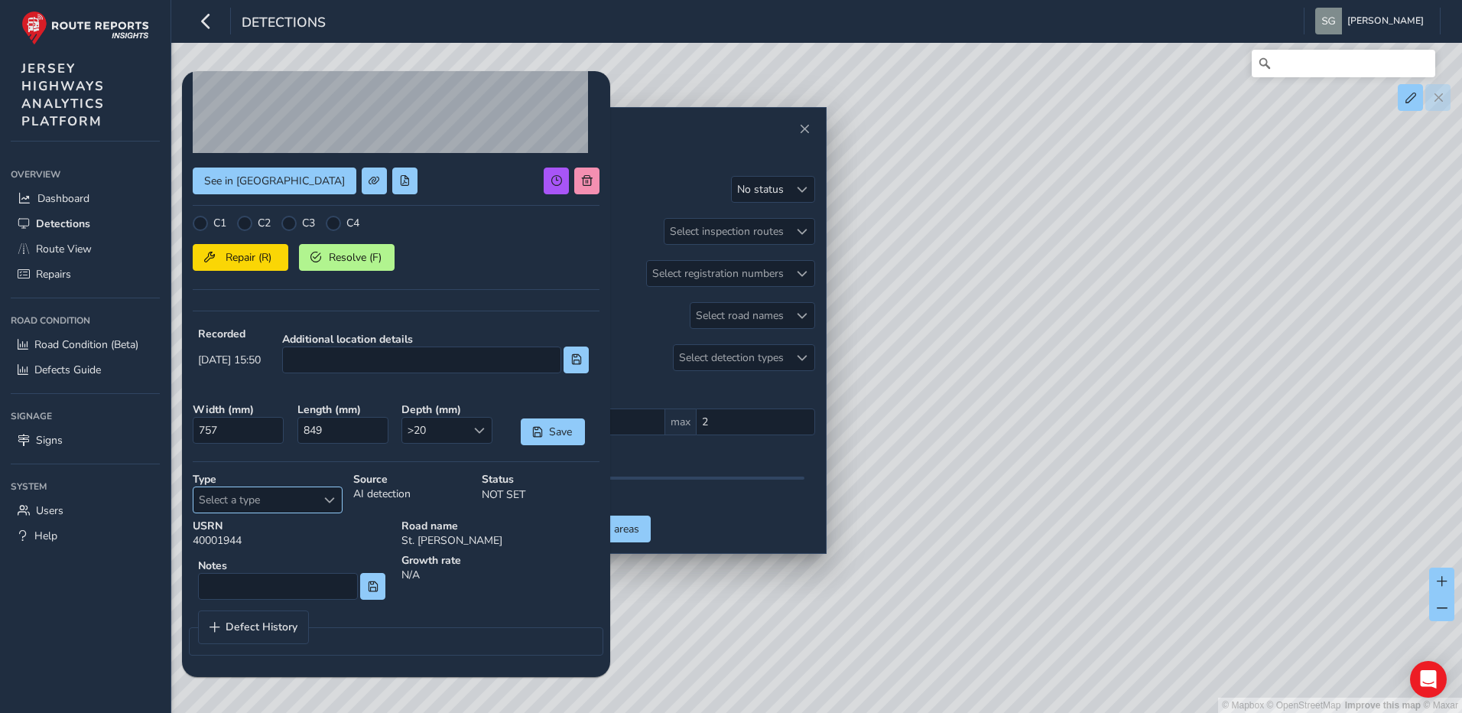
click at [318, 502] on div "Select a type" at bounding box center [329, 499] width 25 height 25
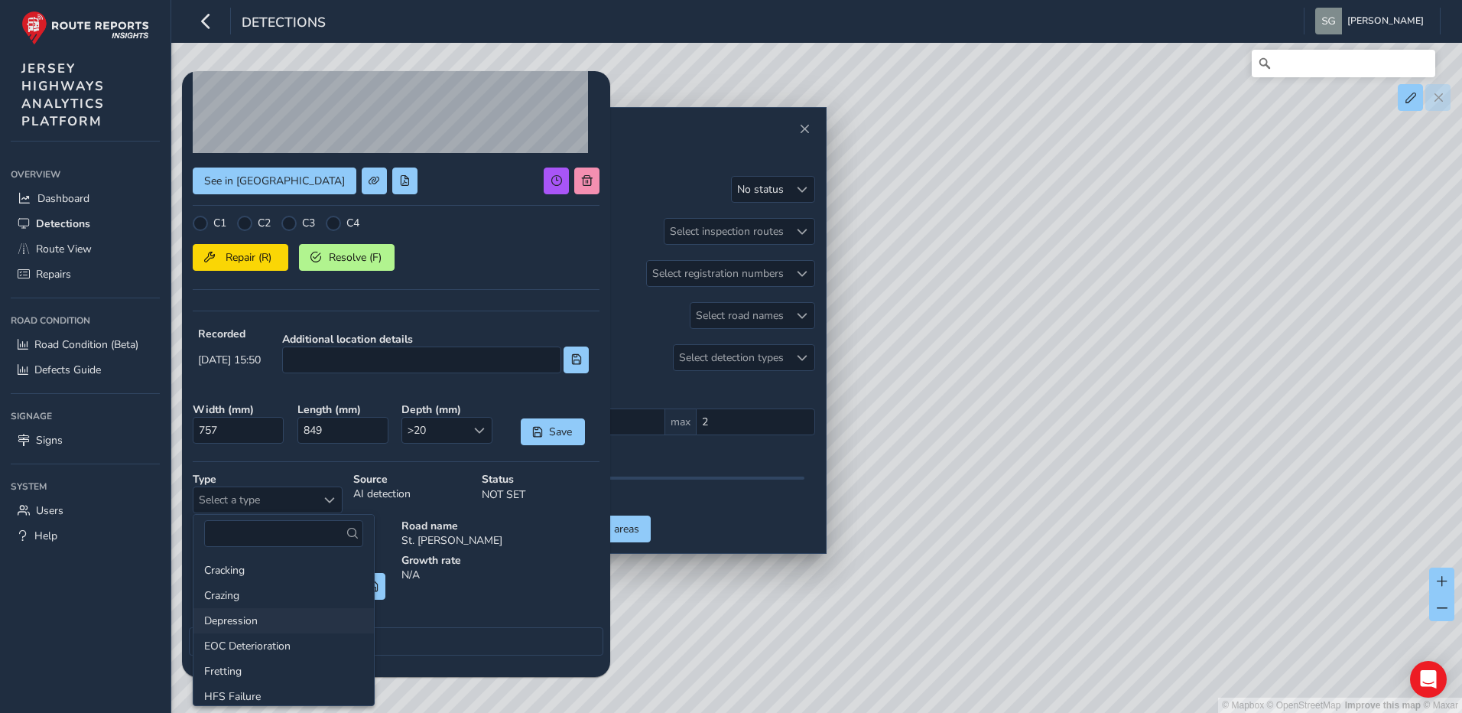
click at [300, 621] on li "Depression" at bounding box center [283, 620] width 180 height 25
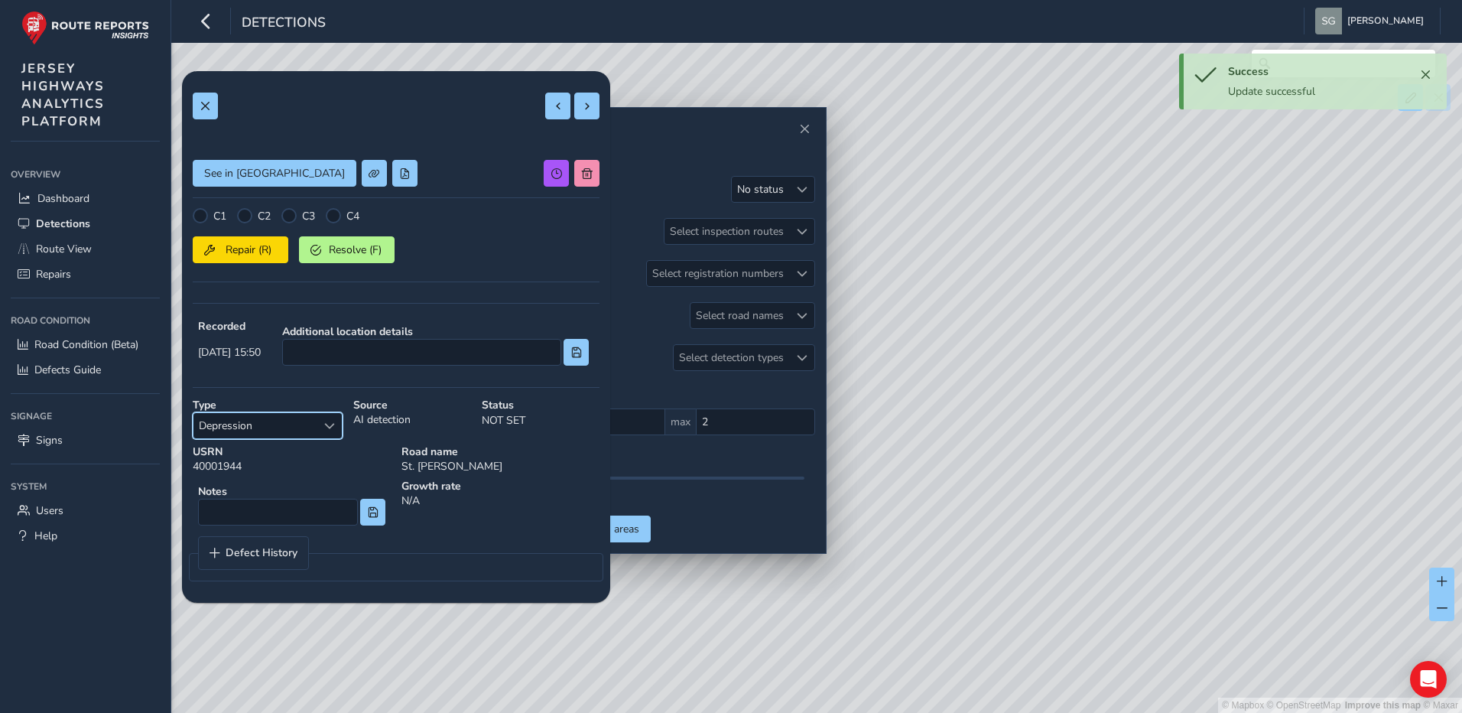
scroll to position [0, 0]
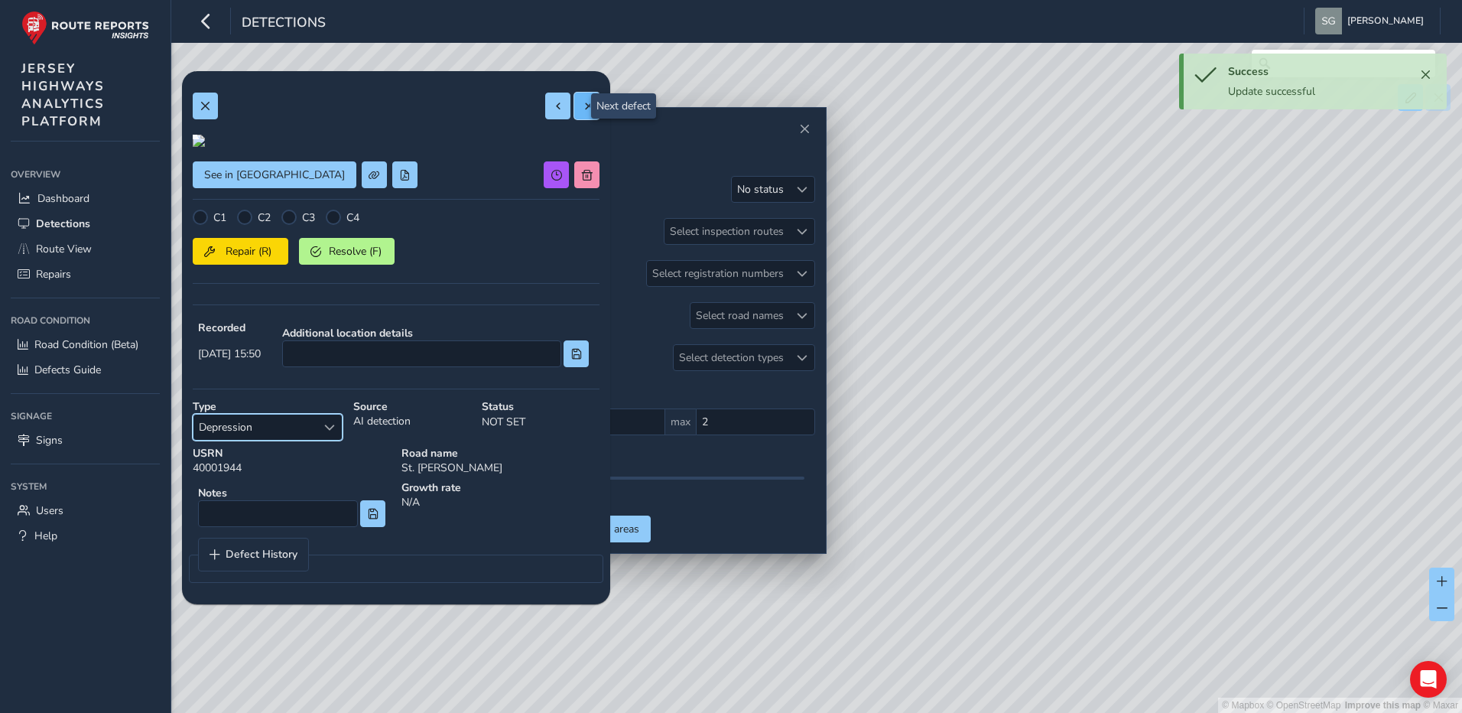
click at [575, 115] on button at bounding box center [586, 106] width 25 height 27
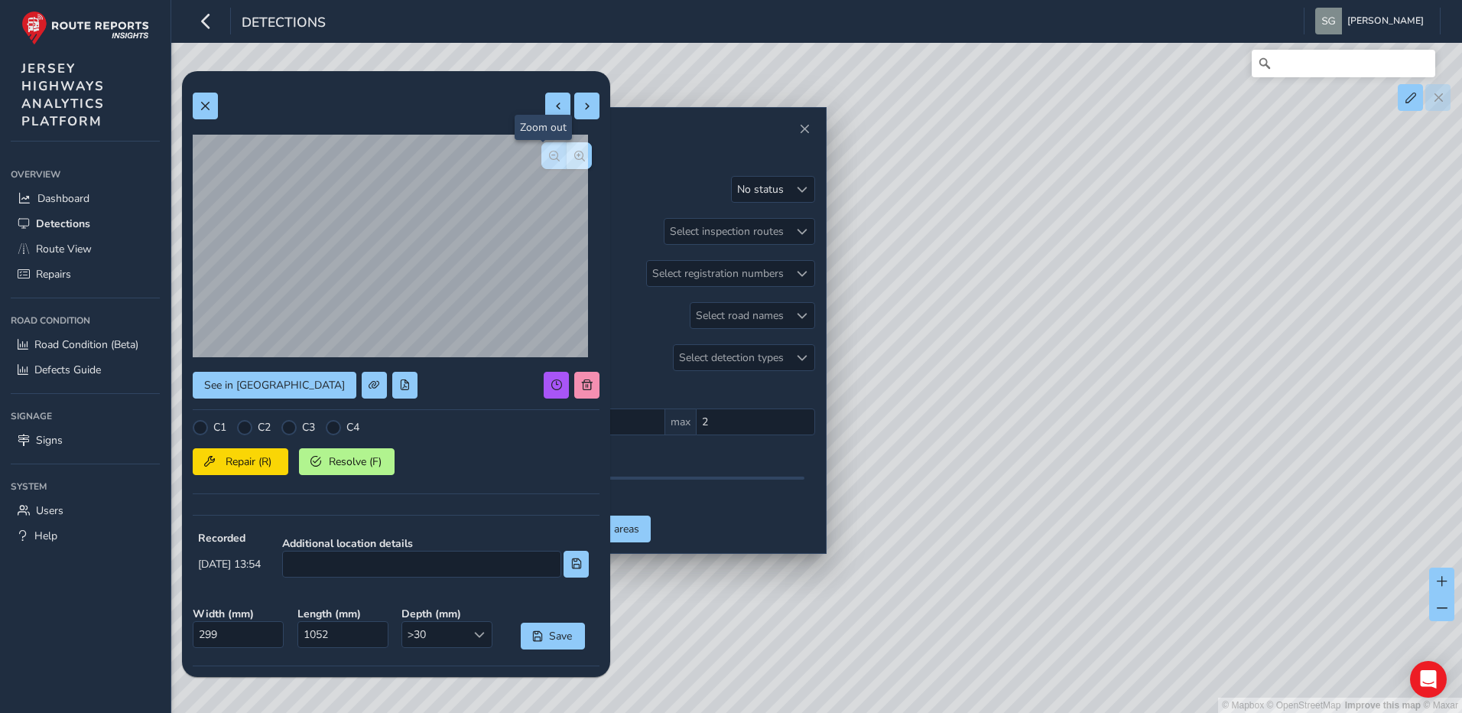
click at [549, 159] on span "button" at bounding box center [554, 156] width 11 height 11
click at [574, 156] on span "button" at bounding box center [579, 156] width 11 height 11
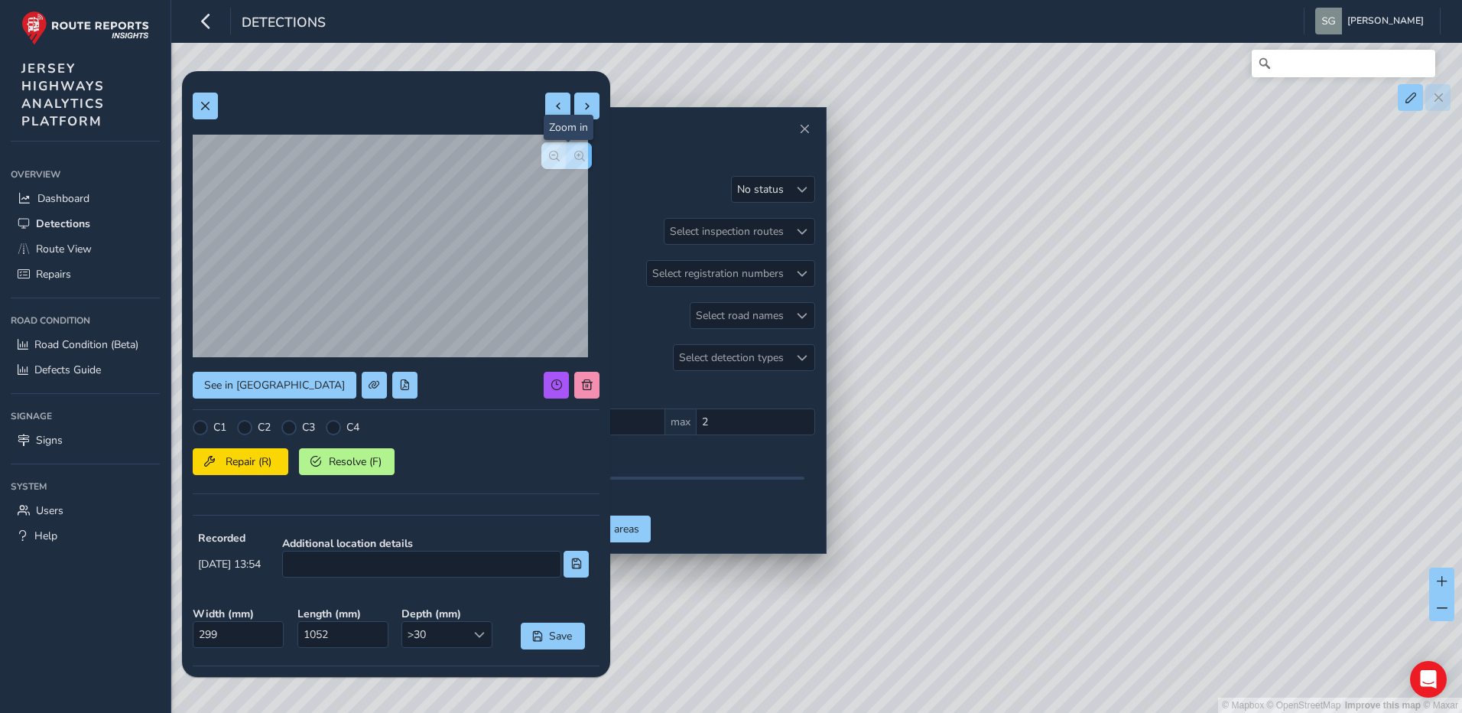
click at [574, 156] on span "button" at bounding box center [579, 156] width 11 height 11
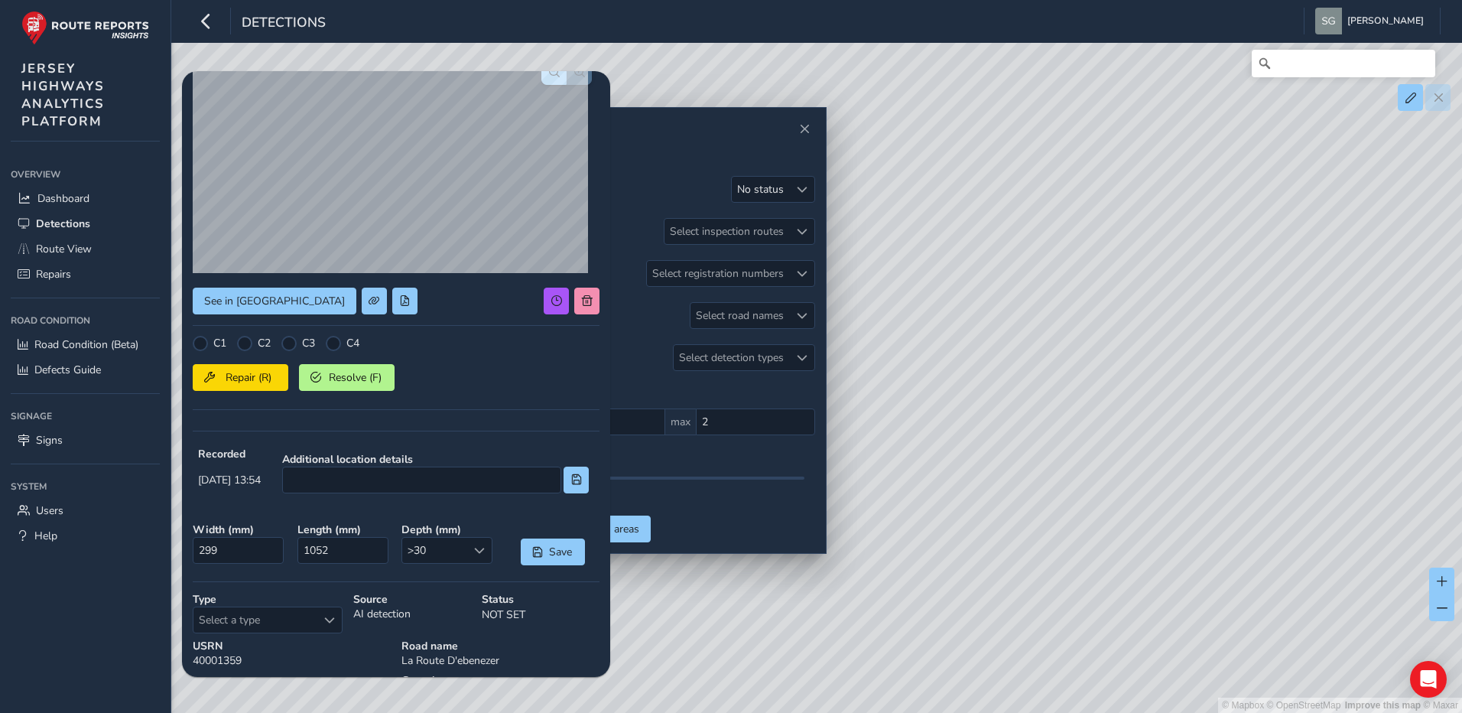
scroll to position [204, 0]
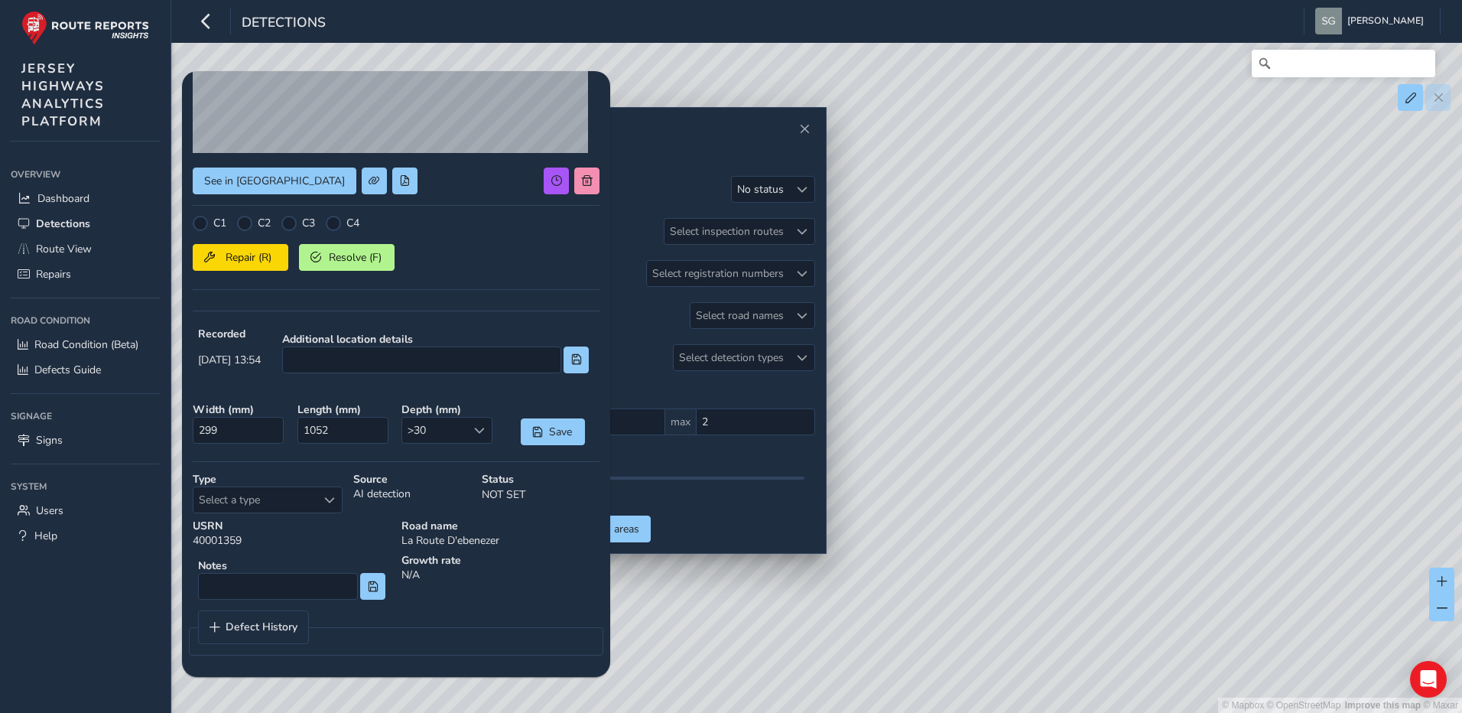
click at [338, 514] on div "USRN 40001359" at bounding box center [291, 533] width 209 height 40
click at [332, 500] on span "Select a type" at bounding box center [329, 500] width 11 height 11
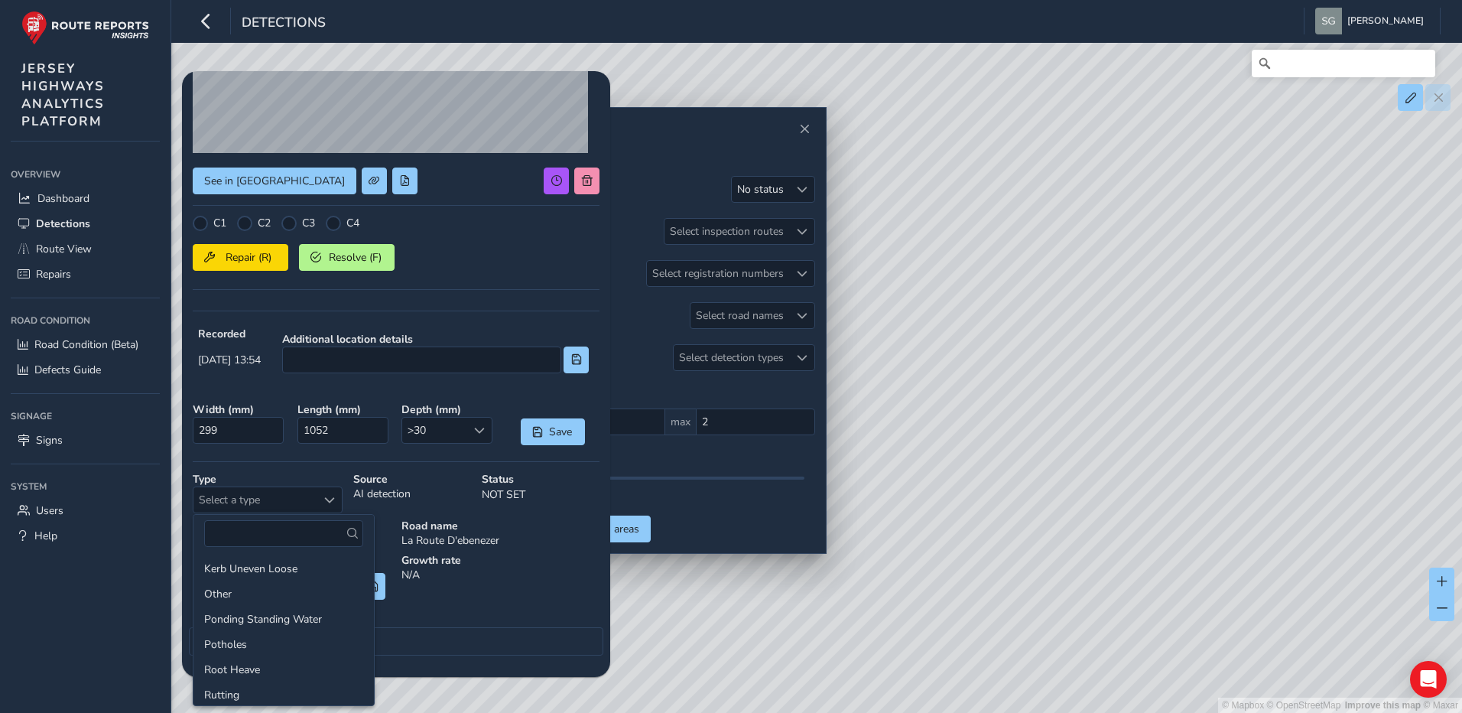
scroll to position [229, 0]
click at [290, 622] on li "Potholes" at bounding box center [283, 618] width 180 height 25
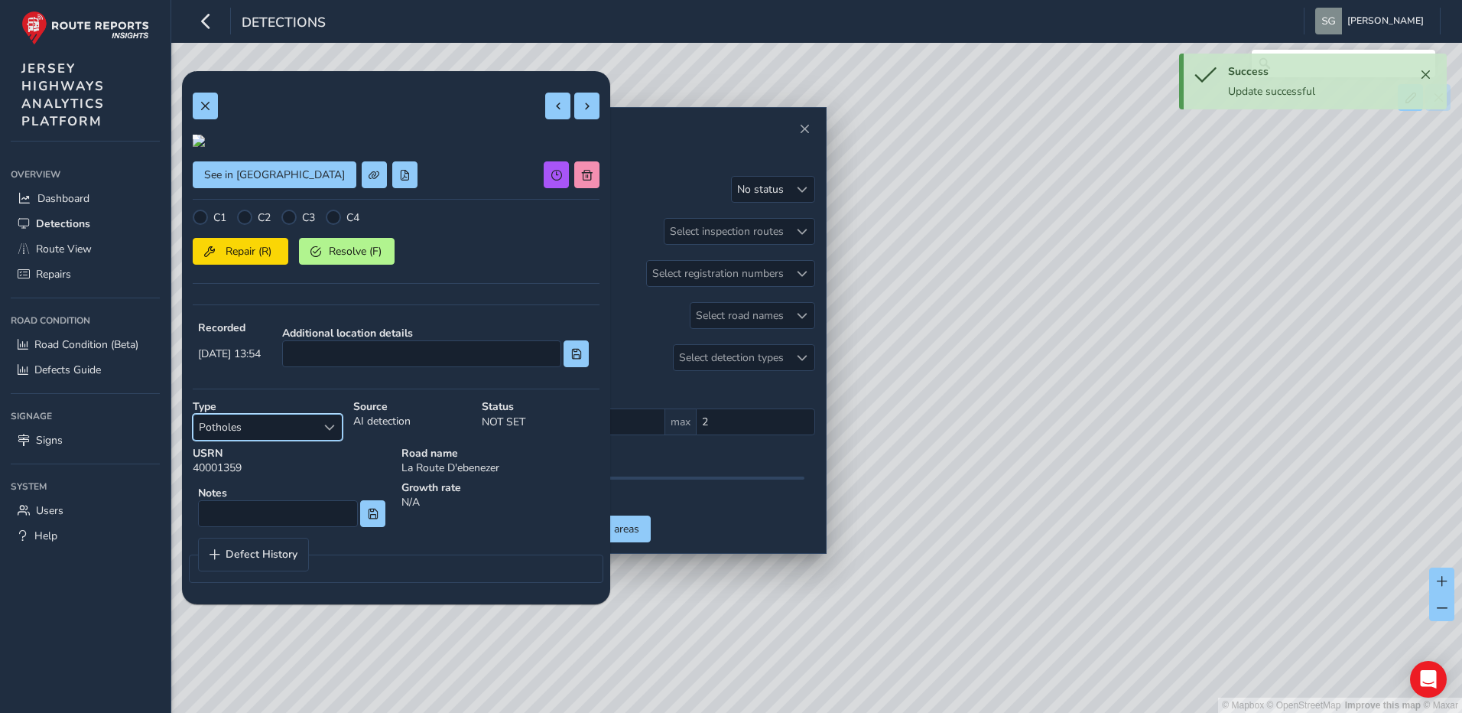
scroll to position [0, 0]
click at [580, 114] on button at bounding box center [586, 106] width 25 height 27
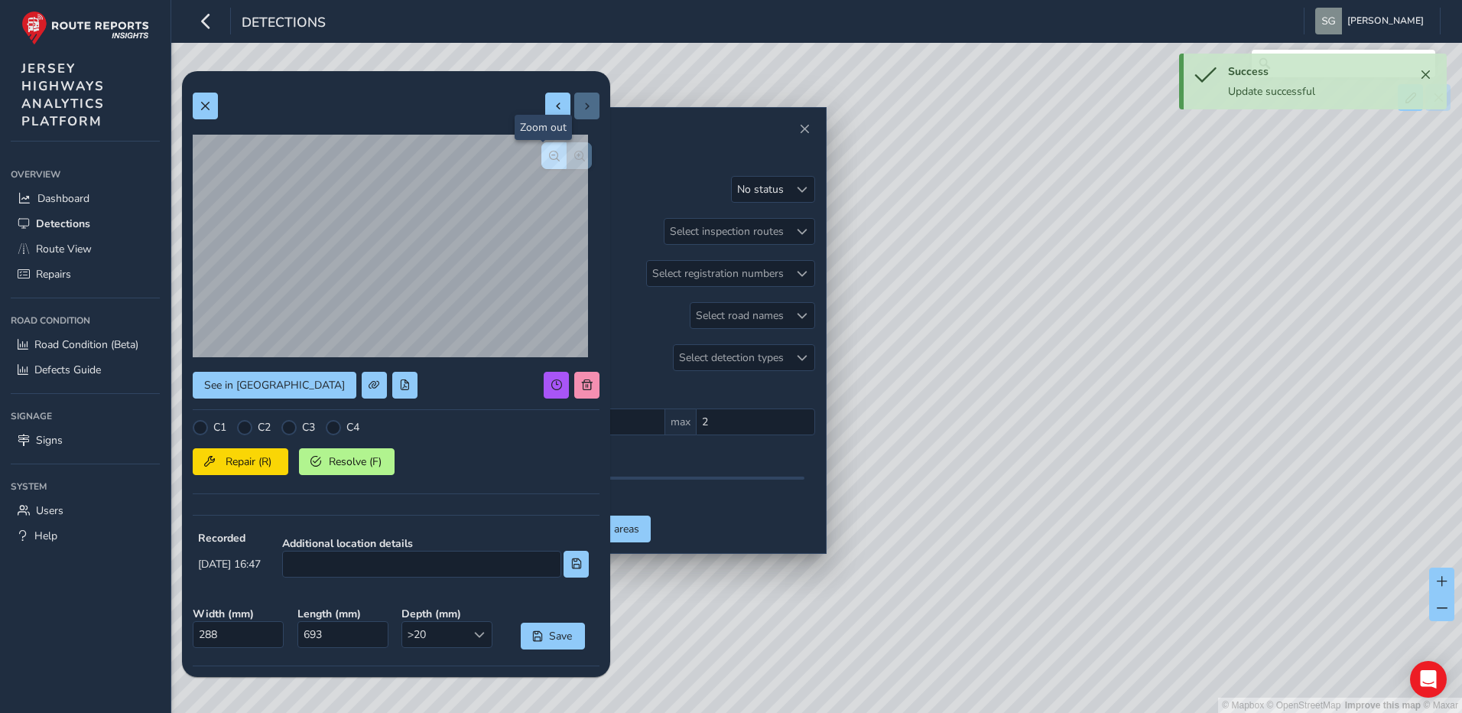
click at [541, 162] on button "button" at bounding box center [553, 155] width 25 height 27
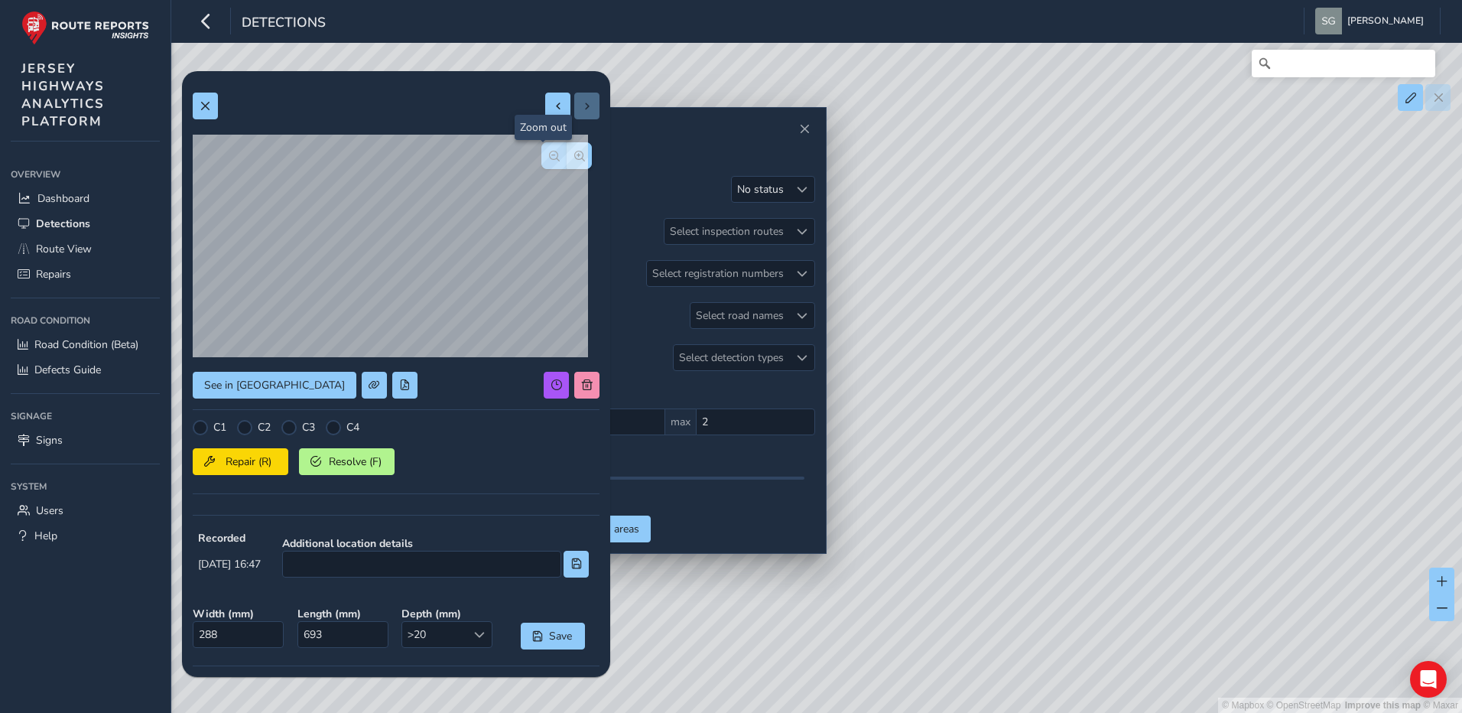
click at [541, 162] on button "button" at bounding box center [553, 155] width 25 height 27
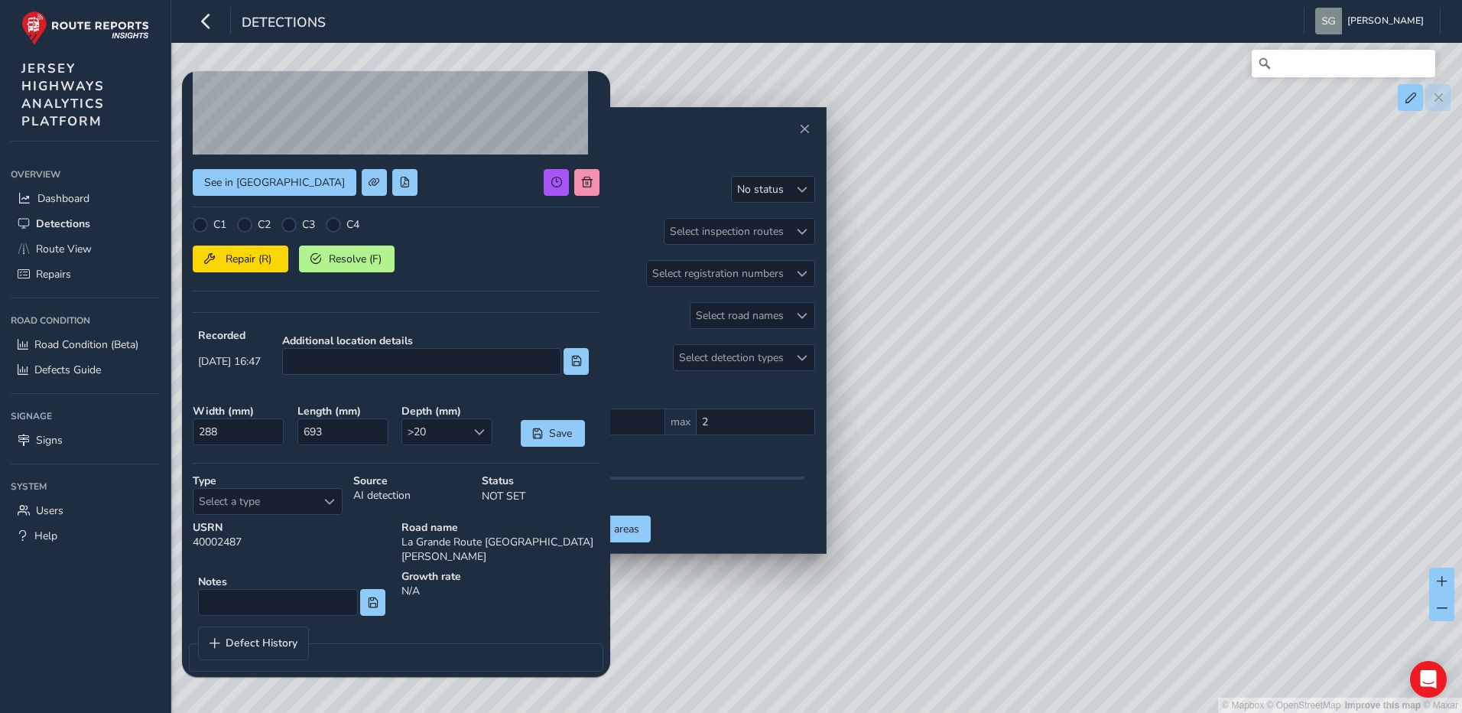
scroll to position [204, 0]
click at [332, 494] on div "Select a type" at bounding box center [329, 499] width 25 height 25
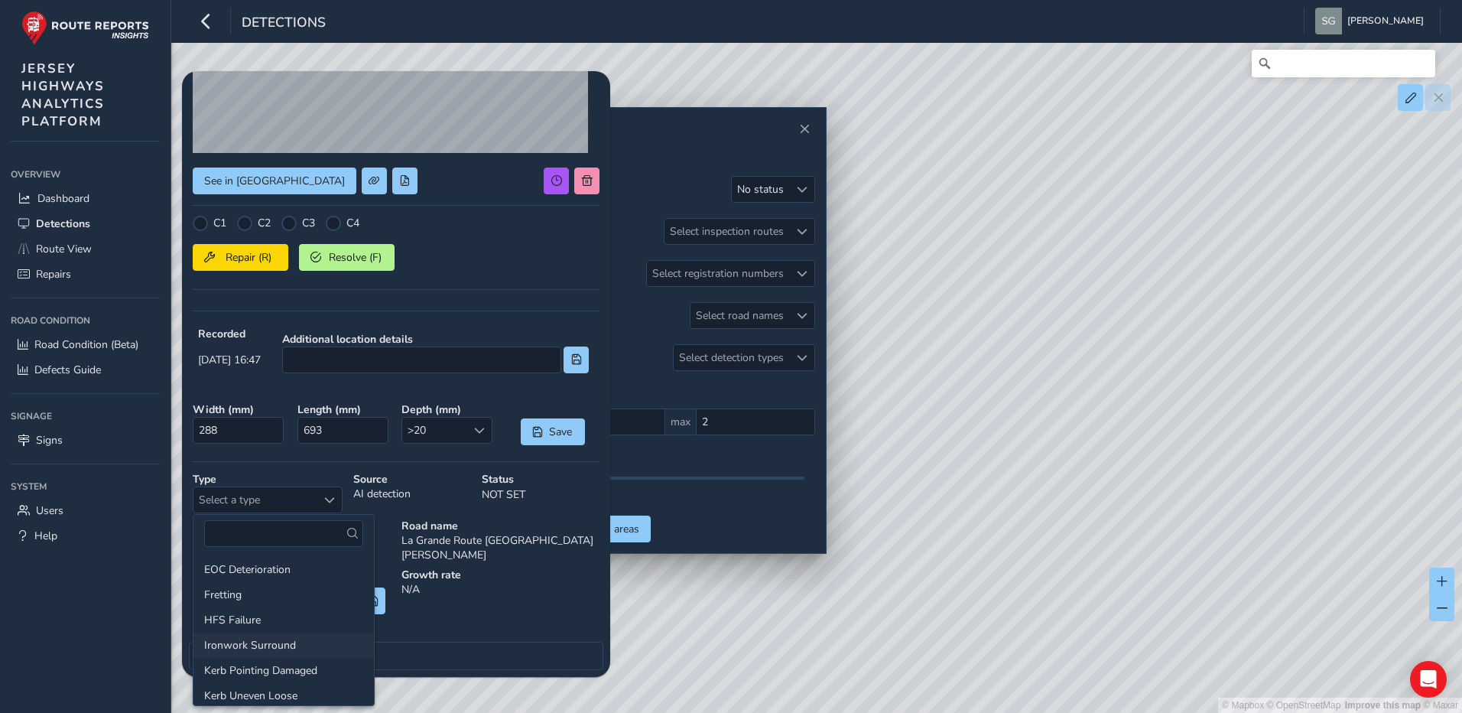
scroll to position [229, 0]
click at [266, 624] on li "Potholes" at bounding box center [283, 618] width 180 height 25
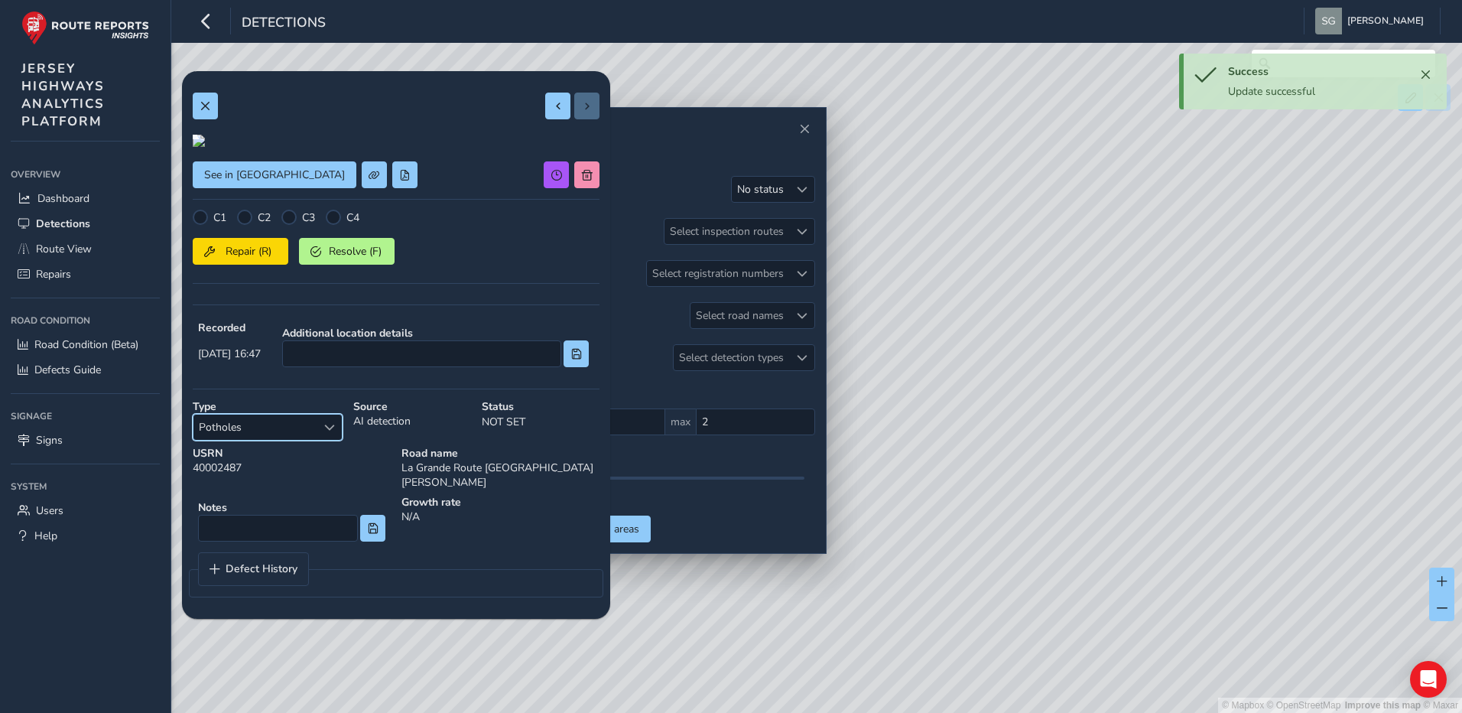
scroll to position [0, 0]
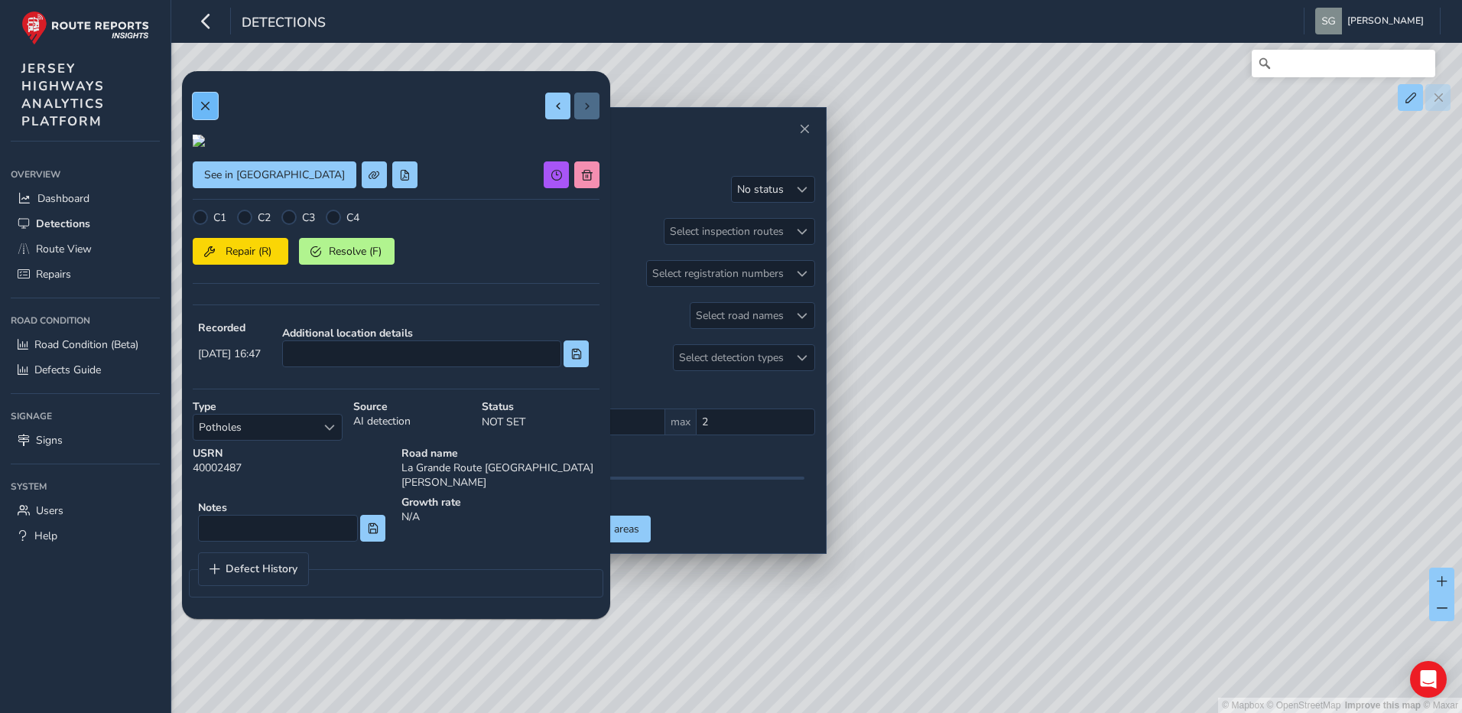
click at [202, 106] on span at bounding box center [205, 106] width 11 height 11
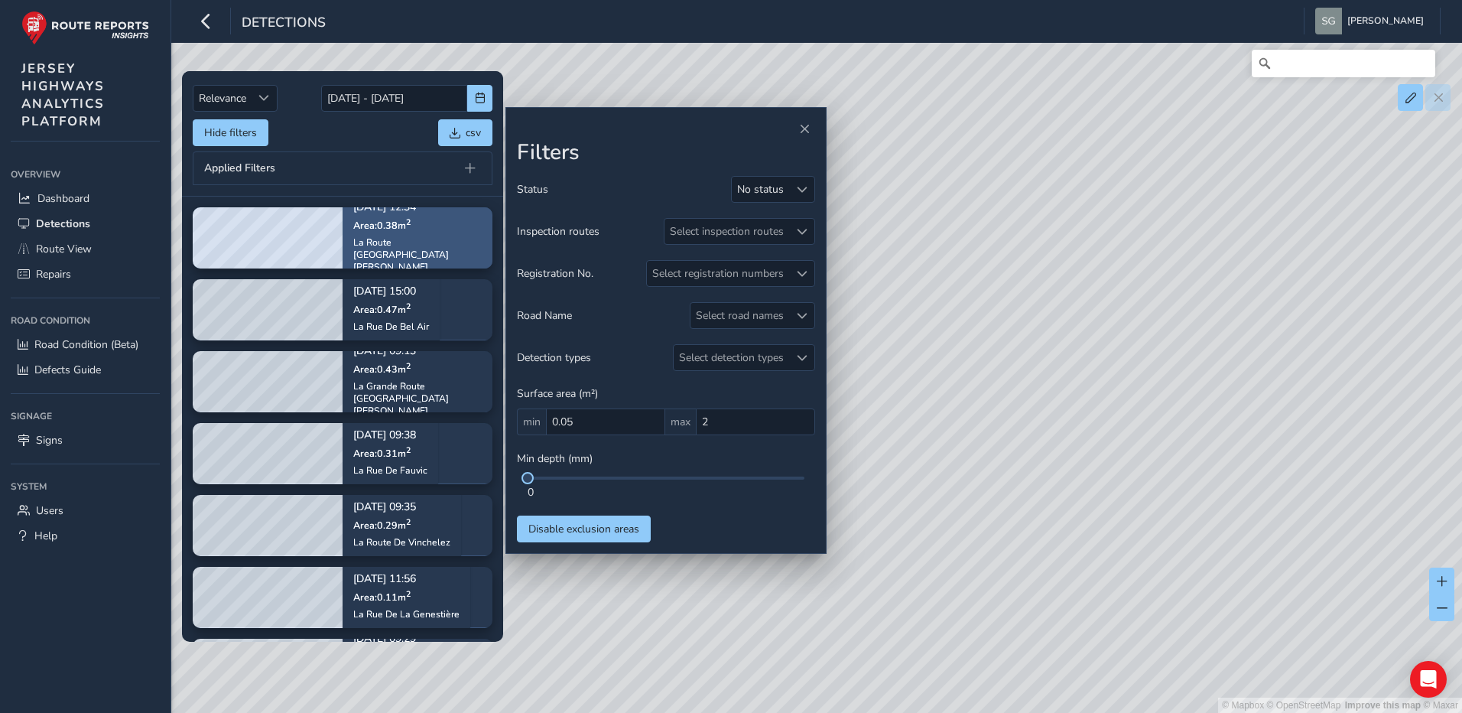
click at [464, 250] on div "[DATE] 12:34 Area: 0.38 m [STREET_ADDRESS] Côte" at bounding box center [418, 237] width 150 height 113
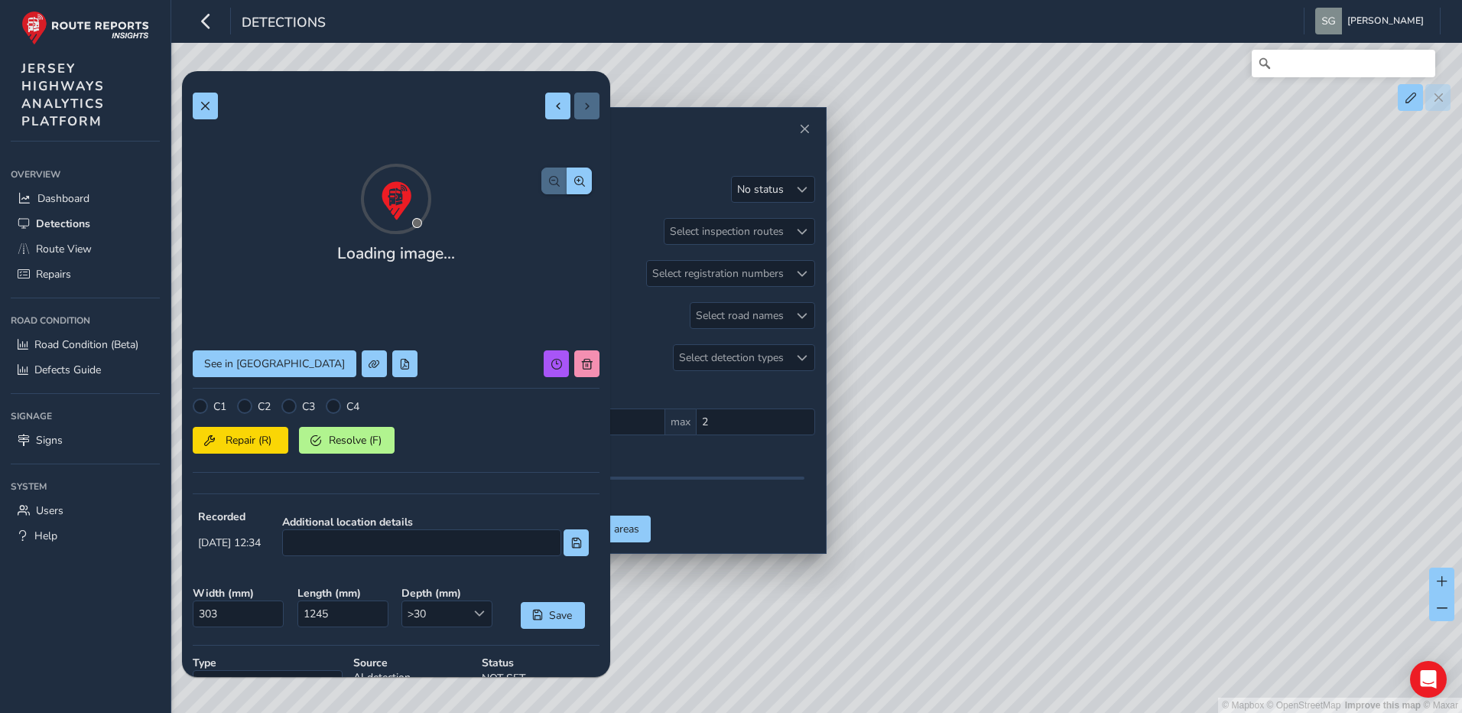
click at [571, 154] on div "Loading image... See in Route View C1 C2 C3 C4 Repair (R) Resolve (F) Recorded …" at bounding box center [396, 472] width 407 height 781
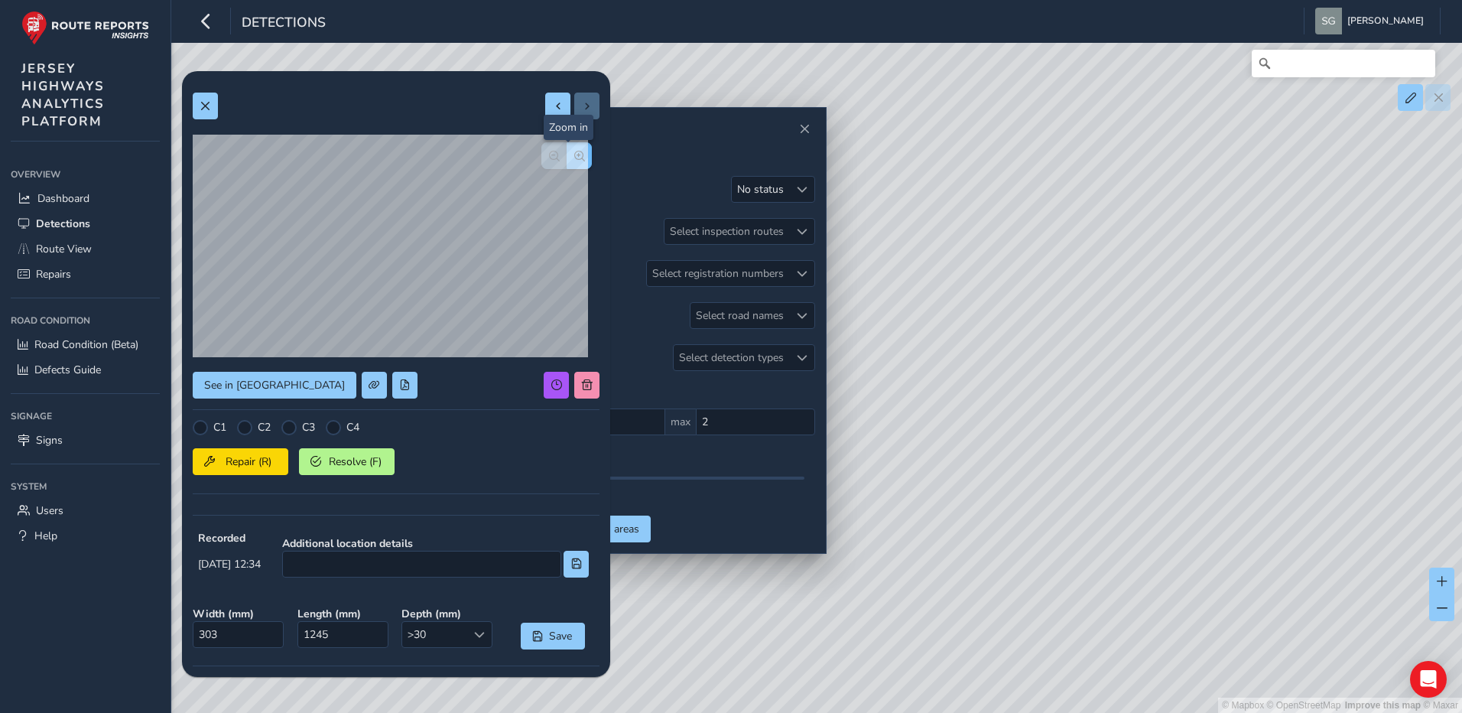
click at [574, 159] on span "button" at bounding box center [579, 156] width 11 height 11
click at [574, 383] on button at bounding box center [586, 385] width 25 height 27
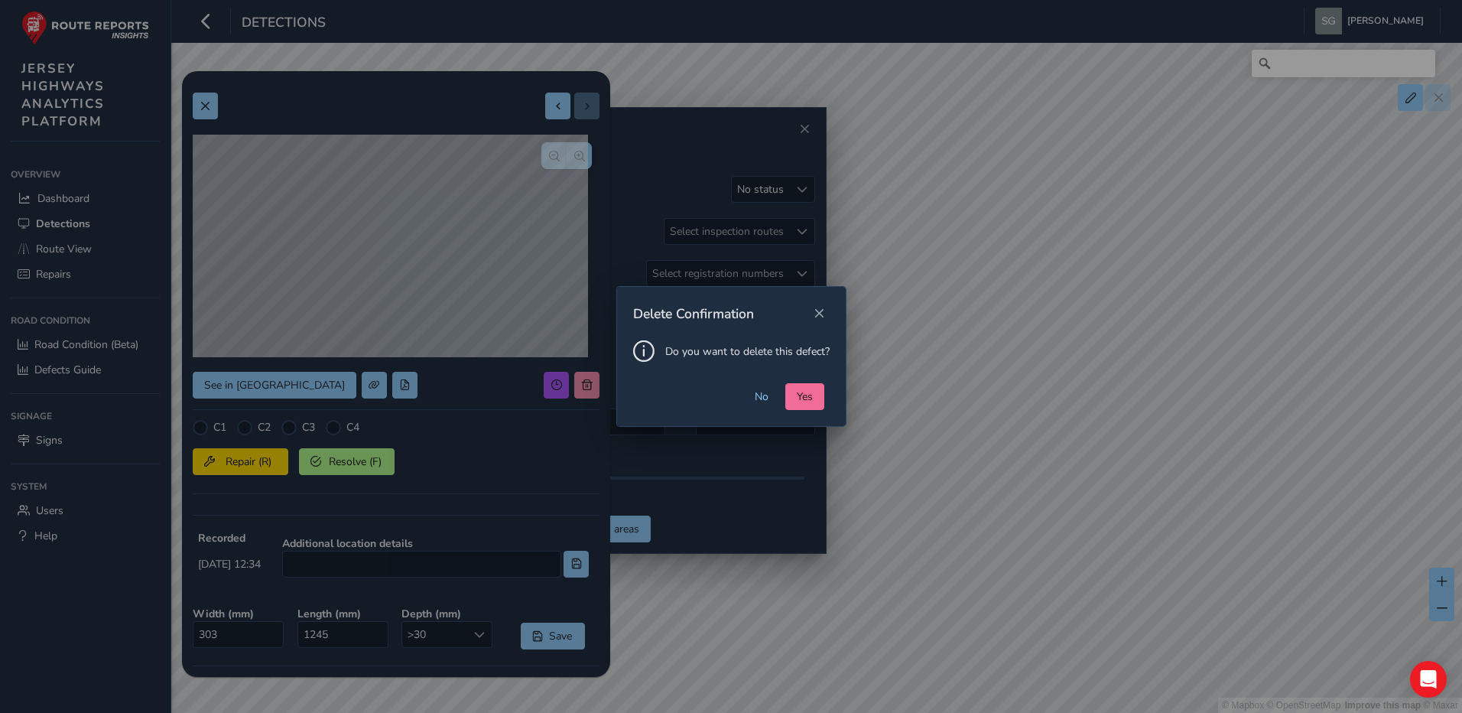
click at [808, 395] on span "Yes" at bounding box center [805, 396] width 16 height 15
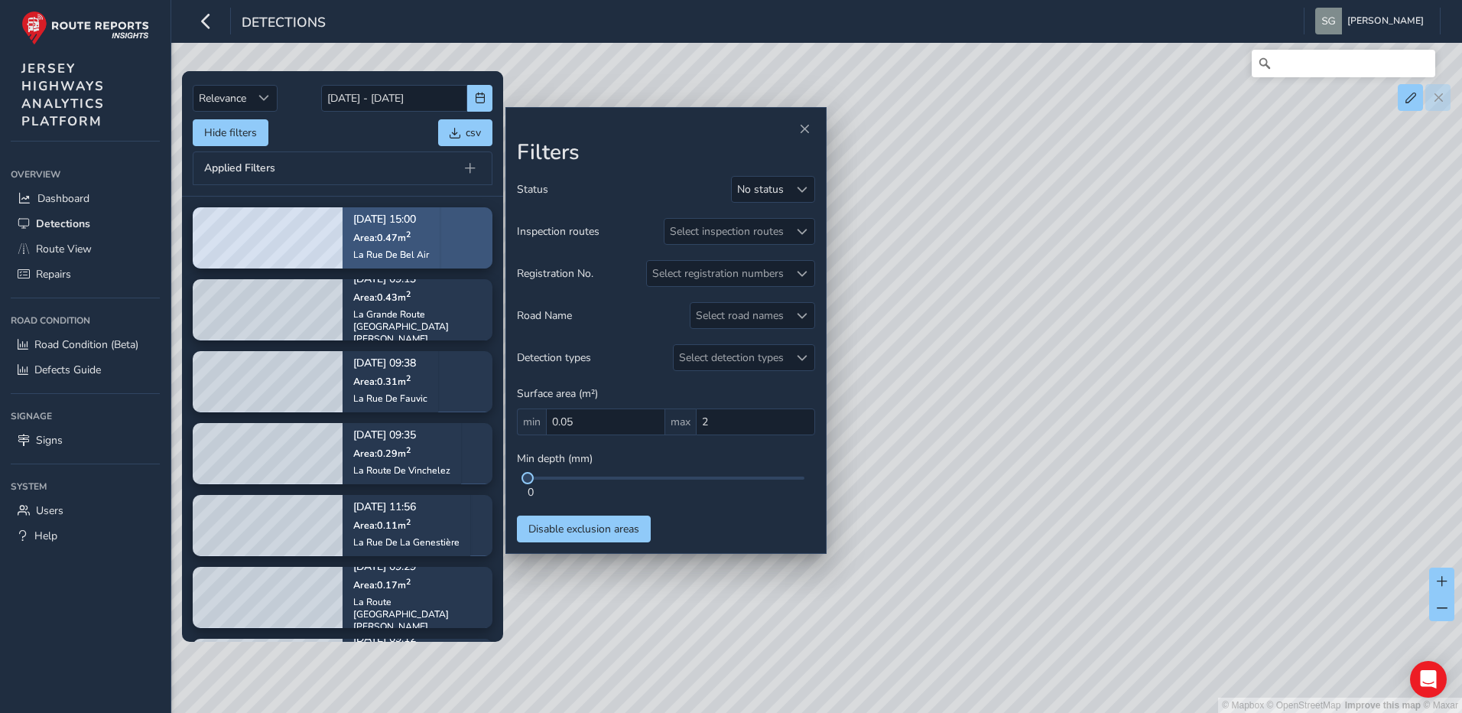
click at [433, 249] on div "[DATE] 15:00 Area: 0.47 m [STREET_ADDRESS][GEOGRAPHIC_DATA]" at bounding box center [391, 237] width 97 height 89
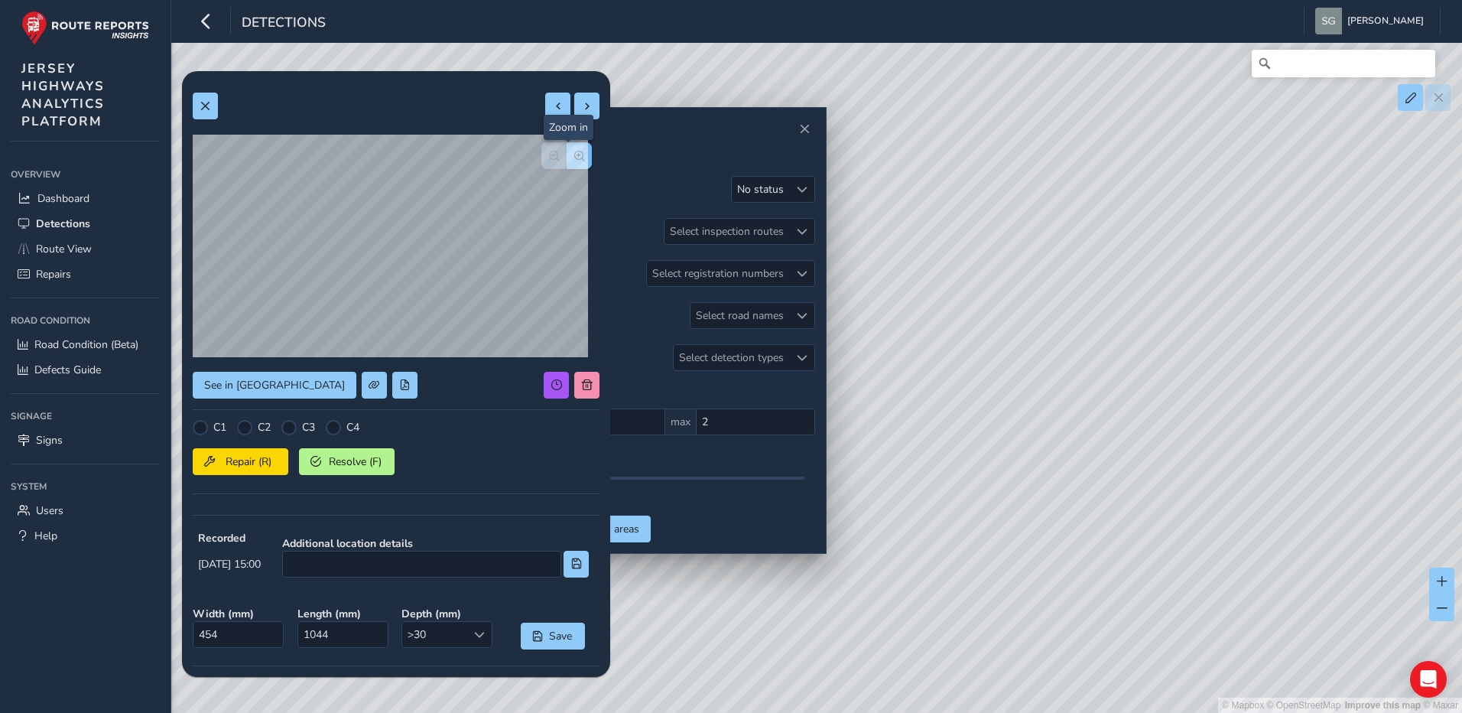
click at [572, 165] on button "button" at bounding box center [579, 155] width 25 height 27
